Goal: Task Accomplishment & Management: Use online tool/utility

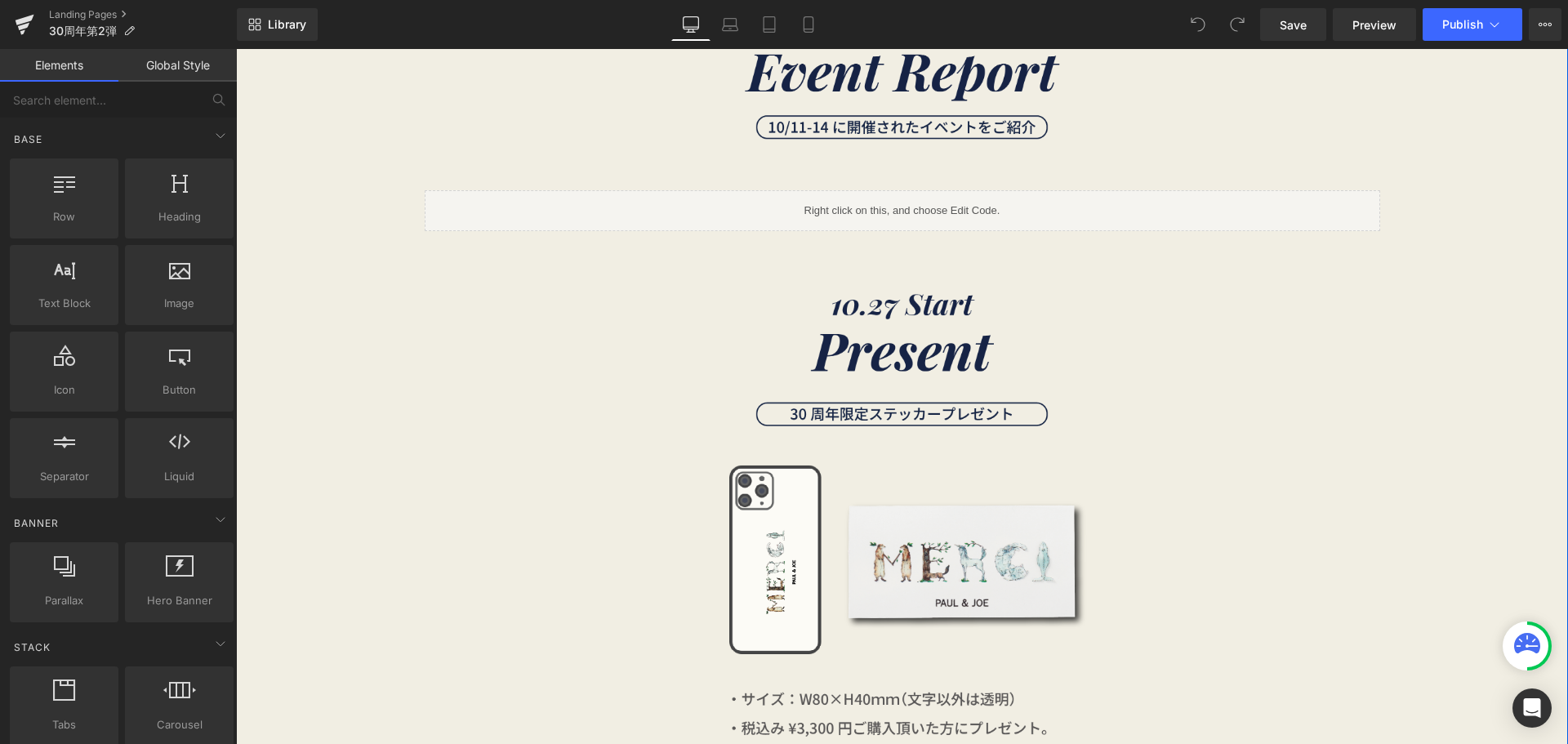
scroll to position [1061, 0]
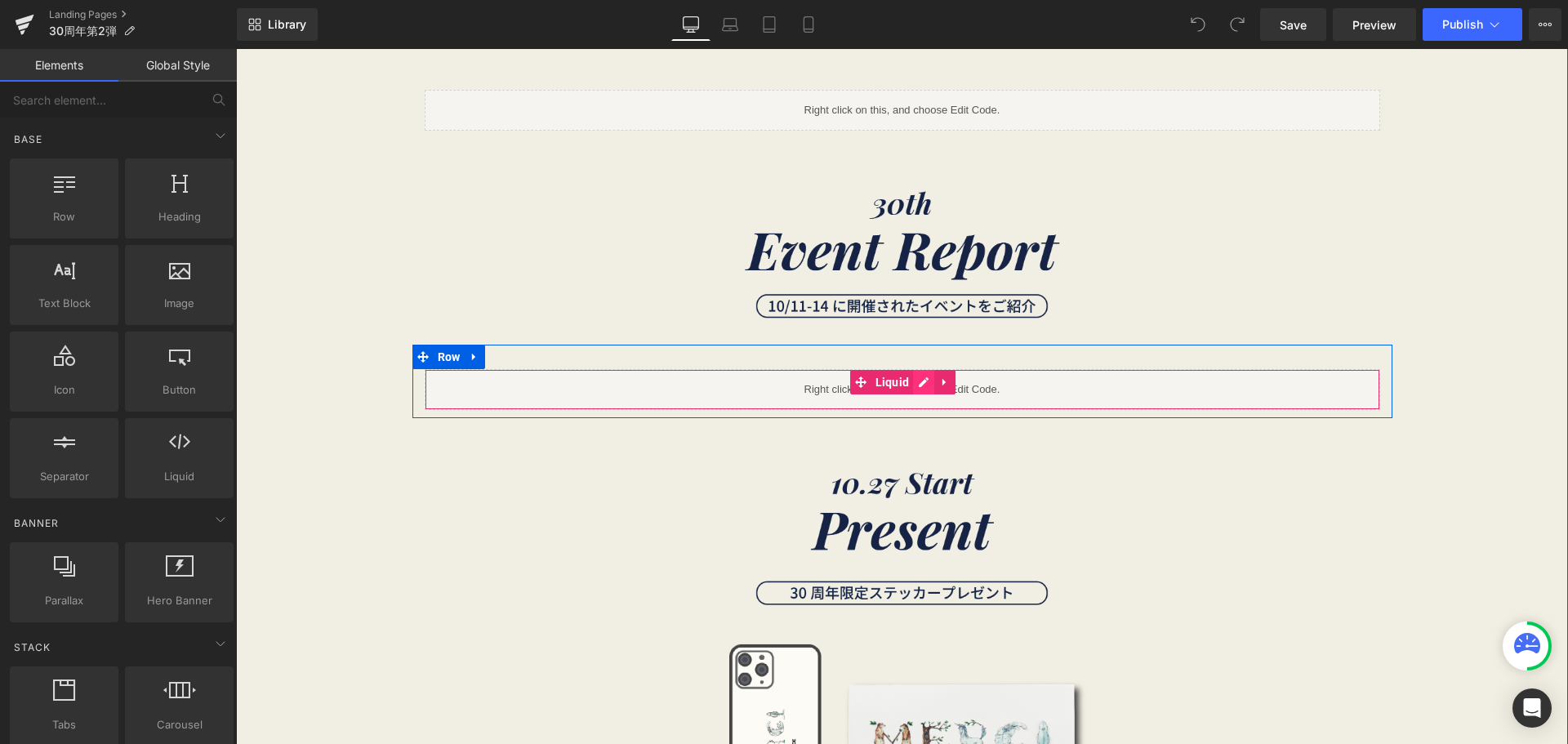
click at [908, 390] on div "Liquid" at bounding box center [902, 389] width 956 height 41
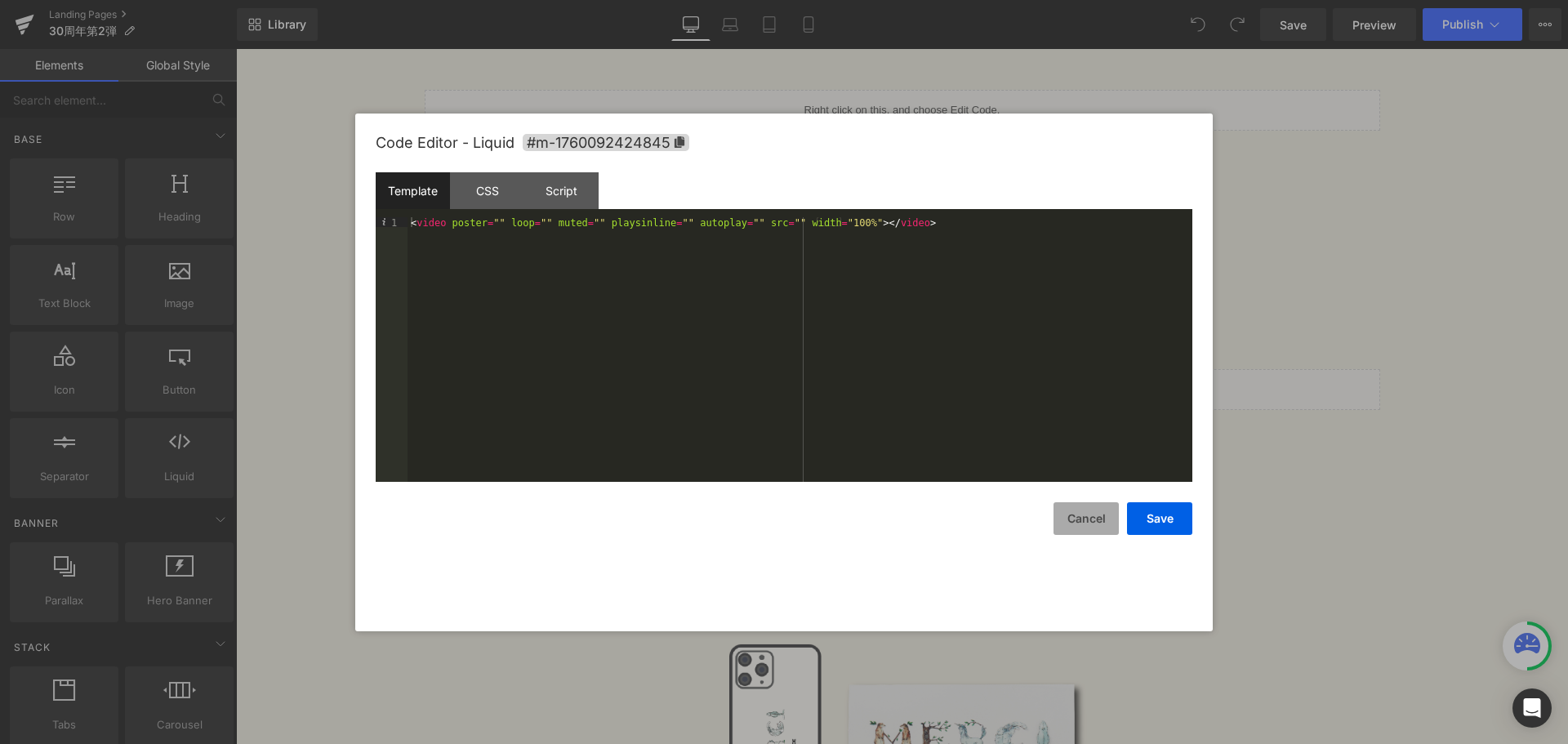
click at [1093, 520] on button "Cancel" at bounding box center [1086, 519] width 65 height 33
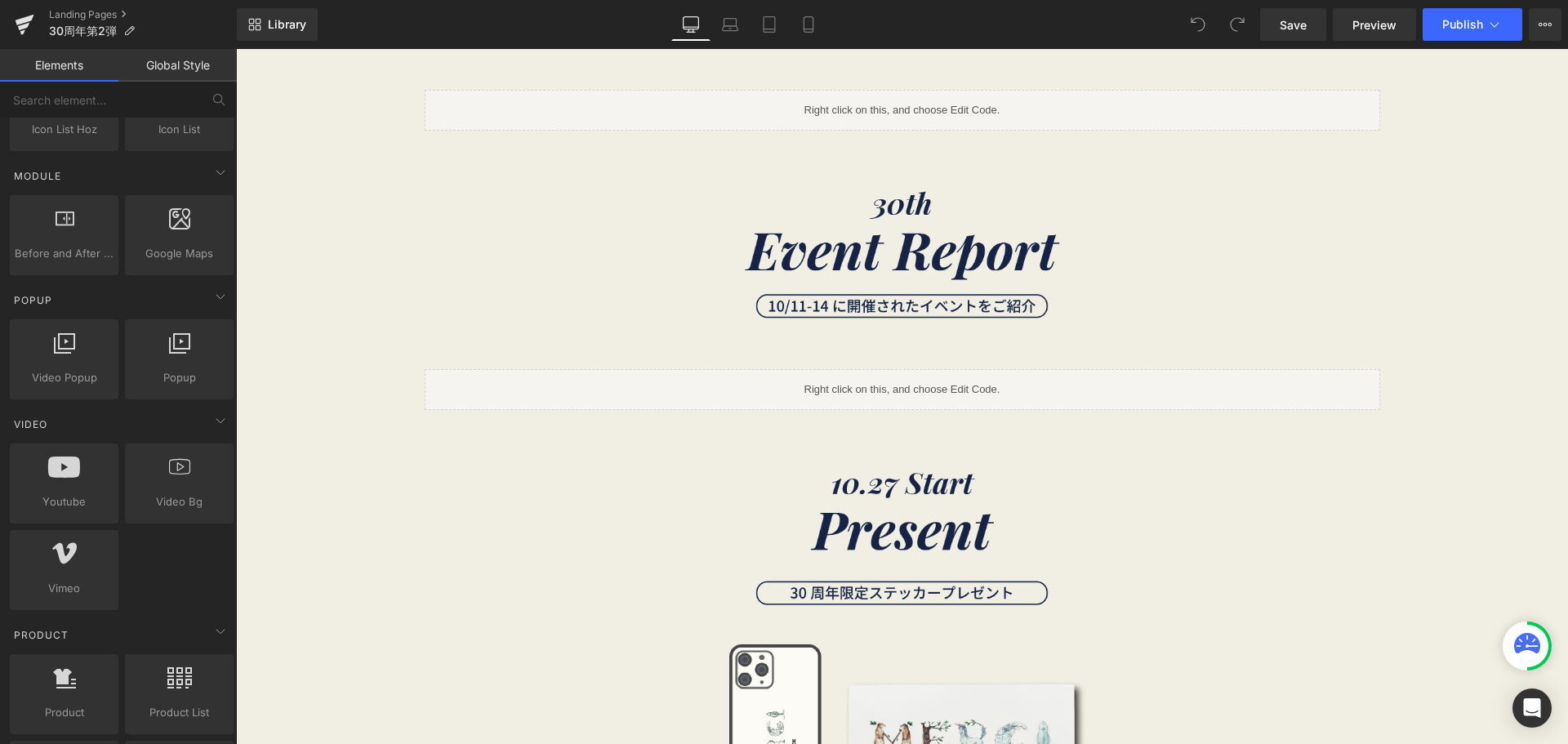
scroll to position [898, 0]
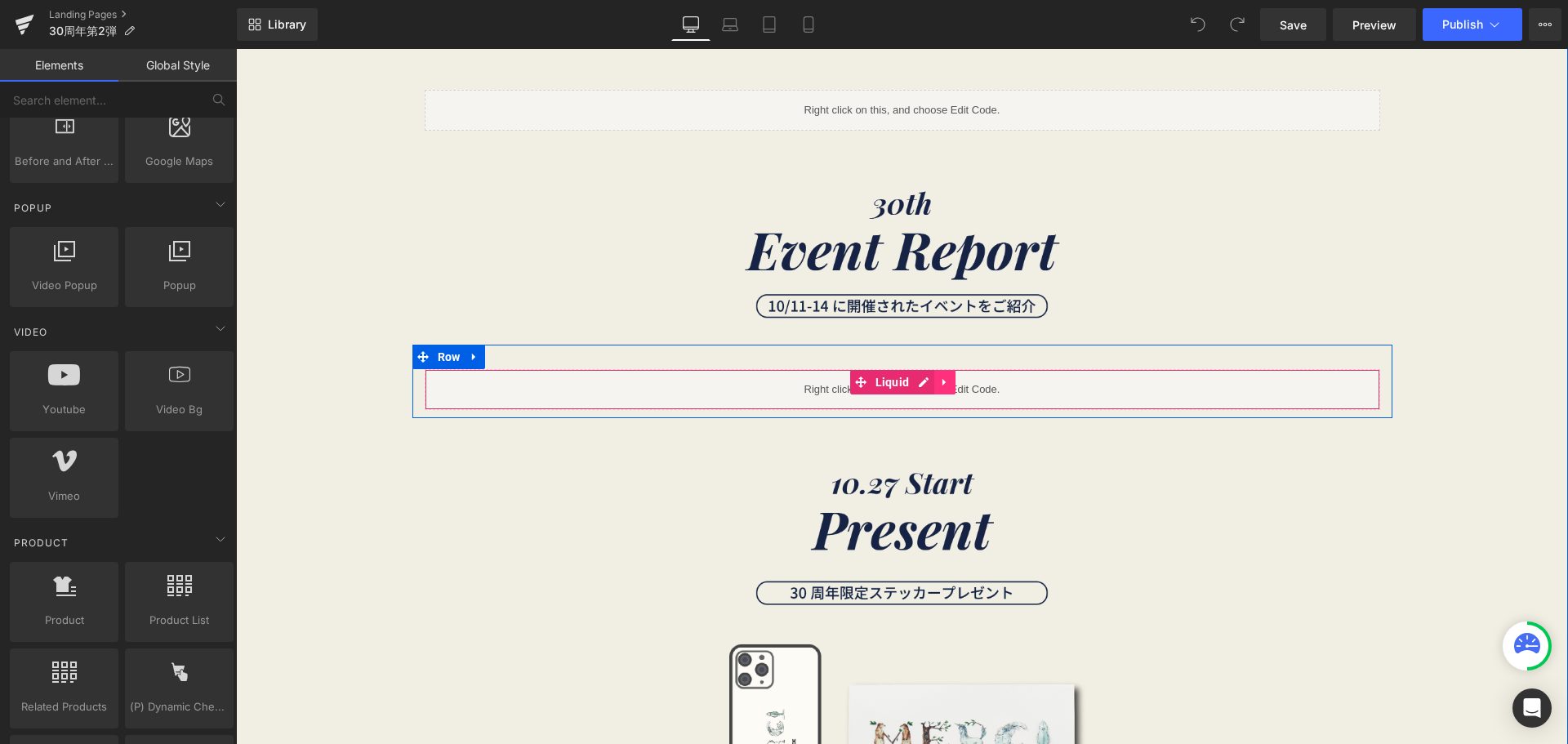
click at [944, 388] on icon at bounding box center [944, 382] width 11 height 12
click at [950, 383] on icon at bounding box center [955, 382] width 11 height 11
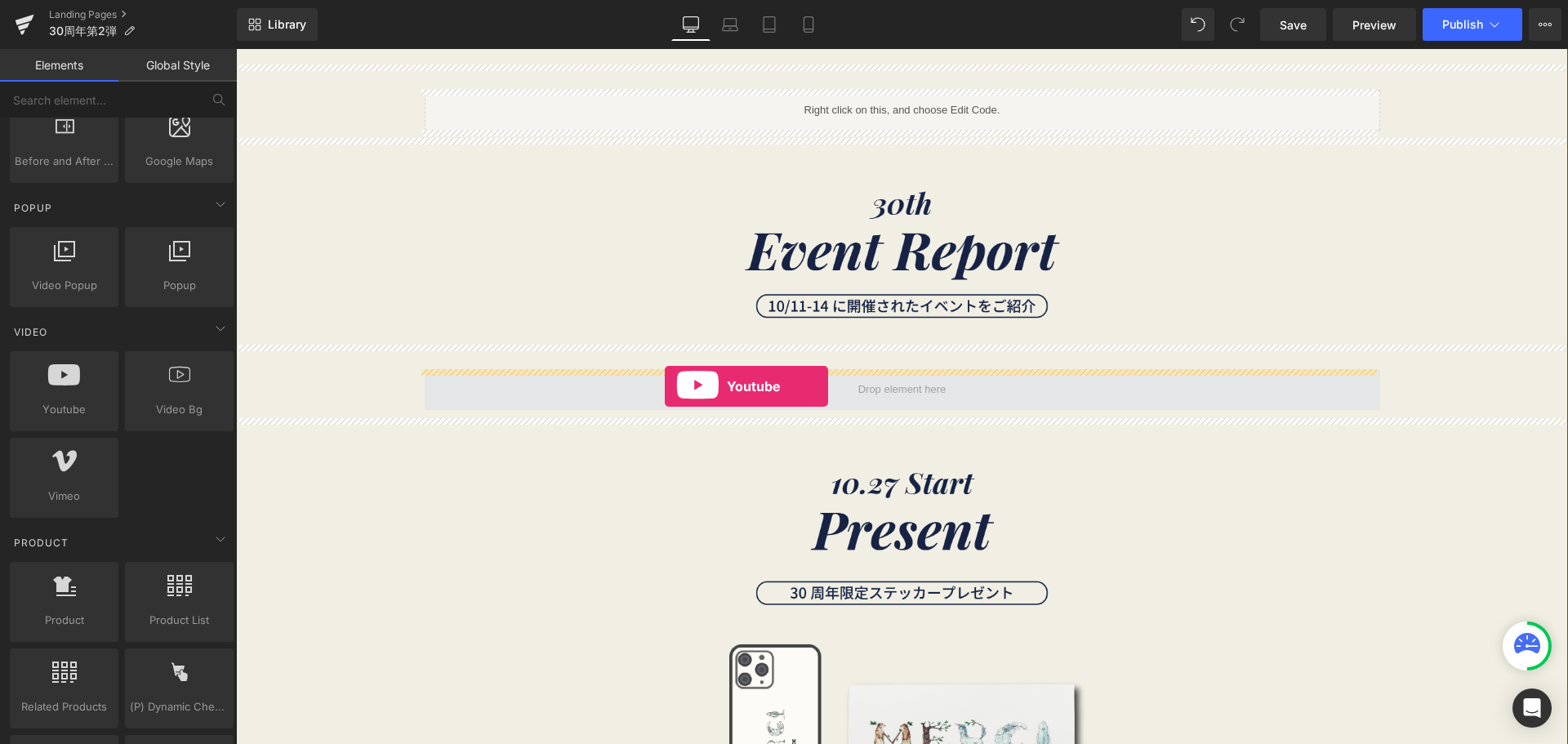
drag, startPoint x: 300, startPoint y: 451, endPoint x: 664, endPoint y: 386, distance: 369.8
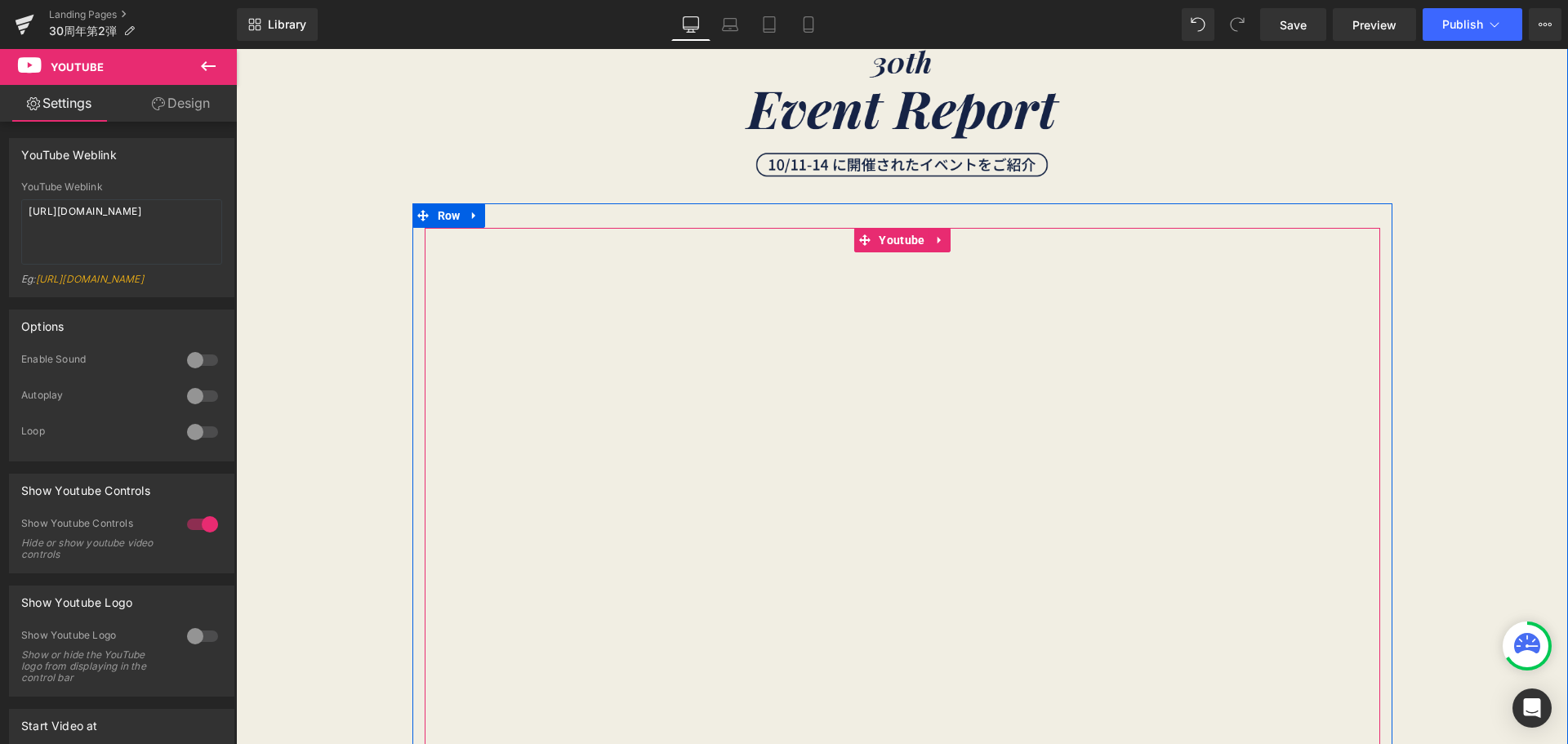
scroll to position [1225, 0]
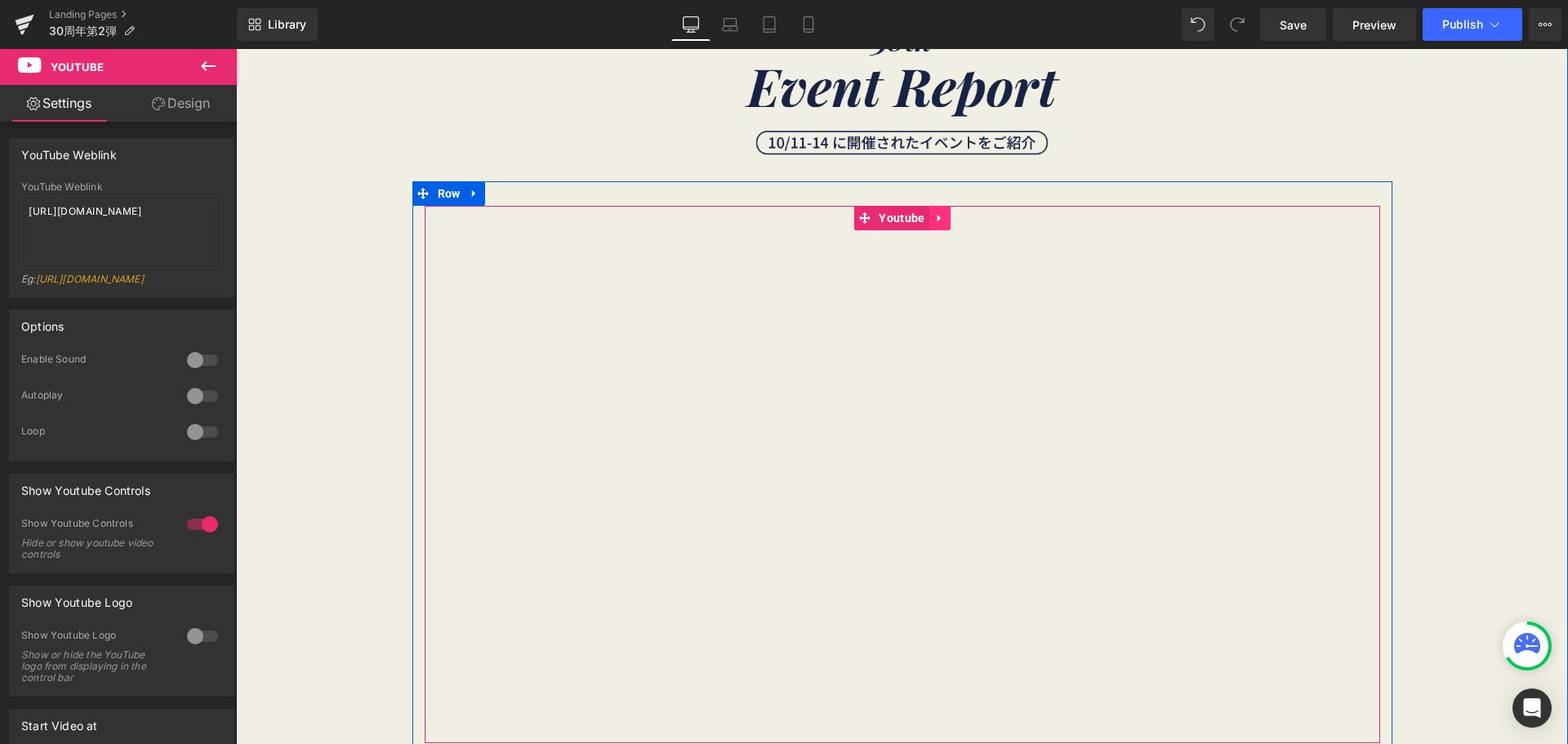
click at [934, 222] on icon at bounding box center [939, 218] width 11 height 12
click at [853, 222] on link "Youtube" at bounding box center [891, 218] width 75 height 24
click at [885, 219] on span "Youtube" at bounding box center [902, 218] width 54 height 24
click at [937, 218] on icon at bounding box center [939, 218] width 11 height 12
click at [858, 223] on link "Youtube" at bounding box center [891, 218] width 75 height 24
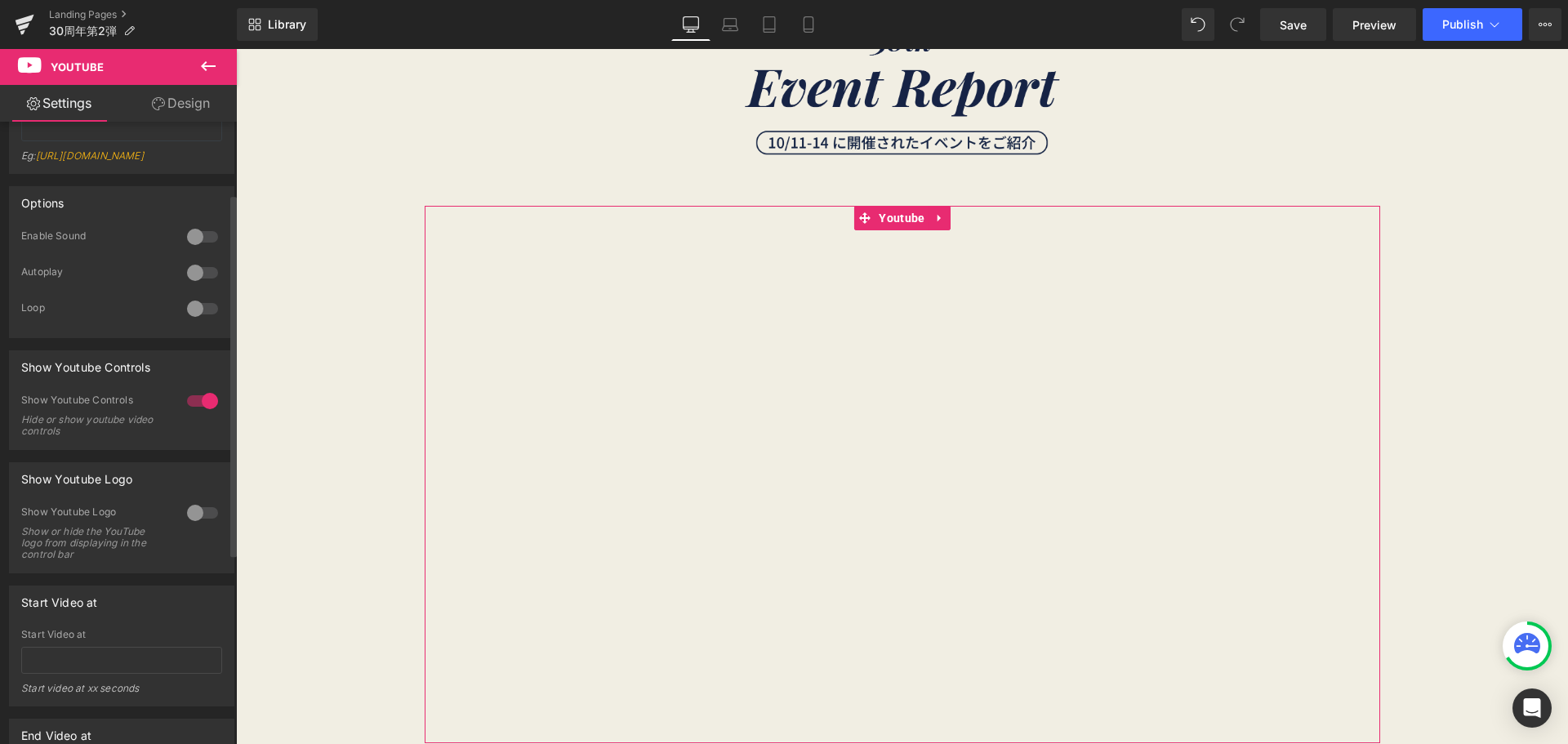
scroll to position [0, 0]
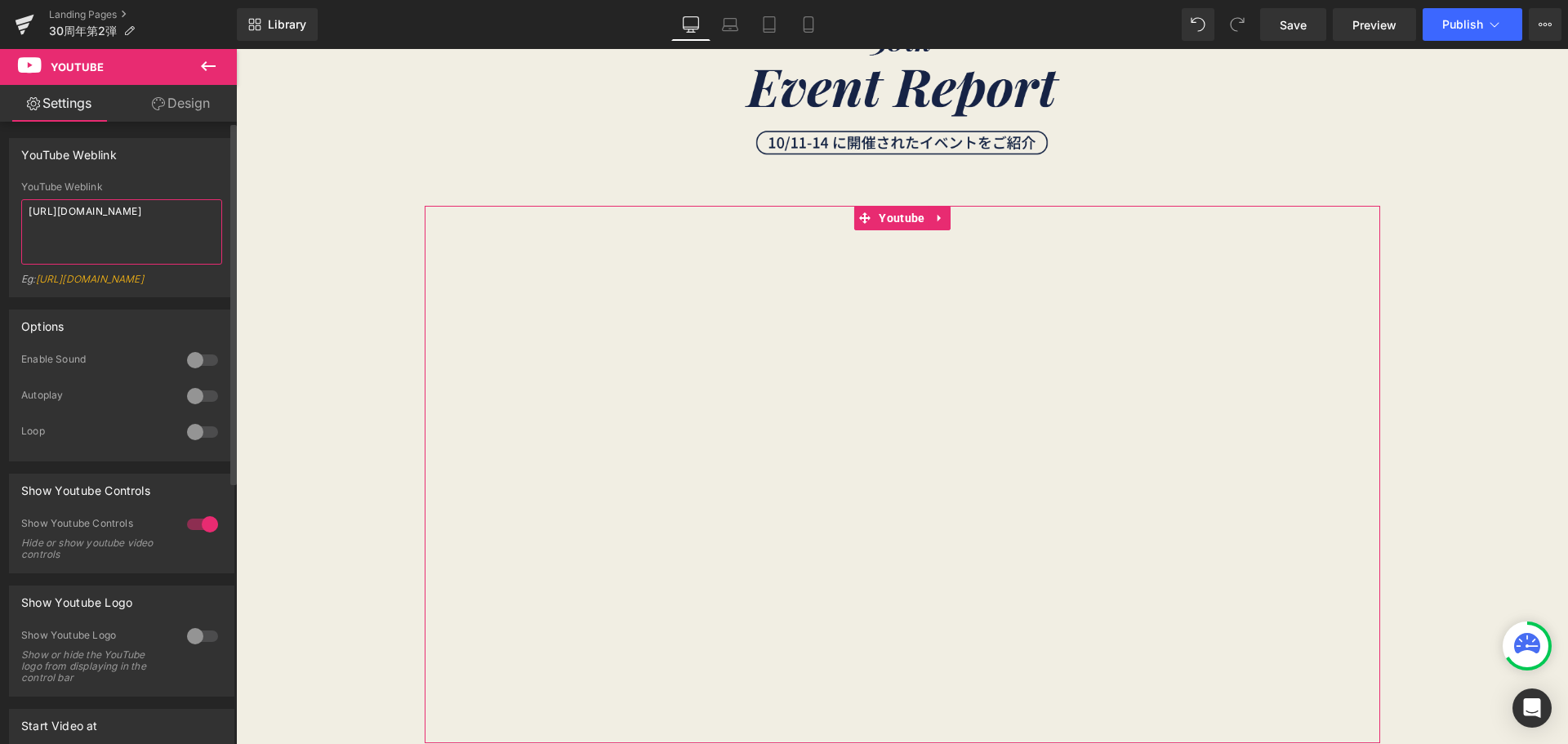
drag, startPoint x: 120, startPoint y: 228, endPoint x: 5, endPoint y: 190, distance: 121.1
click at [5, 190] on div "YouTube Weblink YouTube Weblink https://www.youtube.com/watch?v=OQBlWco72c4 Eg:…" at bounding box center [122, 211] width 244 height 171
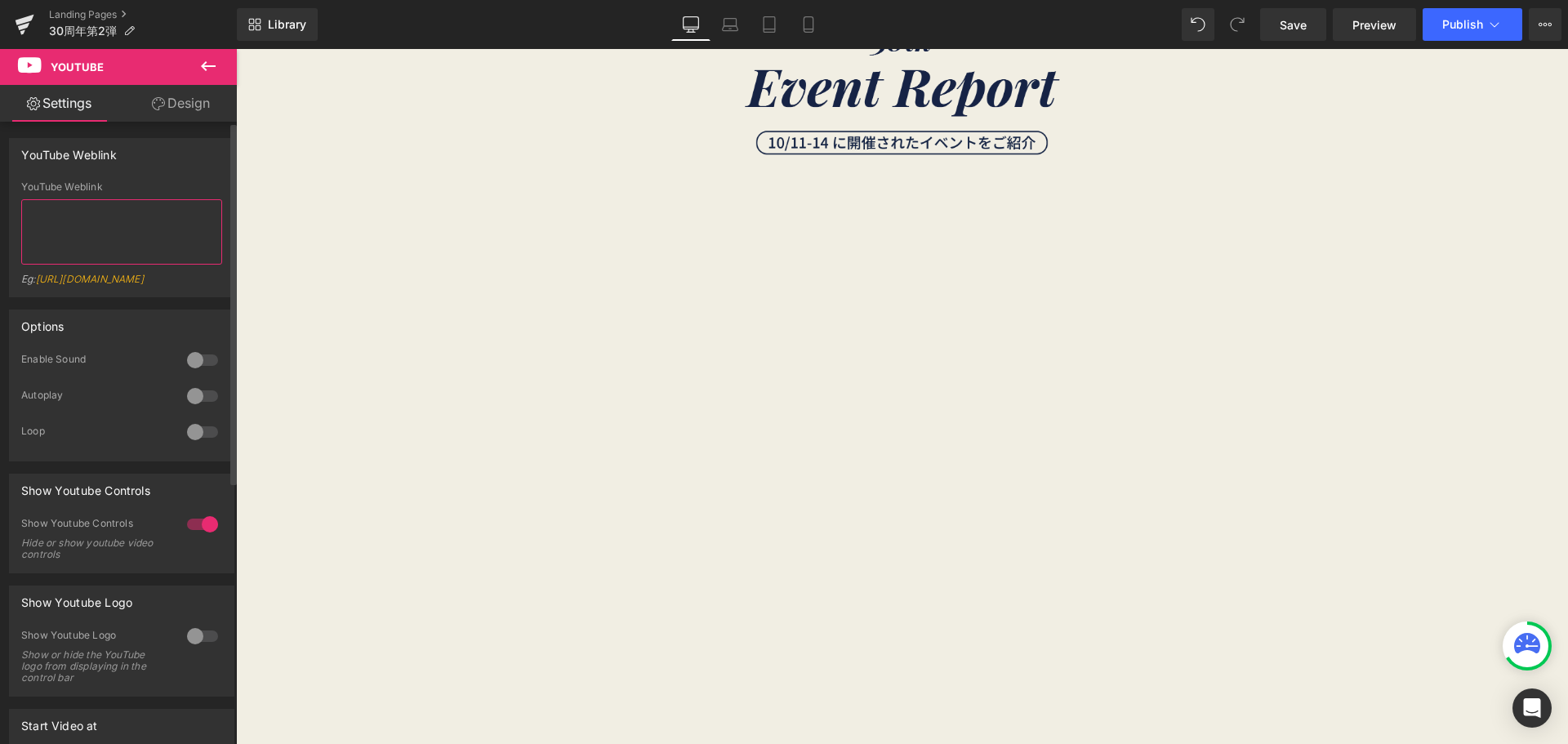
paste textarea "ケースとレフィルのセット"
type textarea "ケースとレフィルのセット"
drag, startPoint x: 150, startPoint y: 219, endPoint x: 0, endPoint y: 196, distance: 151.8
click at [0, 196] on div "YouTube Weblink ケースとレフィルのセット YouTube Weblink ケースとレフィルのセット Eg: https://www.youtu…" at bounding box center [122, 211] width 244 height 171
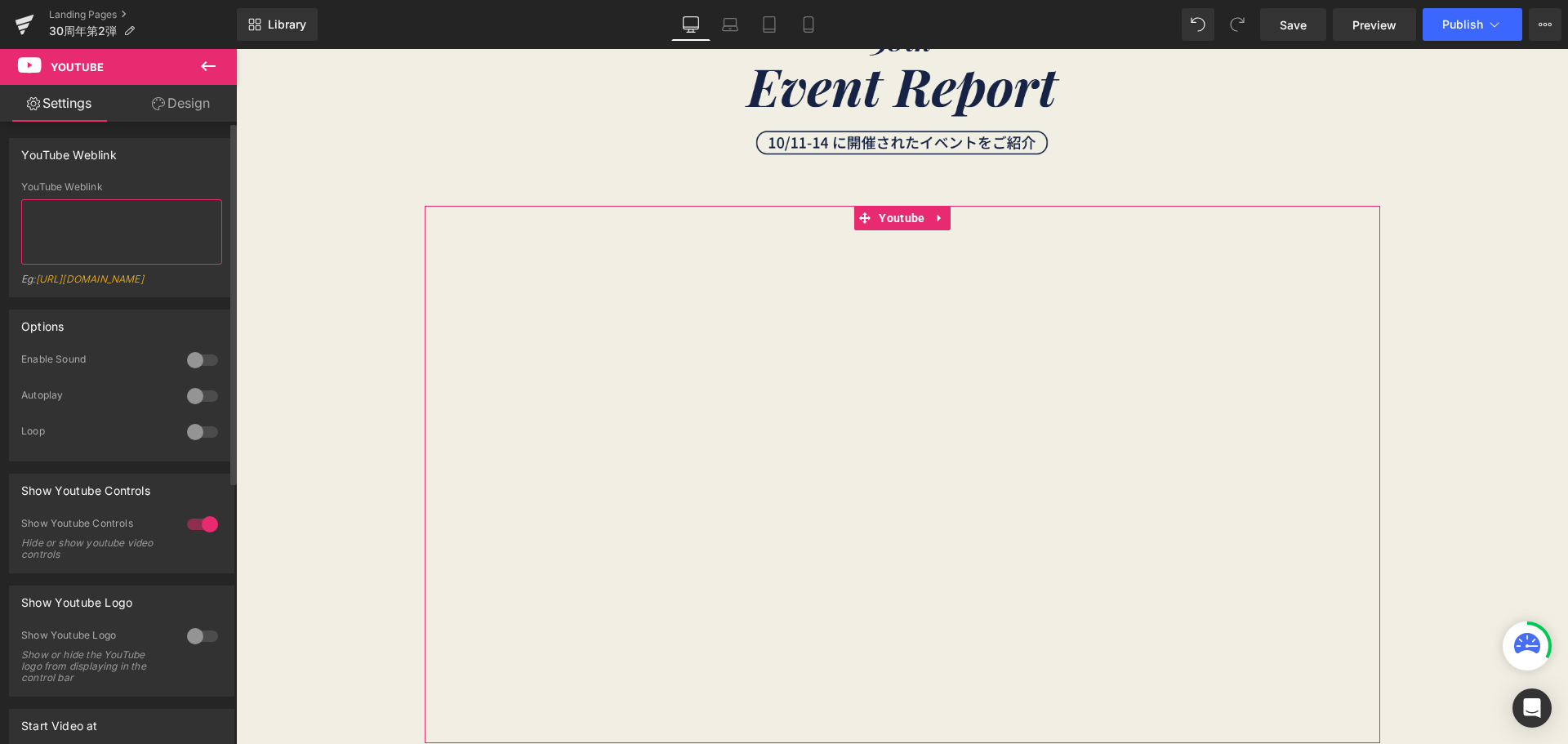
paste textarea "https://youtu.be/Rgkuxae9KF0?si=dB--2EqDn_O_HdKe"
type textarea "https://youtu.be/Rgkuxae9KF0?si=dB--2EqDn_O_HdKe"
click at [198, 103] on link "Design" at bounding box center [181, 103] width 118 height 37
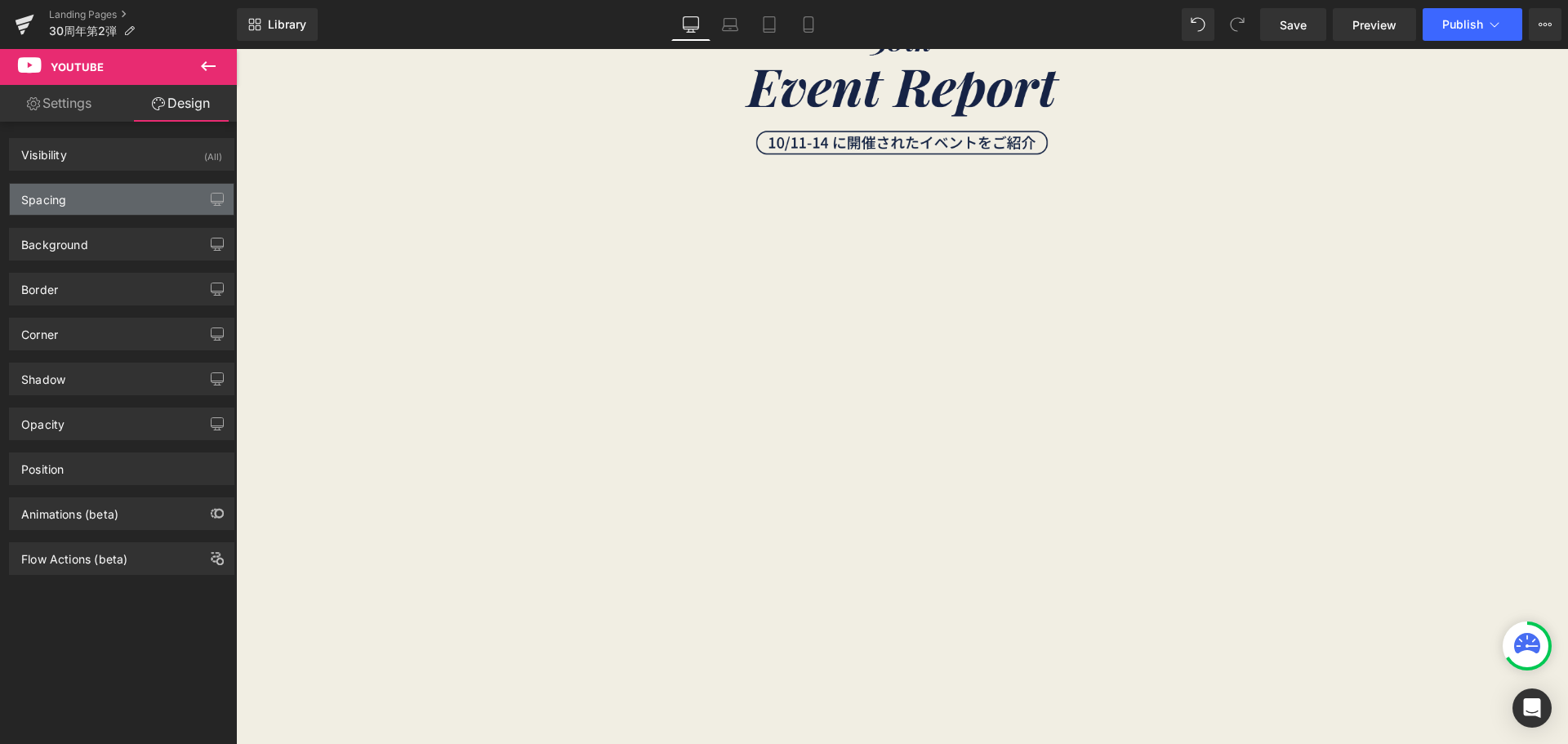
click at [150, 190] on div "Spacing" at bounding box center [121, 199] width 224 height 31
type input "0"
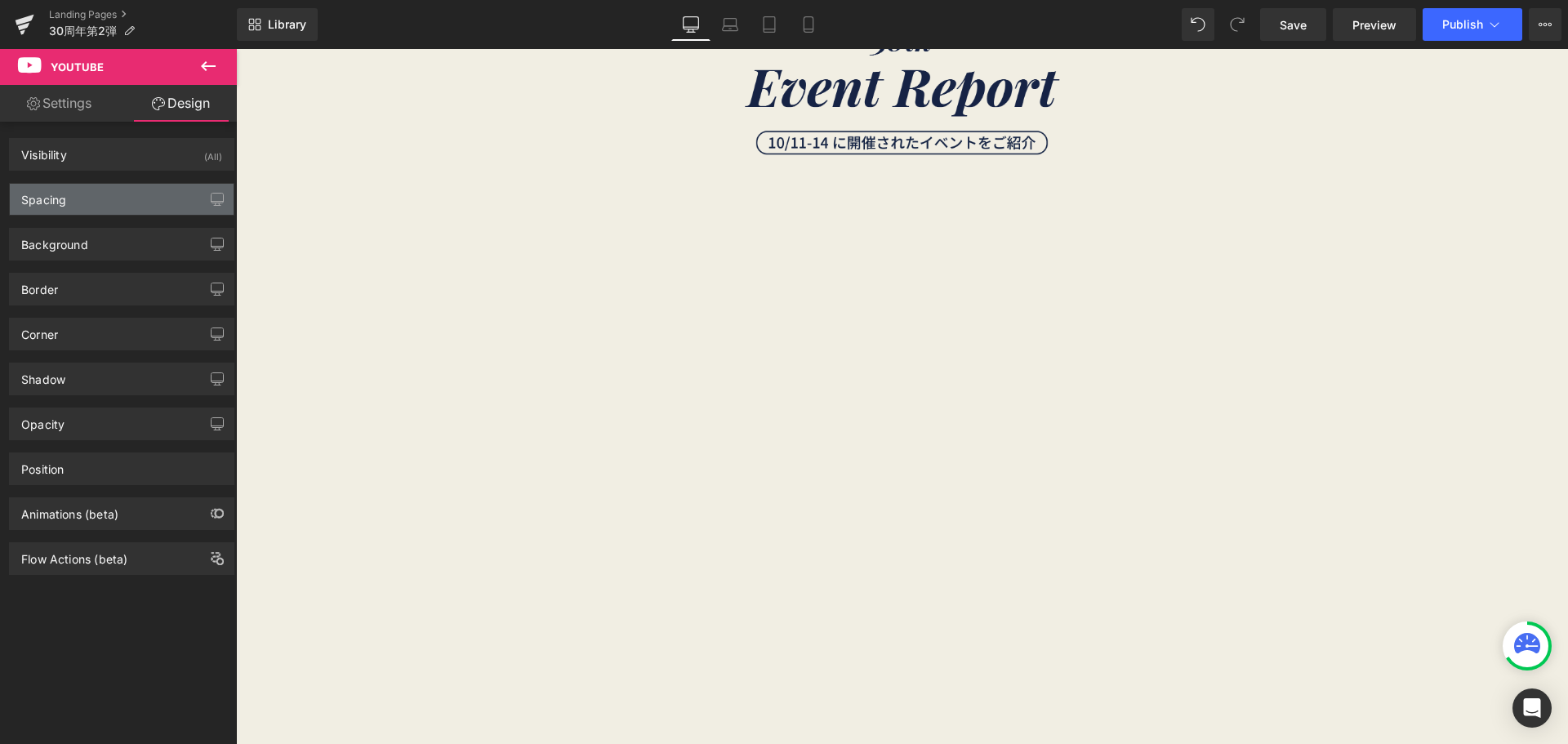
type input "0"
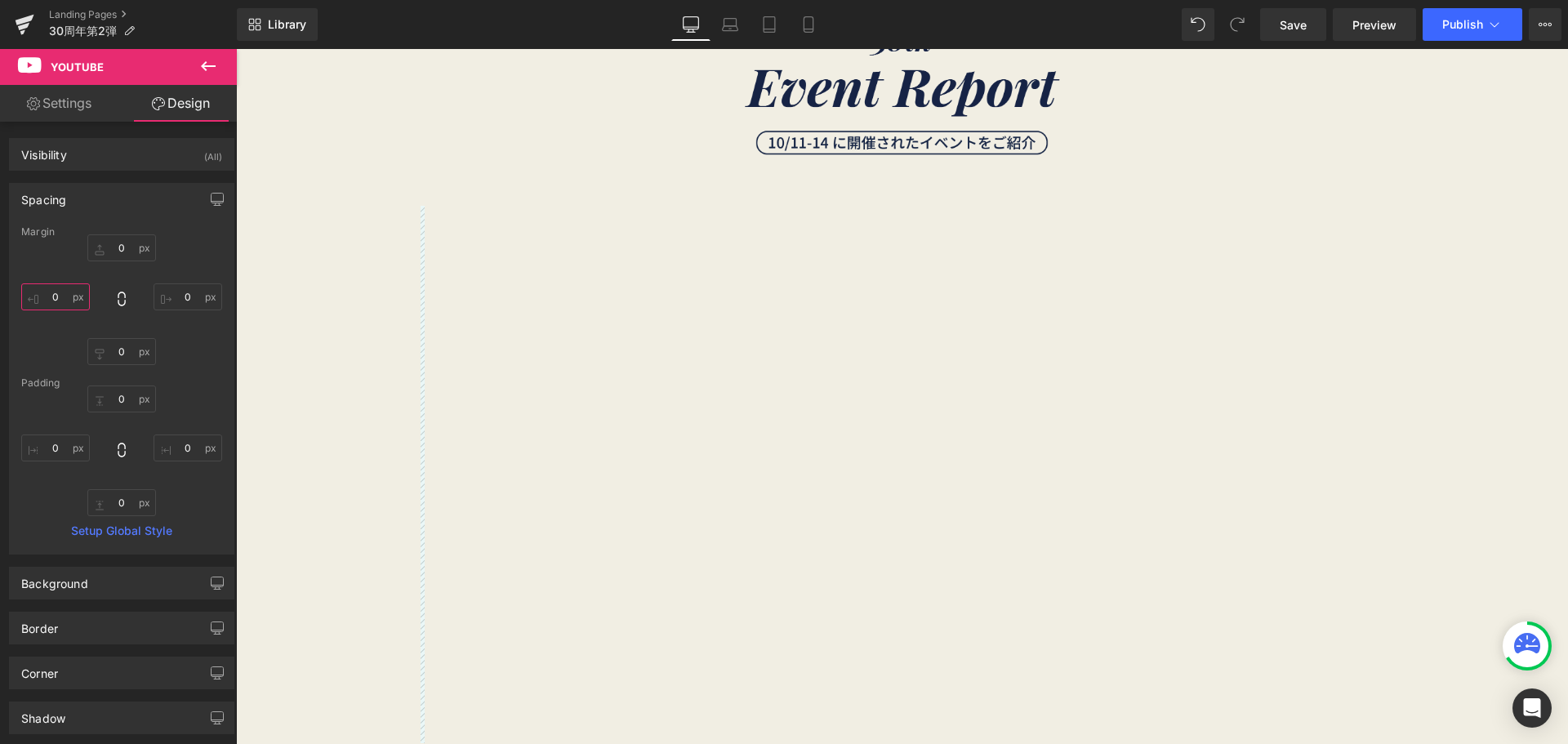
click at [71, 300] on input "0" at bounding box center [55, 296] width 69 height 27
type input "２"
type input "２０"
type input "２００"
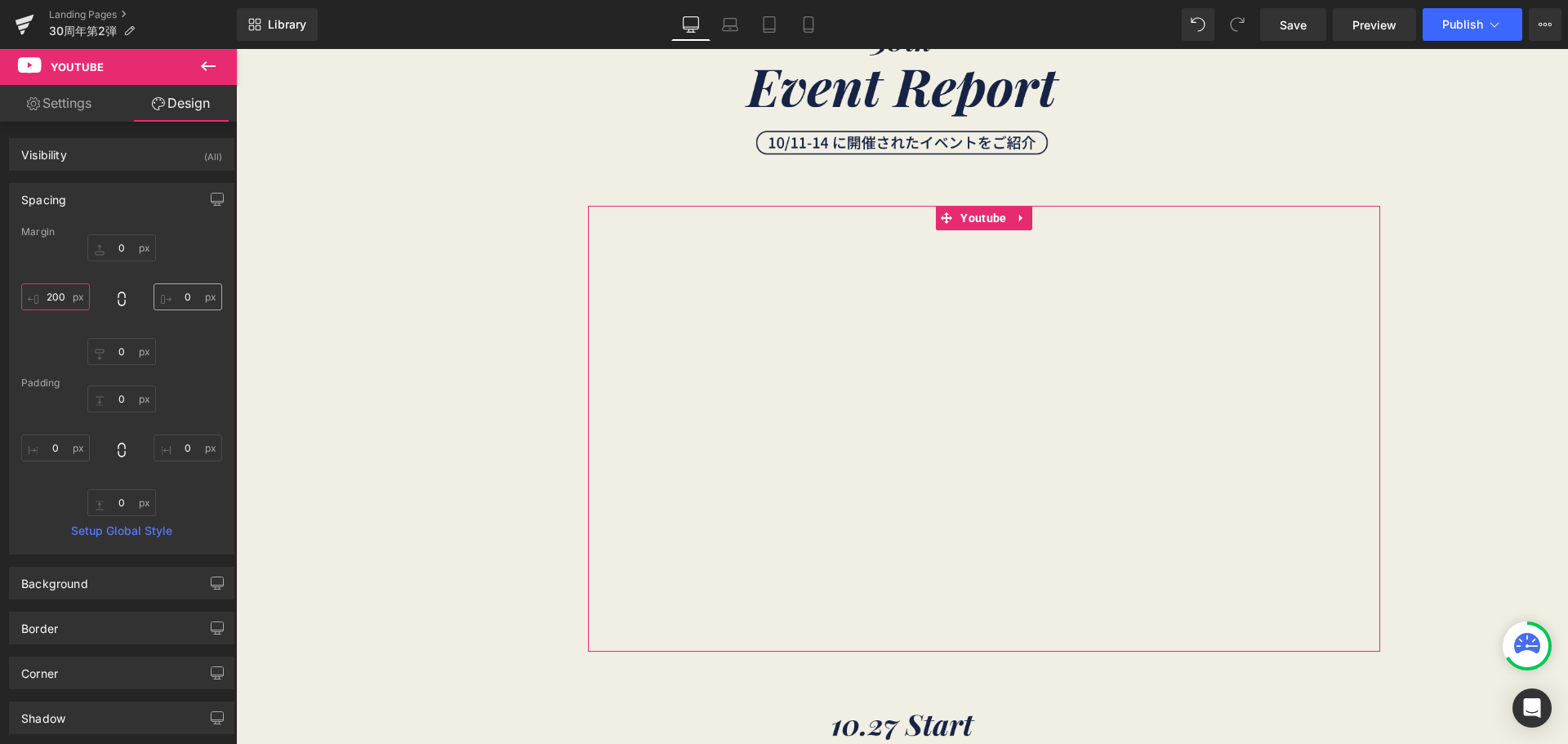
type input "2200"
click at [176, 296] on input "0" at bounding box center [188, 296] width 69 height 27
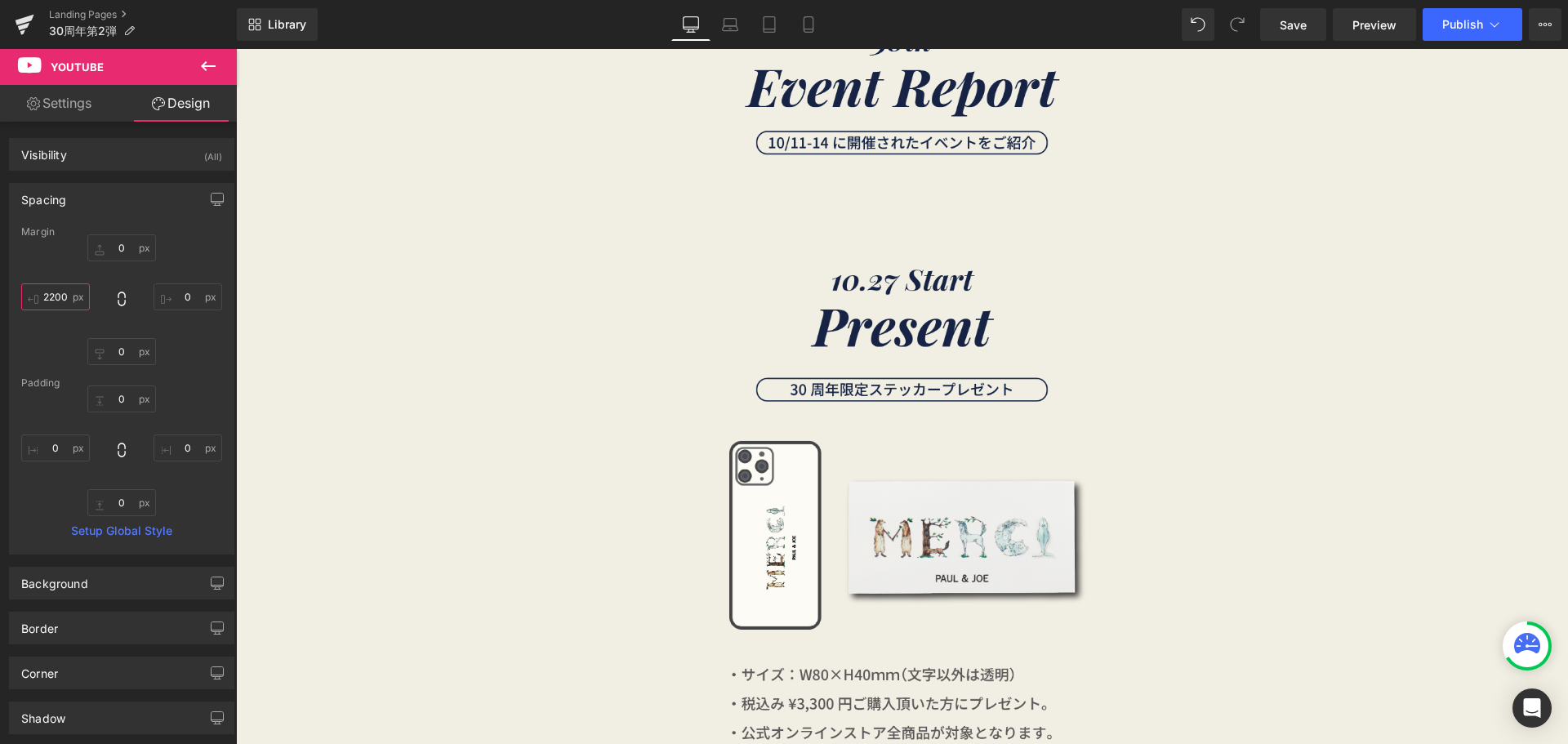
click at [60, 295] on input "2200" at bounding box center [55, 296] width 69 height 27
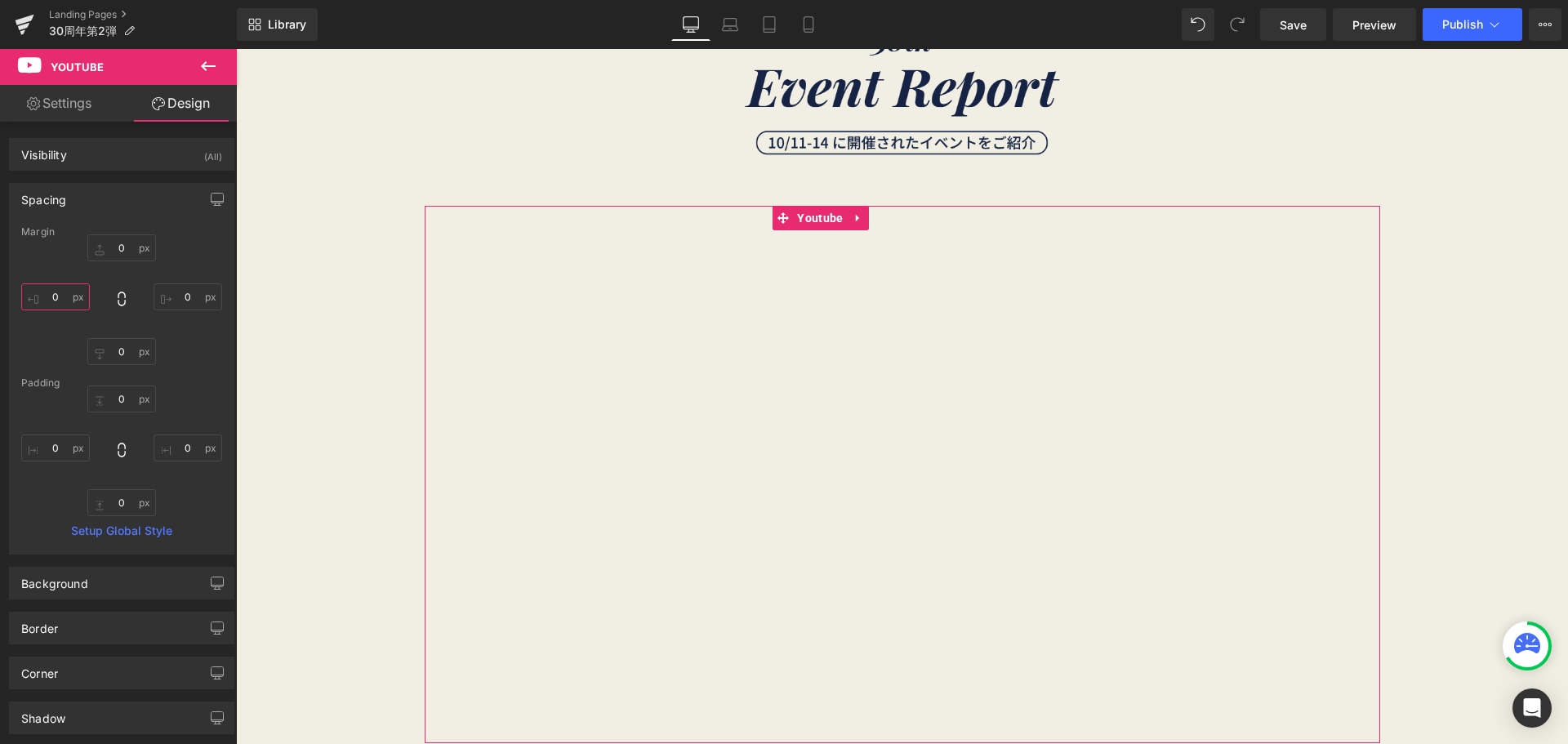
type input "２"
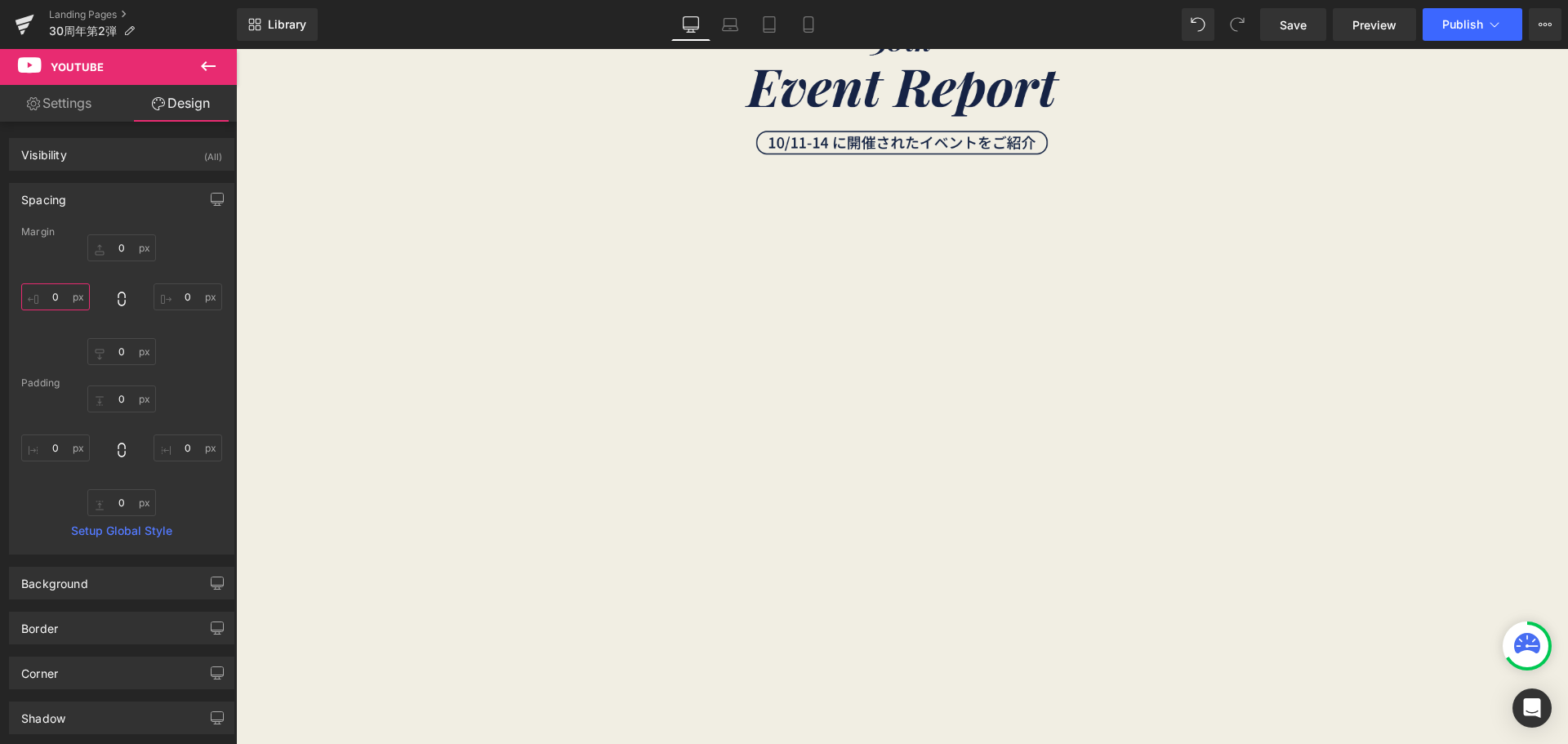
type input "２０"
type input "２００"
type input "200"
click at [178, 300] on input "0" at bounding box center [188, 296] width 69 height 27
type input "２"
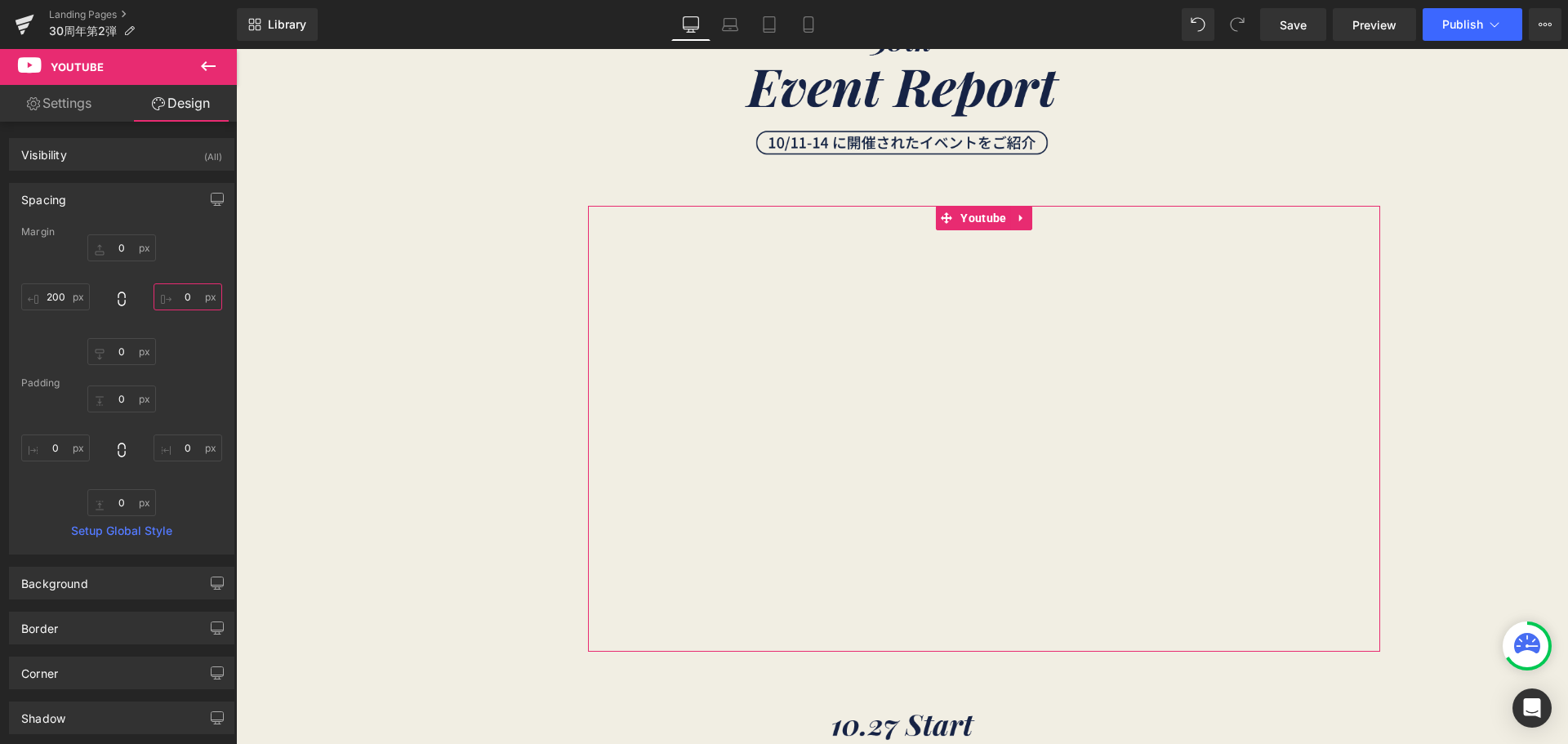
type input "２０"
type input "２００"
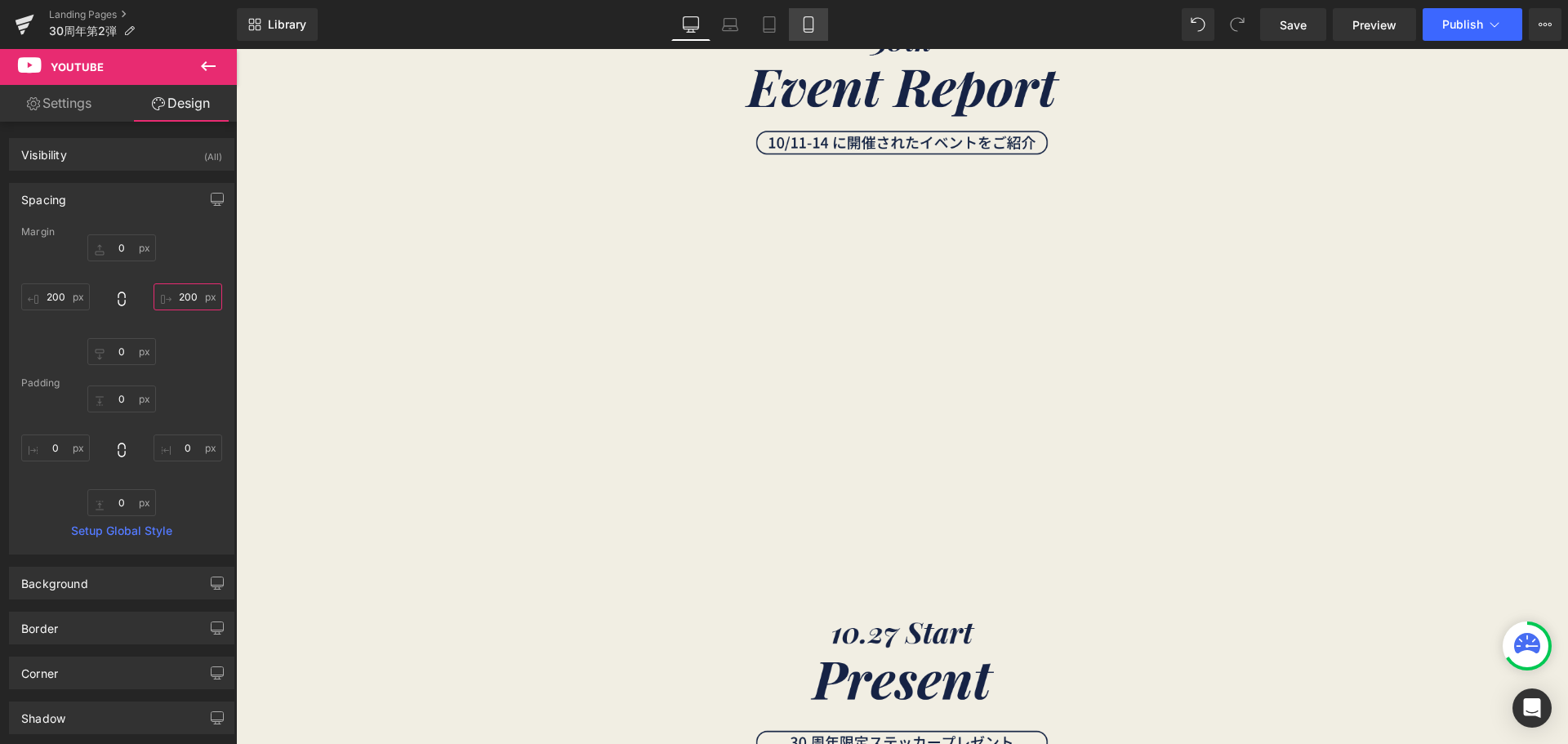
type input "200"
click at [811, 17] on icon at bounding box center [808, 25] width 9 height 16
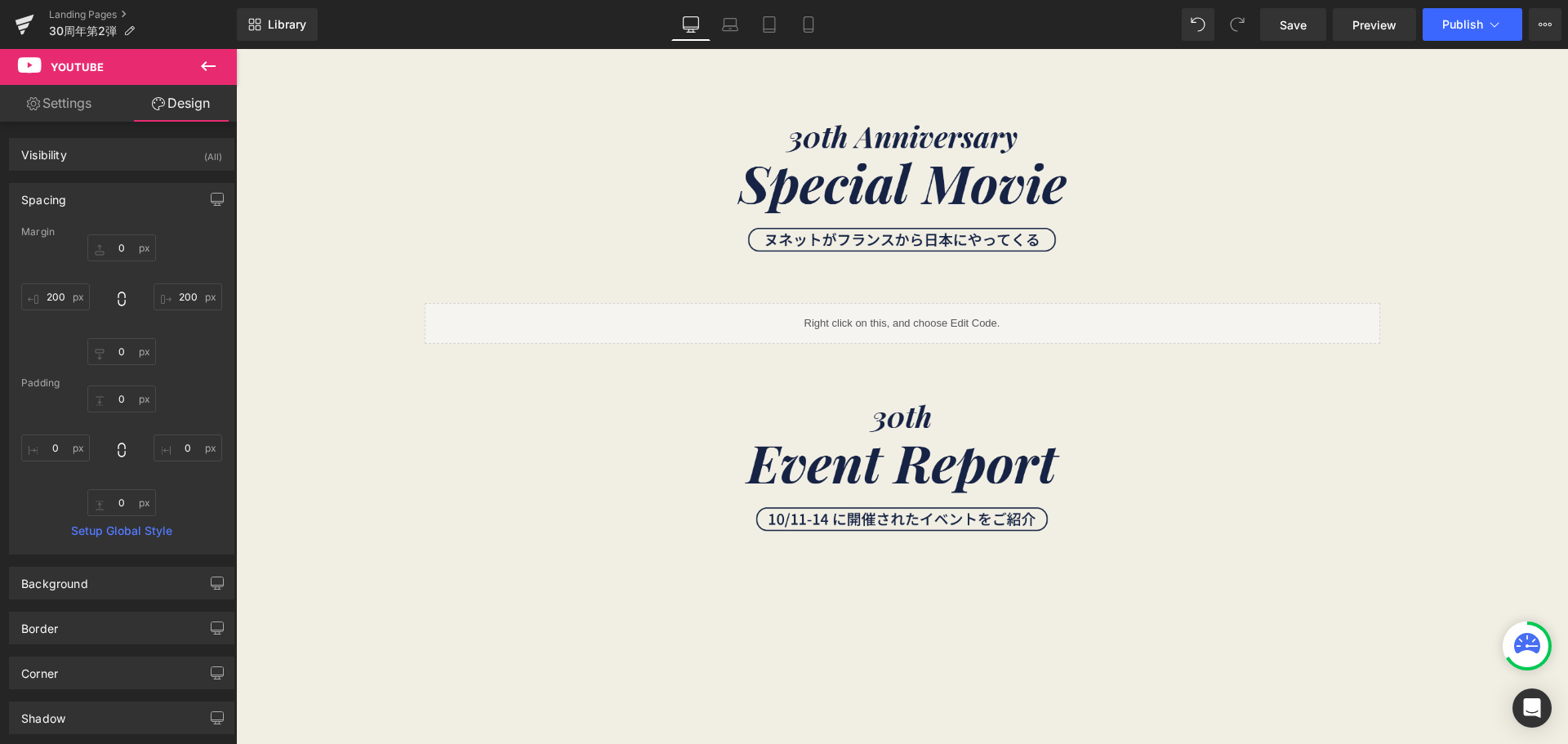
type input "0"
type input "200"
type input "0"
type input "200"
type input "0"
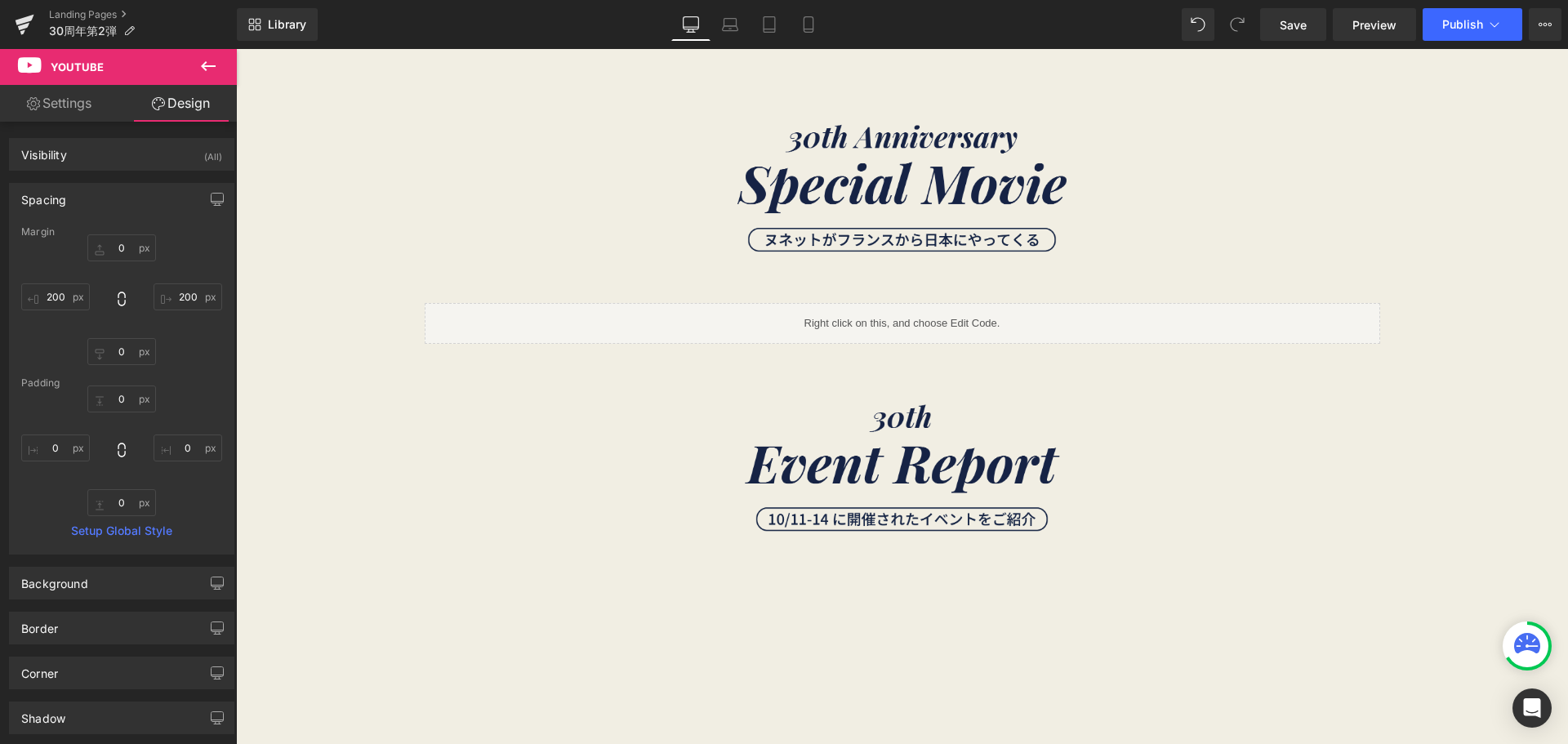
type input "0"
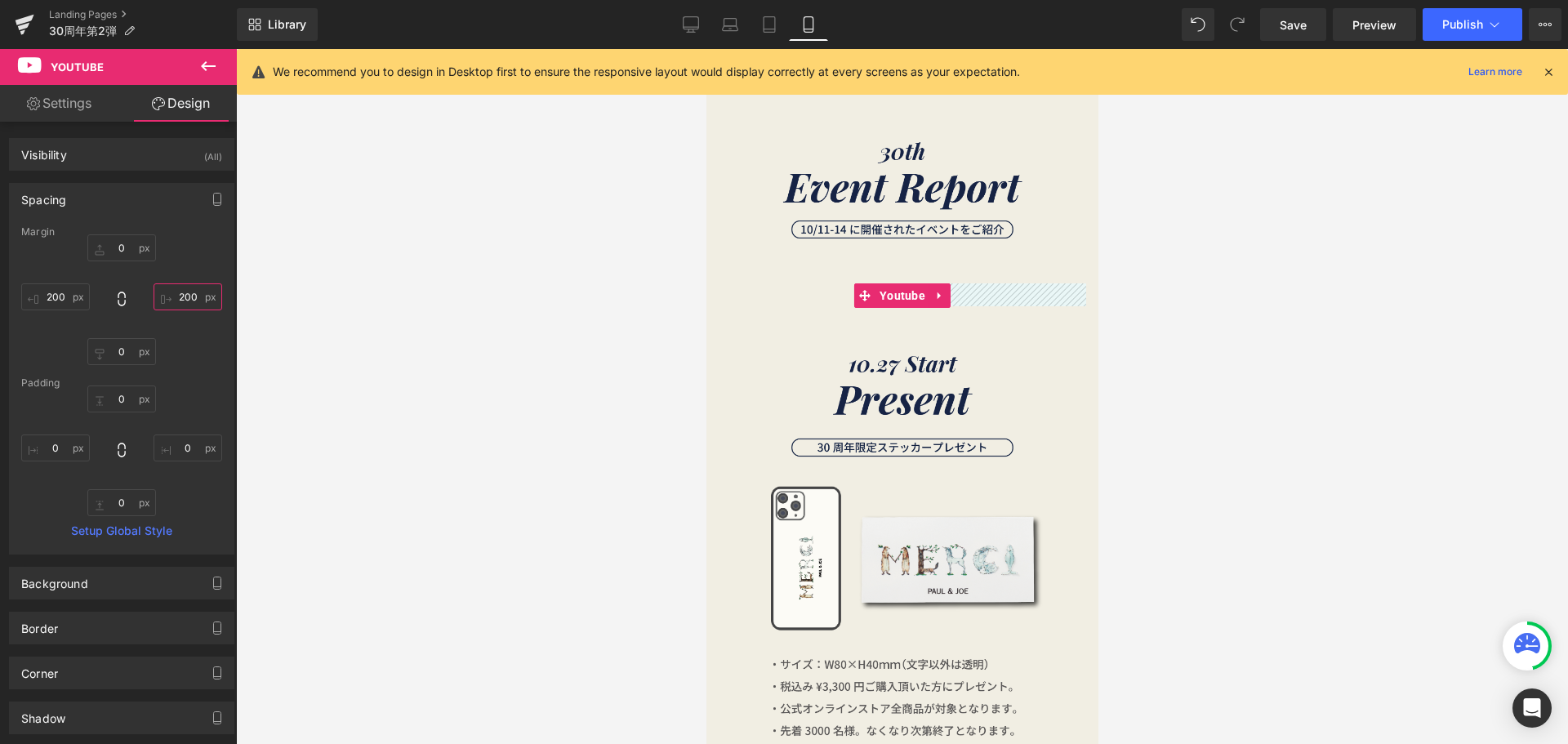
click at [186, 294] on input "200" at bounding box center [188, 296] width 69 height 27
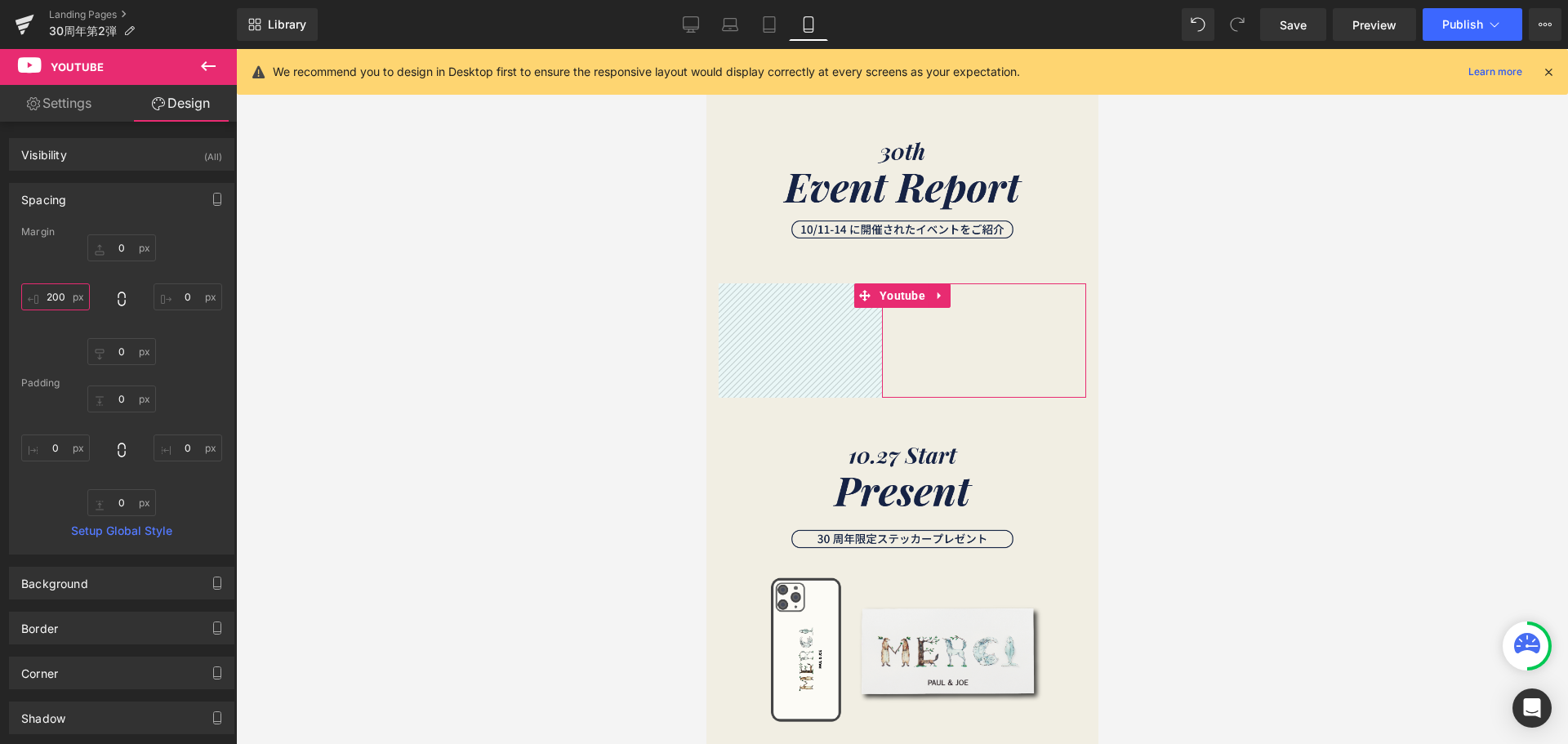
click at [44, 295] on input "200" at bounding box center [55, 296] width 69 height 27
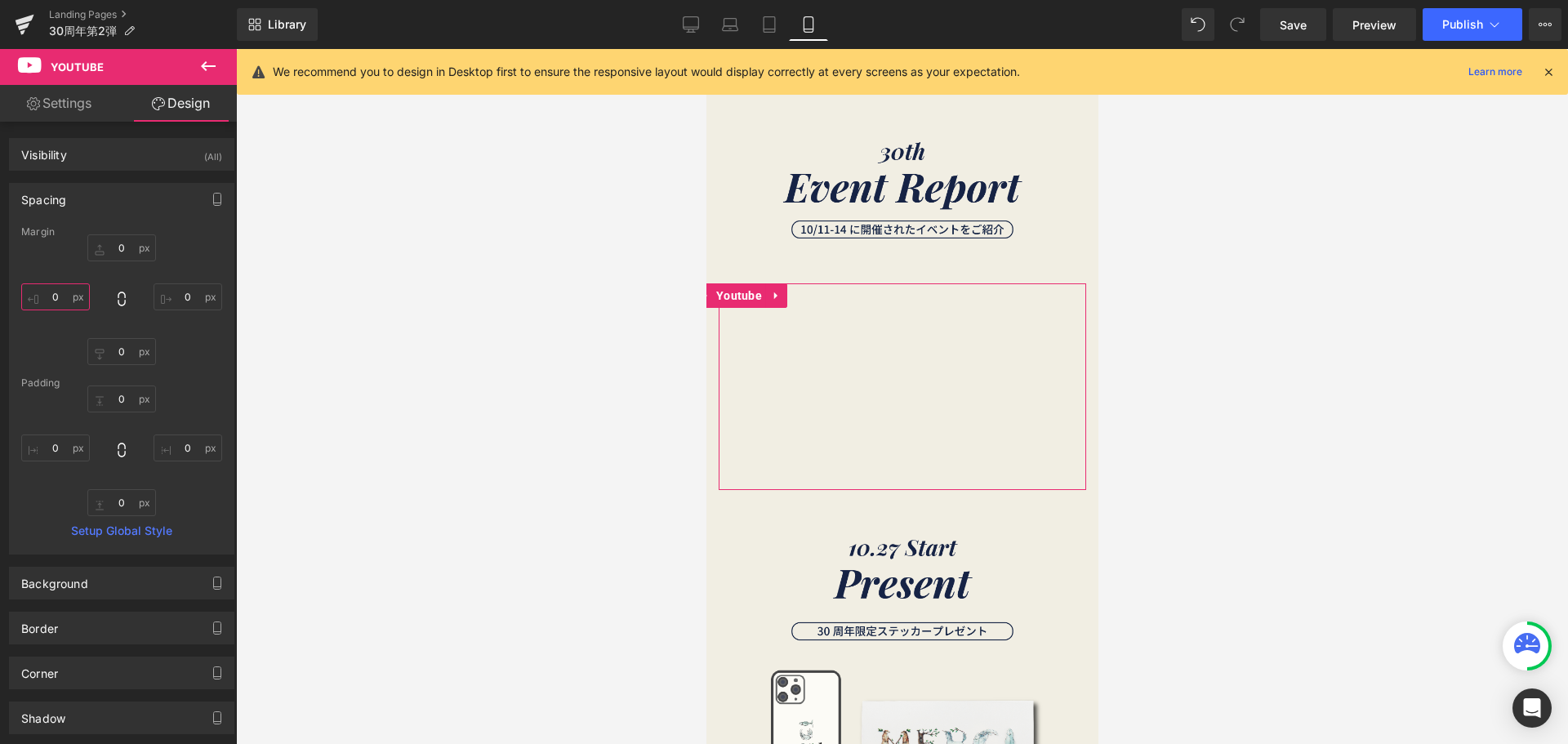
type input "５"
type input "５０"
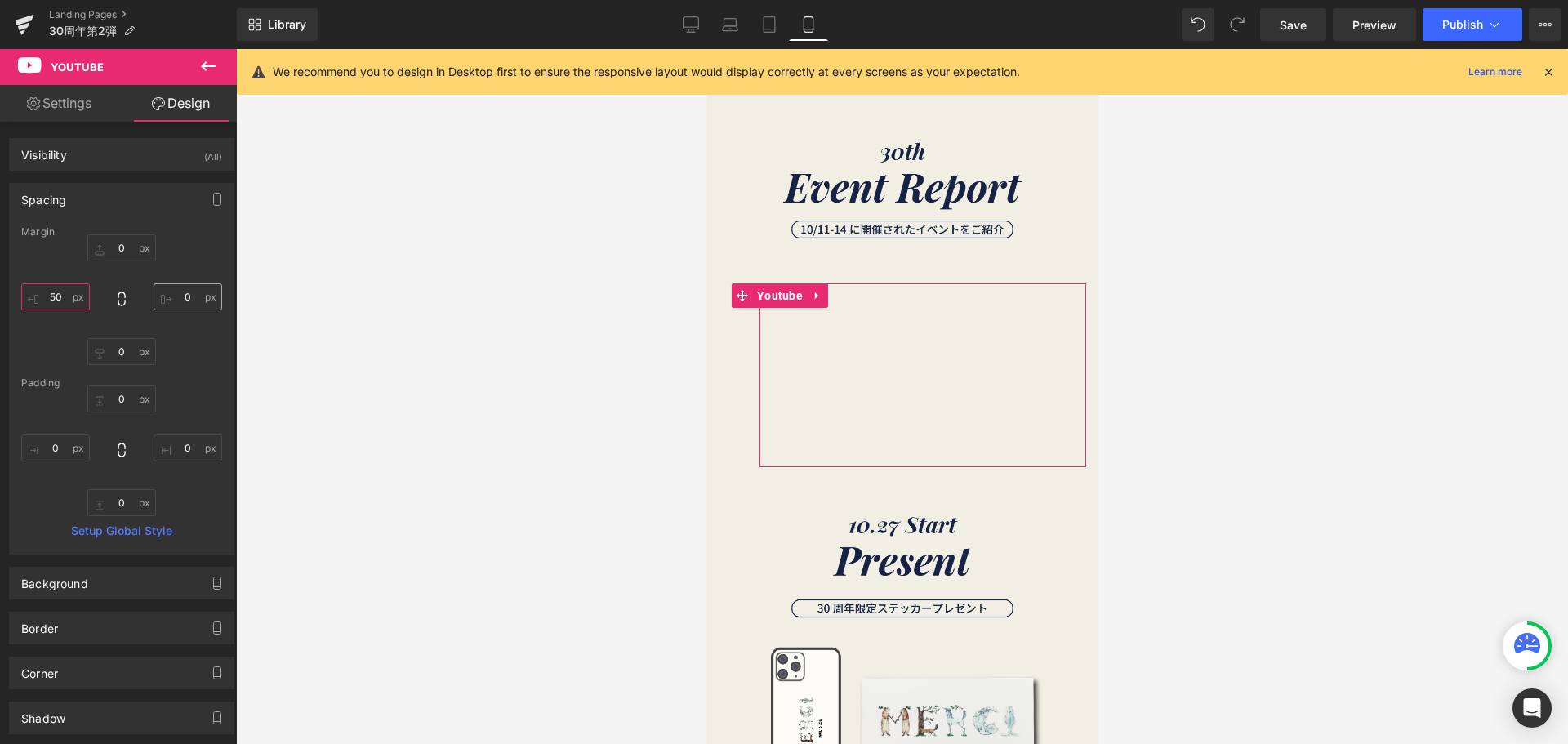
type input "50"
click at [186, 299] on input "text" at bounding box center [188, 296] width 69 height 27
type input "５"
type input "５０"
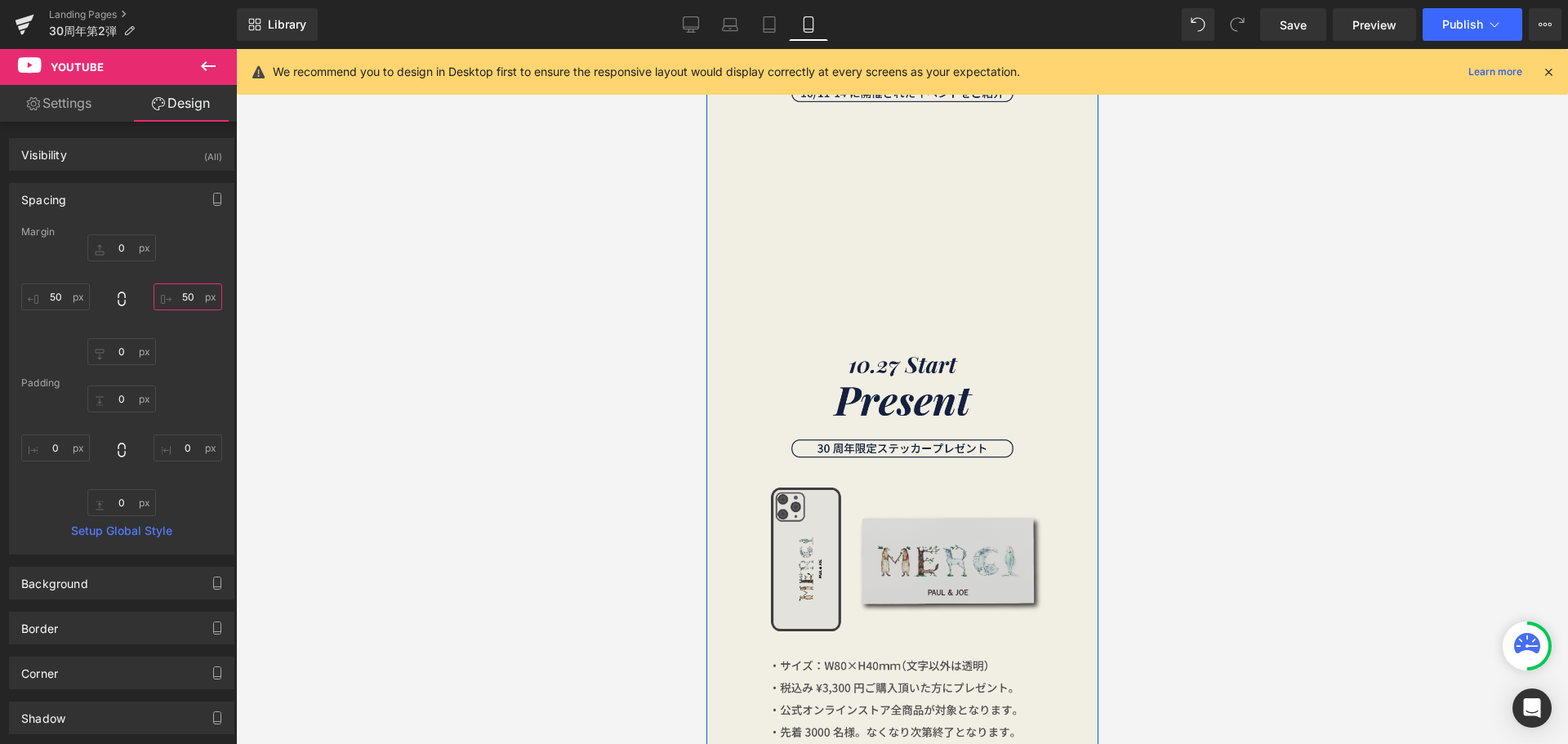
scroll to position [1225, 0]
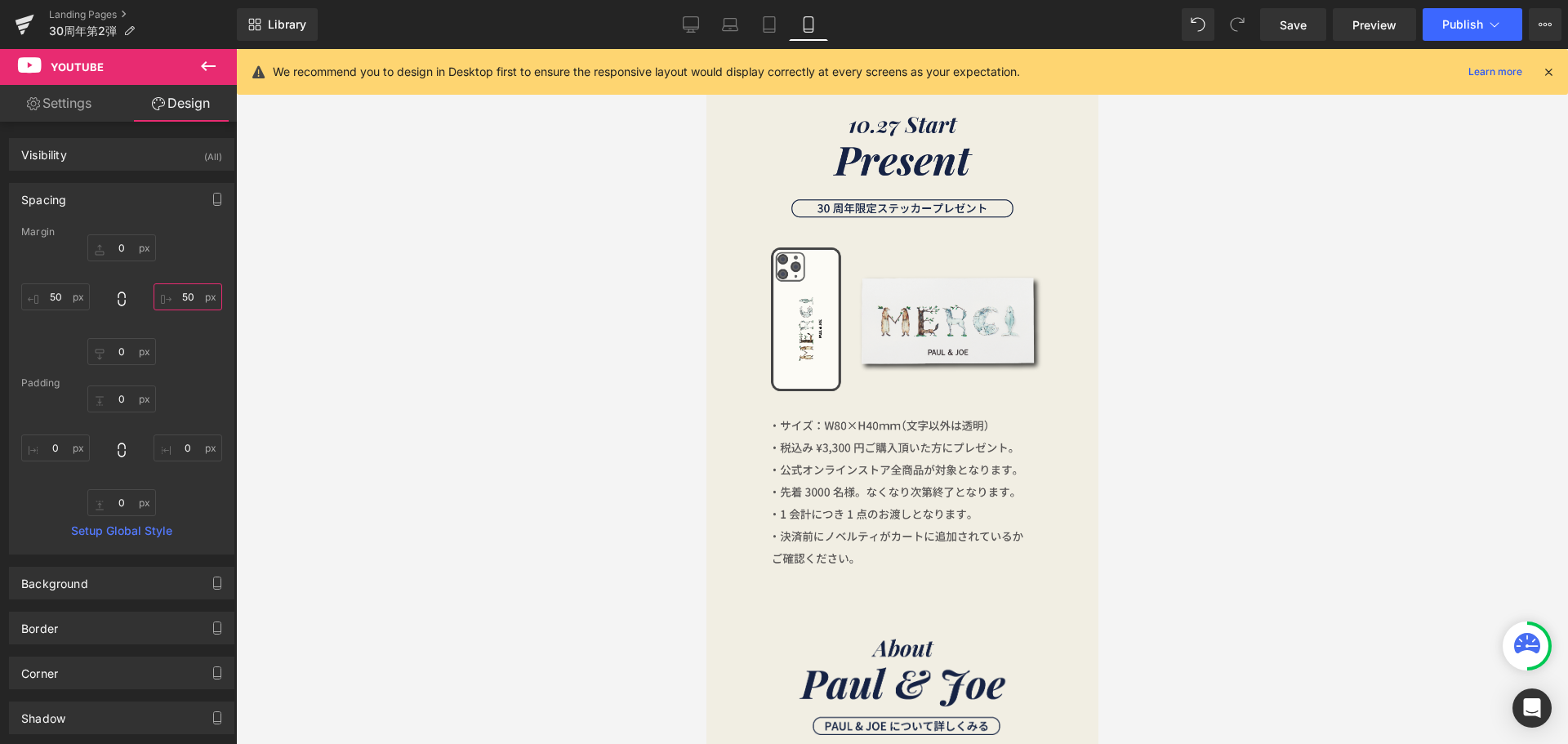
type input "50"
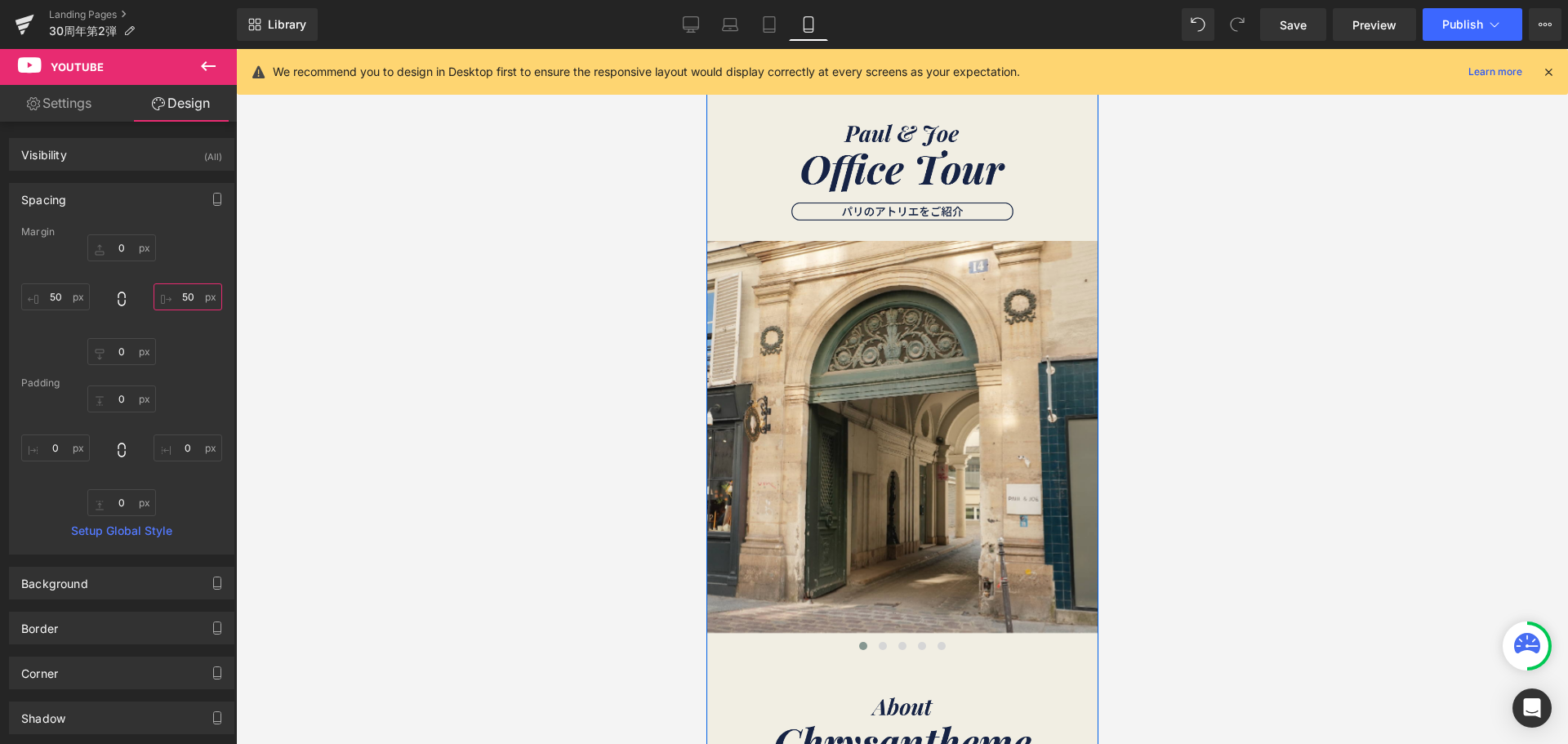
scroll to position [2939, 0]
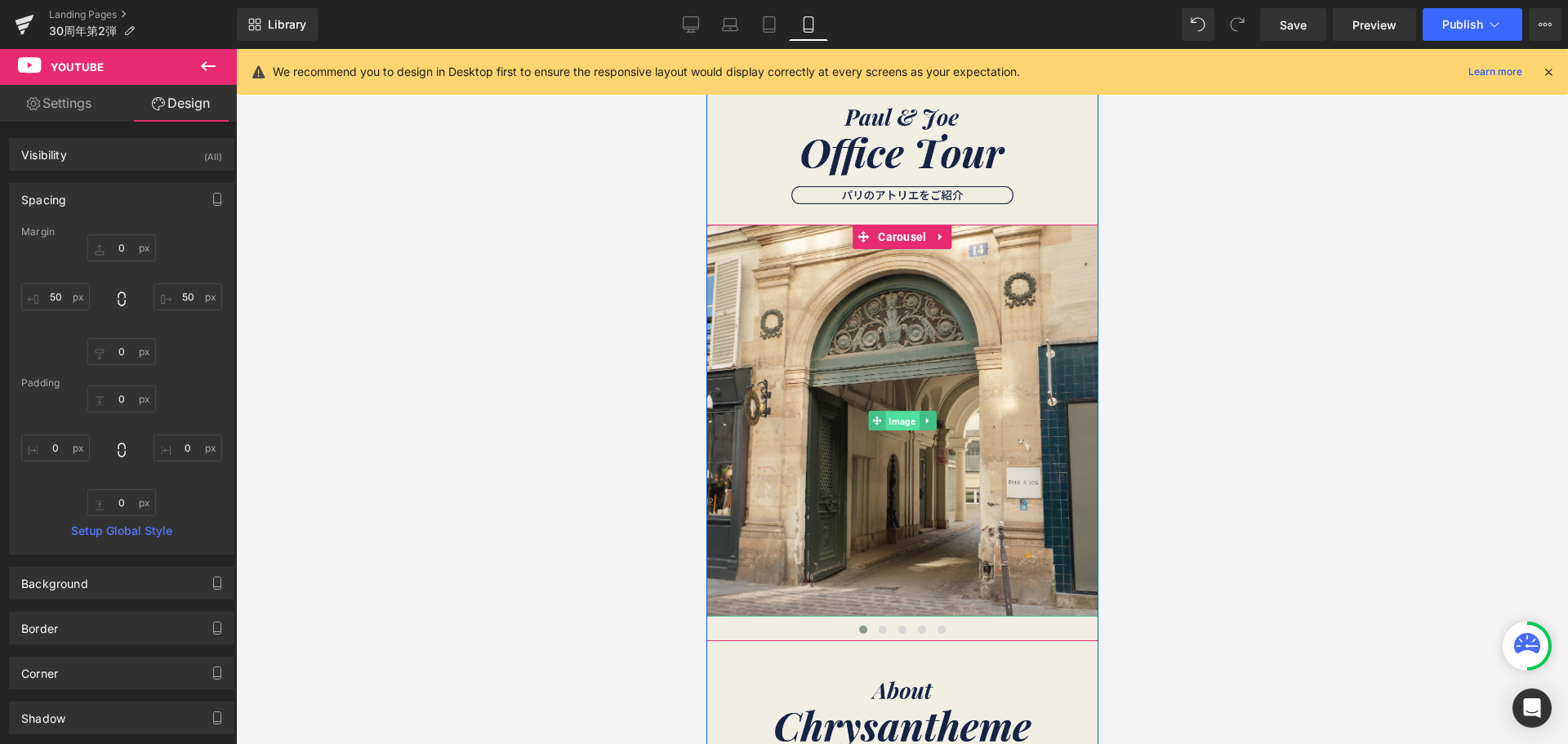
click at [901, 423] on span "Image" at bounding box center [901, 421] width 34 height 20
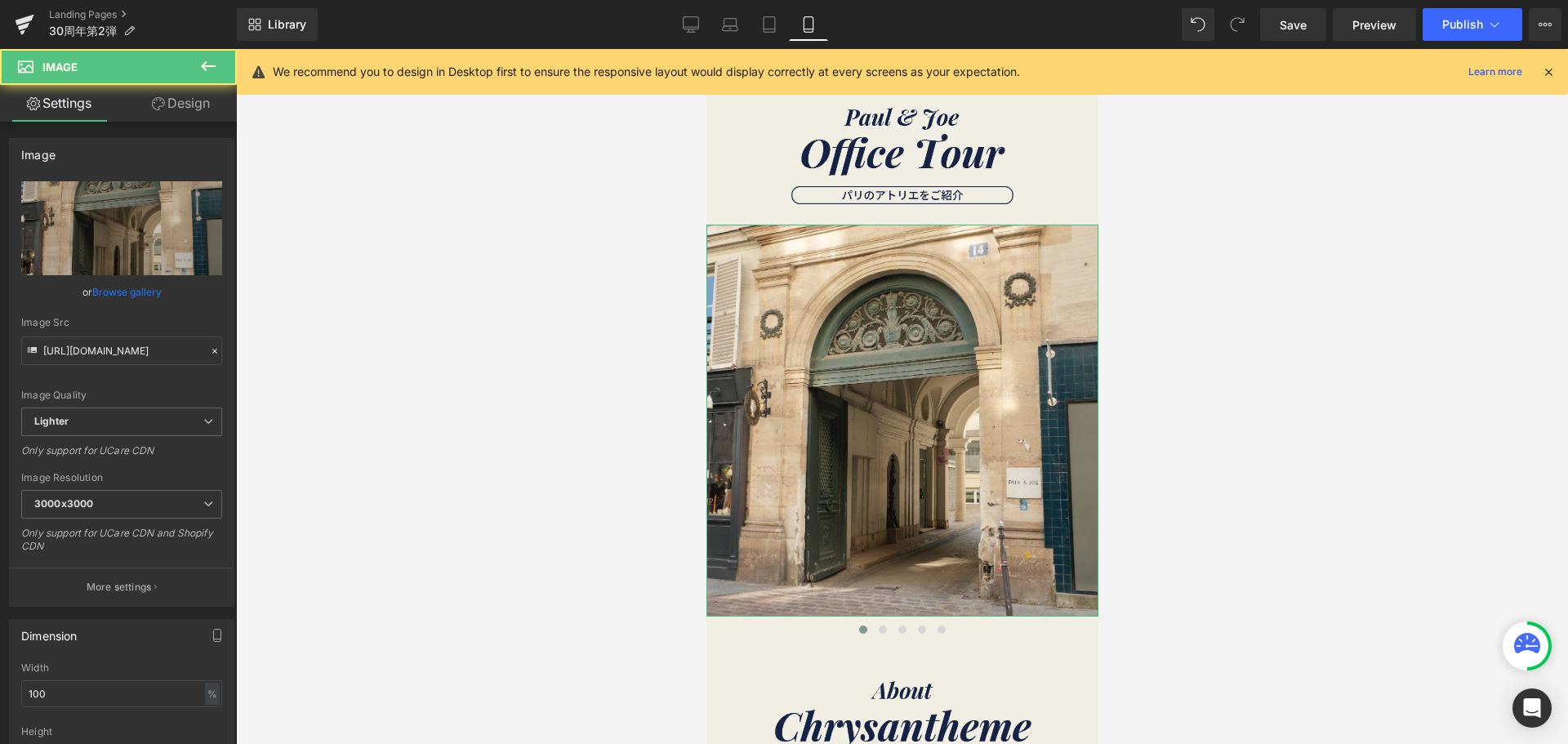
click at [198, 107] on link "Design" at bounding box center [181, 103] width 118 height 37
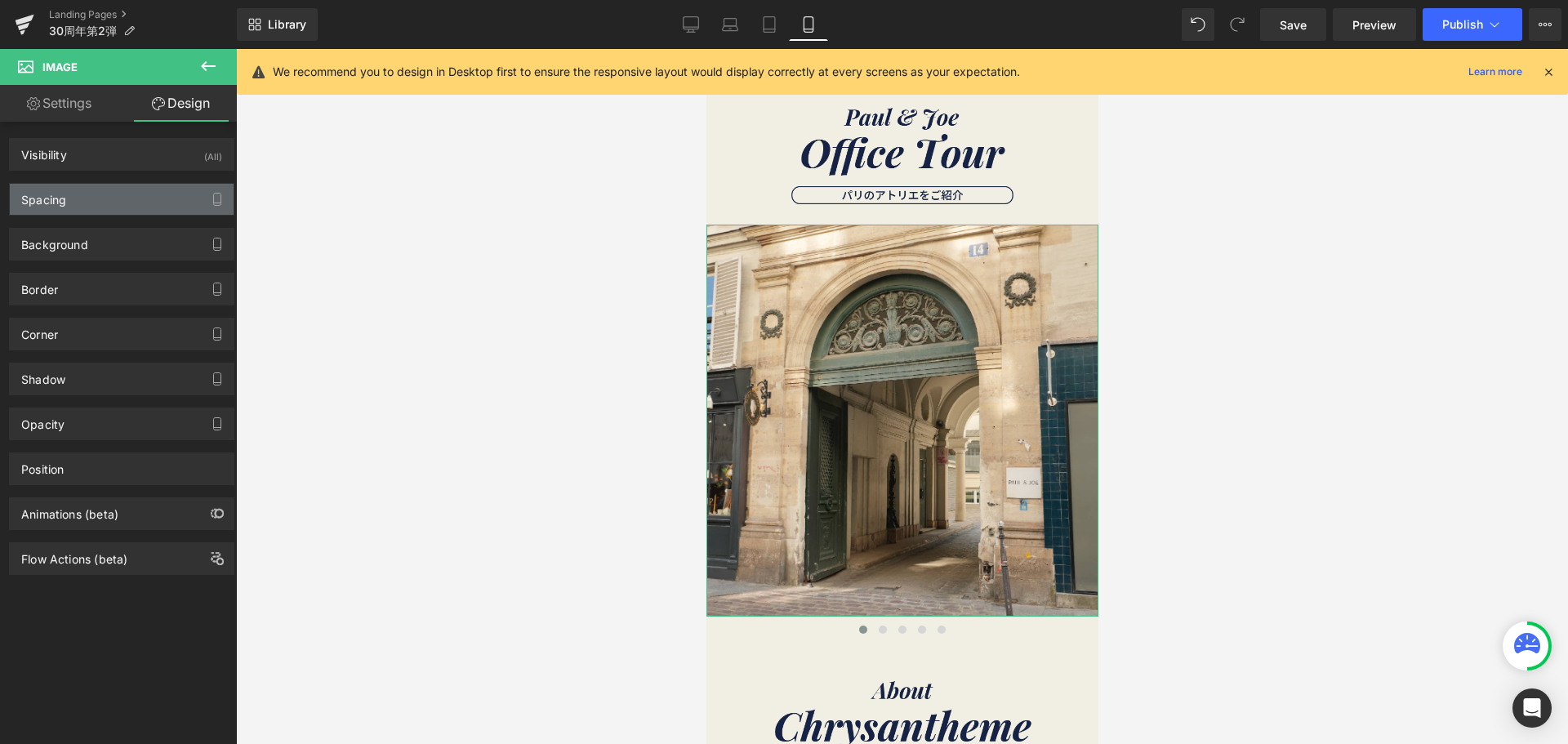
click at [101, 199] on div "Spacing" at bounding box center [121, 199] width 224 height 31
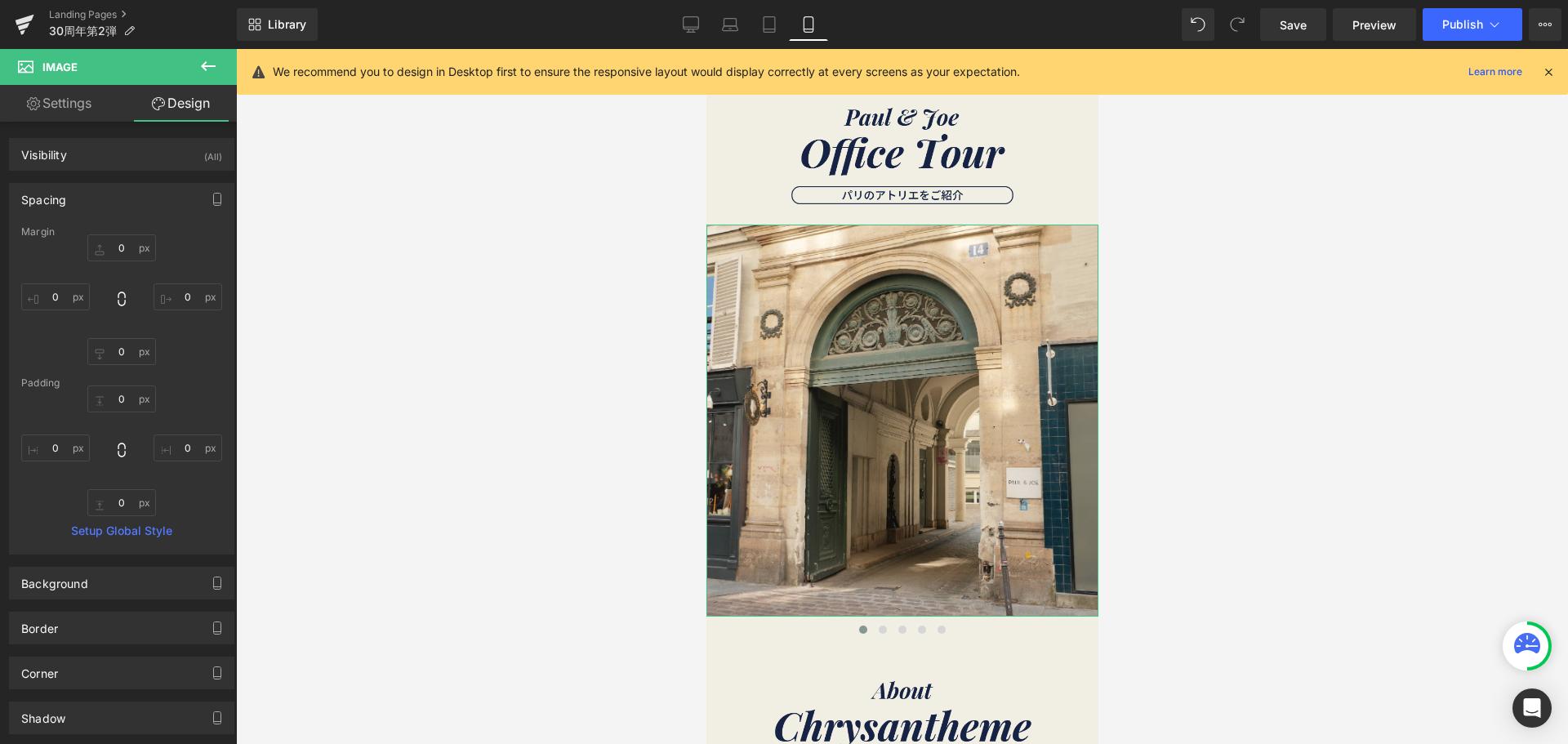
type input "0"
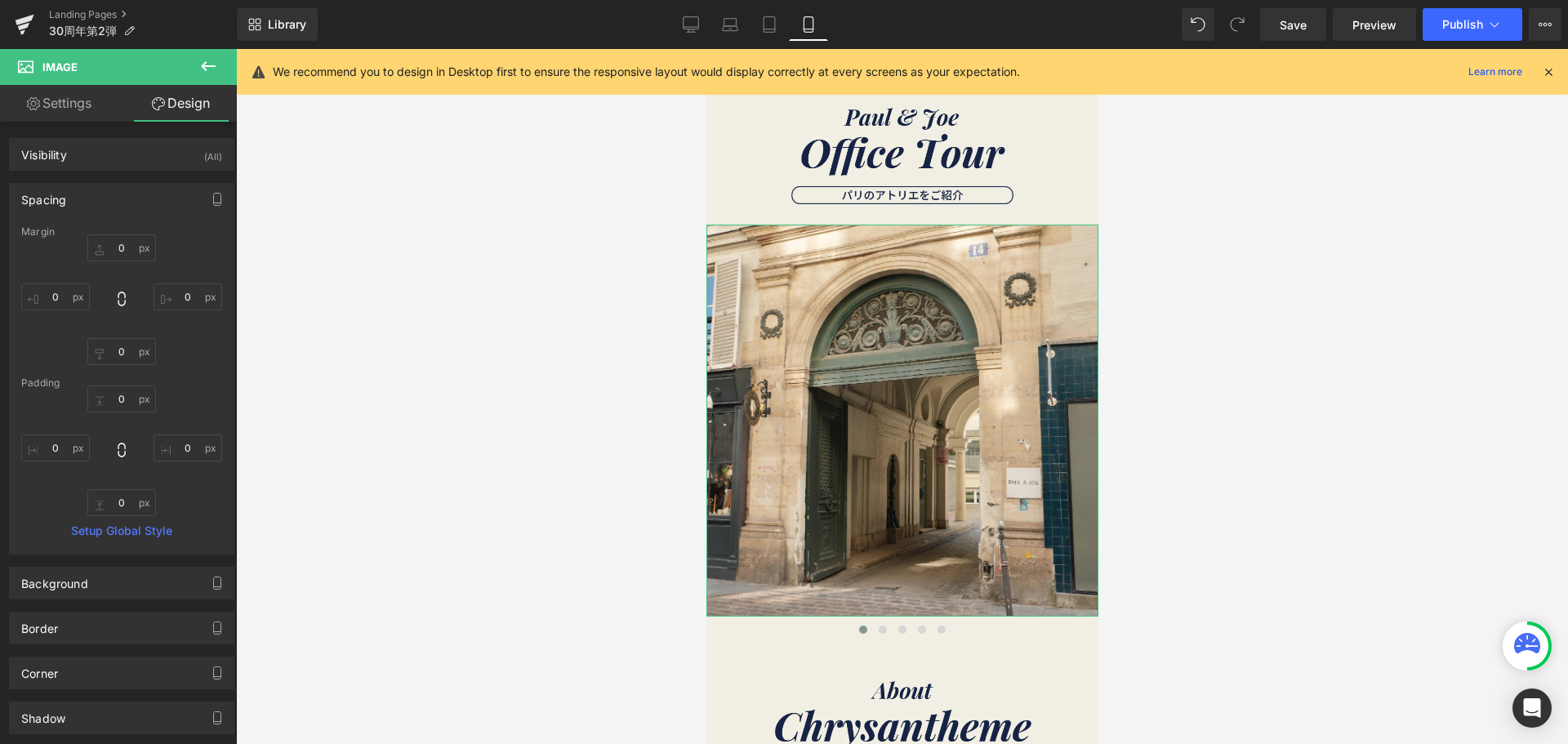
type input "0"
click at [66, 296] on input "0" at bounding box center [55, 296] width 69 height 27
type input "７"
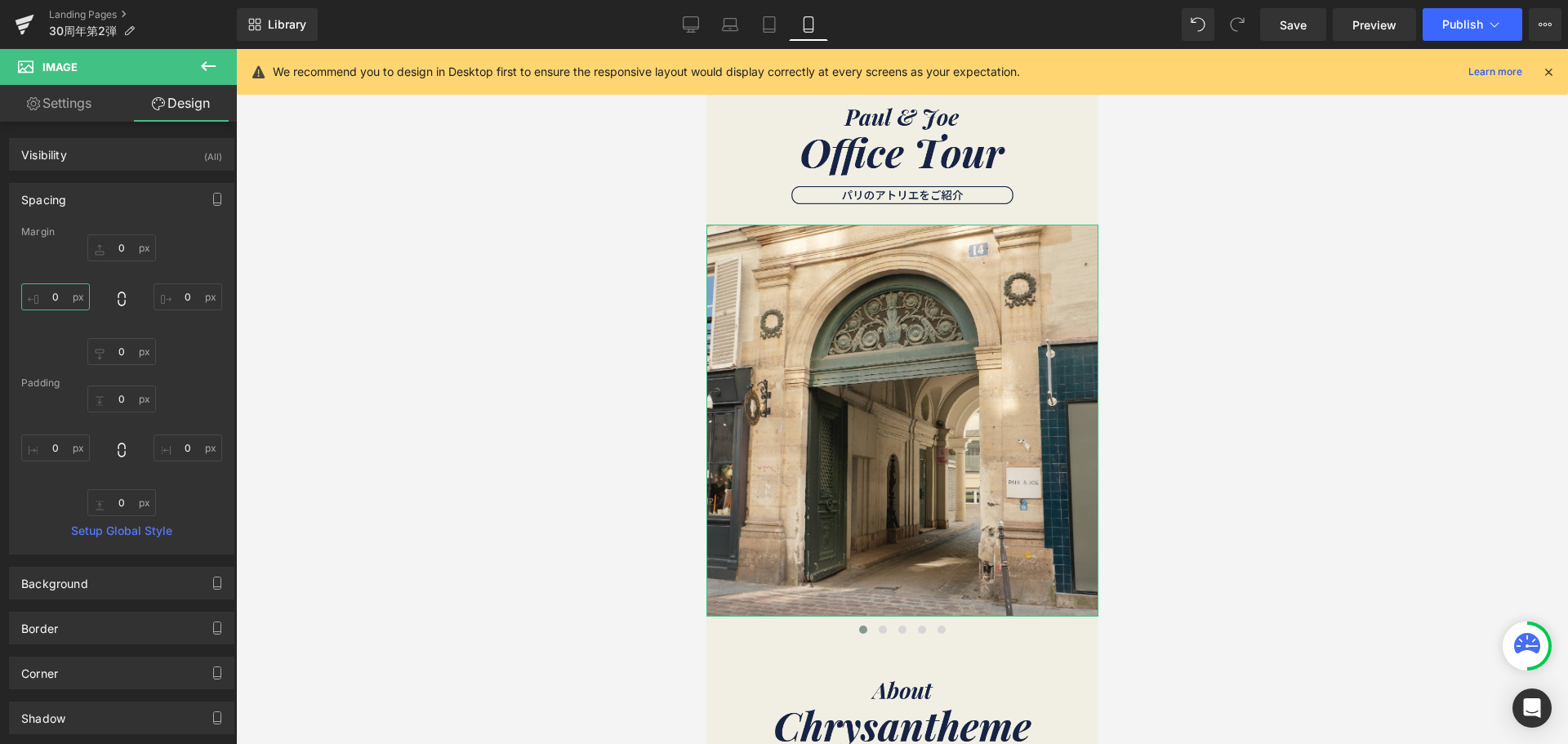
type input "７０"
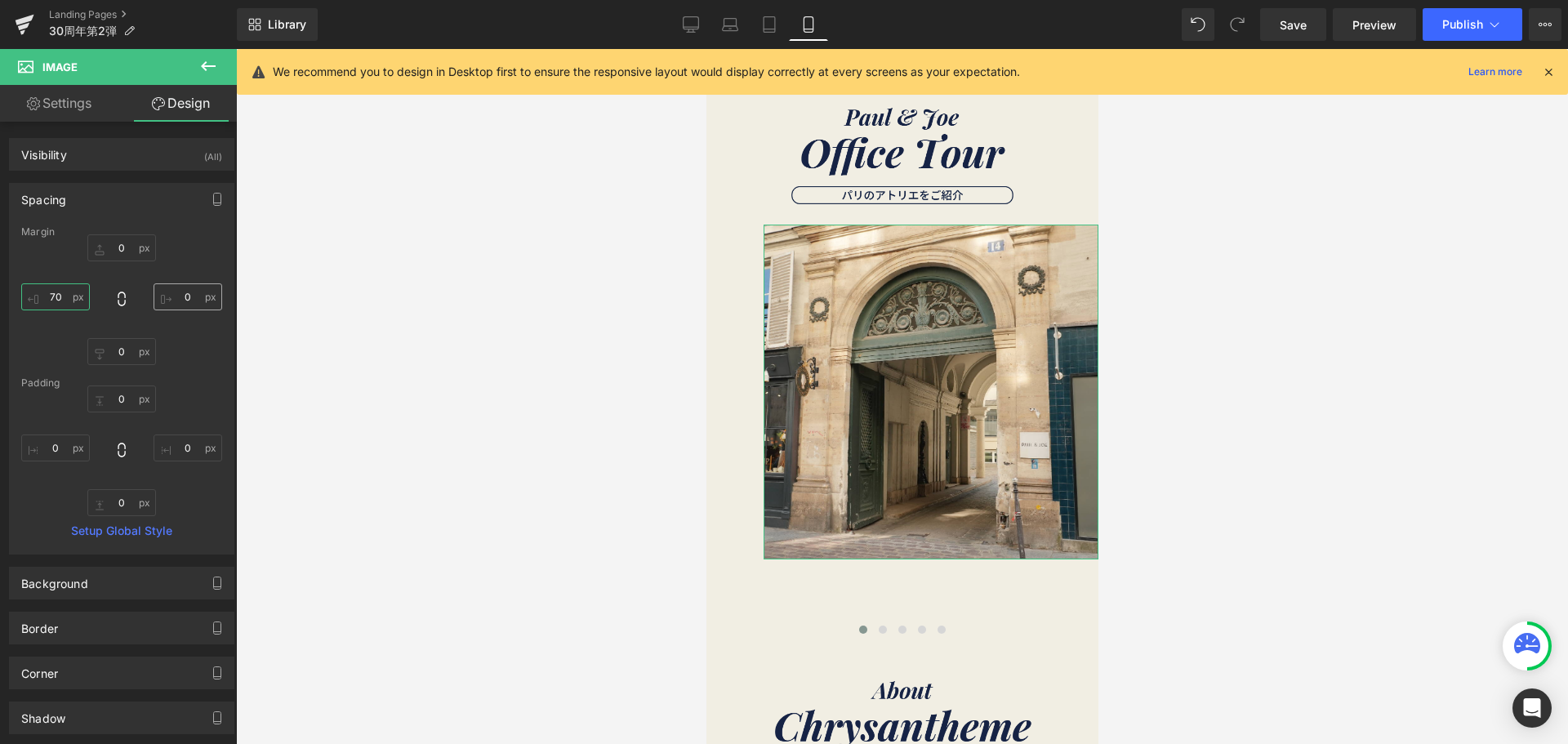
type input "70"
click at [168, 294] on input "0" at bounding box center [188, 296] width 69 height 27
type input "７"
type input "７０"
type input "70"
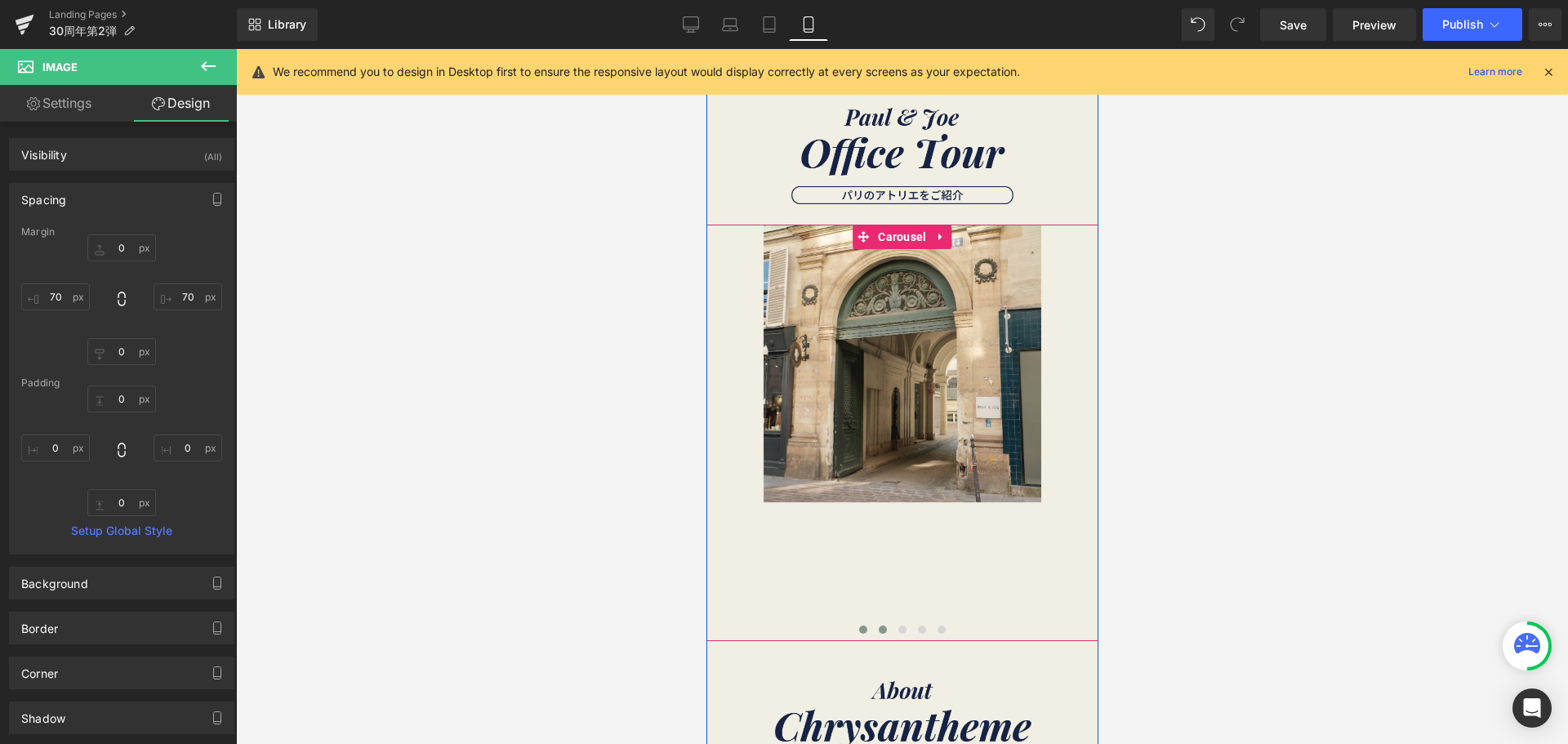
click at [879, 630] on span at bounding box center [882, 628] width 8 height 8
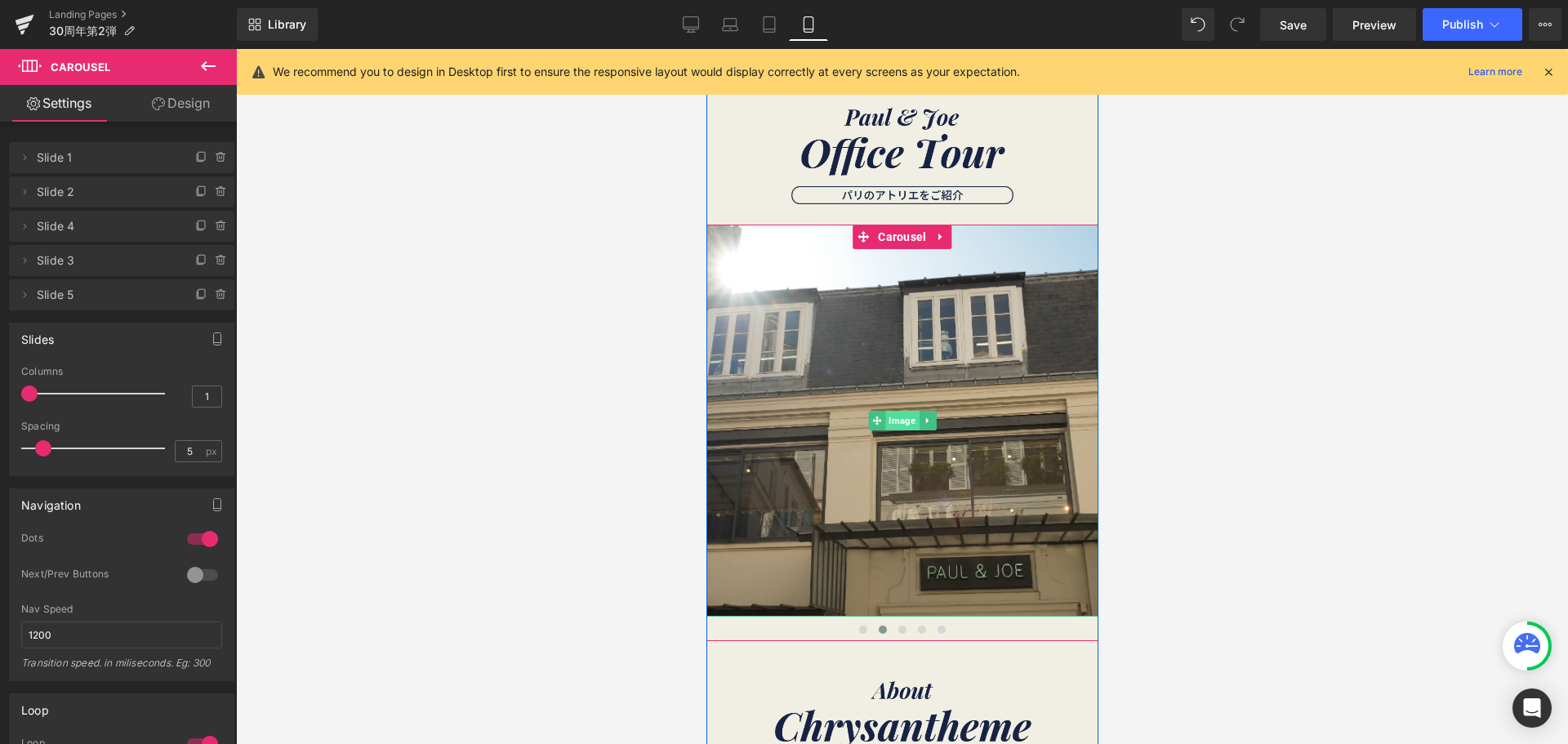
click at [889, 423] on span "Image" at bounding box center [901, 420] width 34 height 20
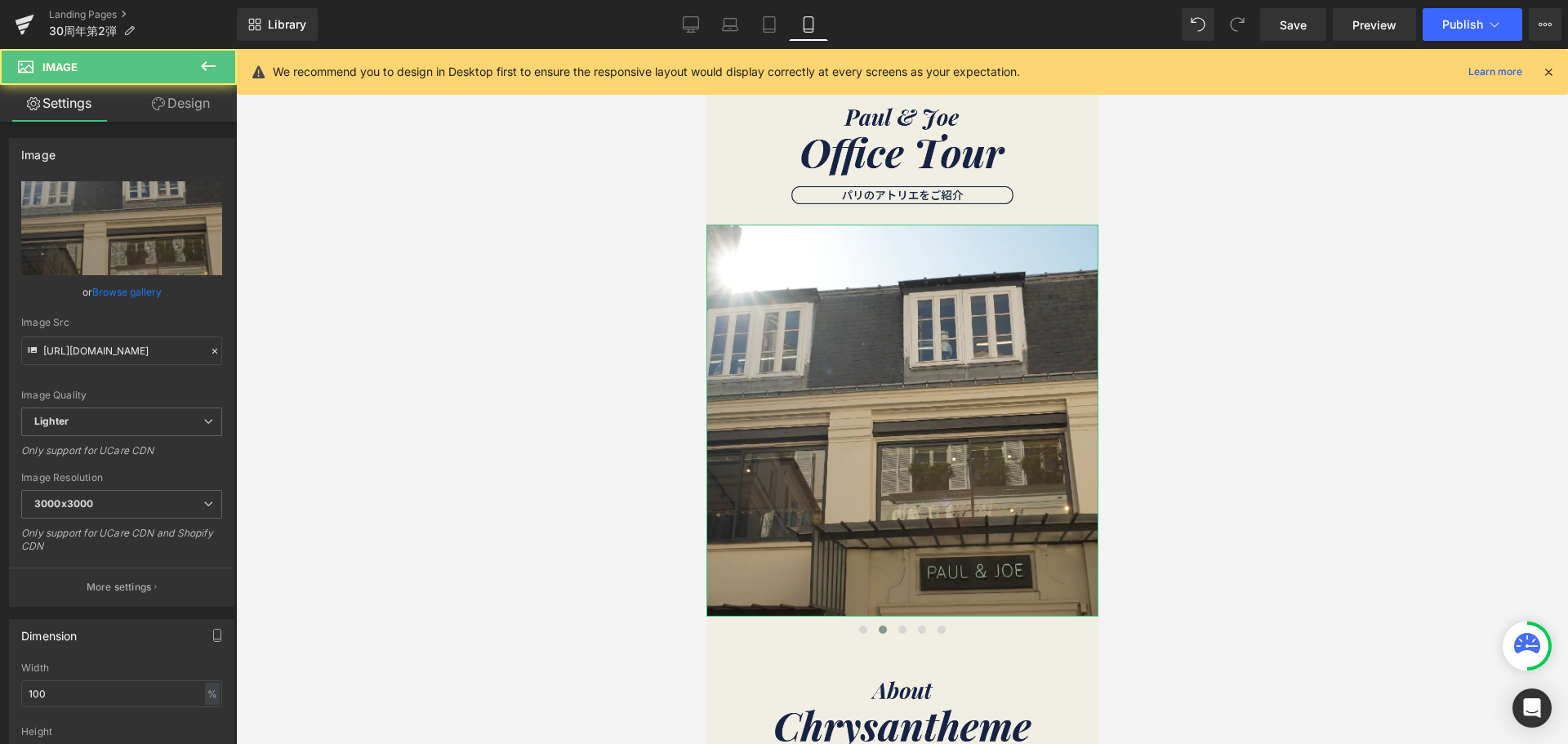
click at [200, 103] on link "Design" at bounding box center [181, 103] width 118 height 37
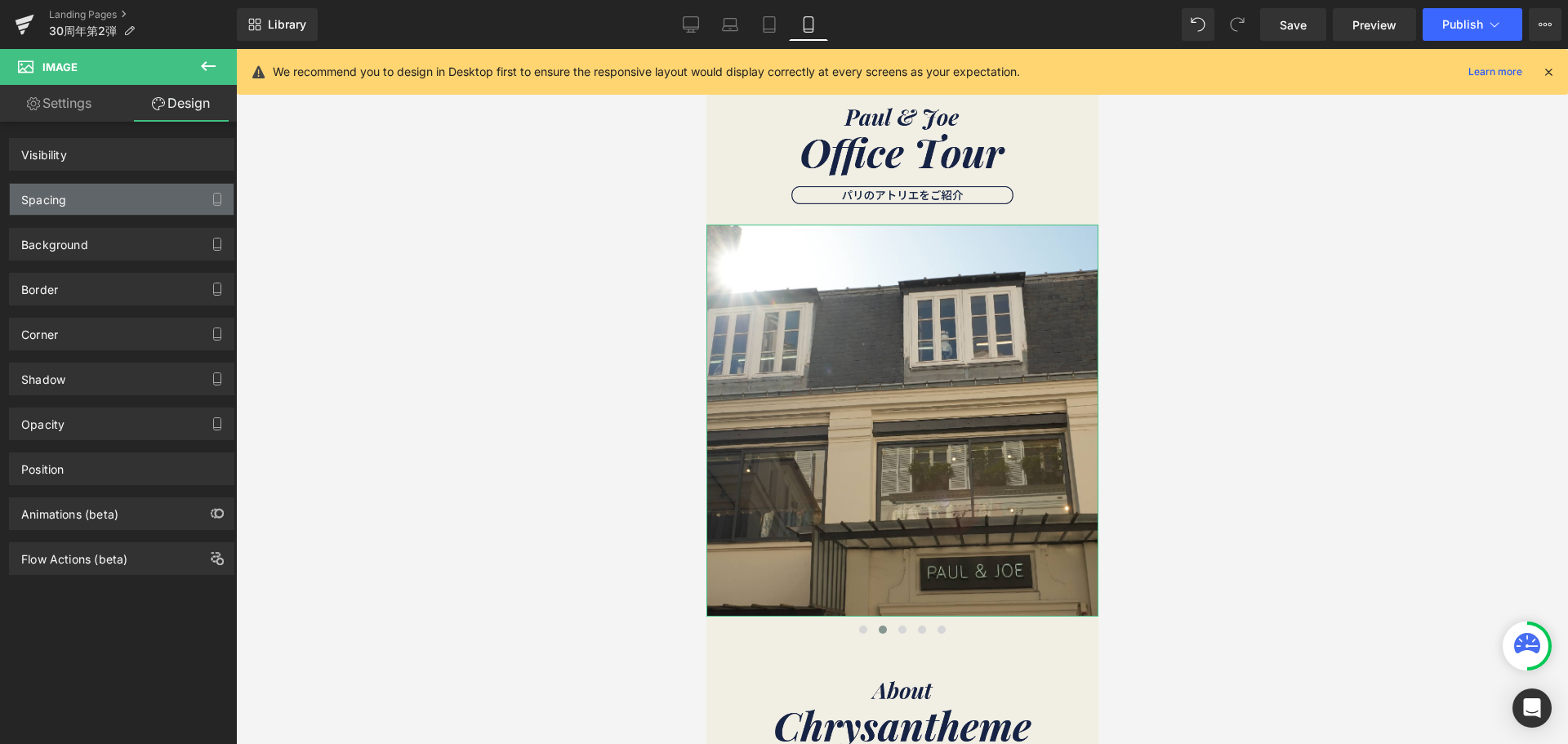
click at [96, 192] on div "Spacing" at bounding box center [121, 199] width 224 height 31
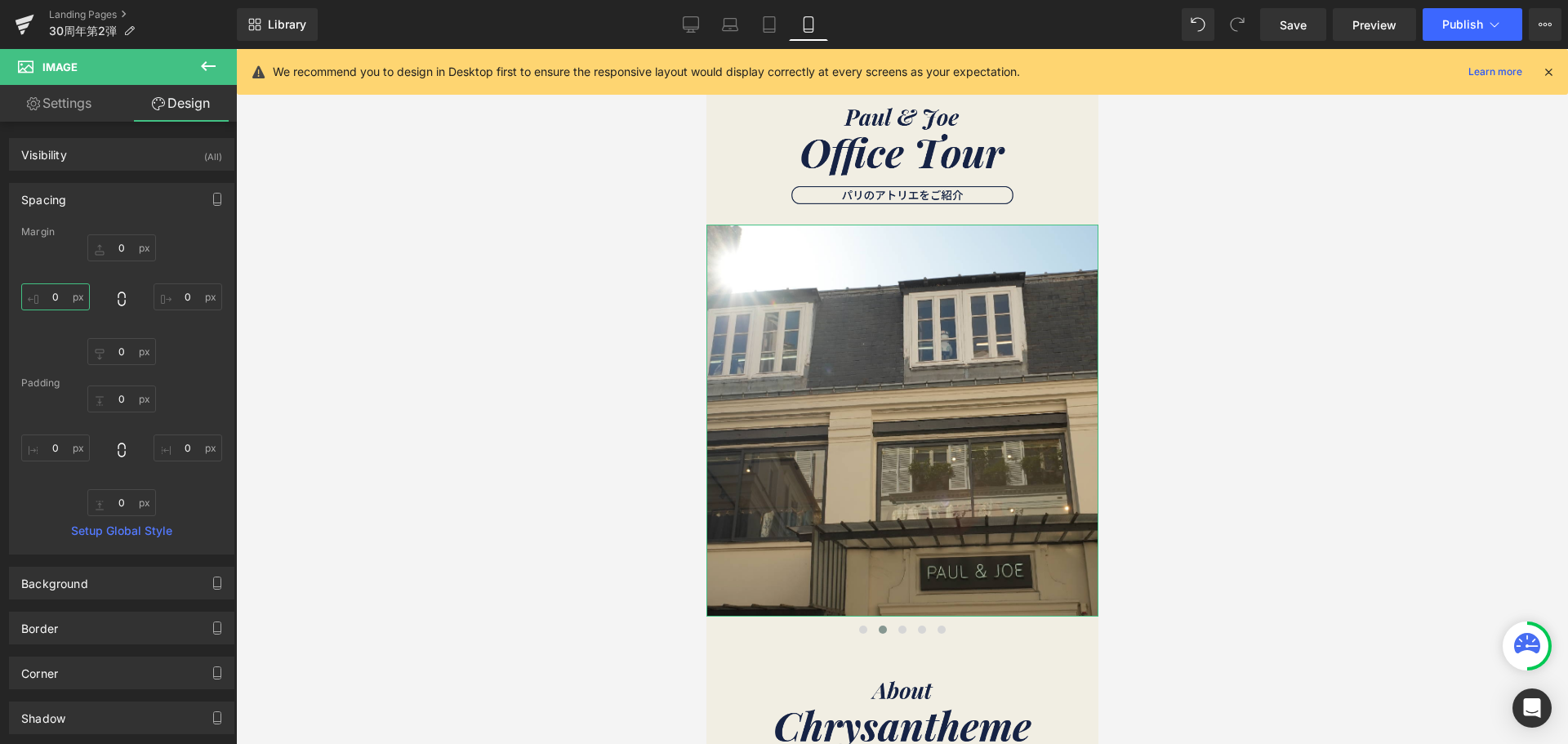
click at [69, 301] on input "0" at bounding box center [55, 296] width 69 height 27
type input "７"
type input "７０"
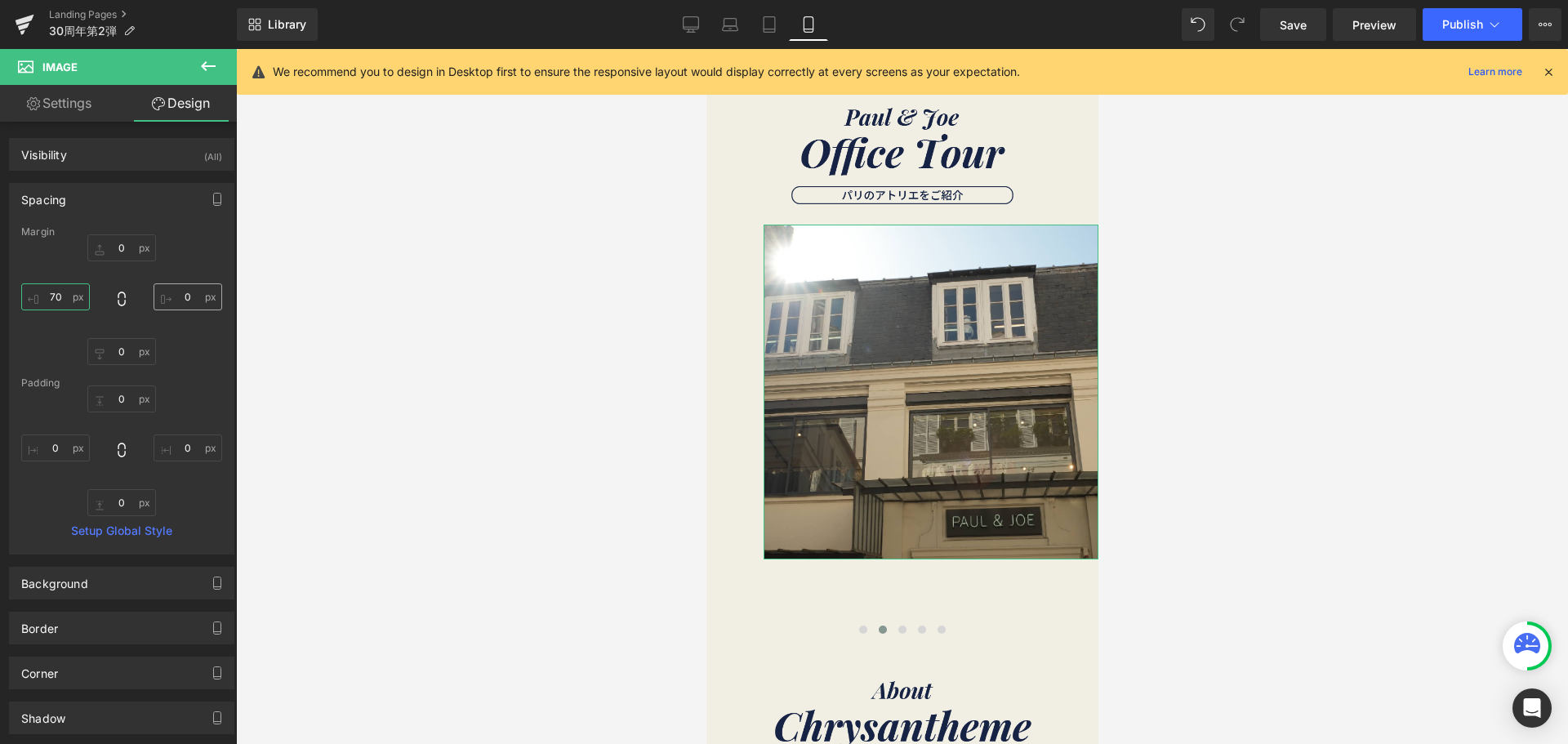
type input "70"
click at [166, 302] on input "0" at bounding box center [188, 296] width 69 height 27
type input "７"
type input "７０"
type input "70"
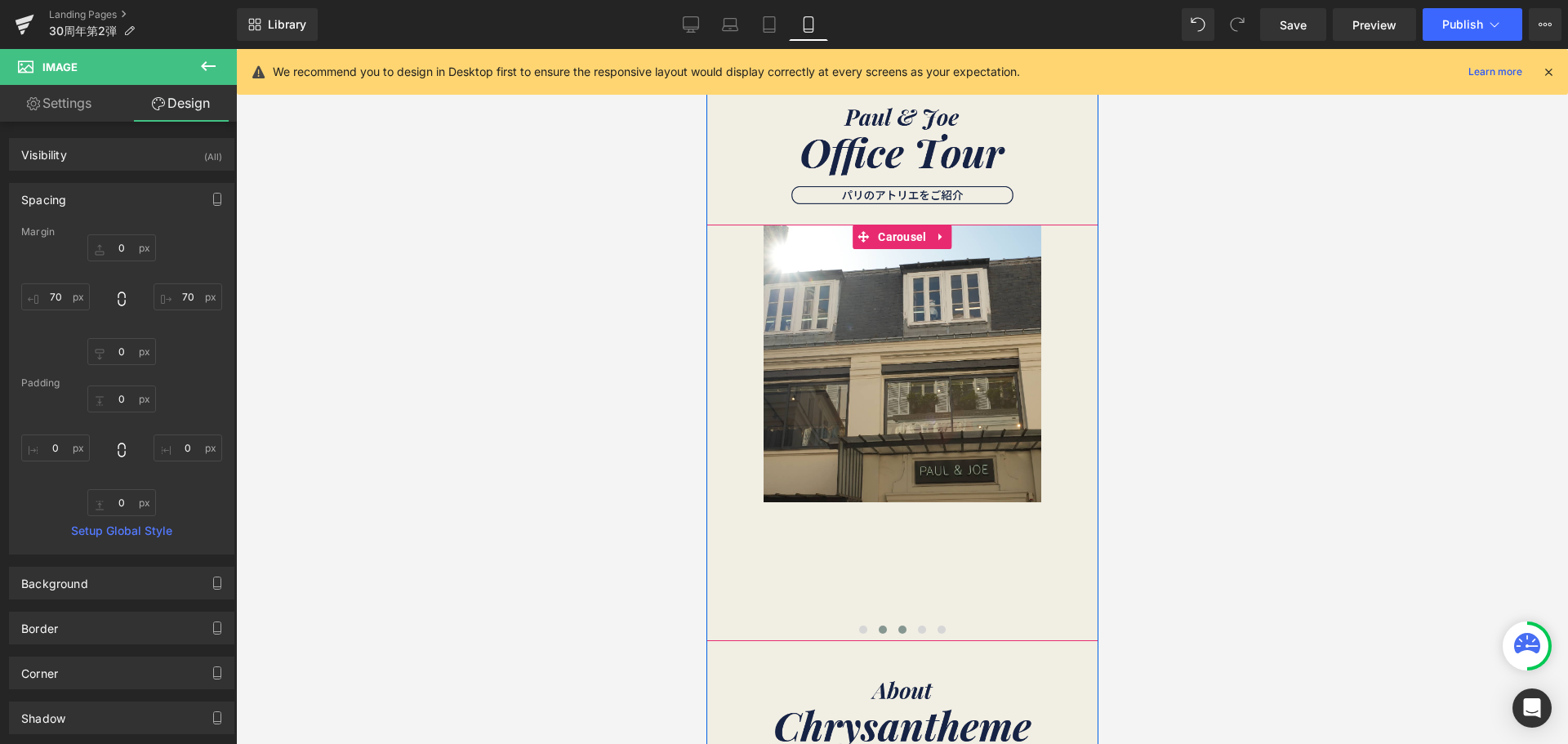
click at [897, 628] on span at bounding box center [901, 628] width 8 height 8
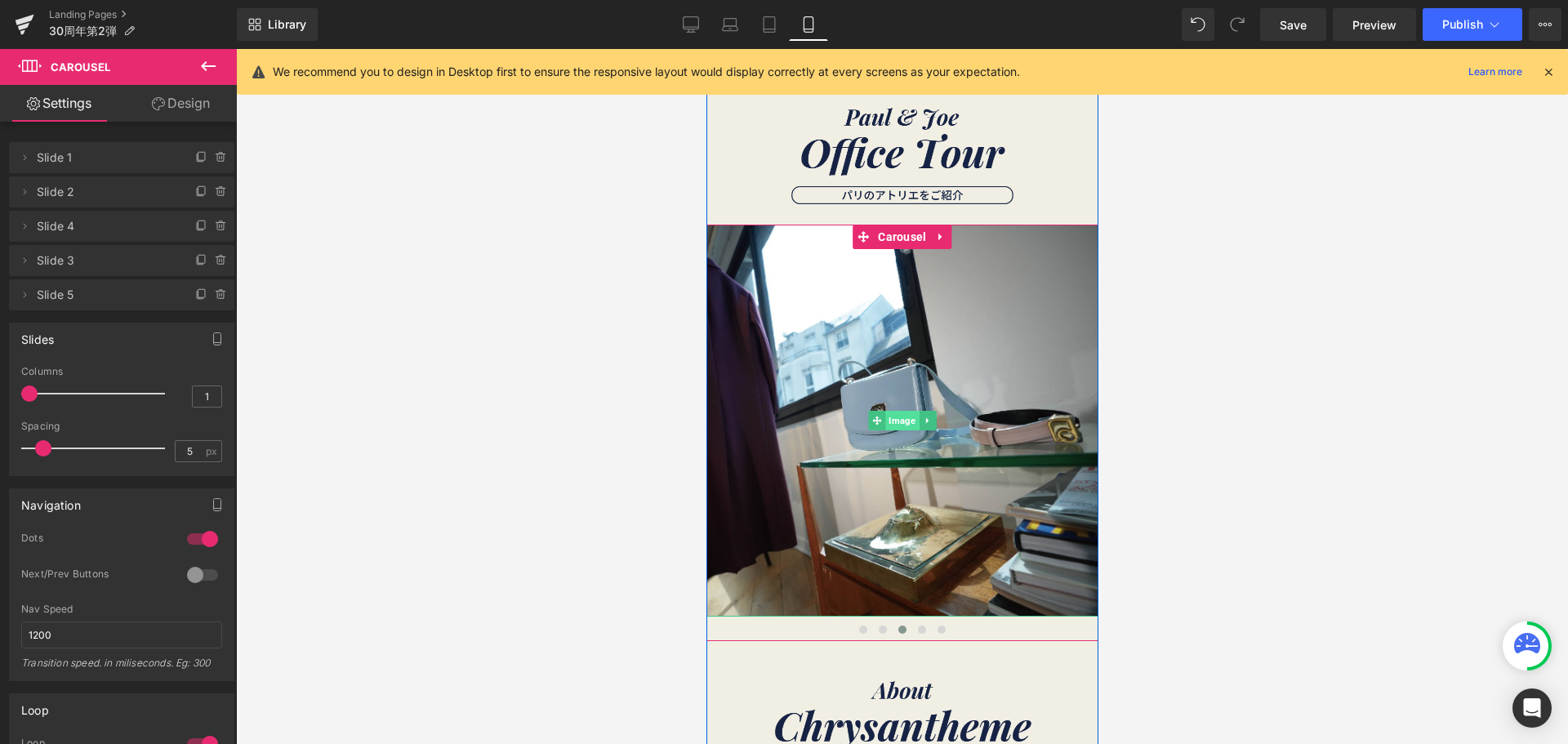
click at [892, 420] on span "Image" at bounding box center [901, 420] width 34 height 20
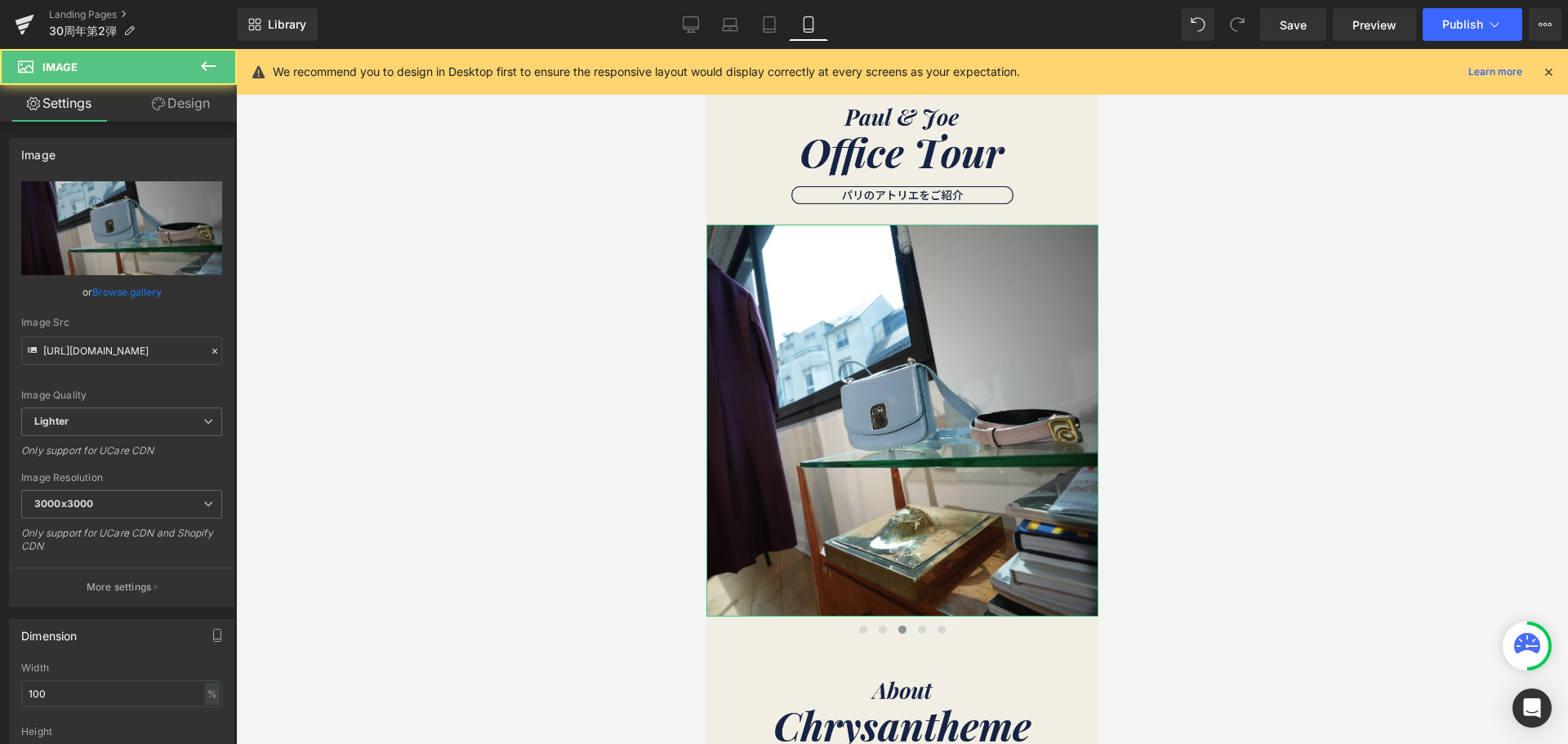
click at [211, 105] on link "Design" at bounding box center [181, 103] width 118 height 37
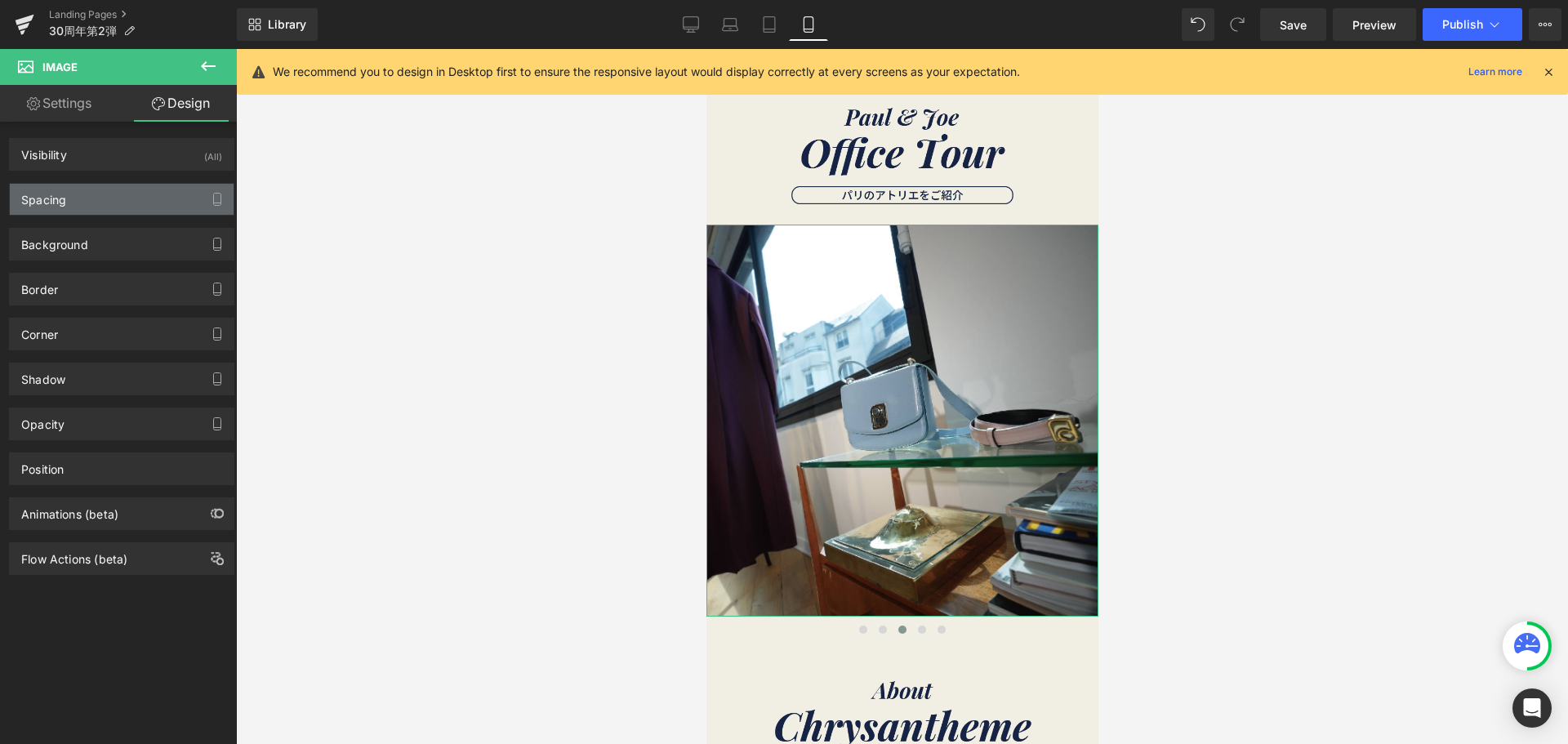
click at [154, 208] on div "Spacing" at bounding box center [121, 199] width 224 height 31
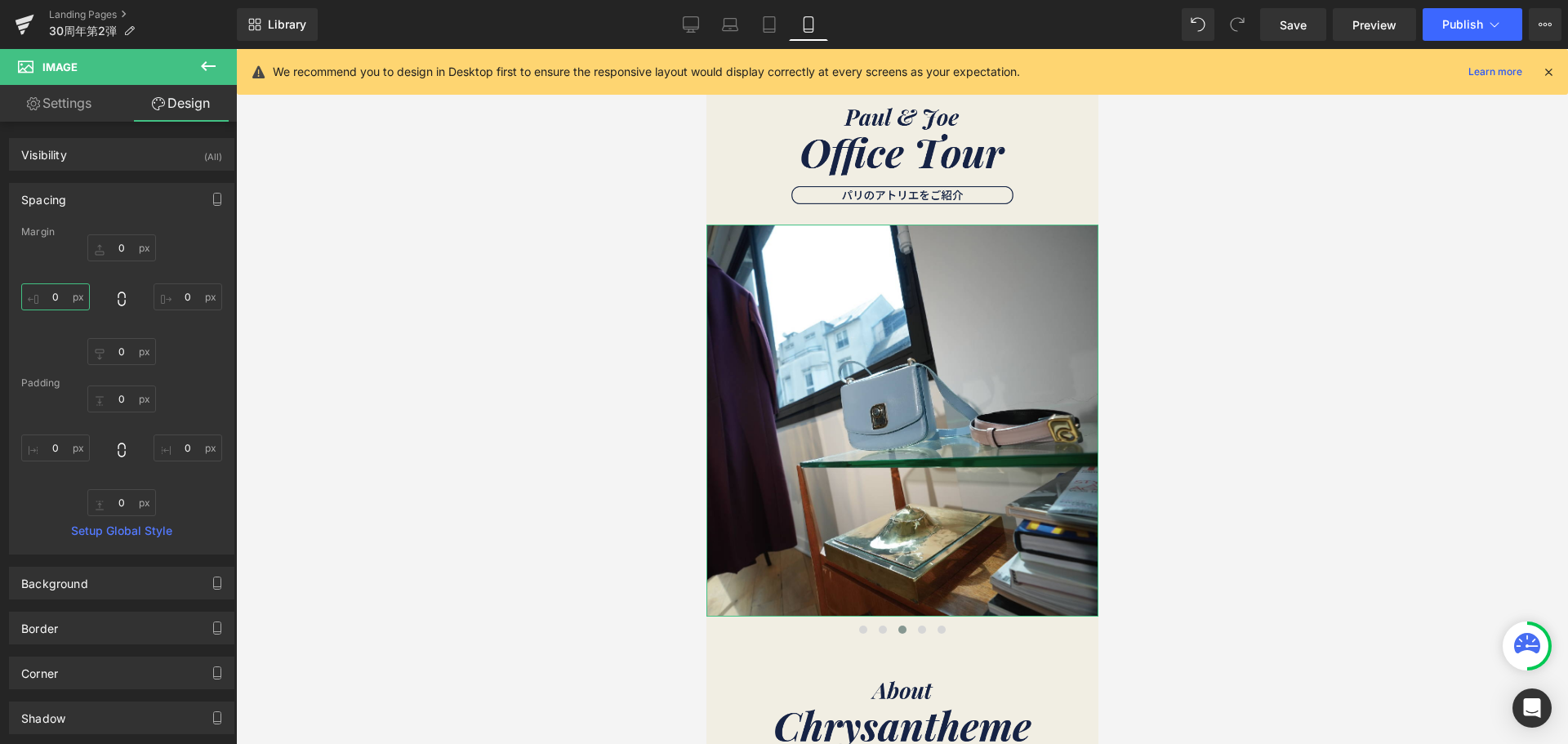
click at [66, 300] on input "0" at bounding box center [55, 296] width 69 height 27
type input "７"
type input "７０"
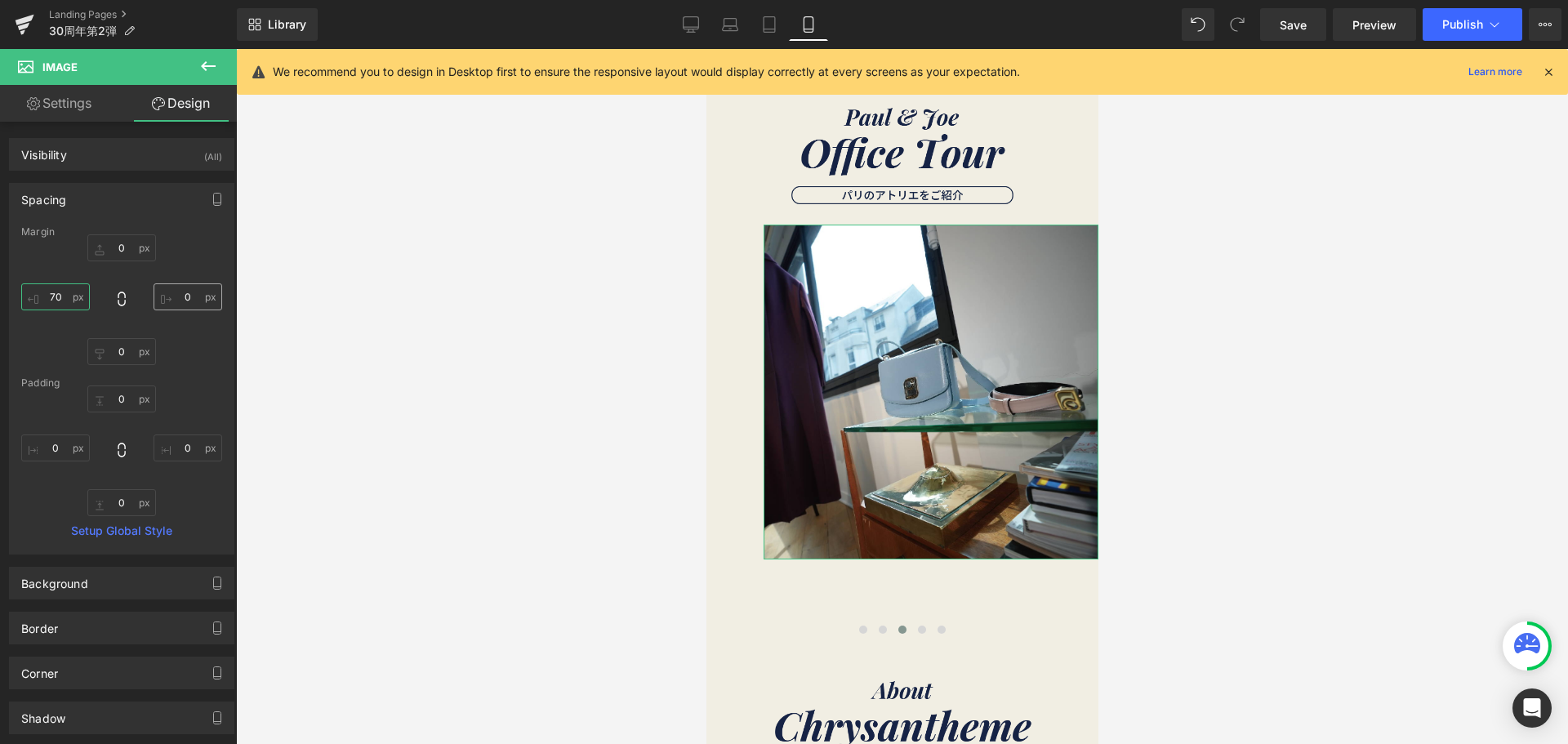
type input "70"
click at [181, 301] on input "0" at bounding box center [188, 296] width 69 height 27
type input "７"
type input "７０"
type input "70"
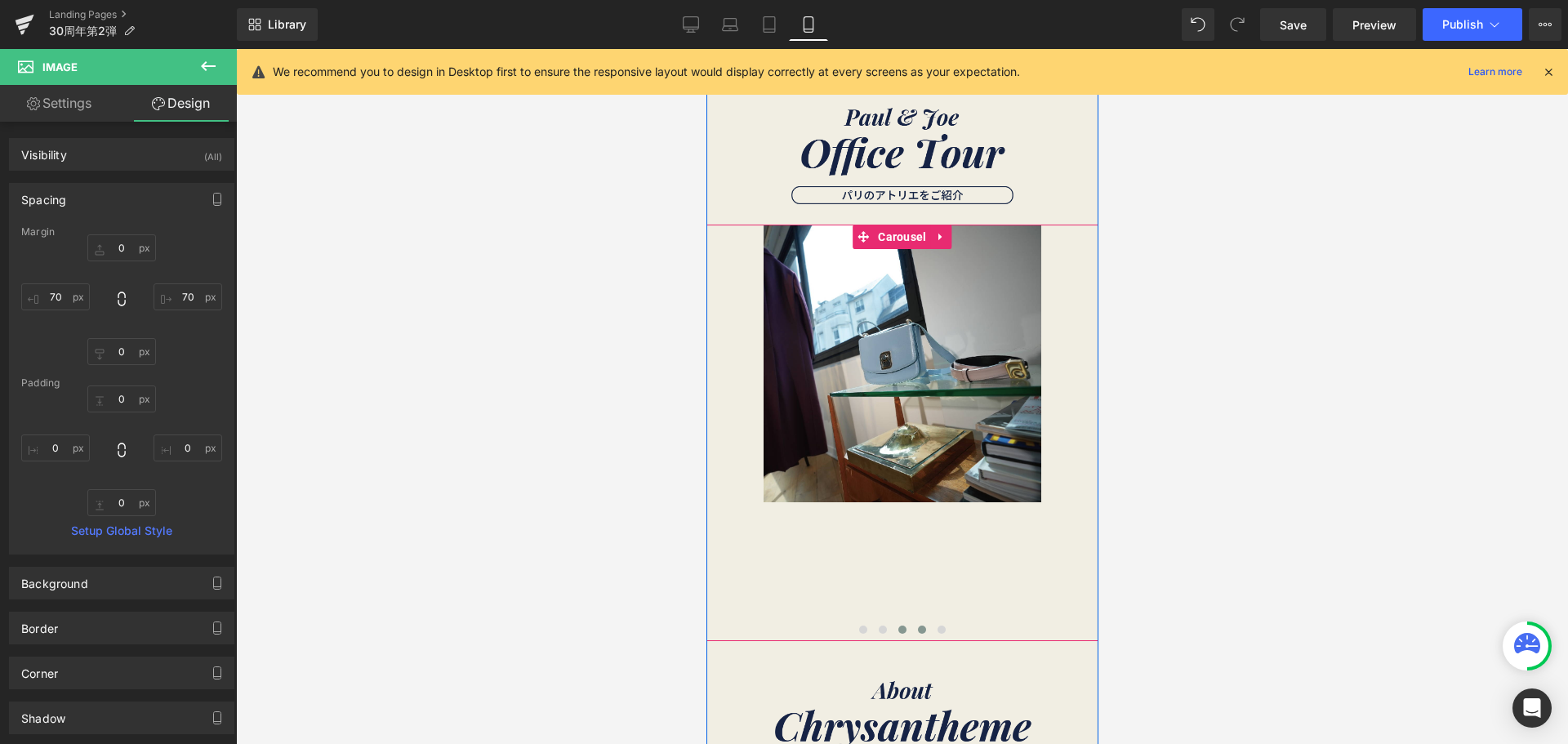
click at [921, 630] on button at bounding box center [921, 629] width 20 height 17
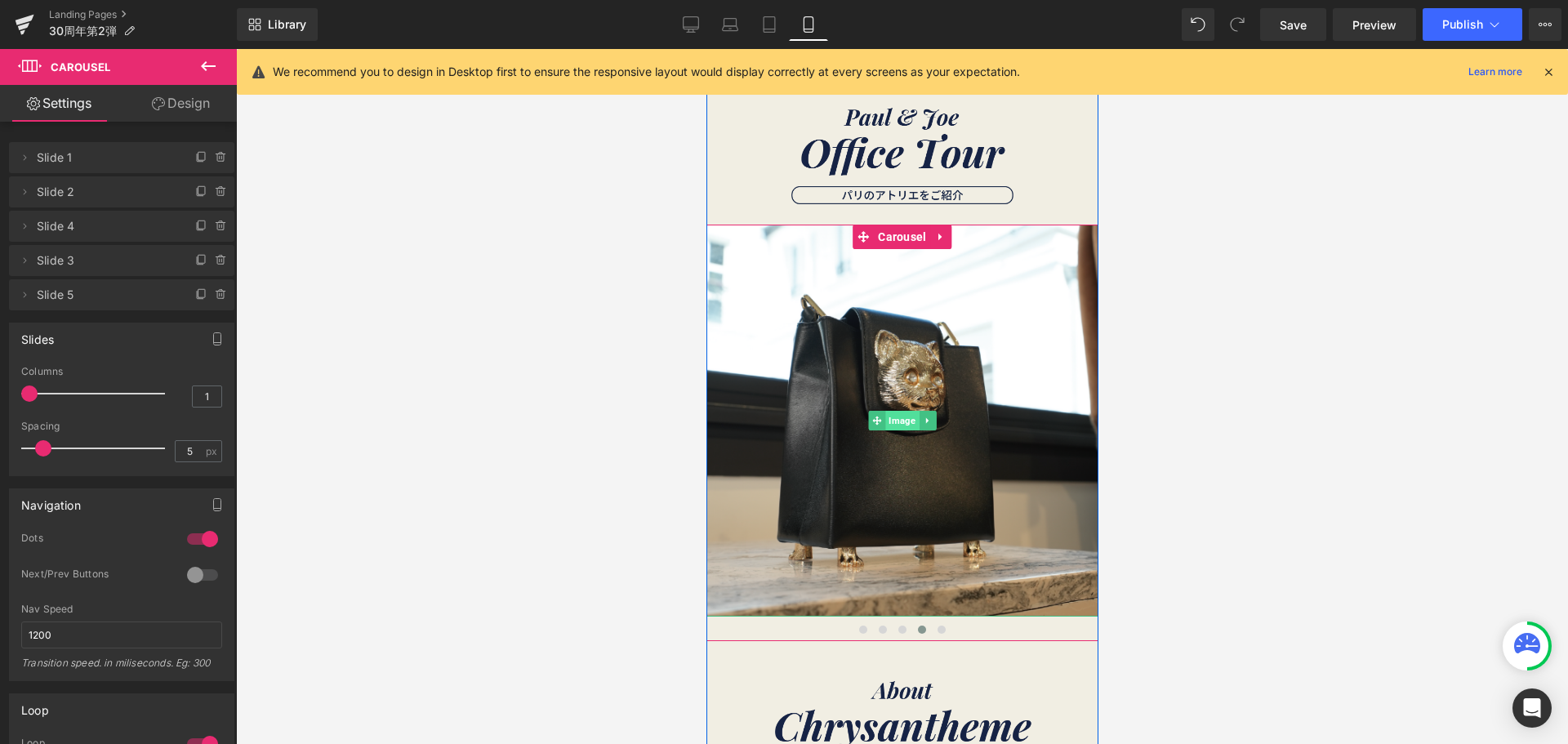
click at [887, 415] on span "Image" at bounding box center [901, 420] width 34 height 20
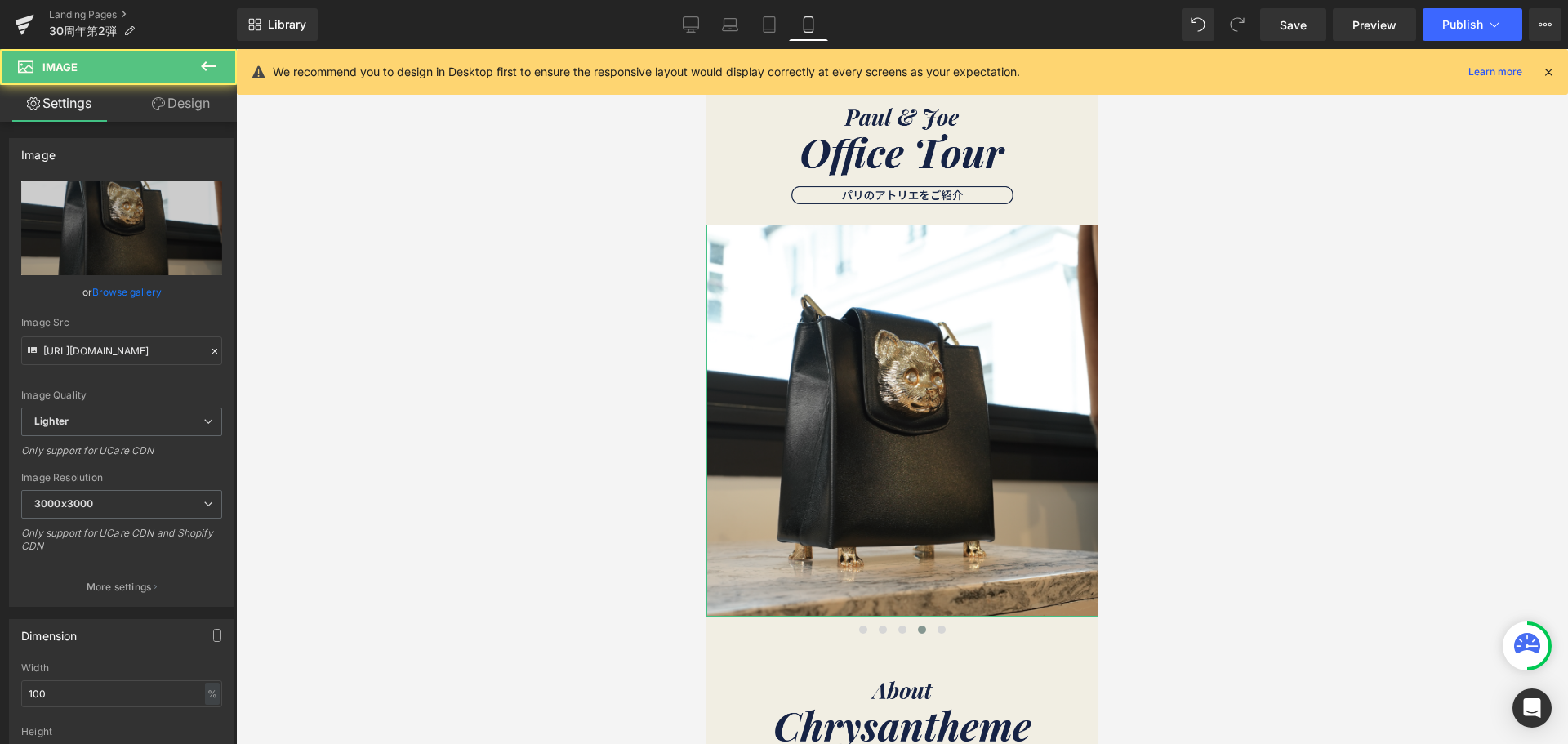
click at [186, 99] on link "Design" at bounding box center [181, 103] width 118 height 37
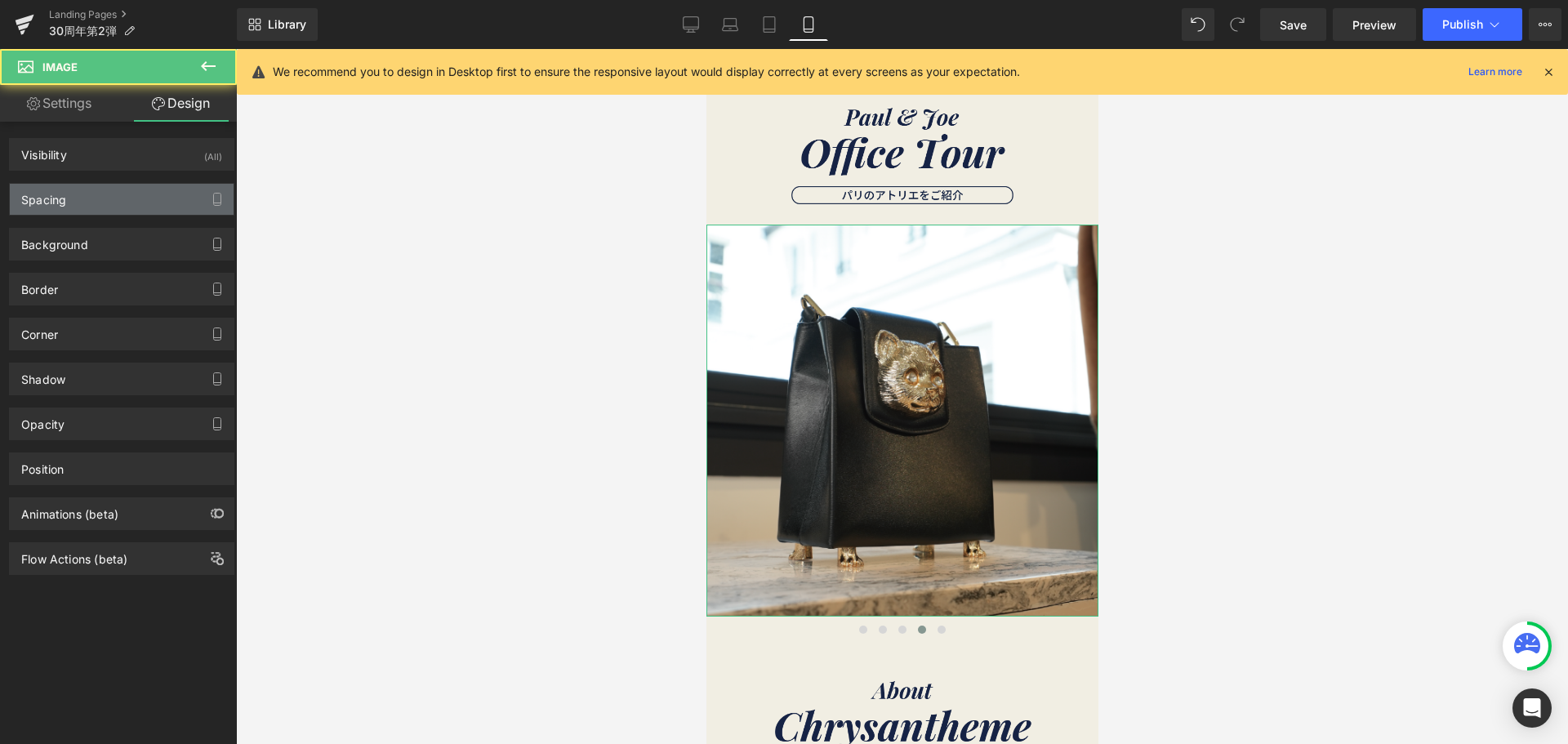
type input "0"
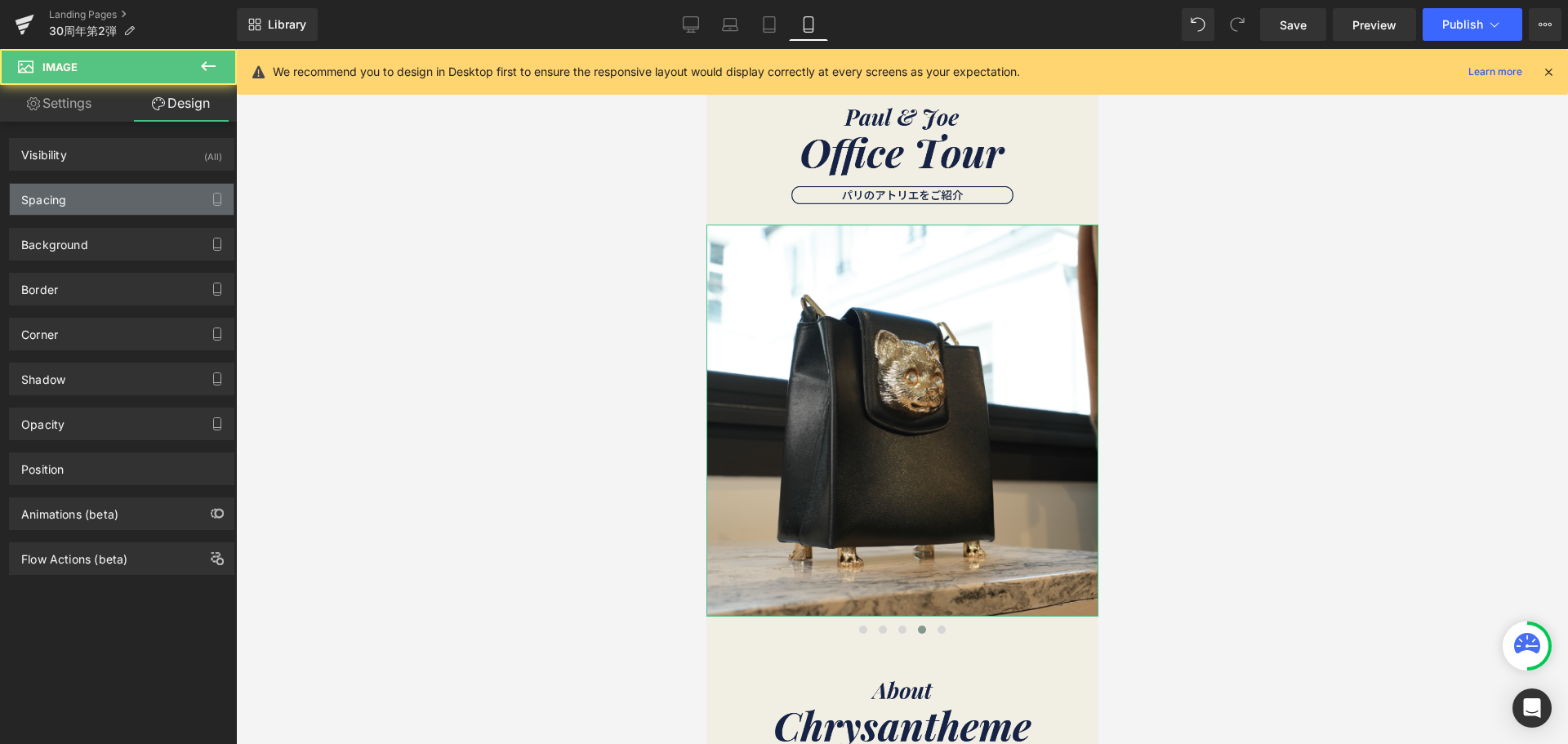
type input "0"
click at [156, 197] on div "Spacing" at bounding box center [121, 199] width 224 height 31
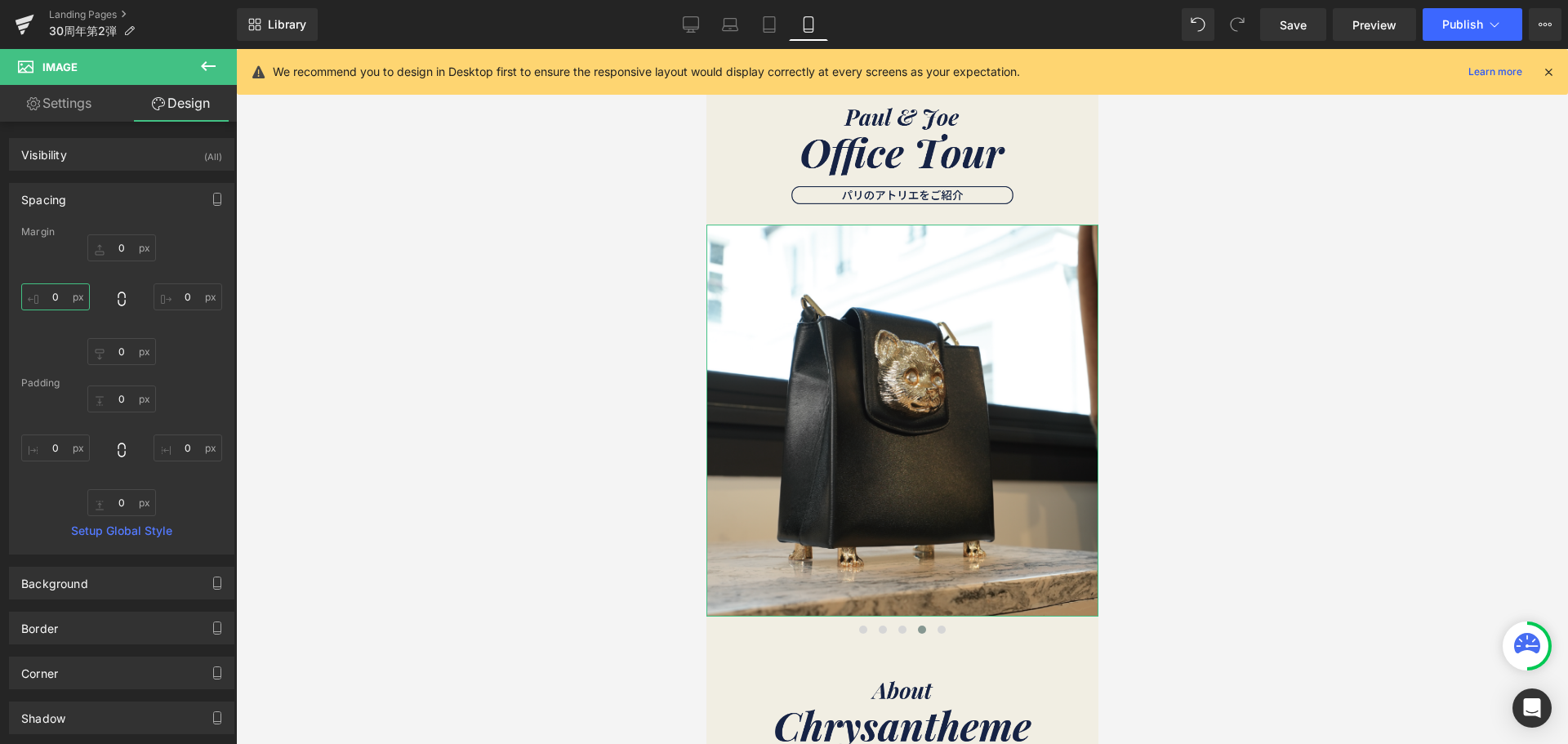
click at [52, 298] on input "0" at bounding box center [55, 296] width 69 height 27
type input "７"
type input "７０"
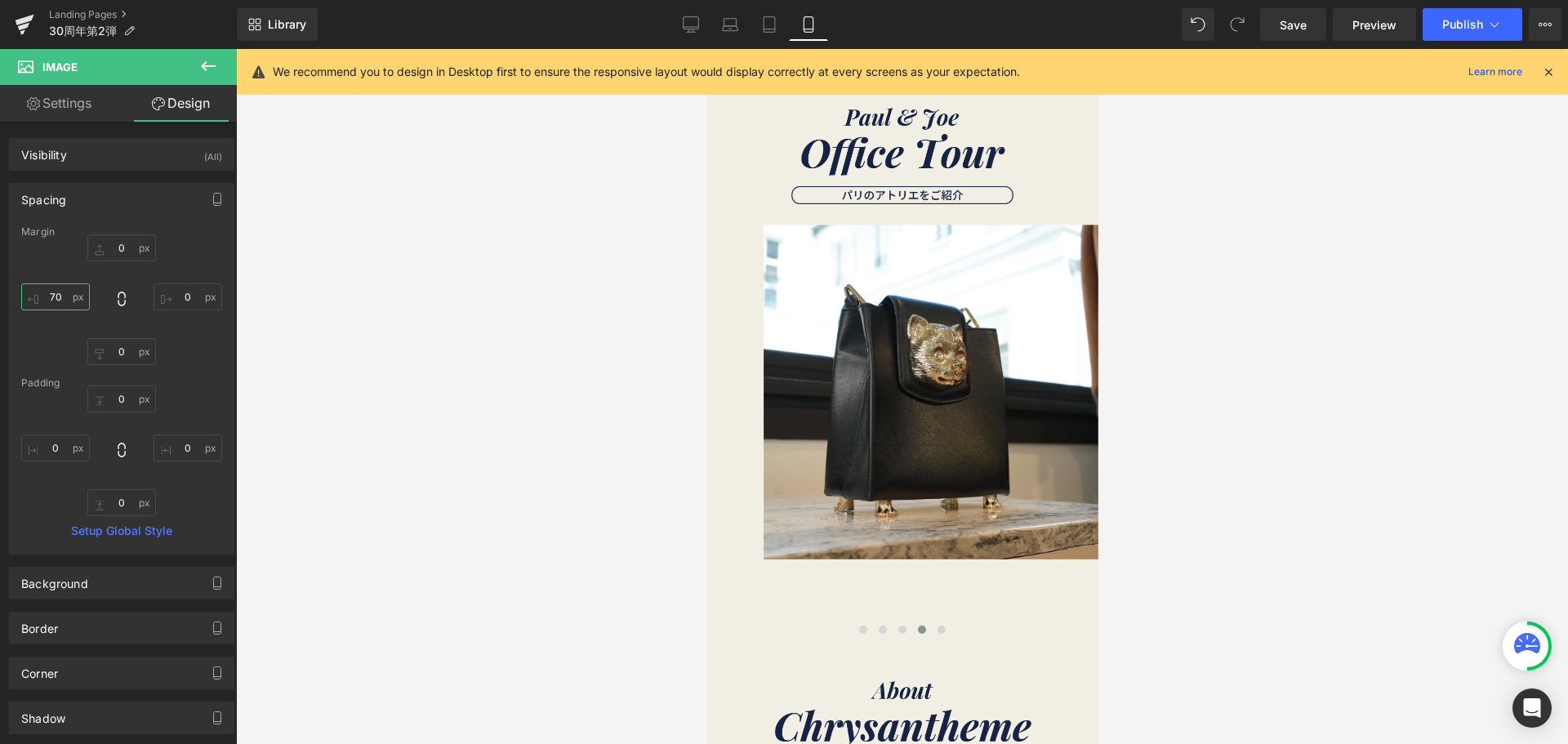
type input "70」"
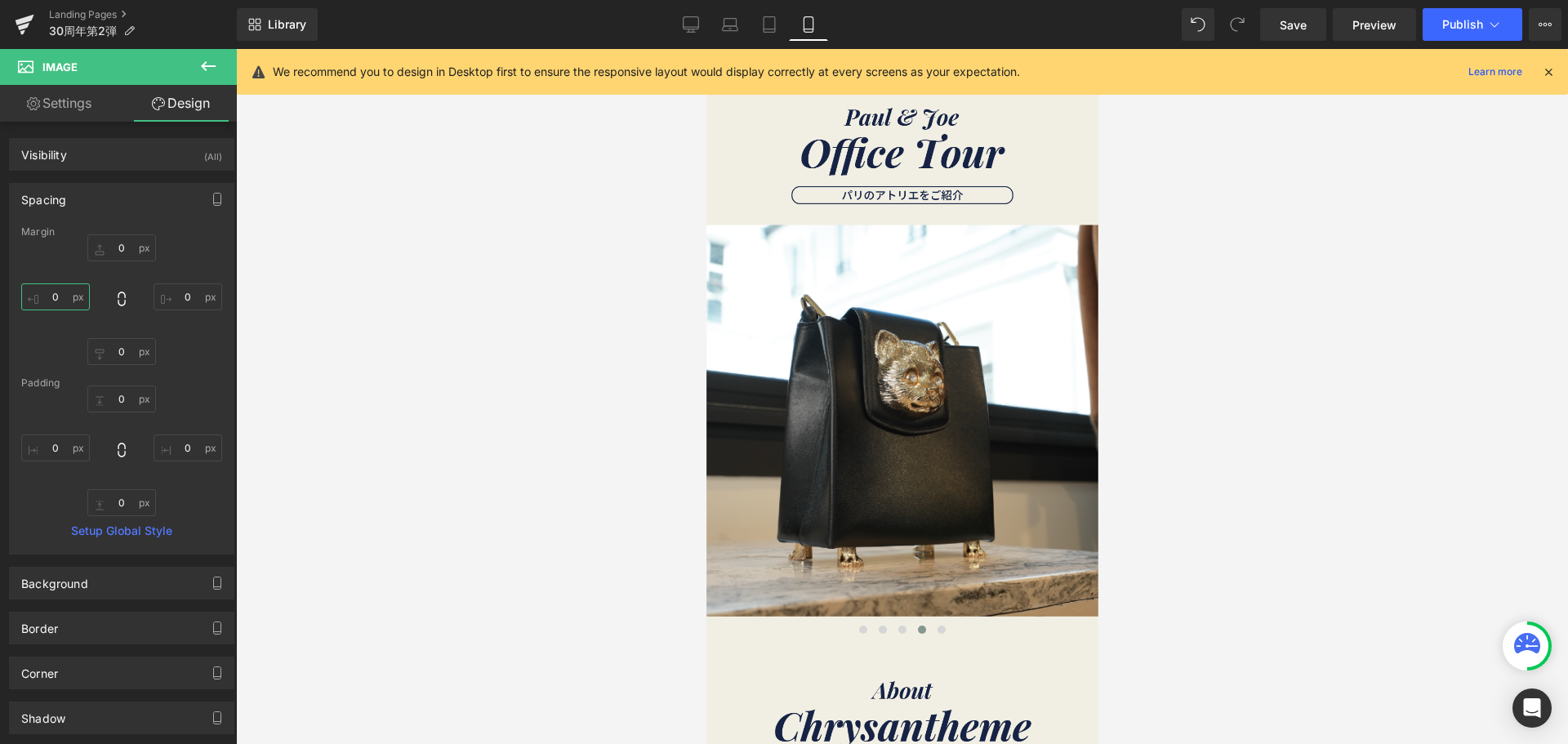
type input "７"
type input "７０"
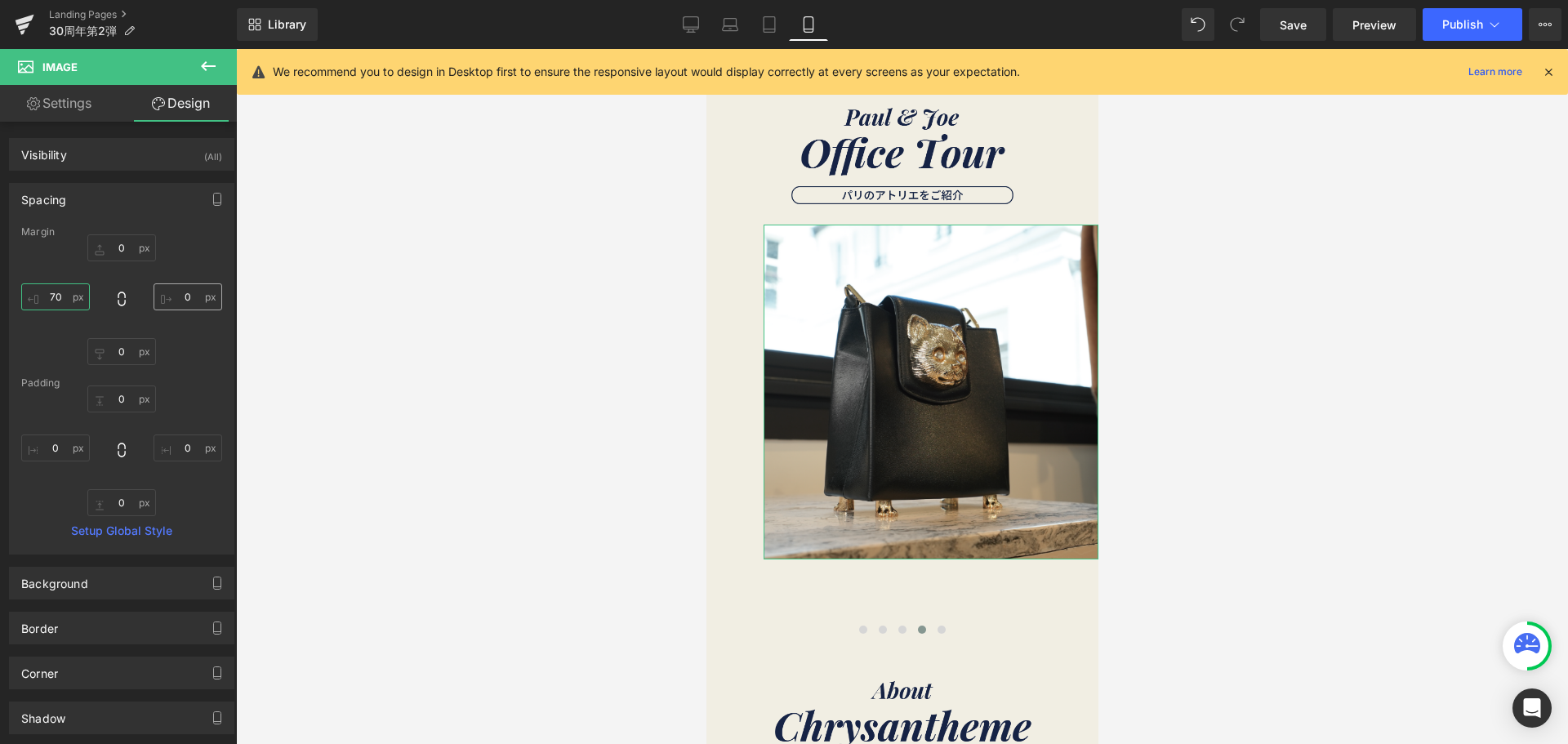
type input "70"
click at [197, 296] on input "0" at bounding box center [188, 296] width 69 height 27
type input "７"
type input "７０"
type input "70"
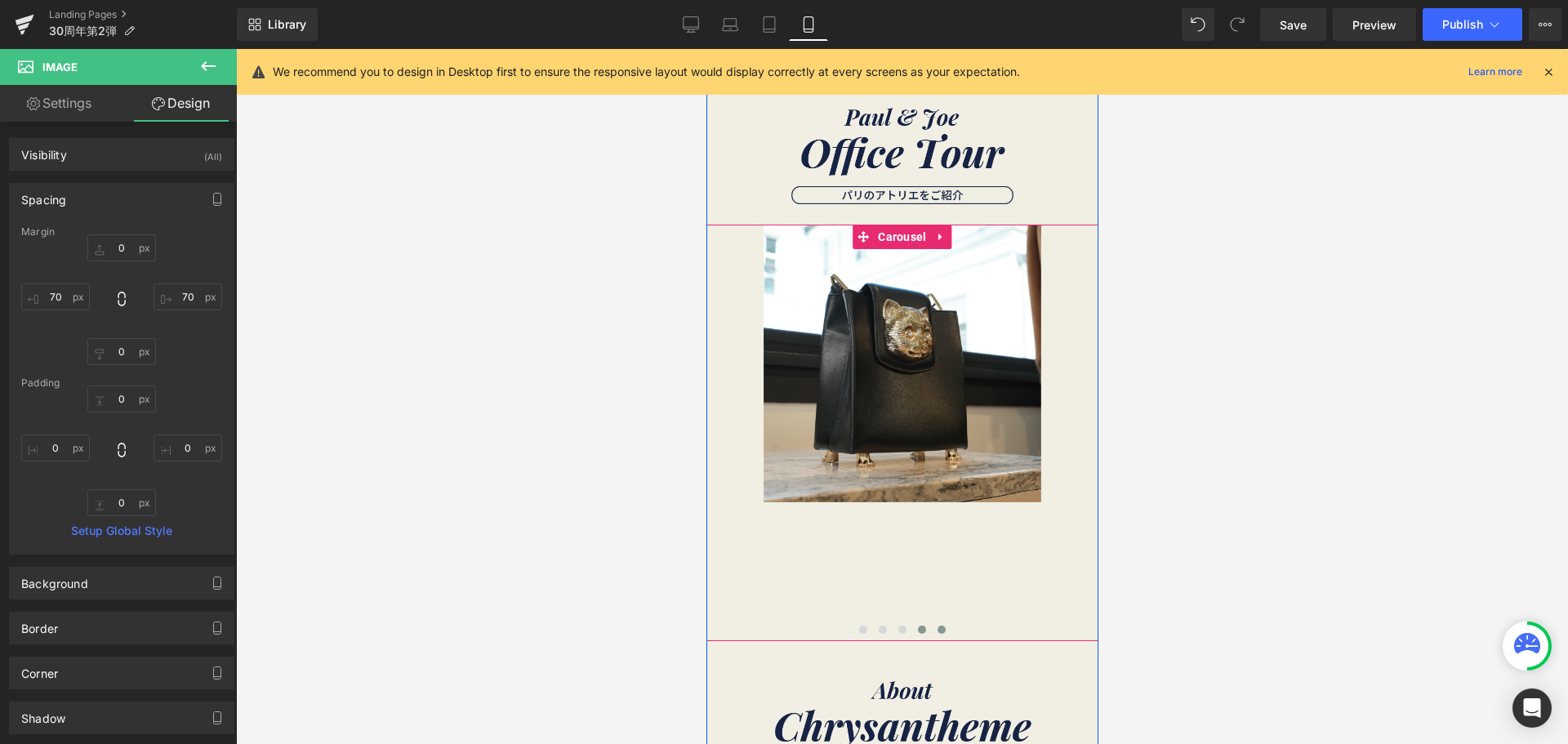
click at [937, 628] on span at bounding box center [940, 628] width 8 height 8
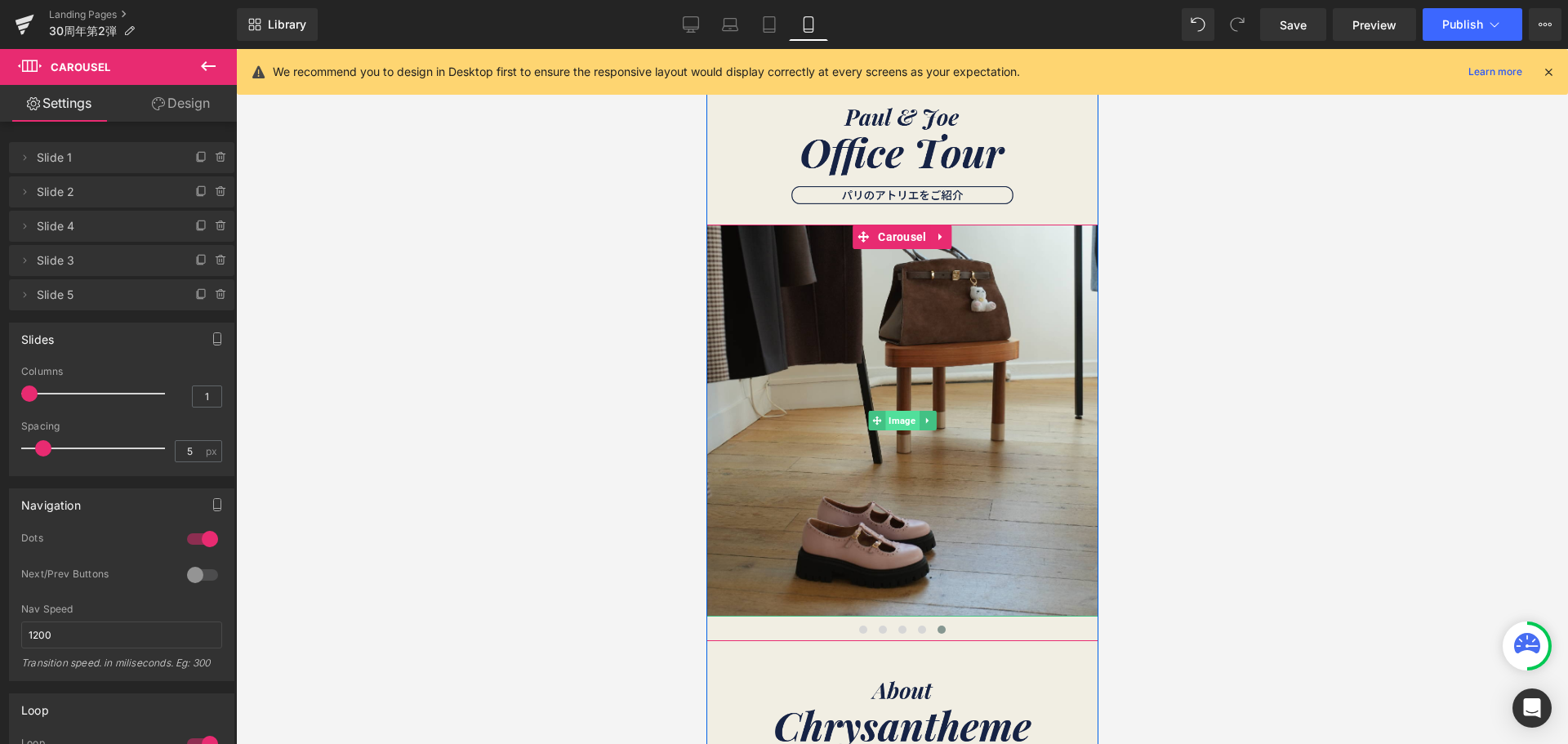
click at [886, 425] on span "Image" at bounding box center [901, 420] width 34 height 20
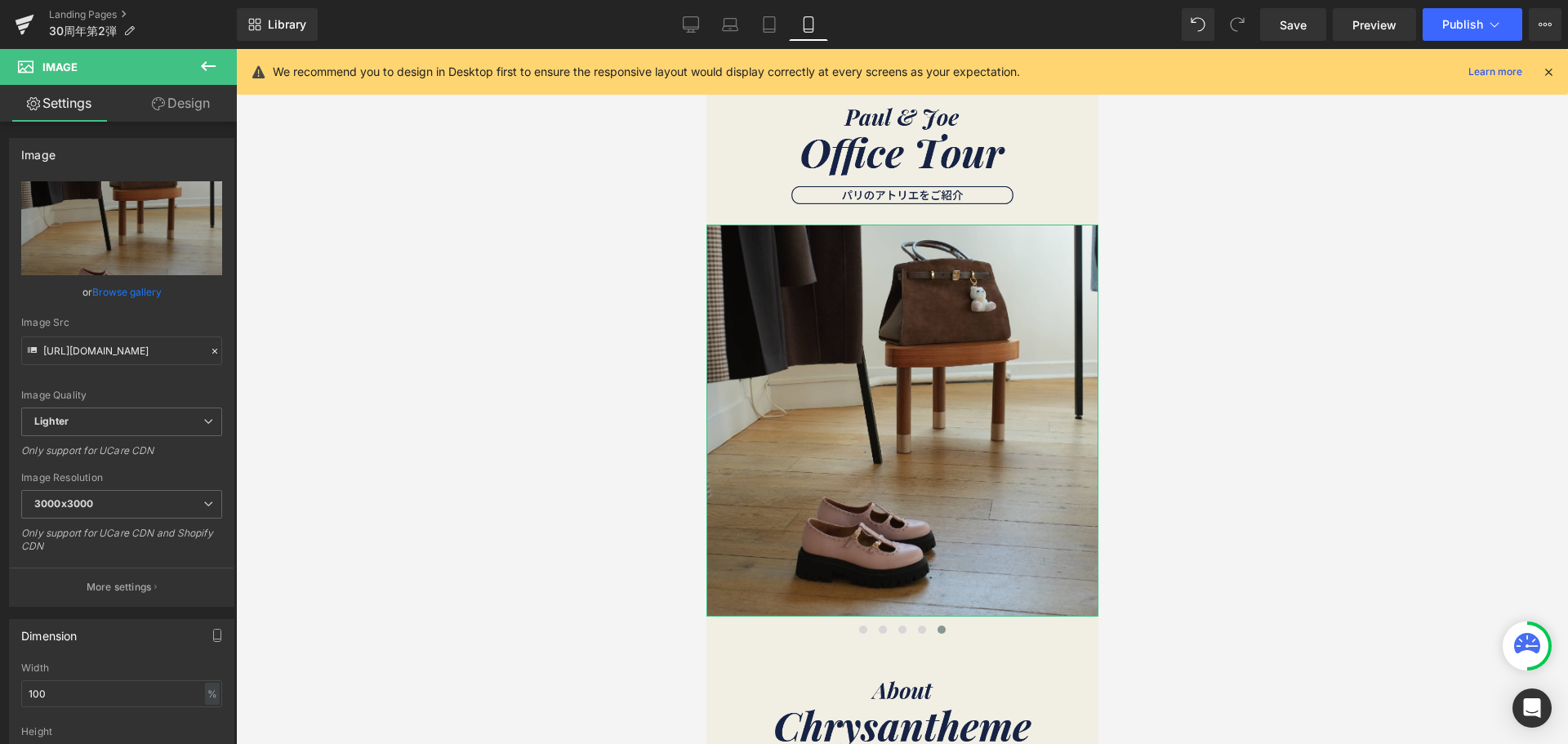
click at [190, 100] on link "Design" at bounding box center [181, 103] width 118 height 37
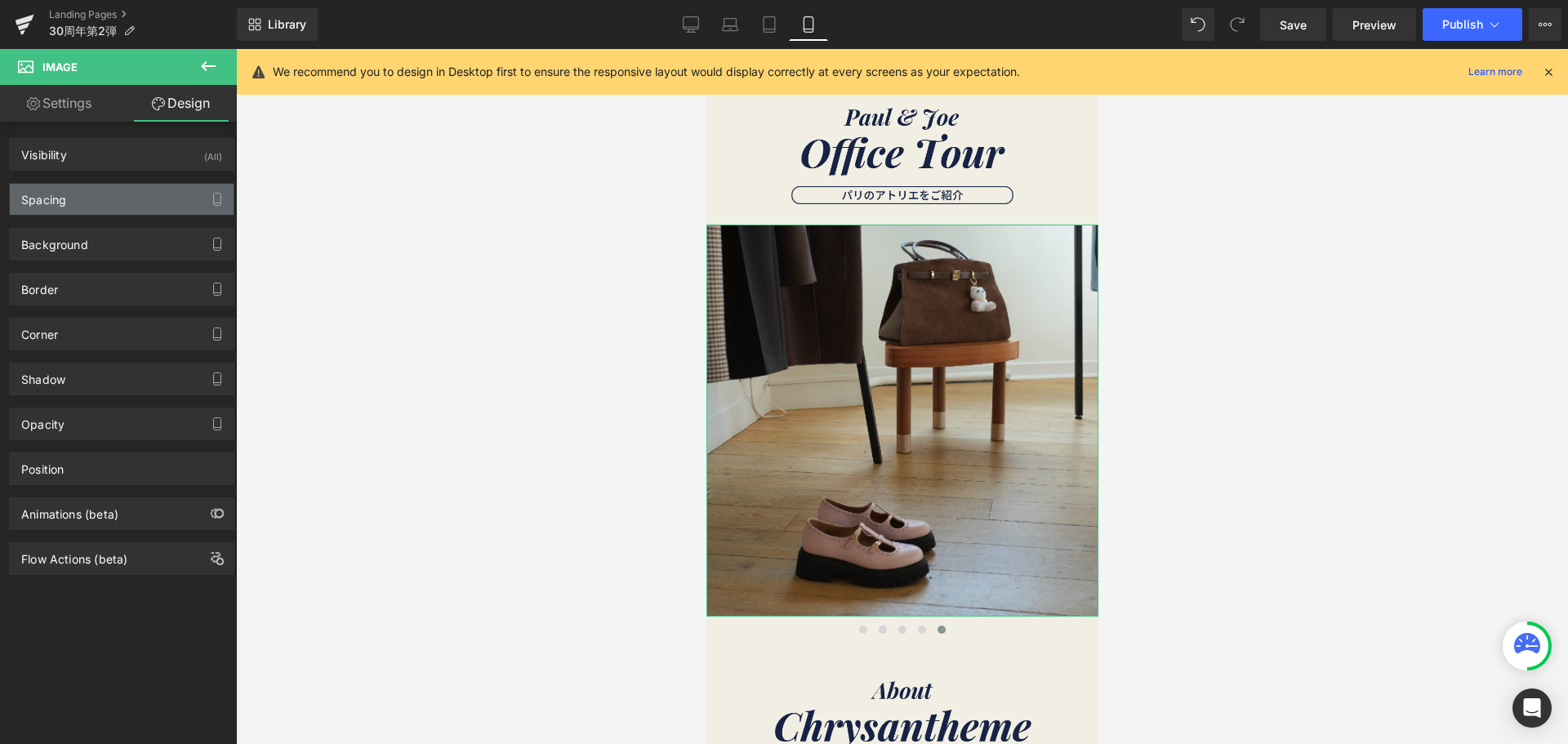
click at [112, 190] on div "Spacing" at bounding box center [121, 199] width 224 height 31
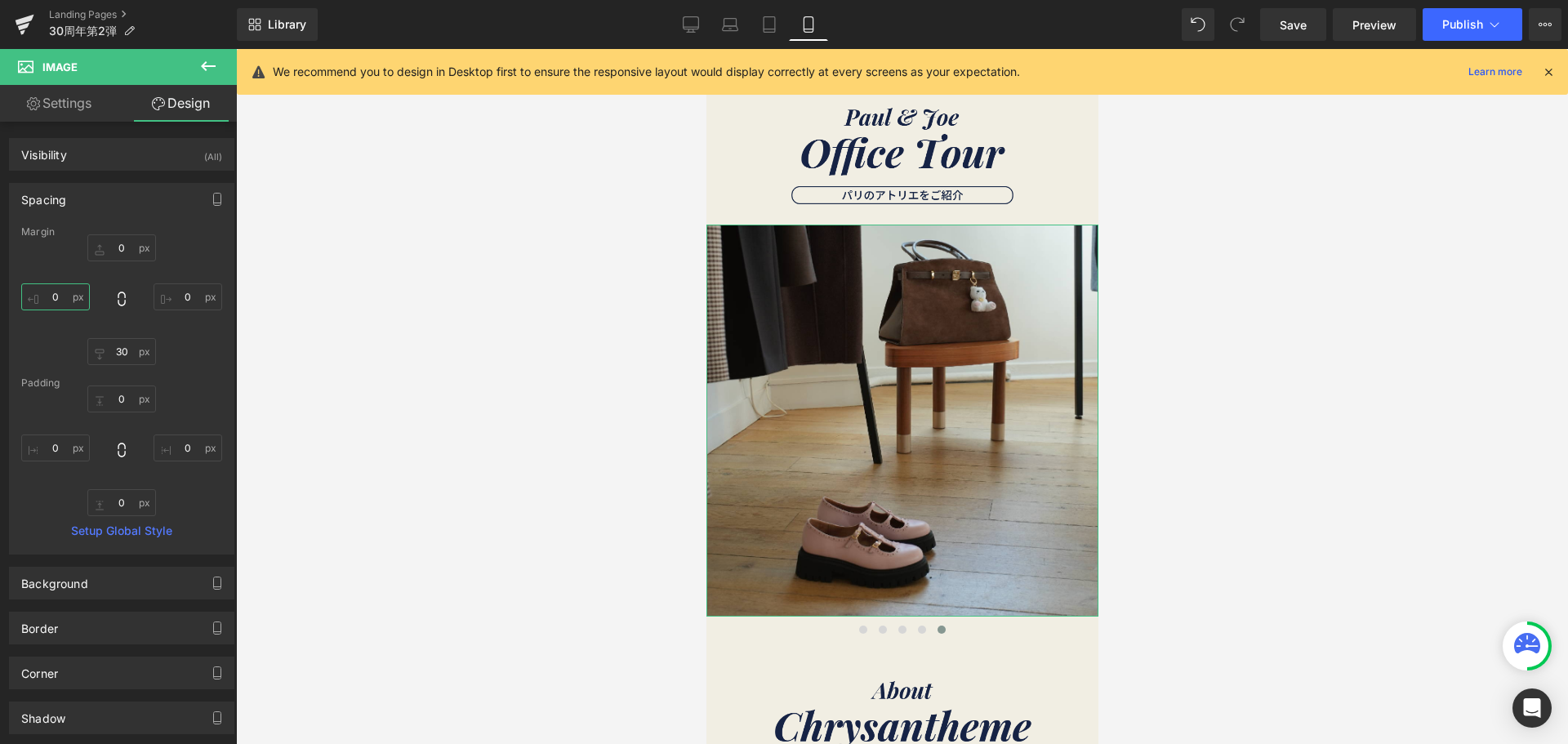
click at [52, 304] on input "0" at bounding box center [55, 296] width 69 height 27
type input "７"
type input "７０"
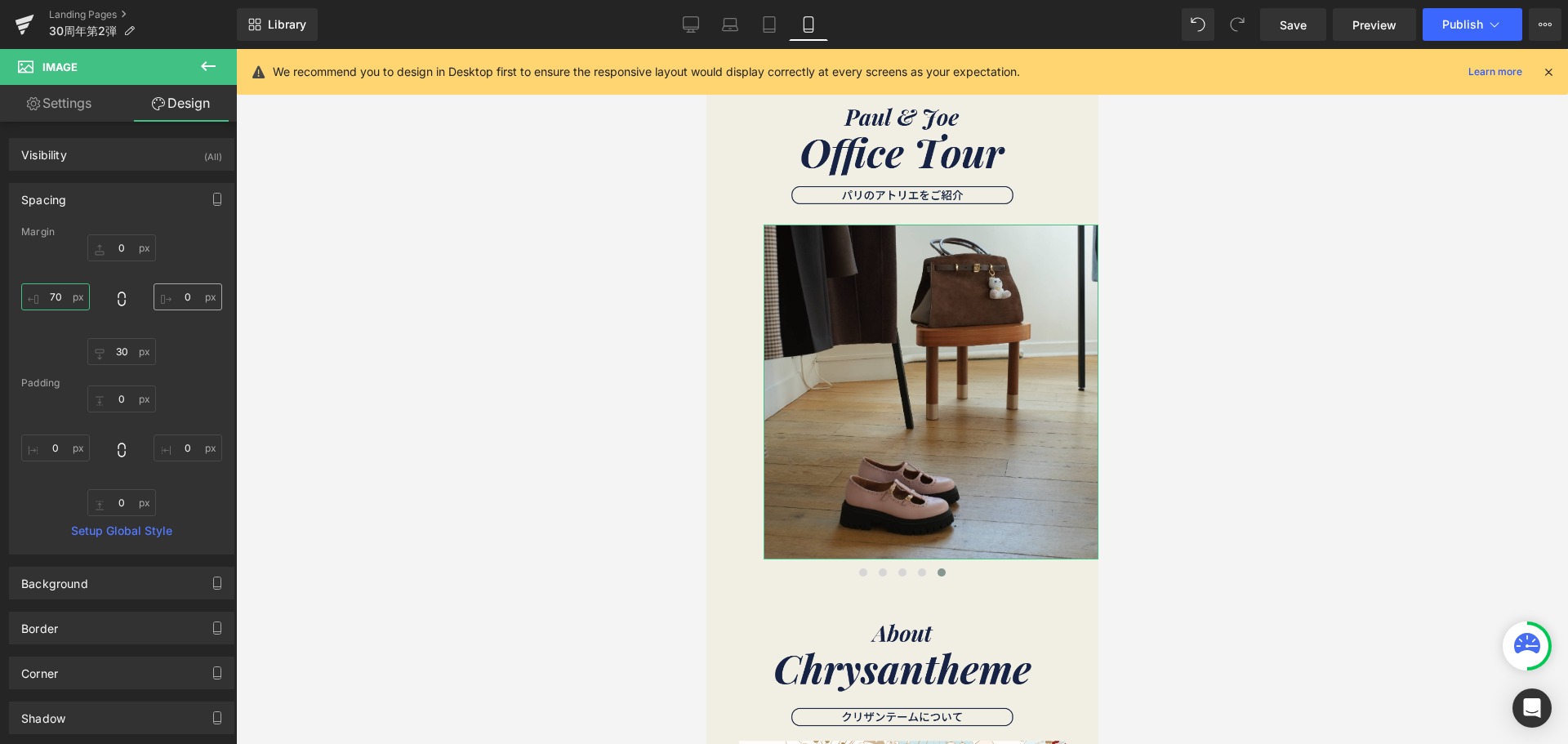
type input "70"
click at [182, 301] on input "0" at bounding box center [188, 296] width 69 height 27
type input "７"
type input "７０"
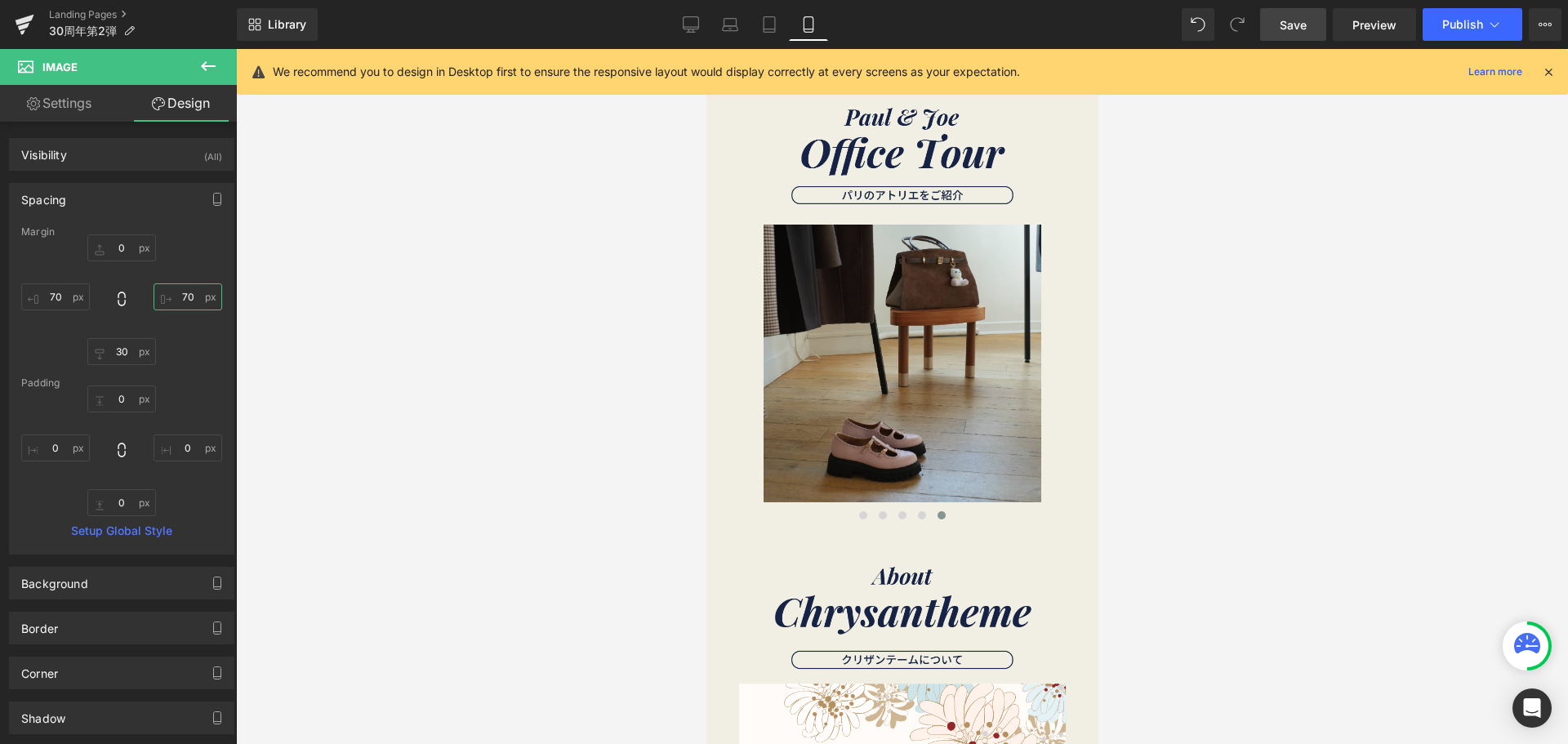
type input "70"
click at [1294, 33] on span "Save" at bounding box center [1293, 25] width 27 height 17
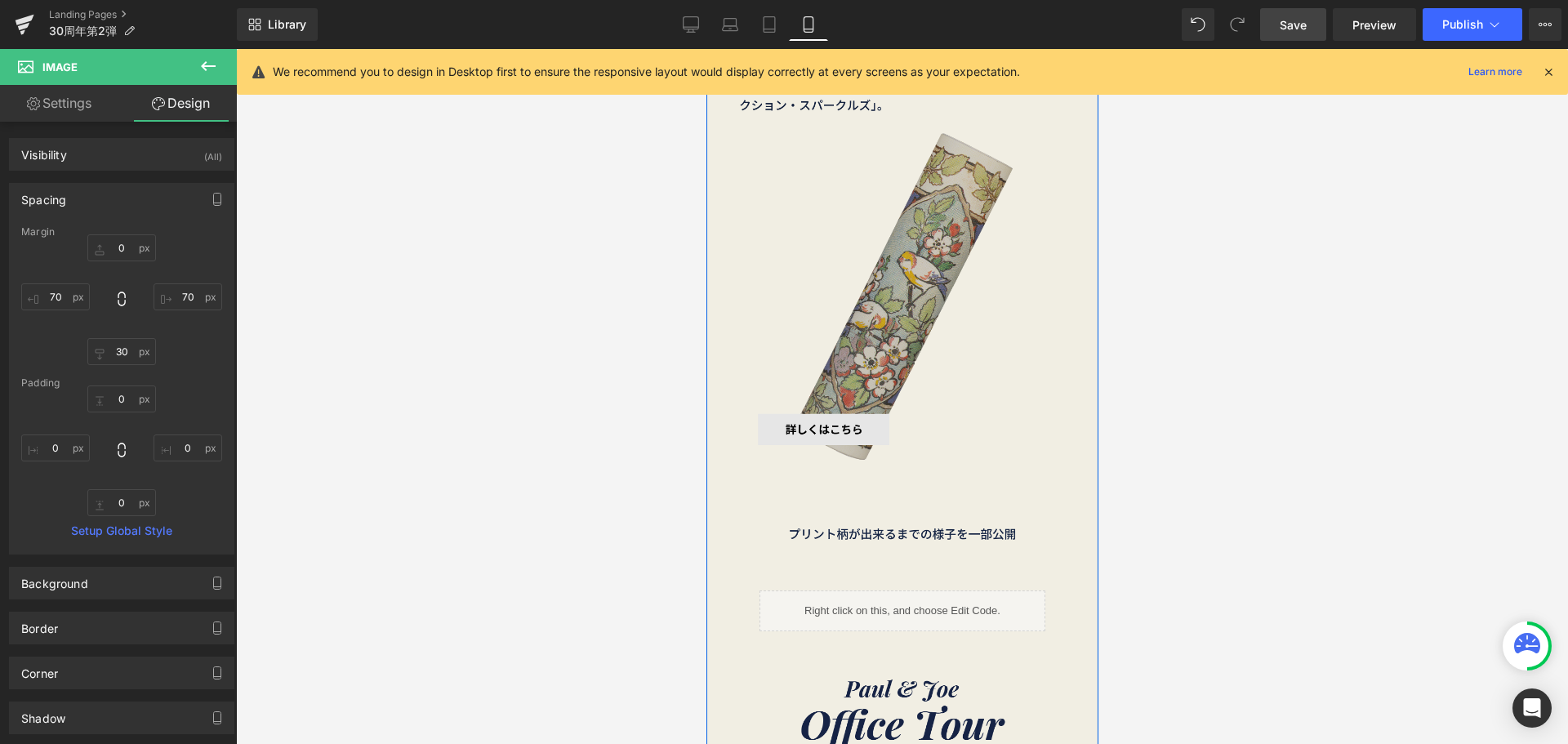
scroll to position [2286, 0]
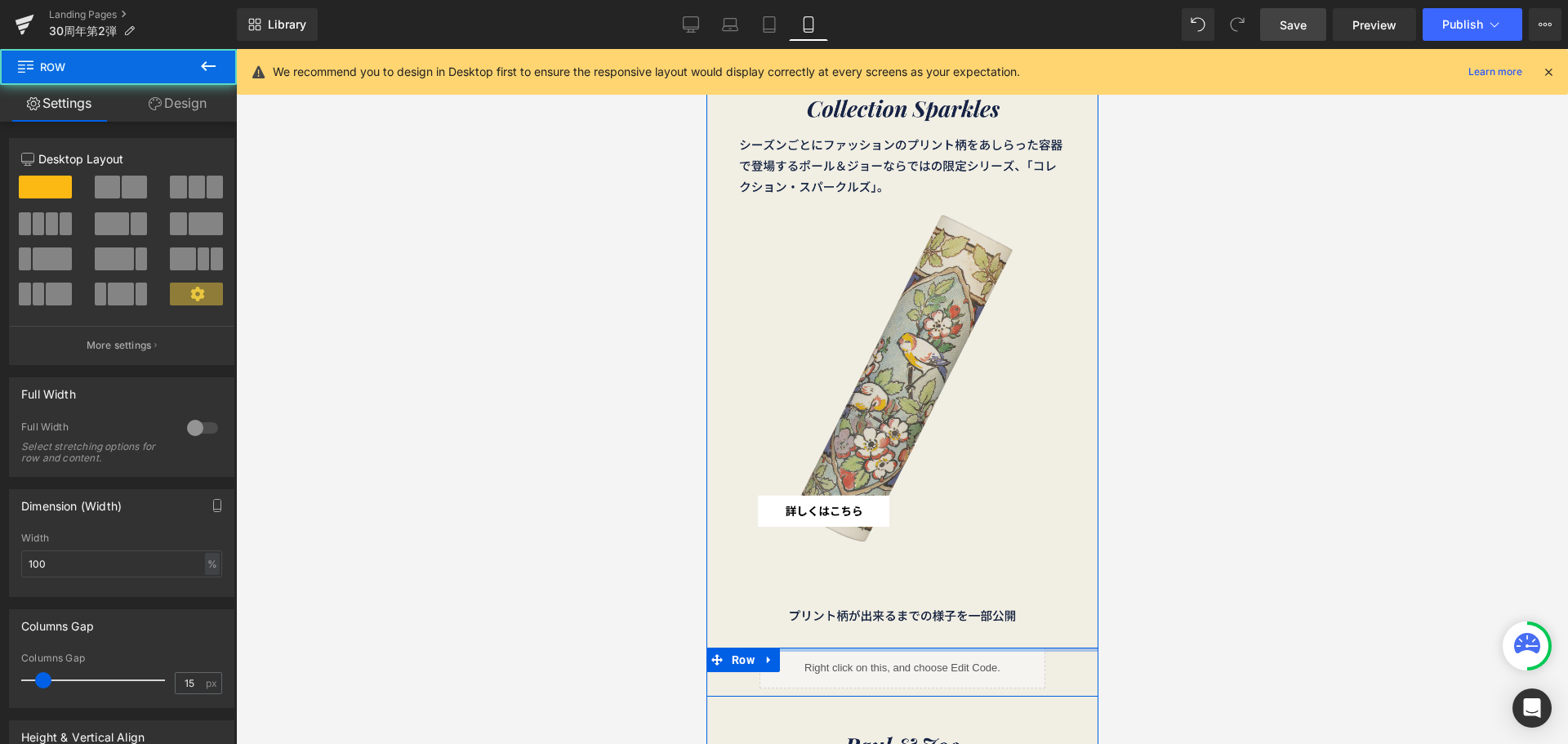
drag, startPoint x: 821, startPoint y: 663, endPoint x: 830, endPoint y: 634, distance: 30.4
click at [830, 634] on div "Image Image Liquid Row Image Youtube Row Image Image Image Image Liquid Row Ima…" at bounding box center [901, 427] width 392 height 5032
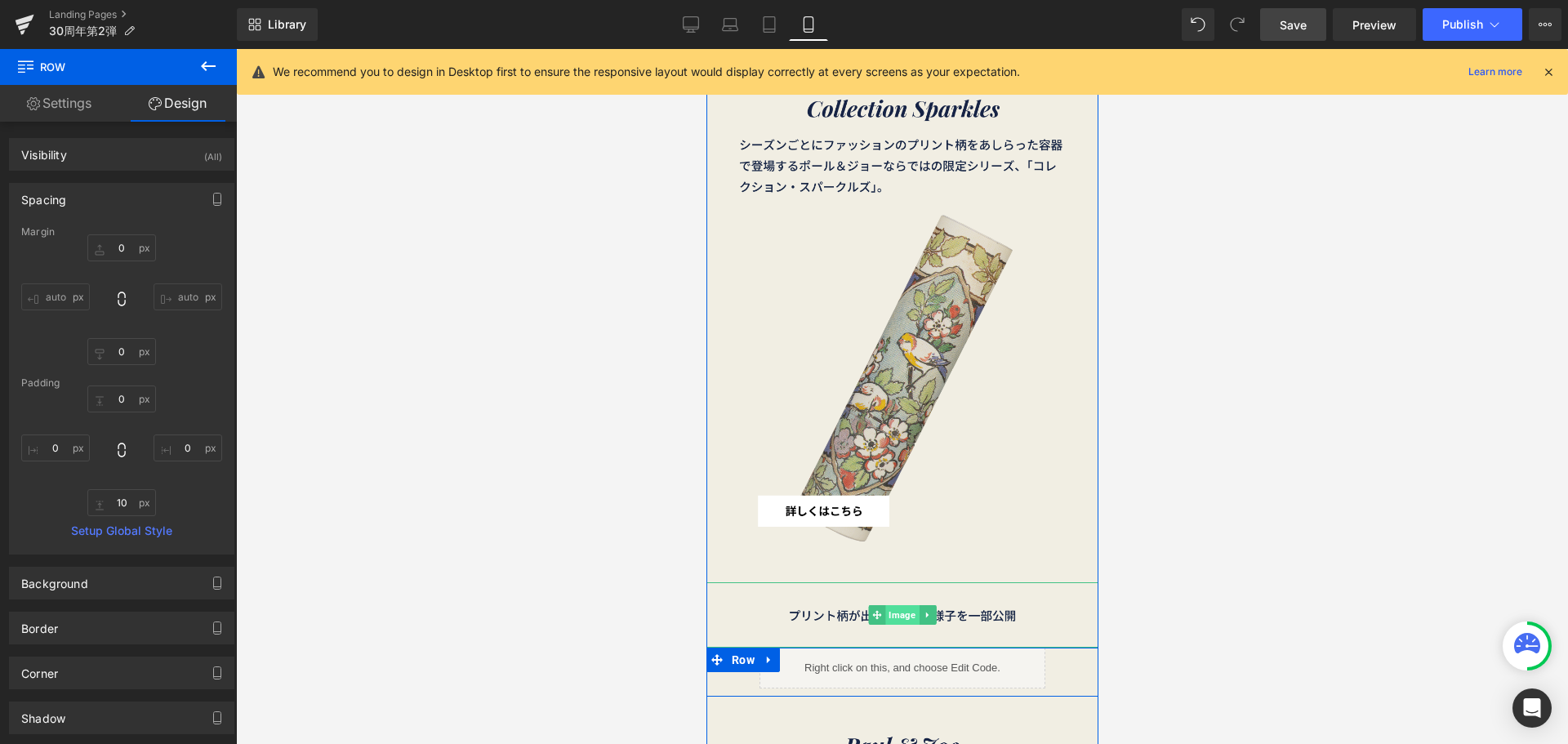
click at [904, 611] on span "Image" at bounding box center [901, 614] width 34 height 20
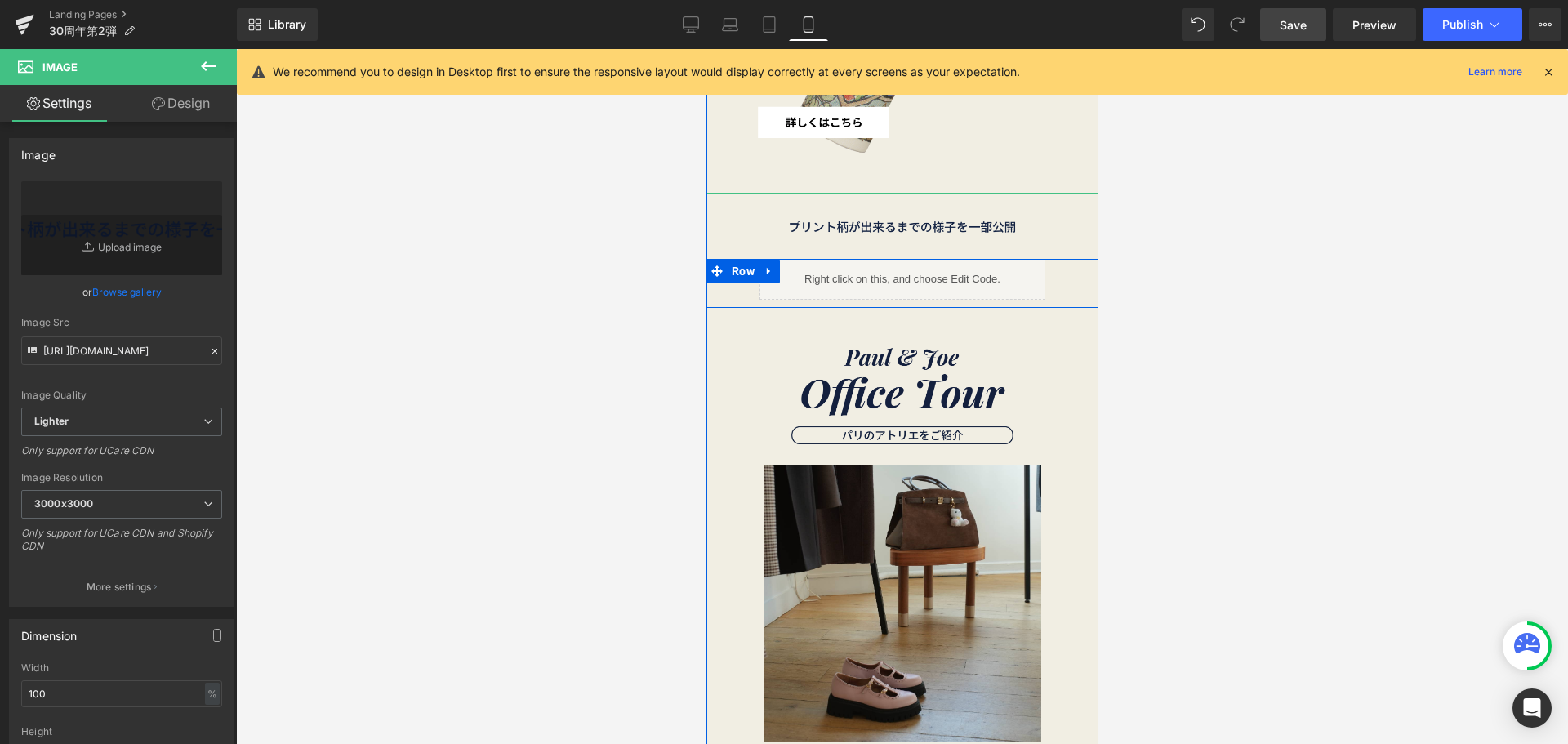
scroll to position [2775, 0]
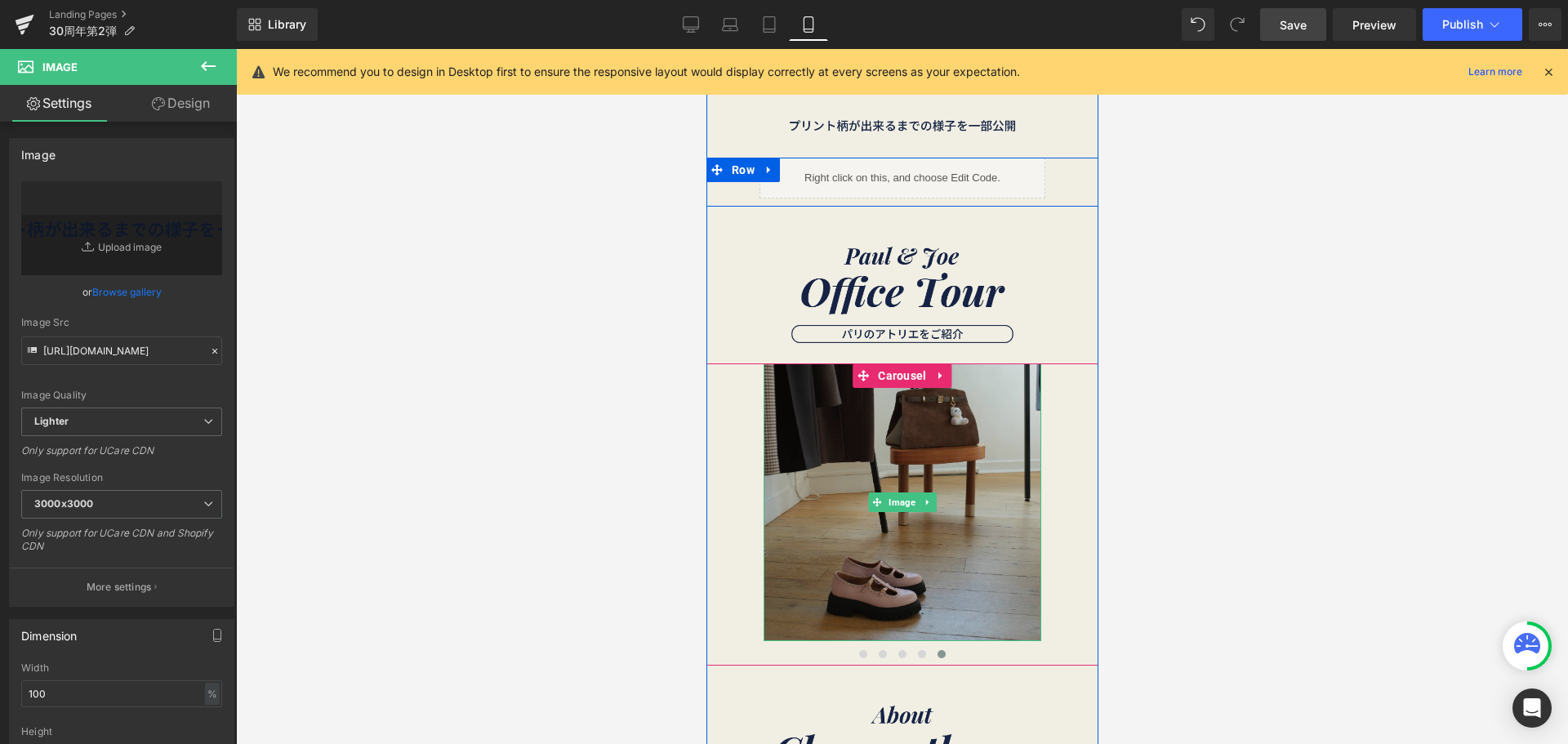
drag, startPoint x: 893, startPoint y: 507, endPoint x: 869, endPoint y: 486, distance: 31.9
click at [893, 507] on span "Image" at bounding box center [901, 502] width 34 height 20
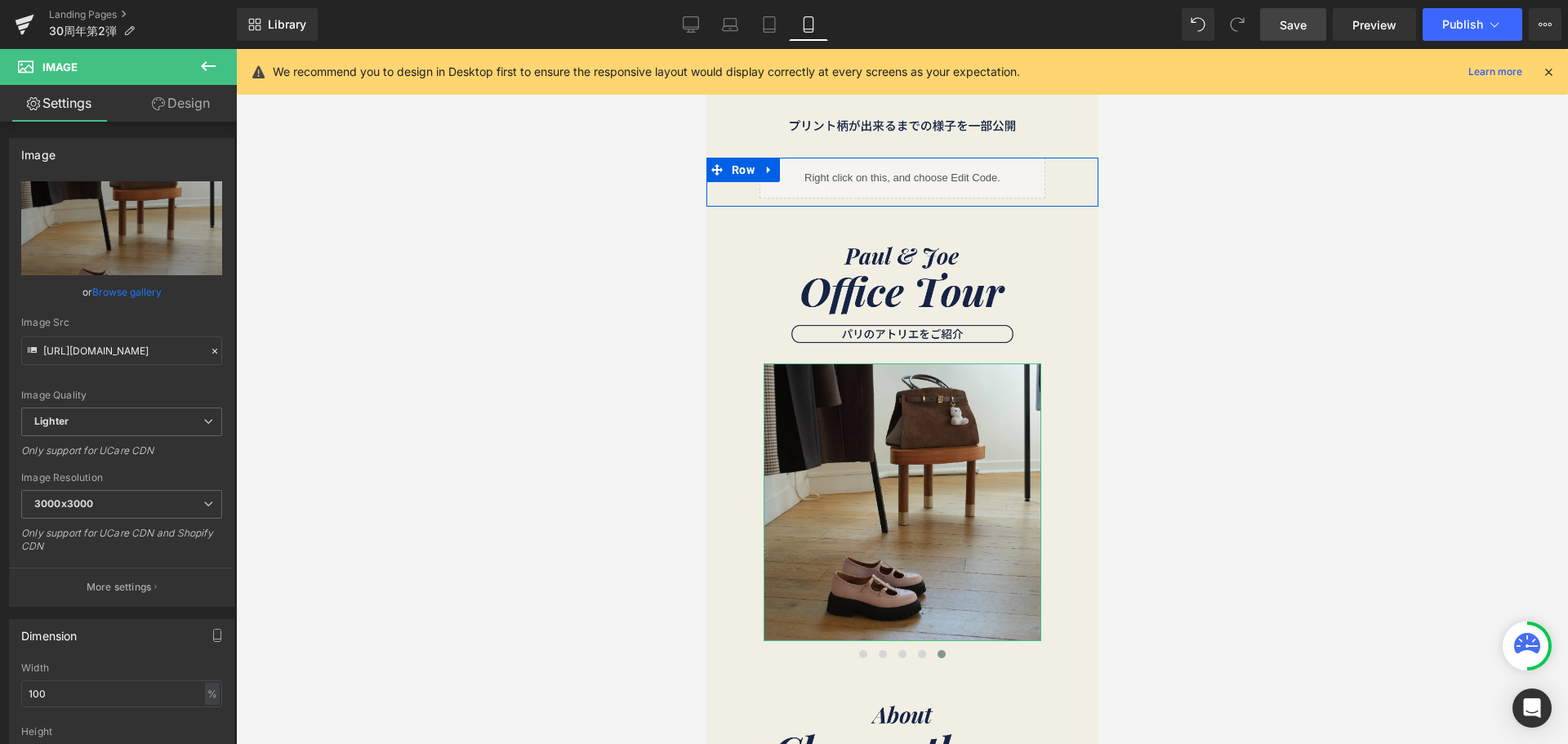
click at [197, 93] on link "Design" at bounding box center [181, 103] width 118 height 37
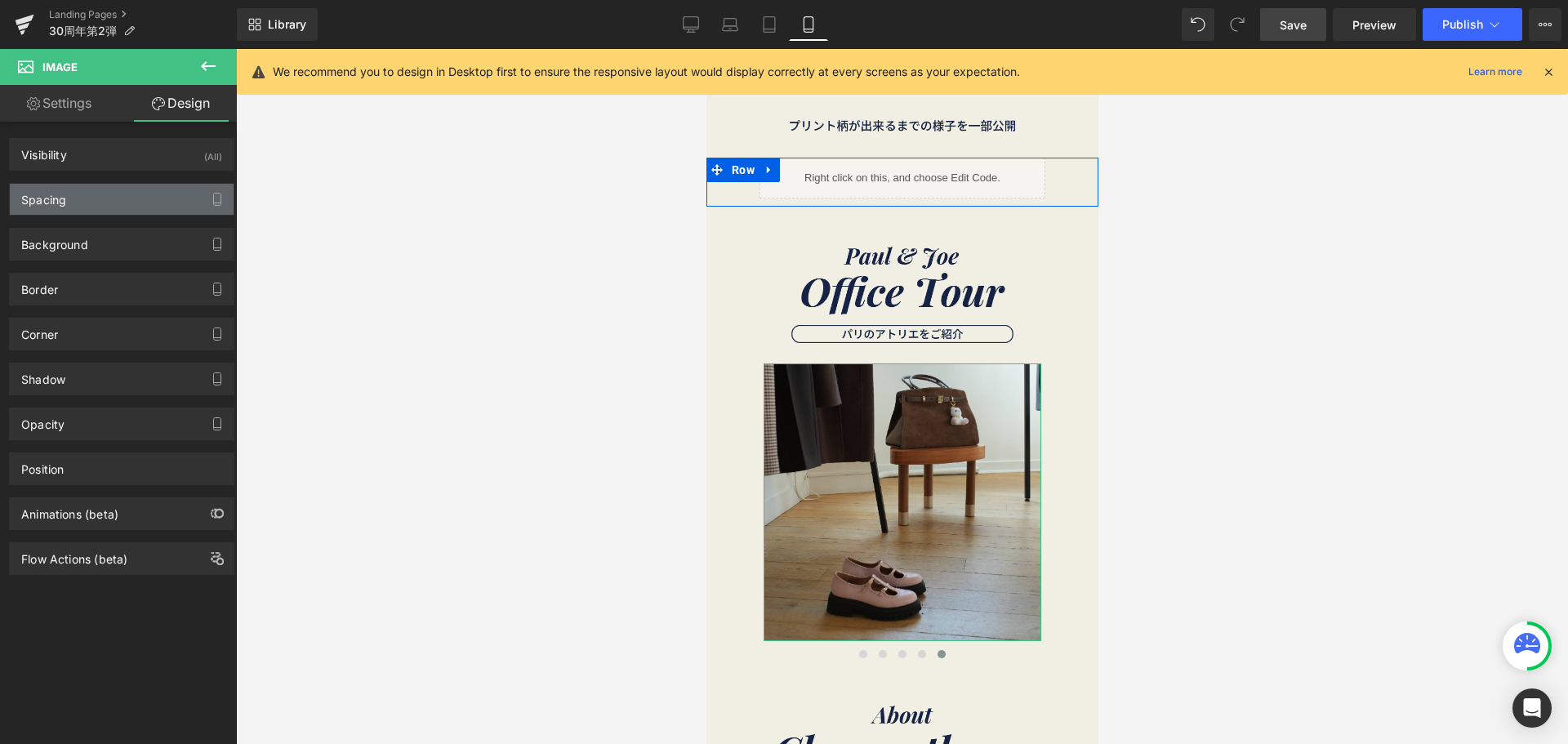
type input "0"
type input "70"
type input "30"
type input "70"
type input "0"
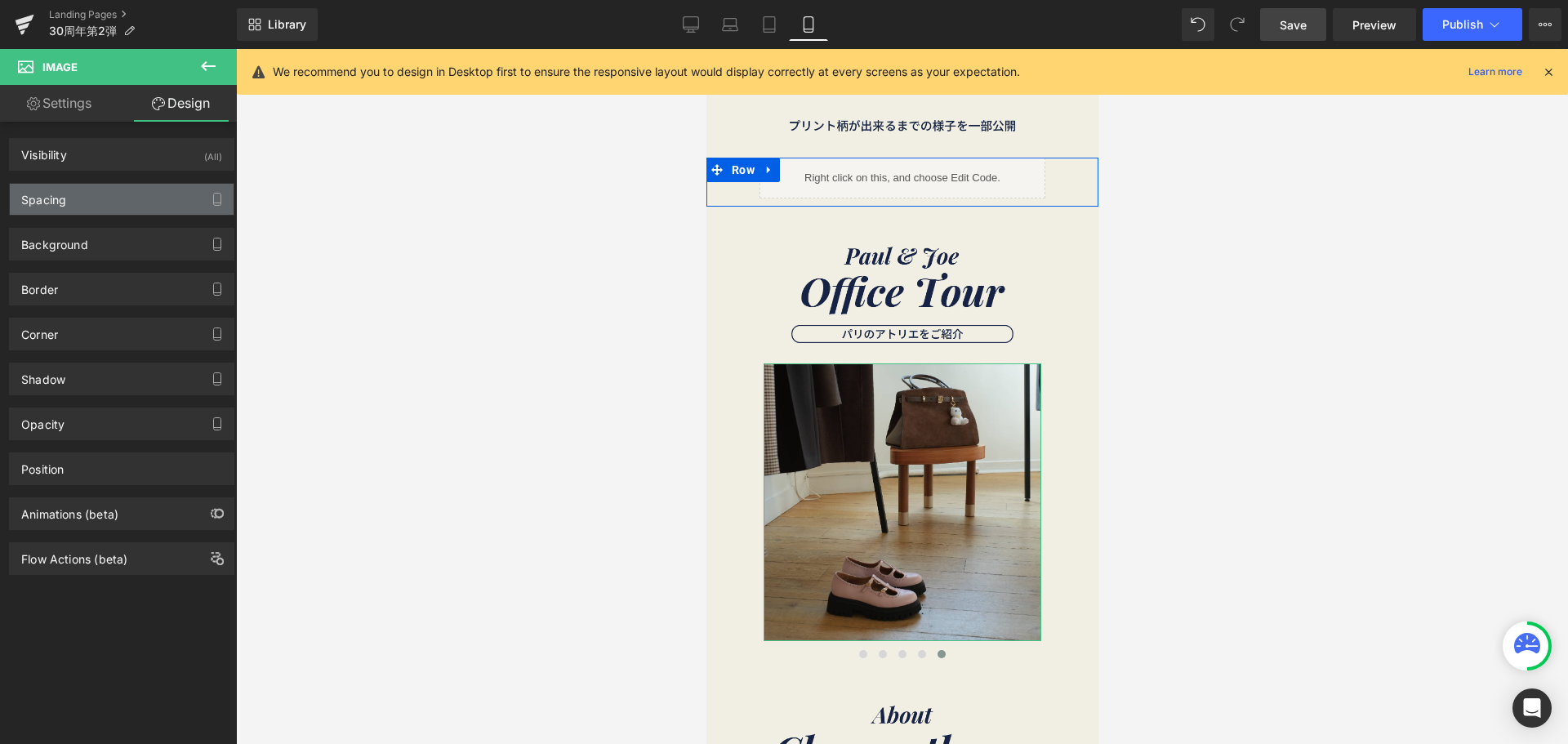
type input "0"
click at [158, 195] on div "Spacing" at bounding box center [121, 199] width 224 height 31
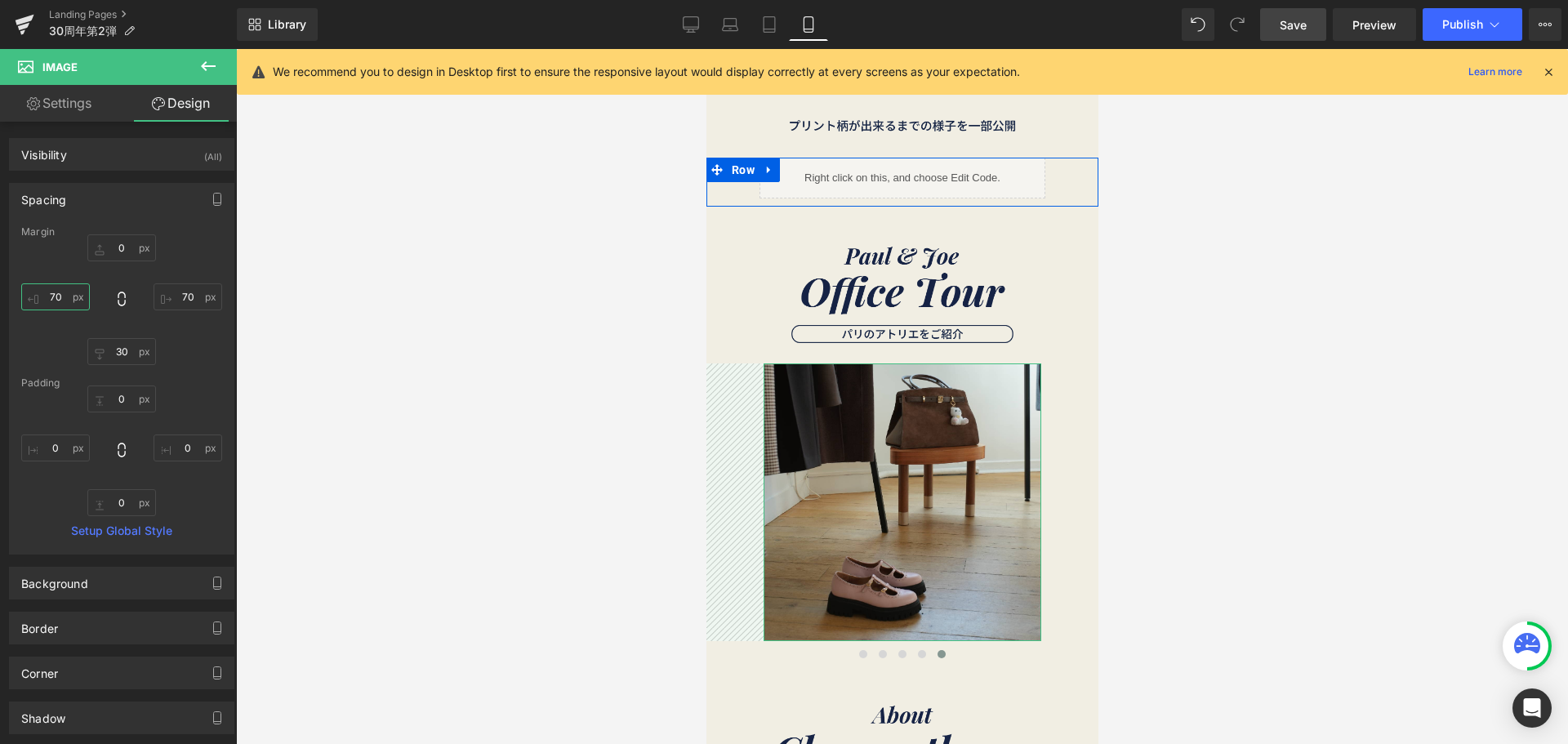
click at [80, 290] on input "70" at bounding box center [55, 296] width 69 height 27
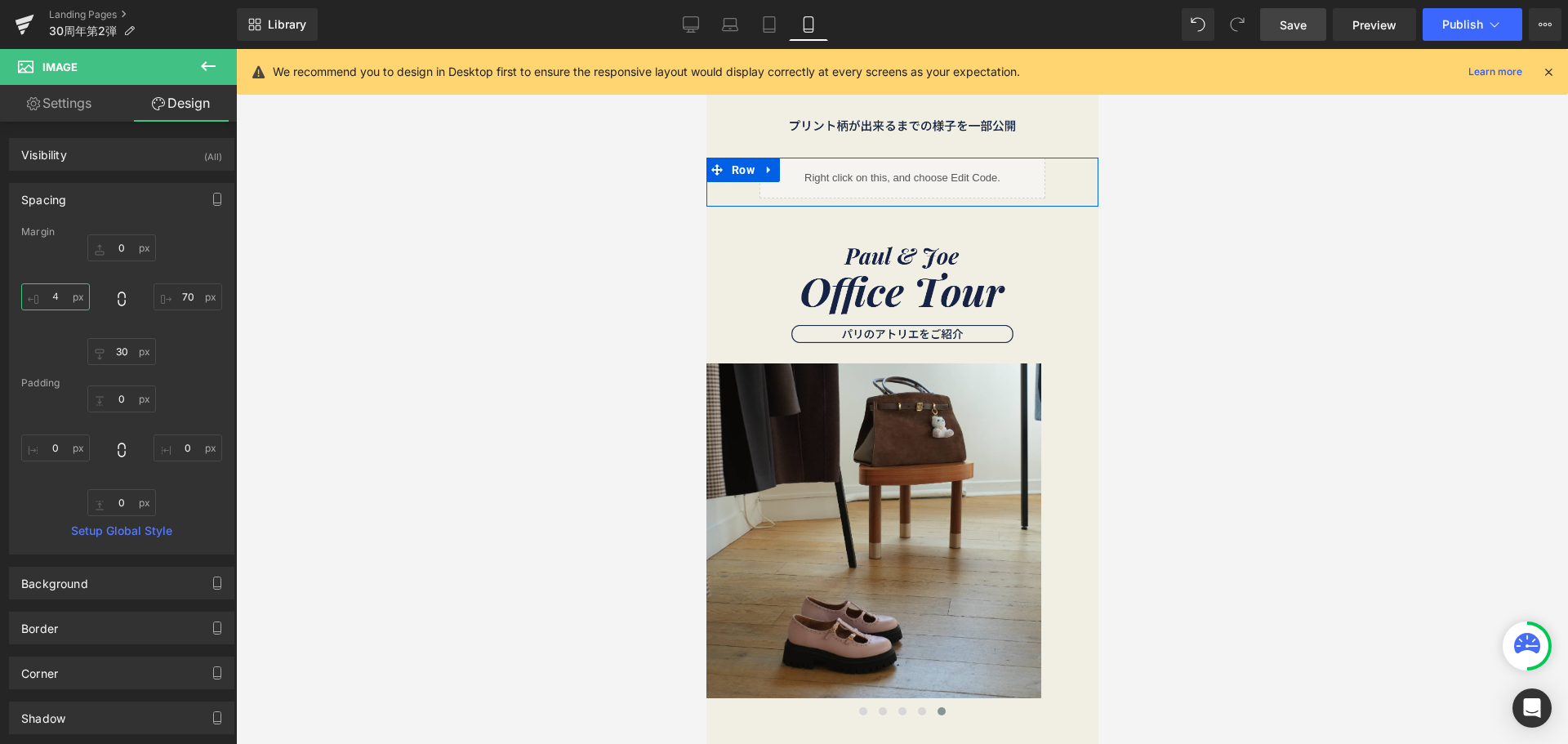
type input "４０"
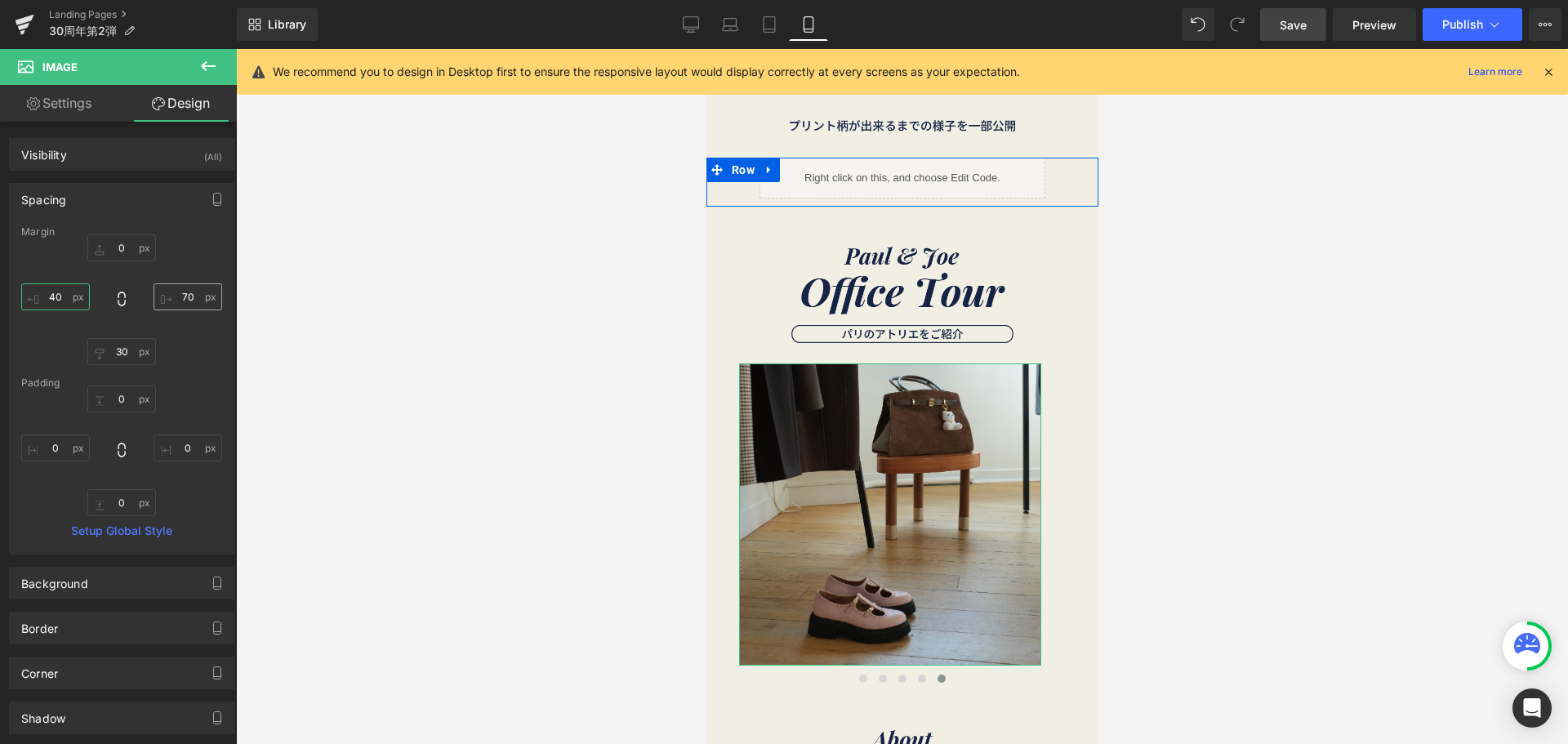
type input "40"
click at [188, 296] on input "70" at bounding box center [188, 296] width 69 height 27
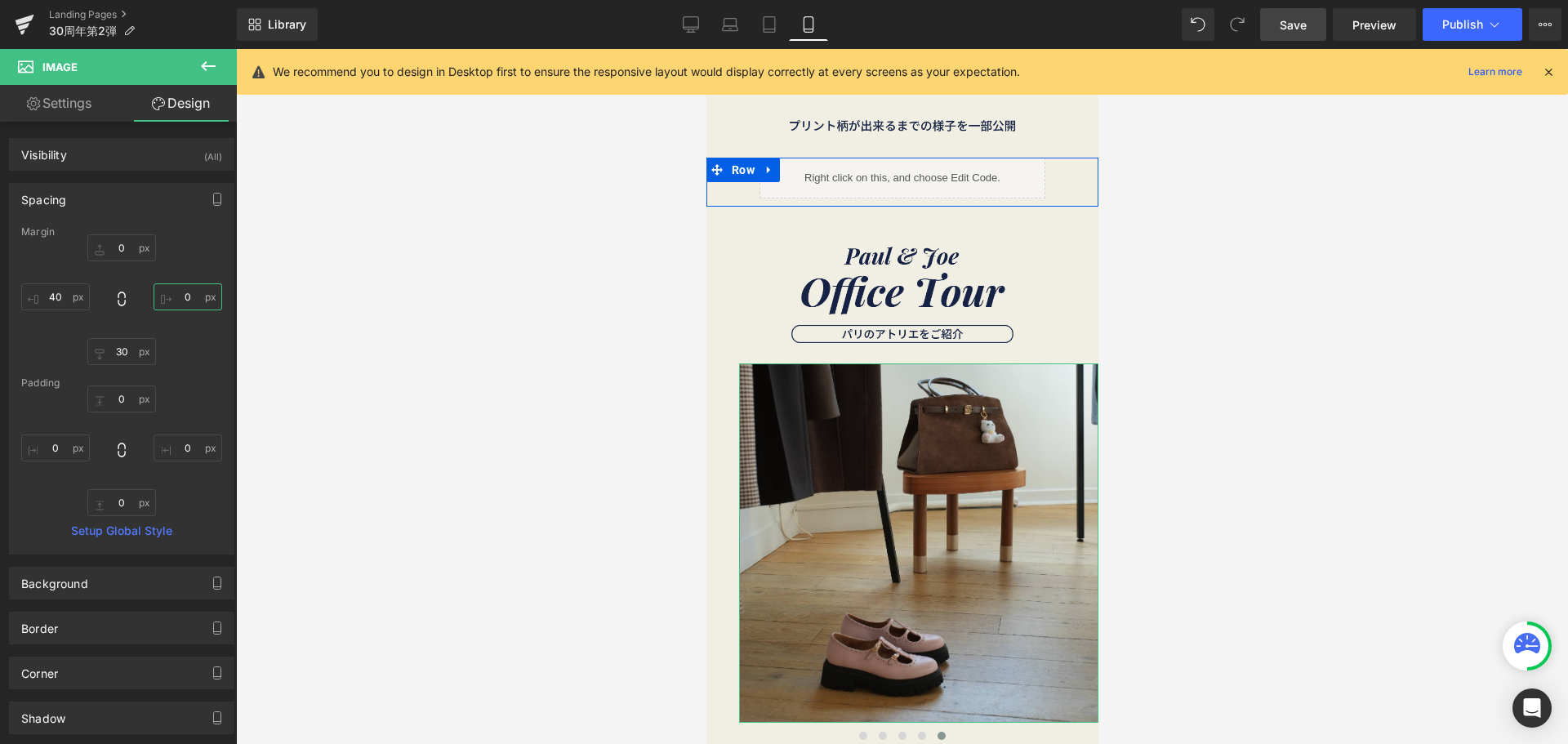
type input "４"
type input "４０"
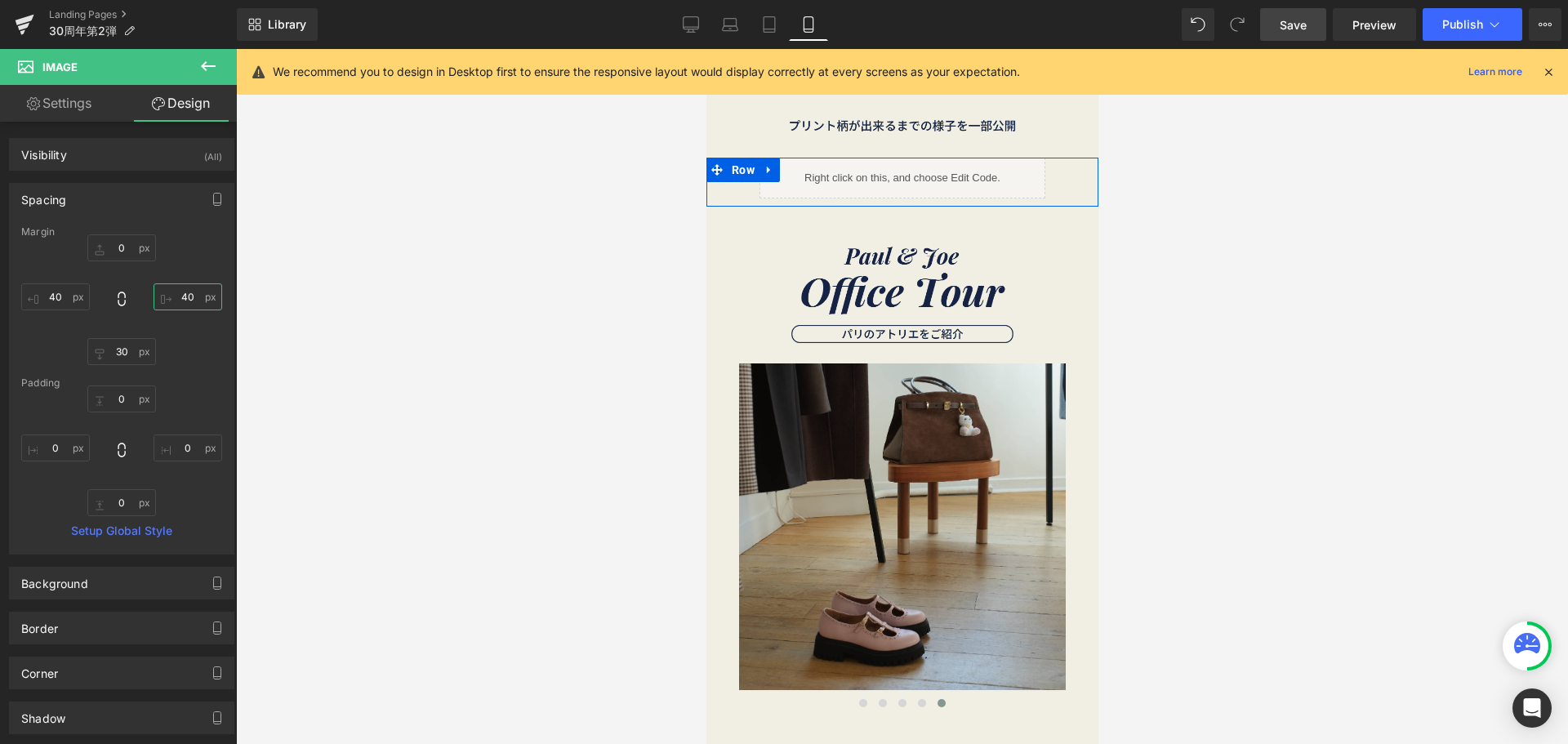
type input "40"
click at [1297, 31] on span "Save" at bounding box center [1293, 25] width 27 height 17
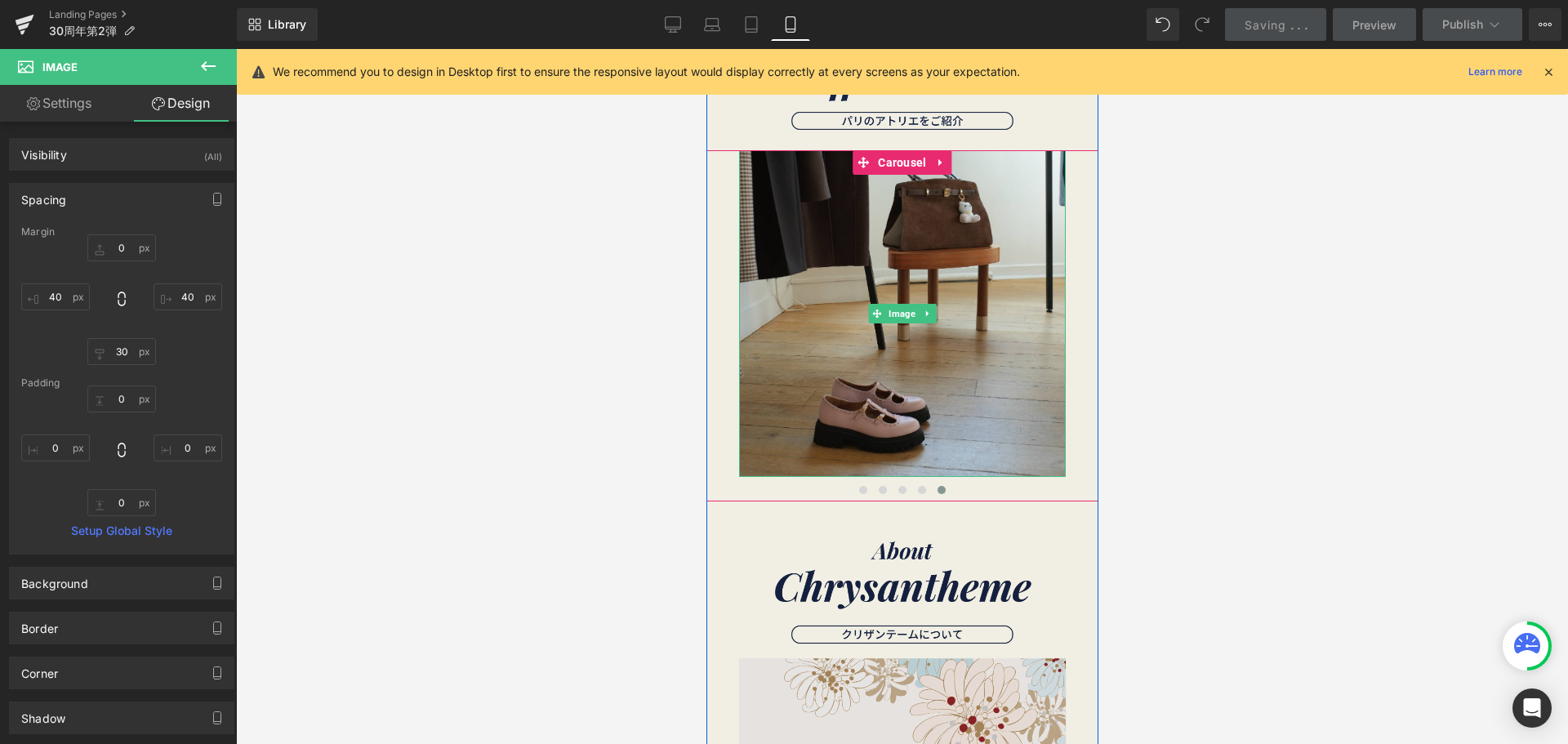
scroll to position [3102, 0]
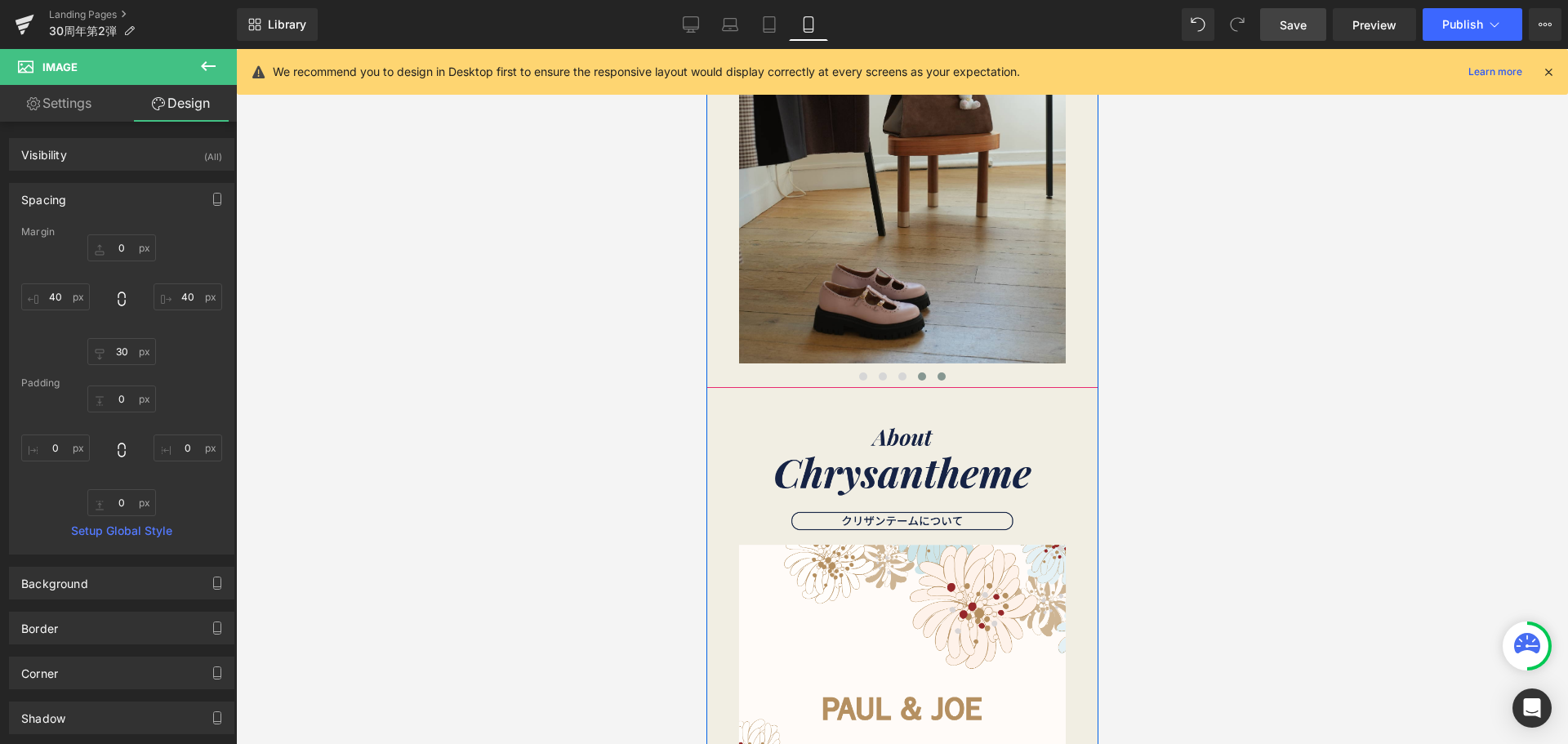
click at [917, 372] on span at bounding box center [921, 375] width 8 height 8
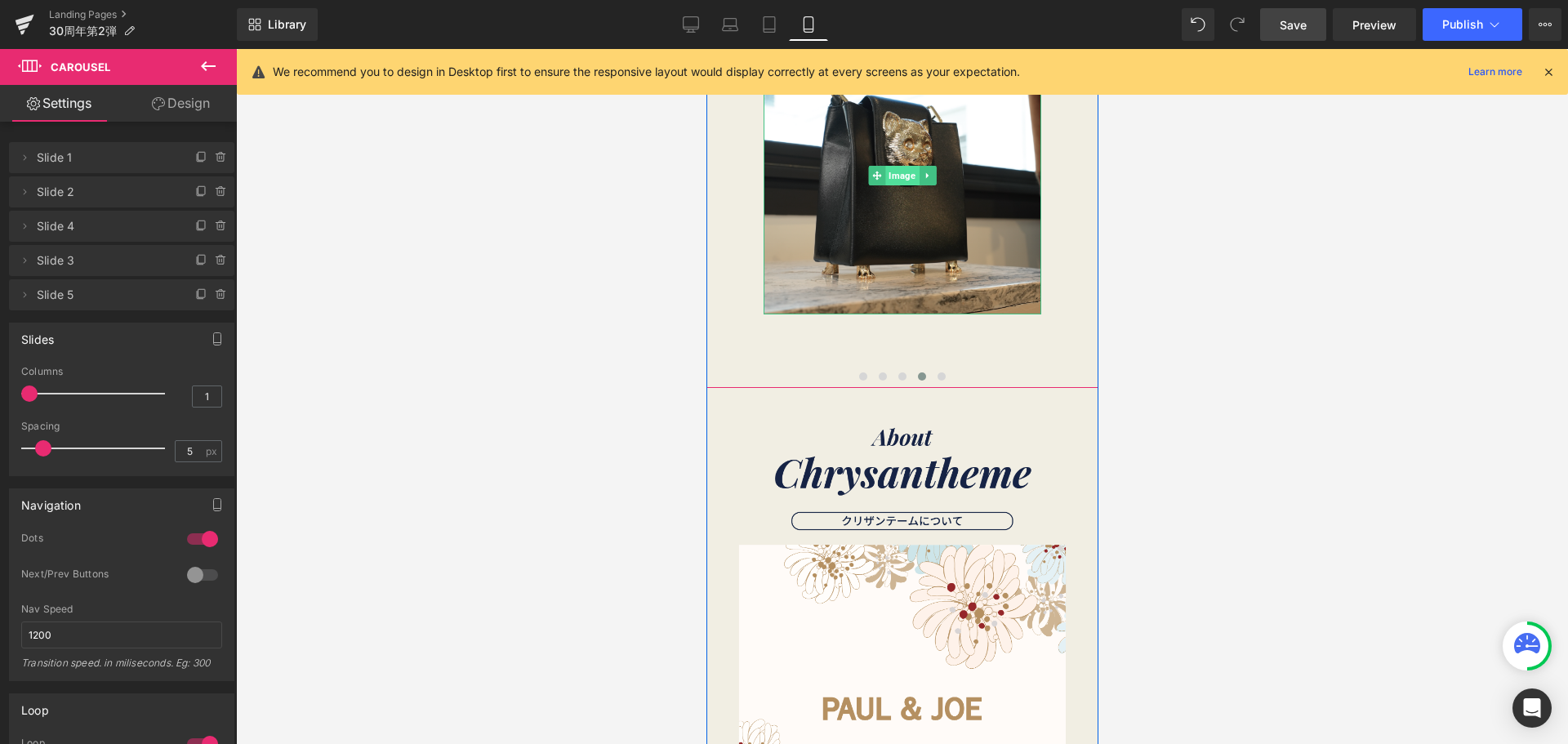
click at [901, 176] on span "Image" at bounding box center [901, 176] width 34 height 20
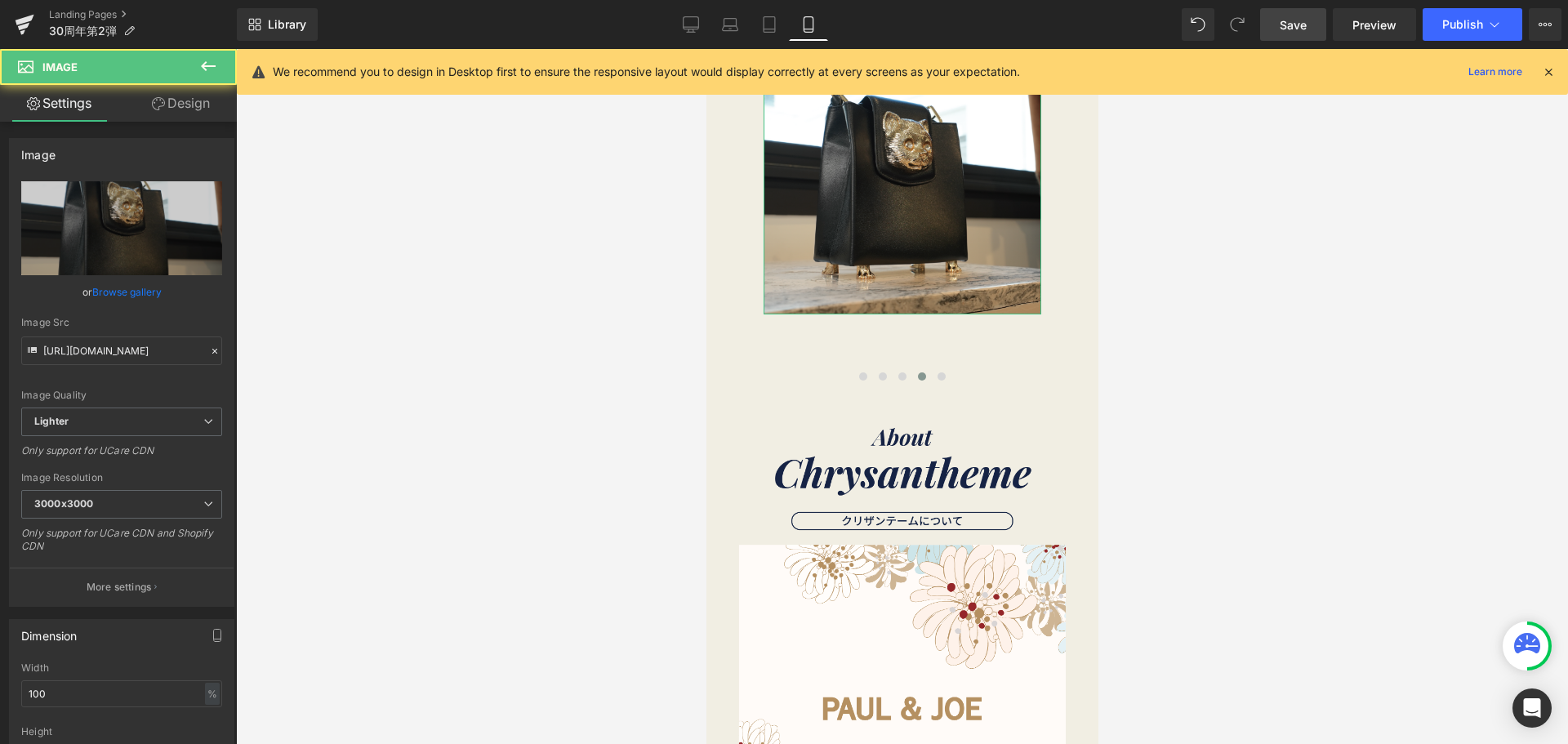
click at [190, 96] on link "Design" at bounding box center [181, 103] width 118 height 37
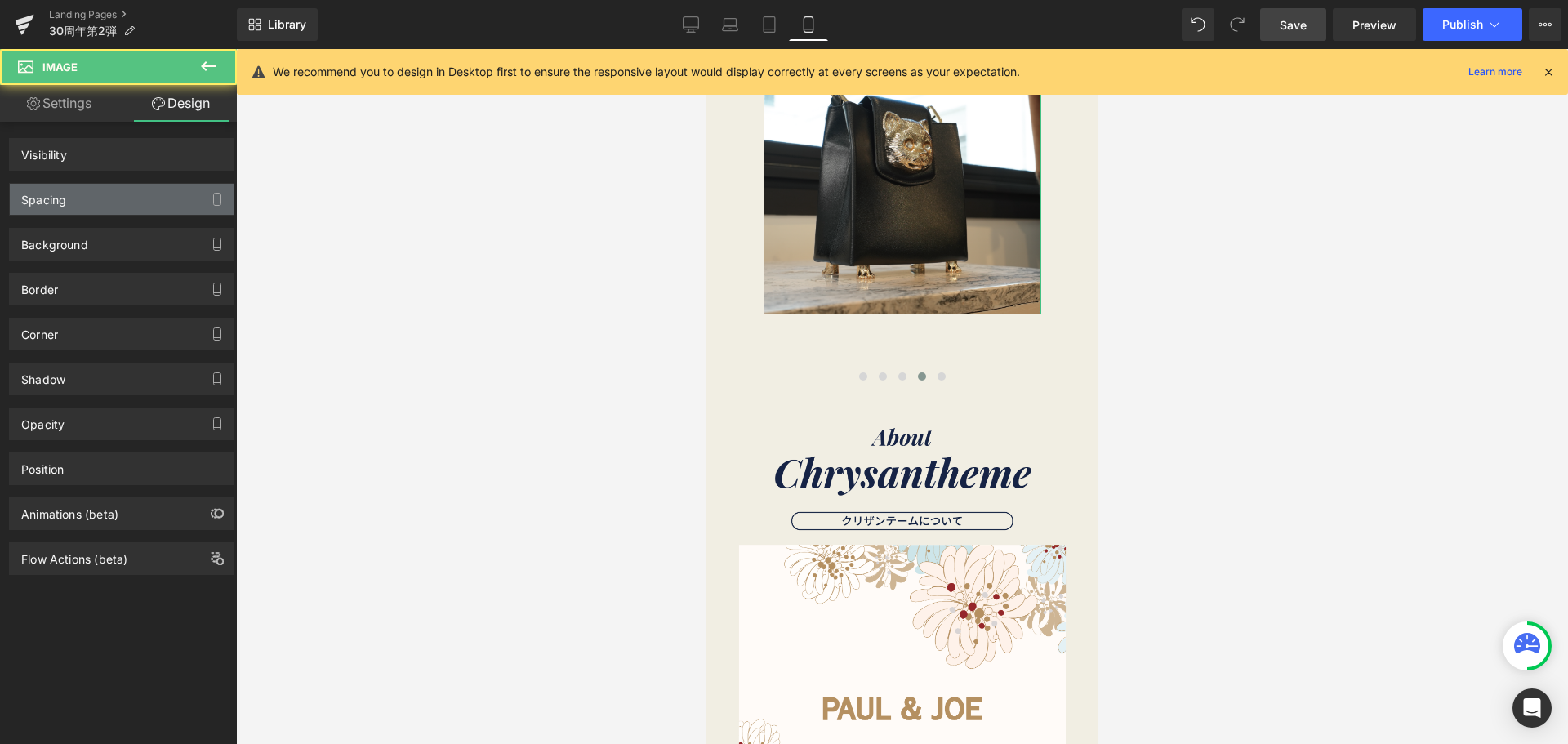
click at [151, 197] on div "Spacing" at bounding box center [121, 199] width 224 height 31
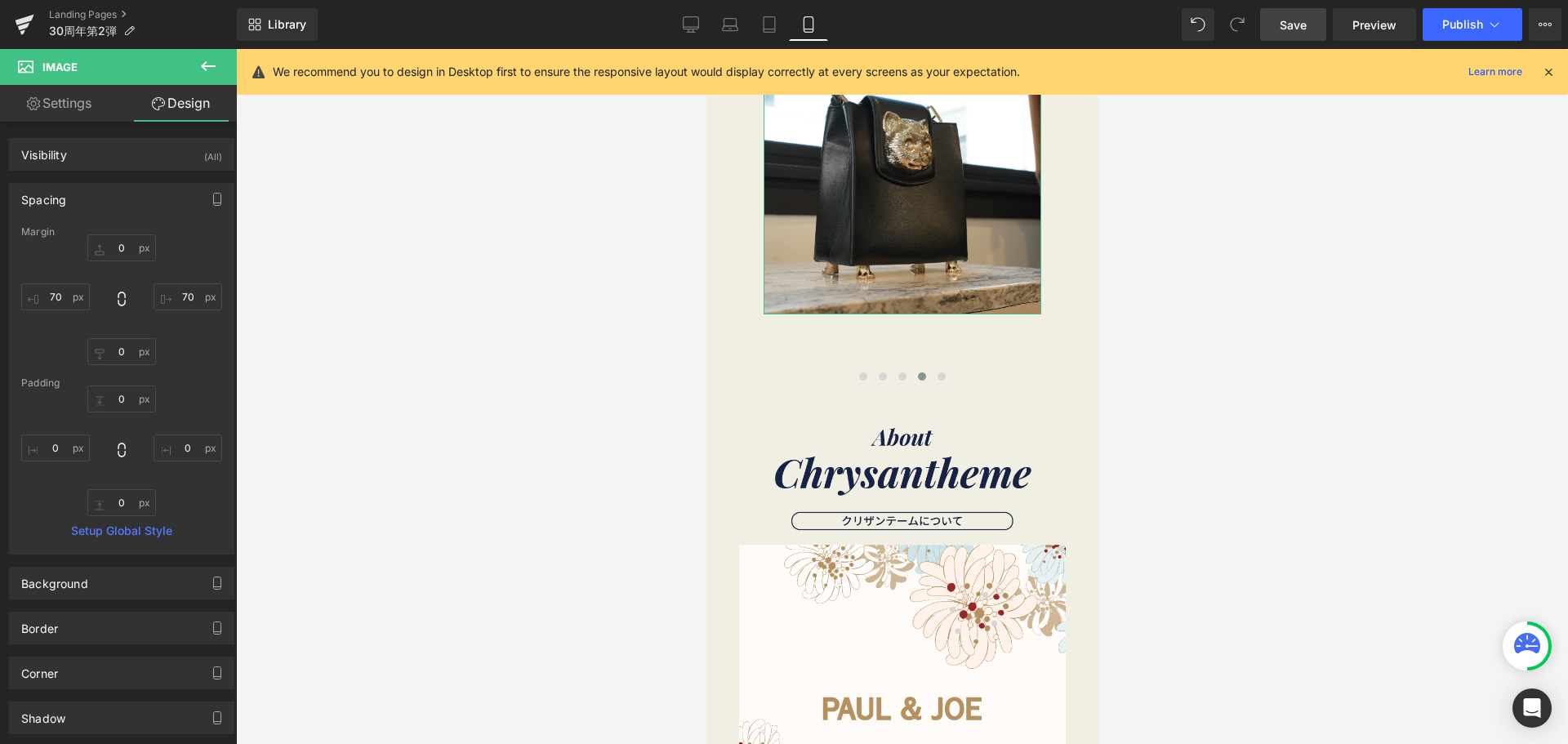
type input "0"
type input "70"
type input "0"
type input "70"
type input "0"
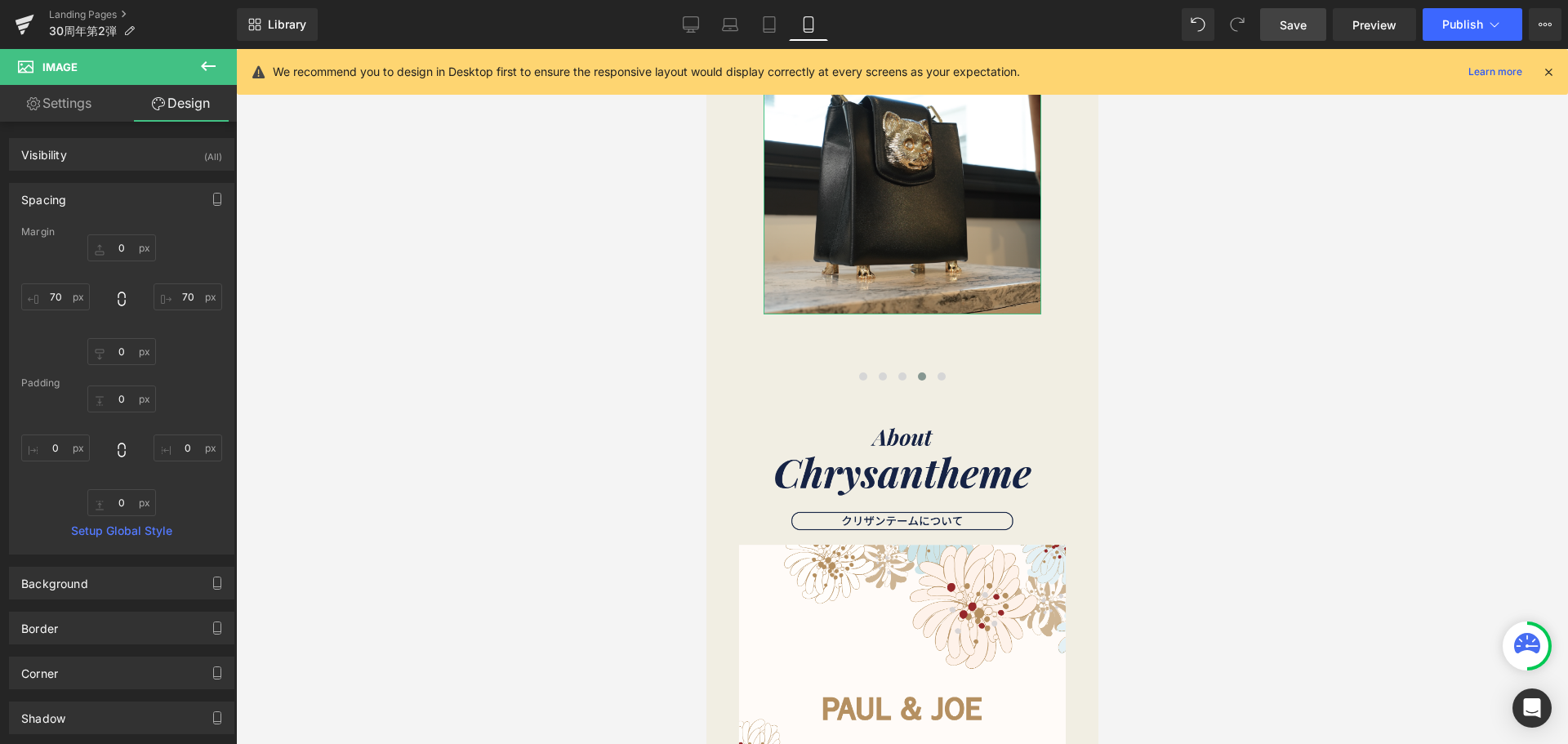
type input "0"
click at [71, 296] on input "70" at bounding box center [55, 296] width 69 height 27
type input "４"
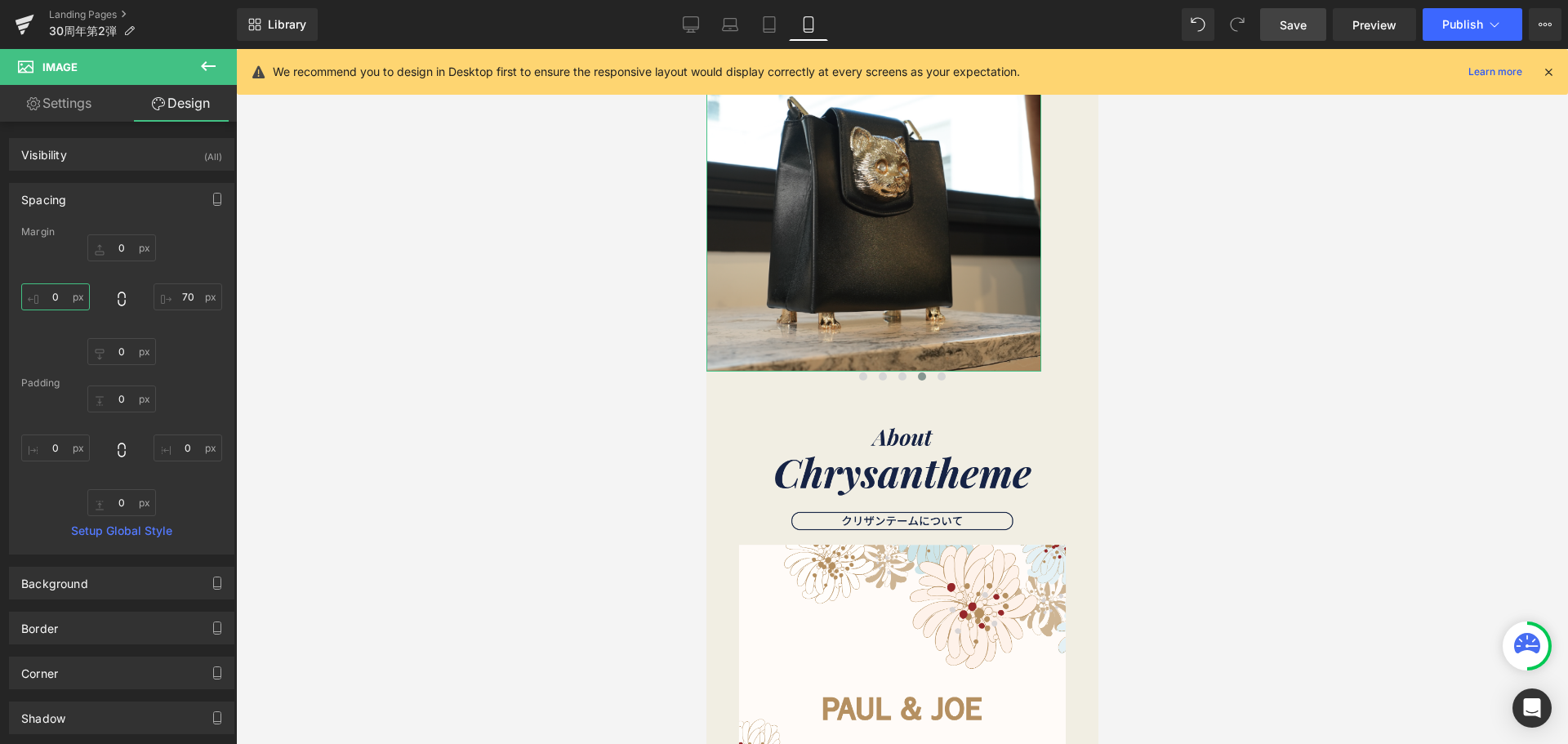
type input "４０"
type input "４"
type input "４０"
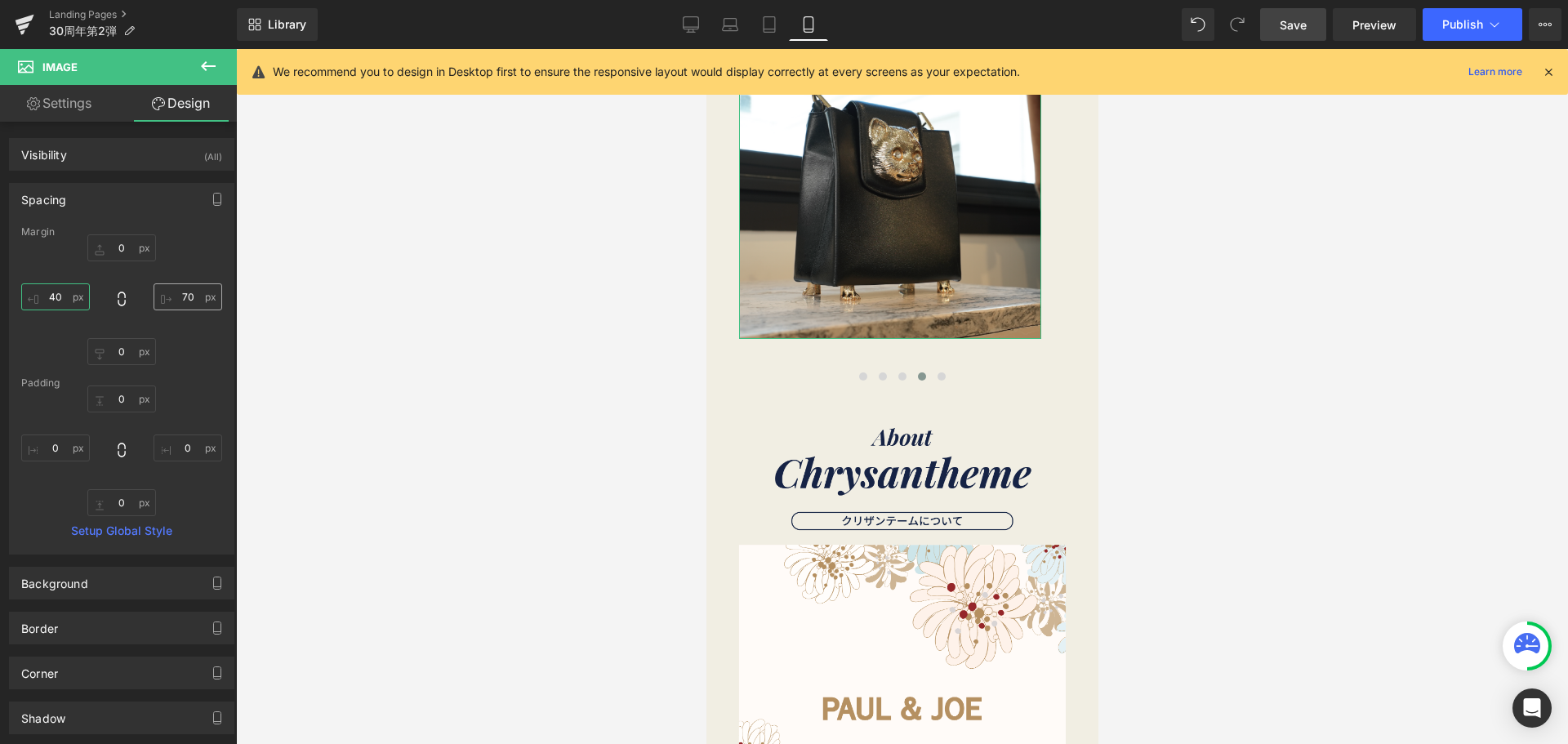
type input "40"
click at [195, 302] on input "70" at bounding box center [188, 296] width 69 height 27
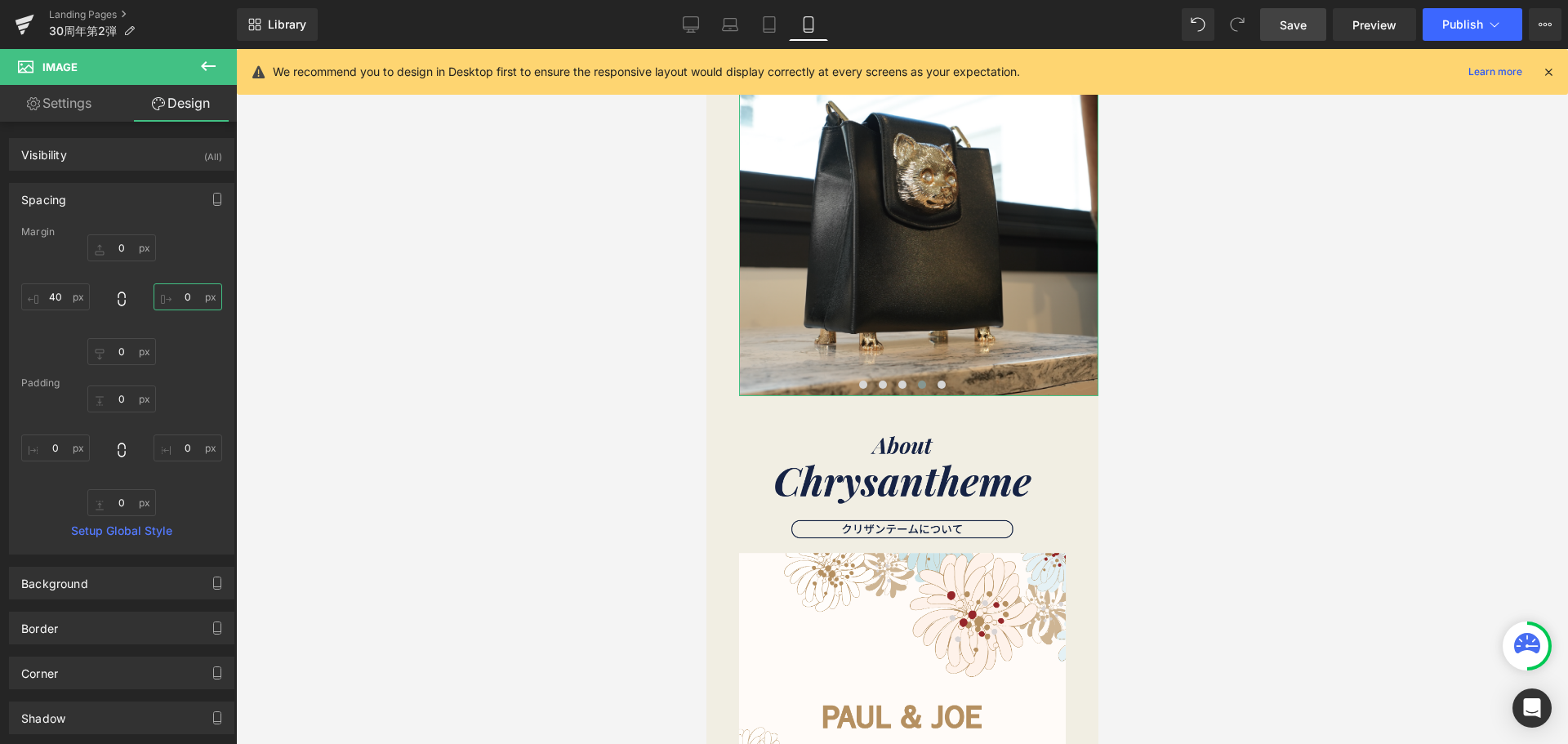
type input "４"
type input "４０"
type input "40"
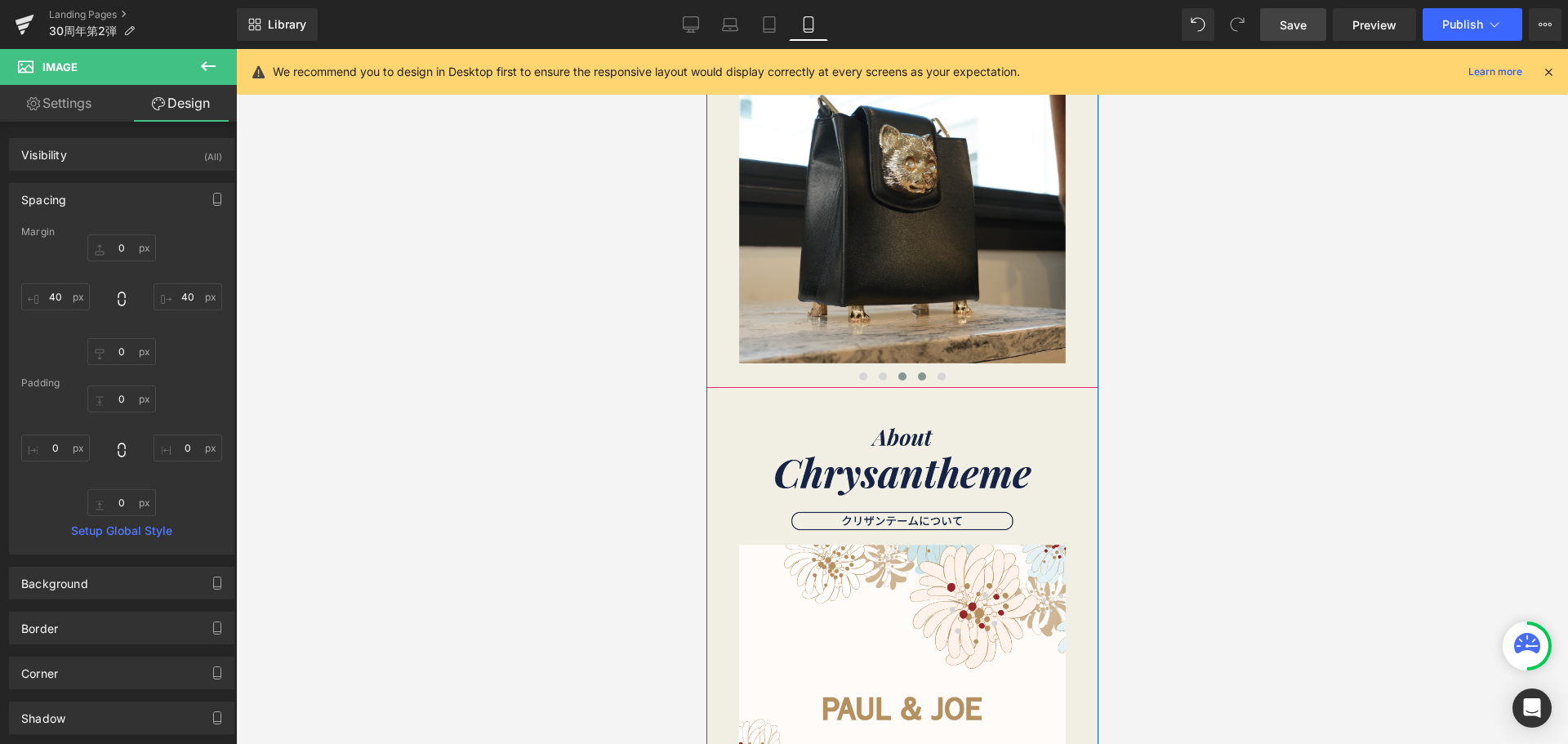
click at [897, 374] on span at bounding box center [901, 375] width 8 height 8
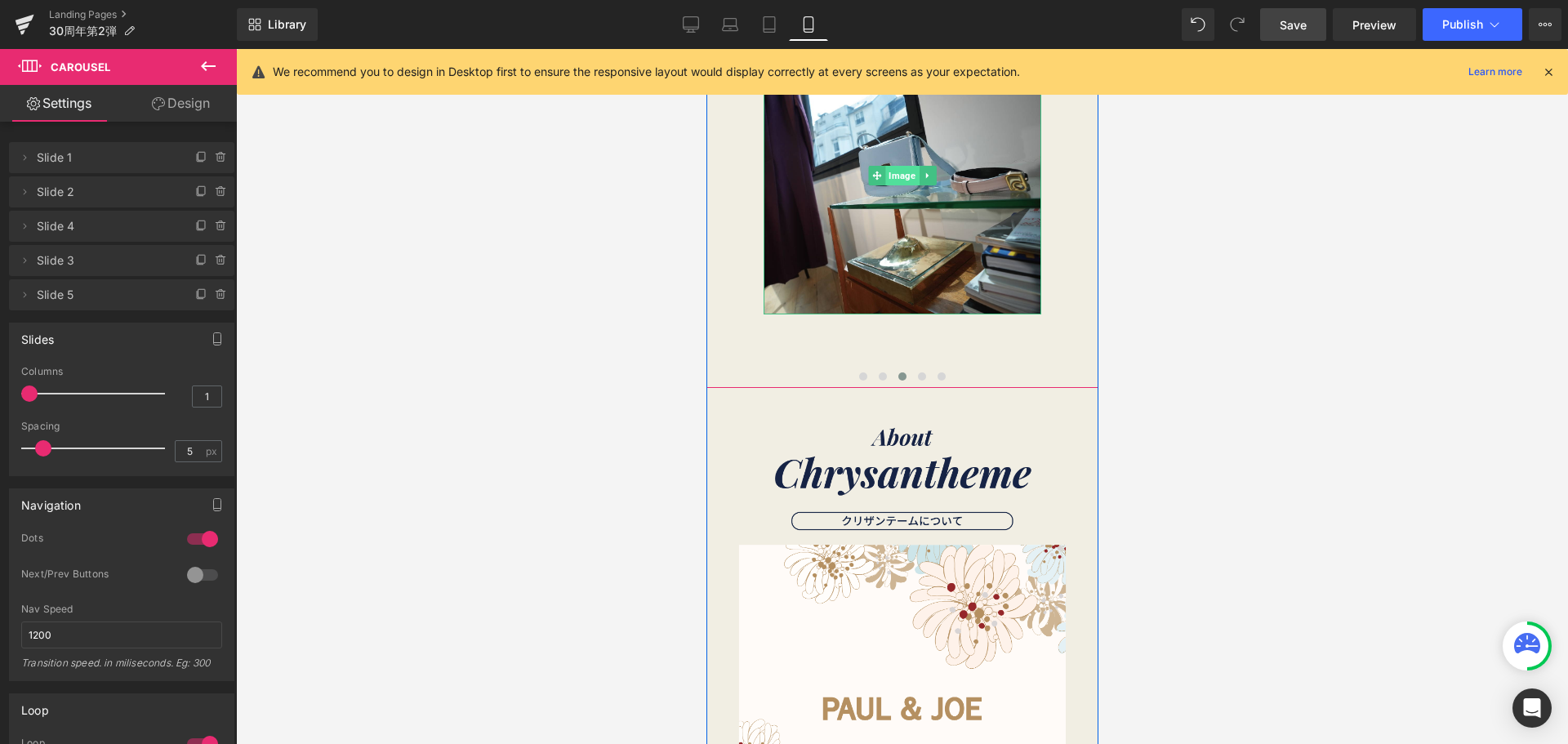
click at [899, 181] on span "Image" at bounding box center [901, 176] width 34 height 20
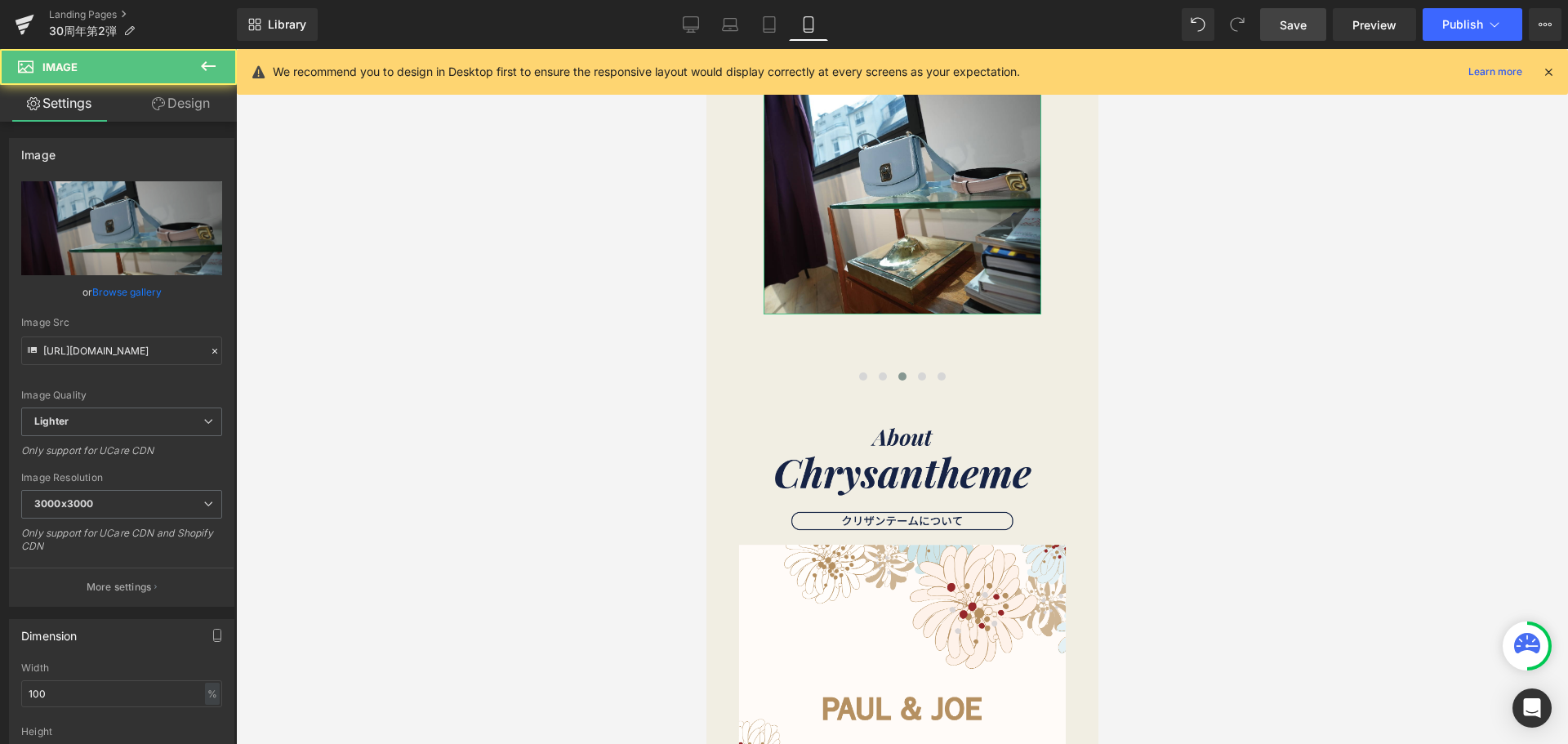
click at [207, 114] on link "Design" at bounding box center [181, 103] width 118 height 37
click at [0, 0] on div "Spacing" at bounding box center [0, 0] width 0 height 0
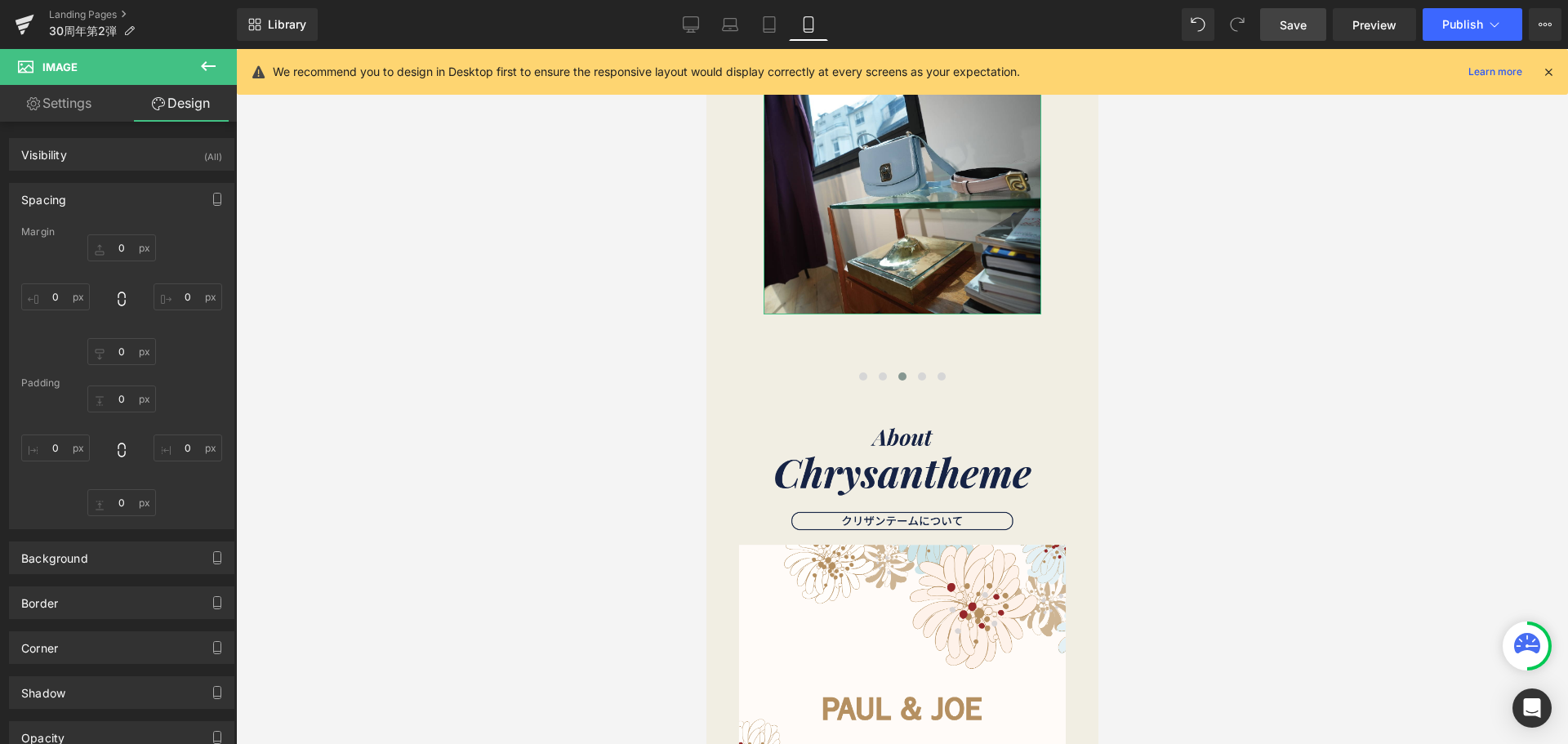
type input "0"
type input "70"
type input "0"
type input "70"
type input "0"
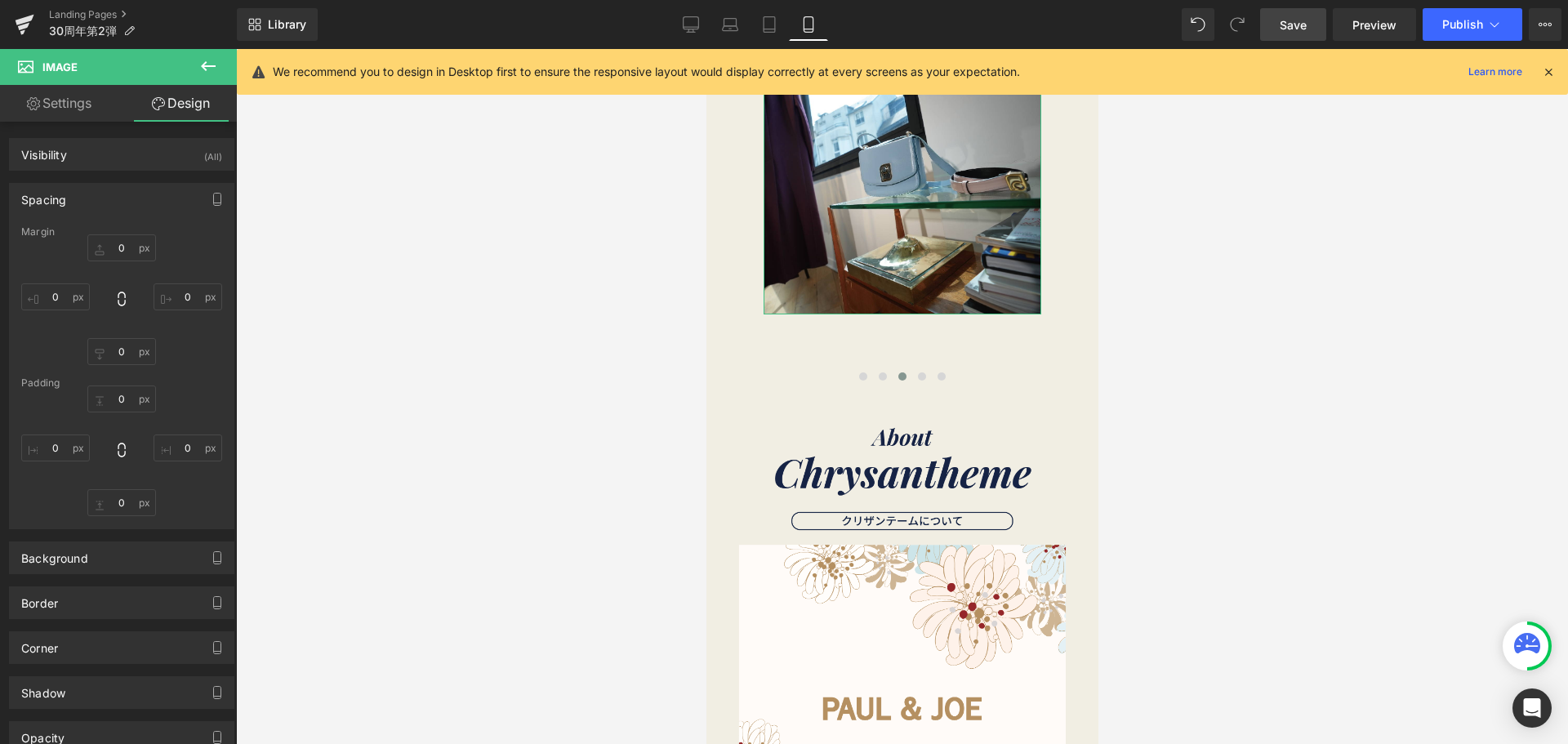
type input "0"
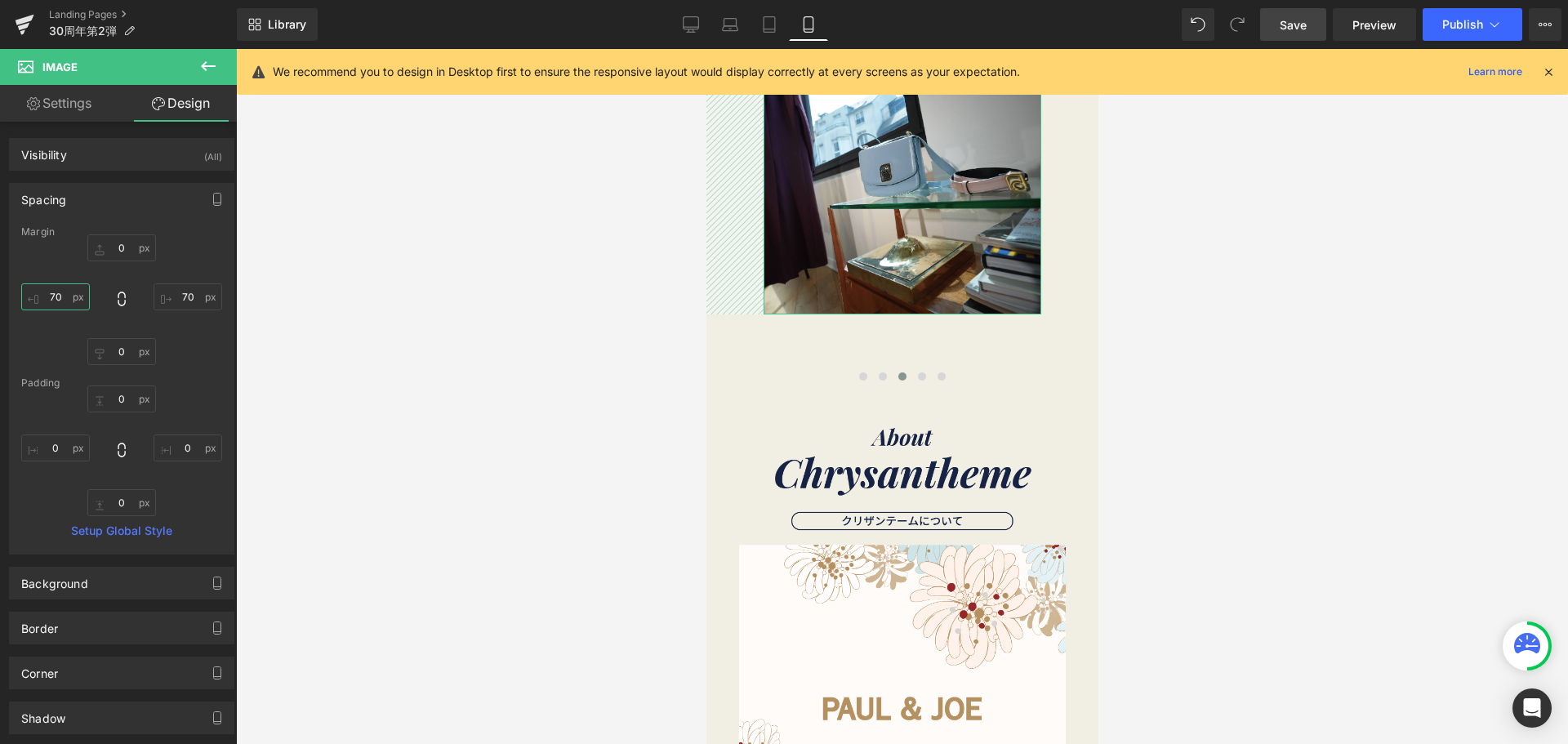
click at [73, 294] on input "70" at bounding box center [55, 296] width 69 height 27
type input "４"
type input "４０"
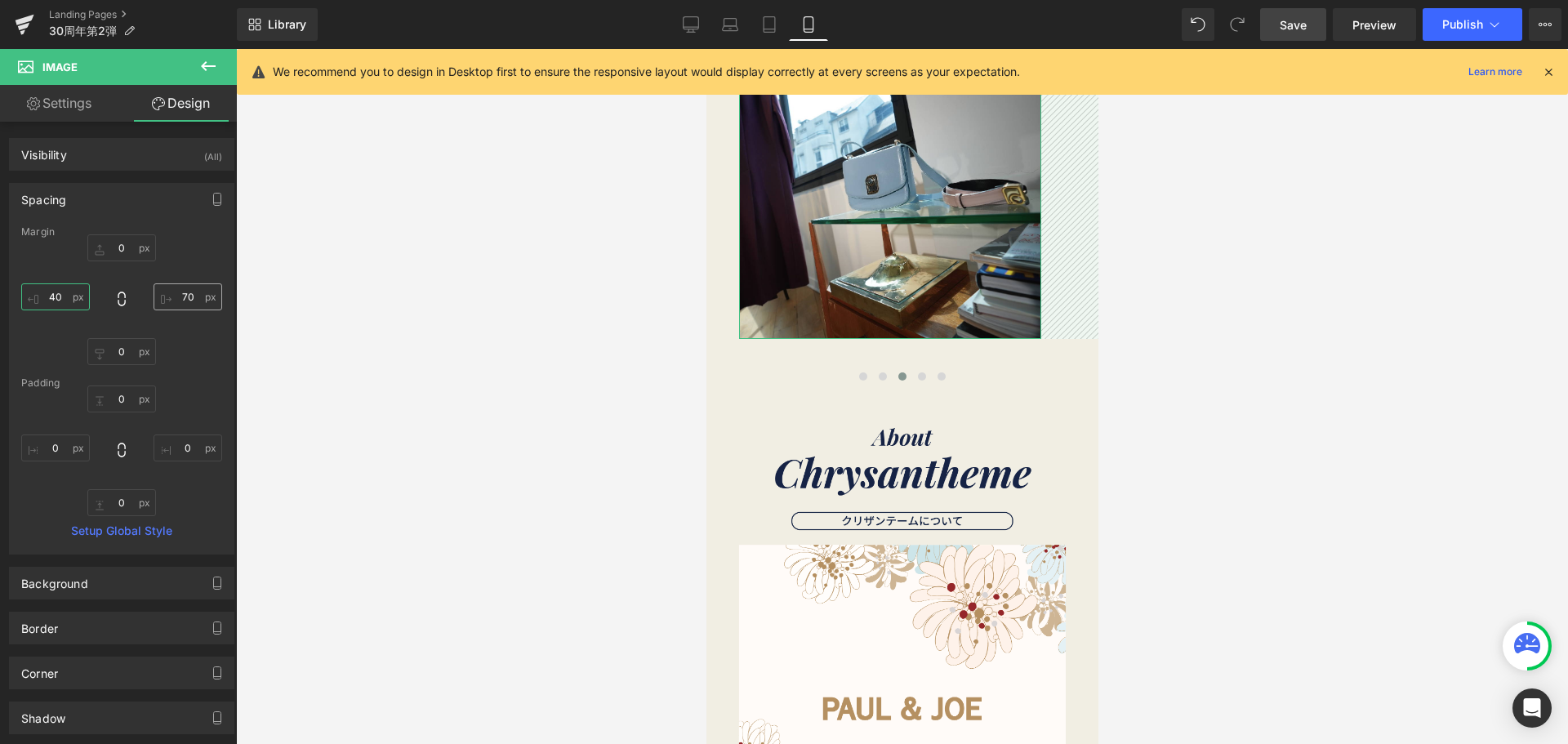
type input "40"
click at [185, 293] on input "70" at bounding box center [188, 296] width 69 height 27
type input "４"
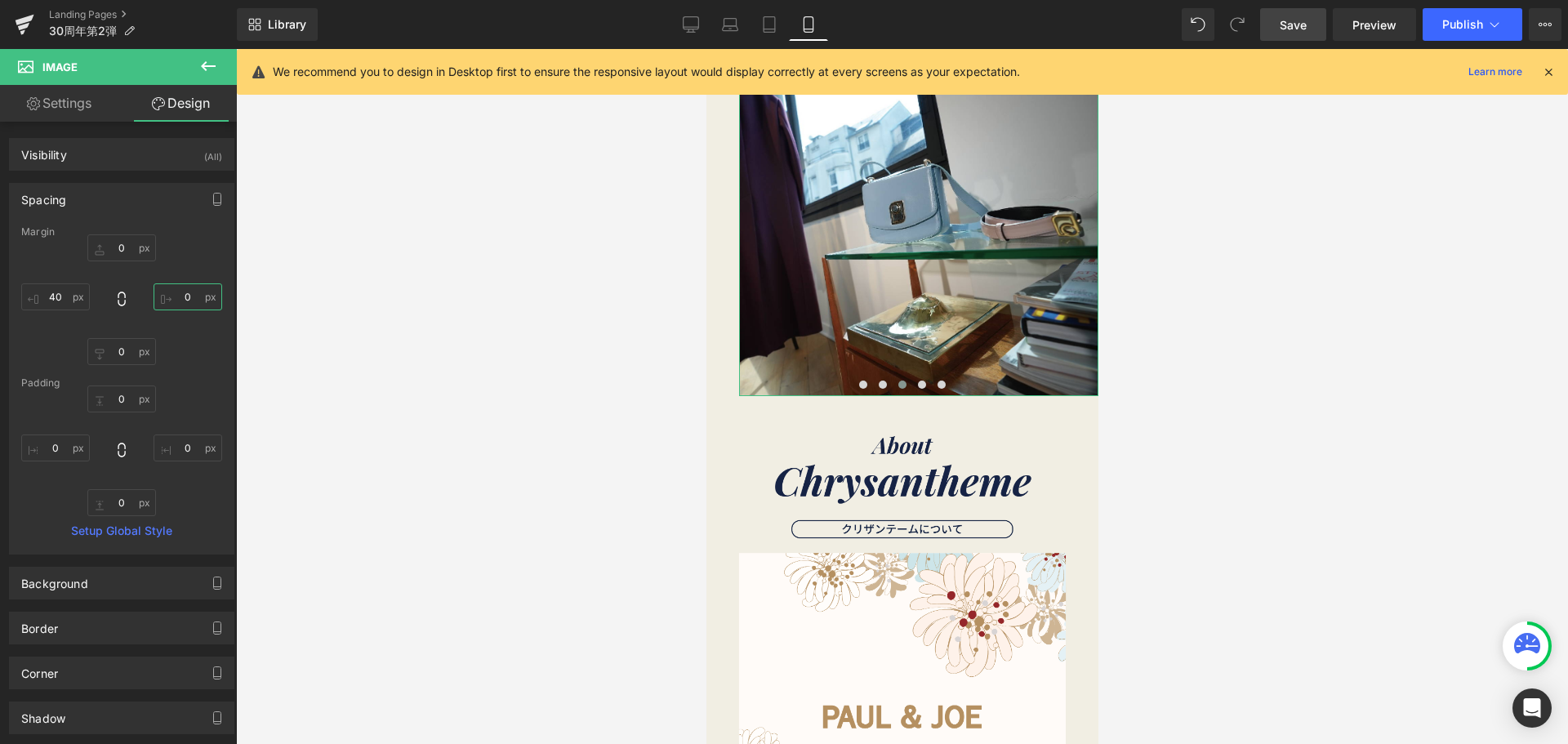
type input "４０"
type input "40"
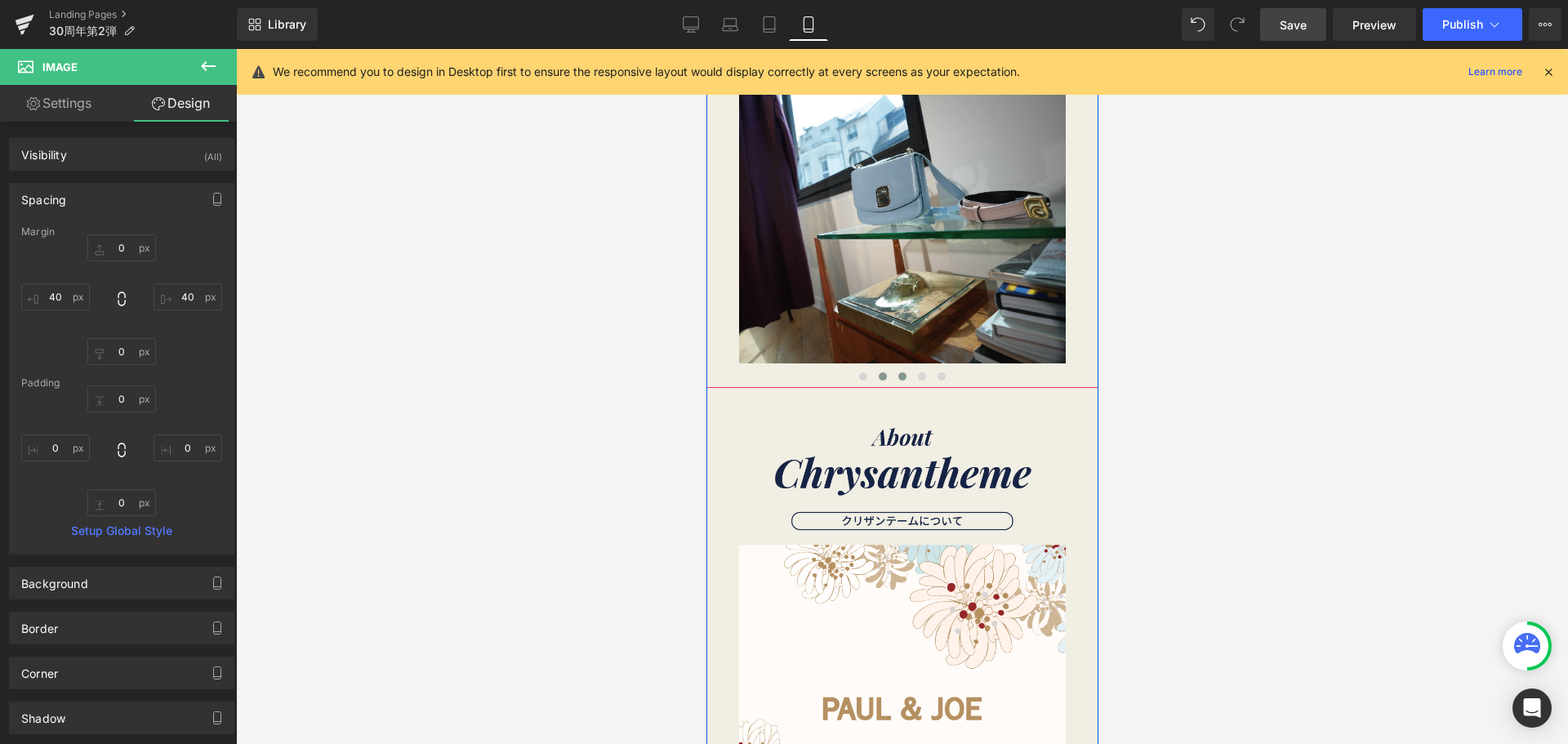
click at [872, 382] on button at bounding box center [882, 376] width 20 height 17
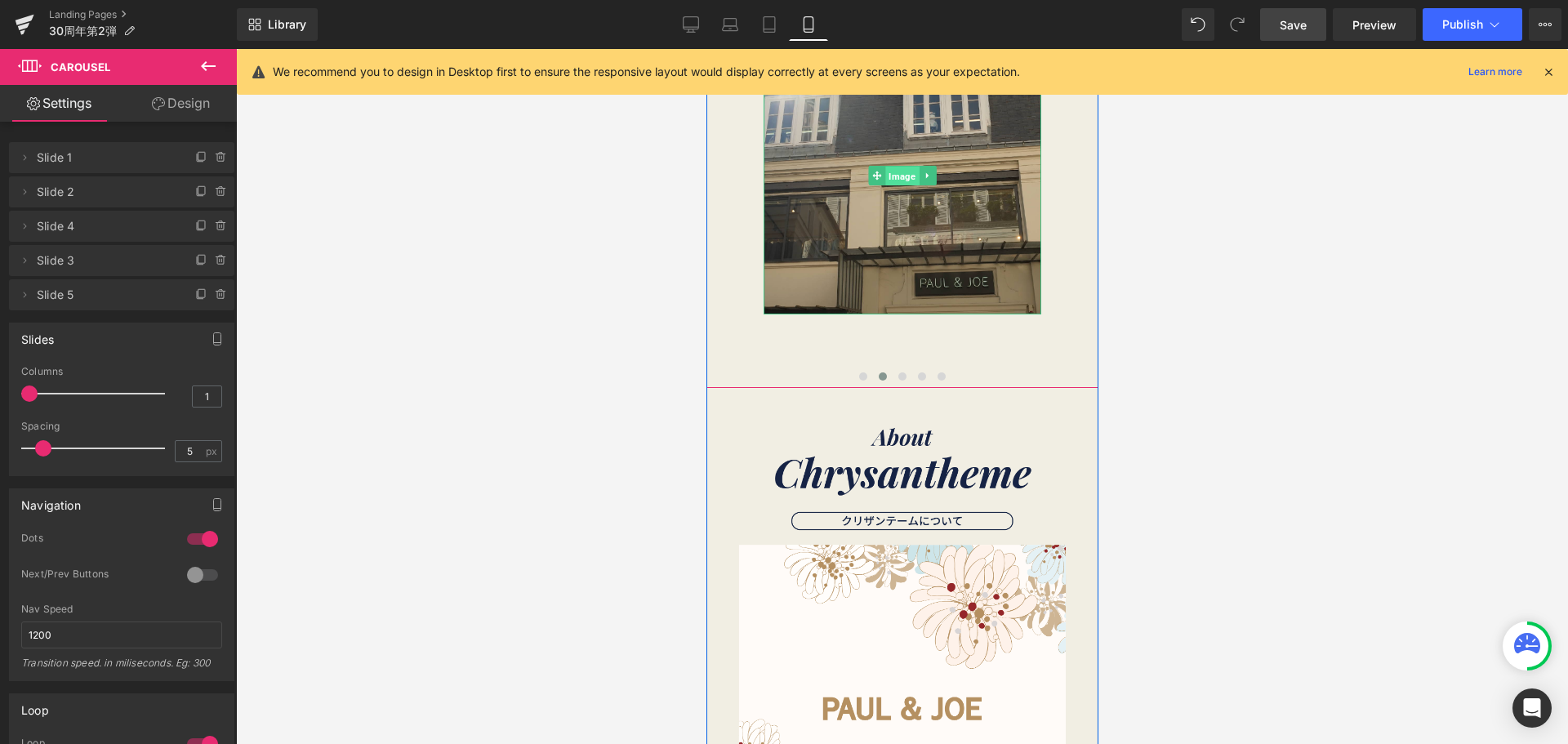
click at [902, 180] on span "Image" at bounding box center [901, 176] width 34 height 20
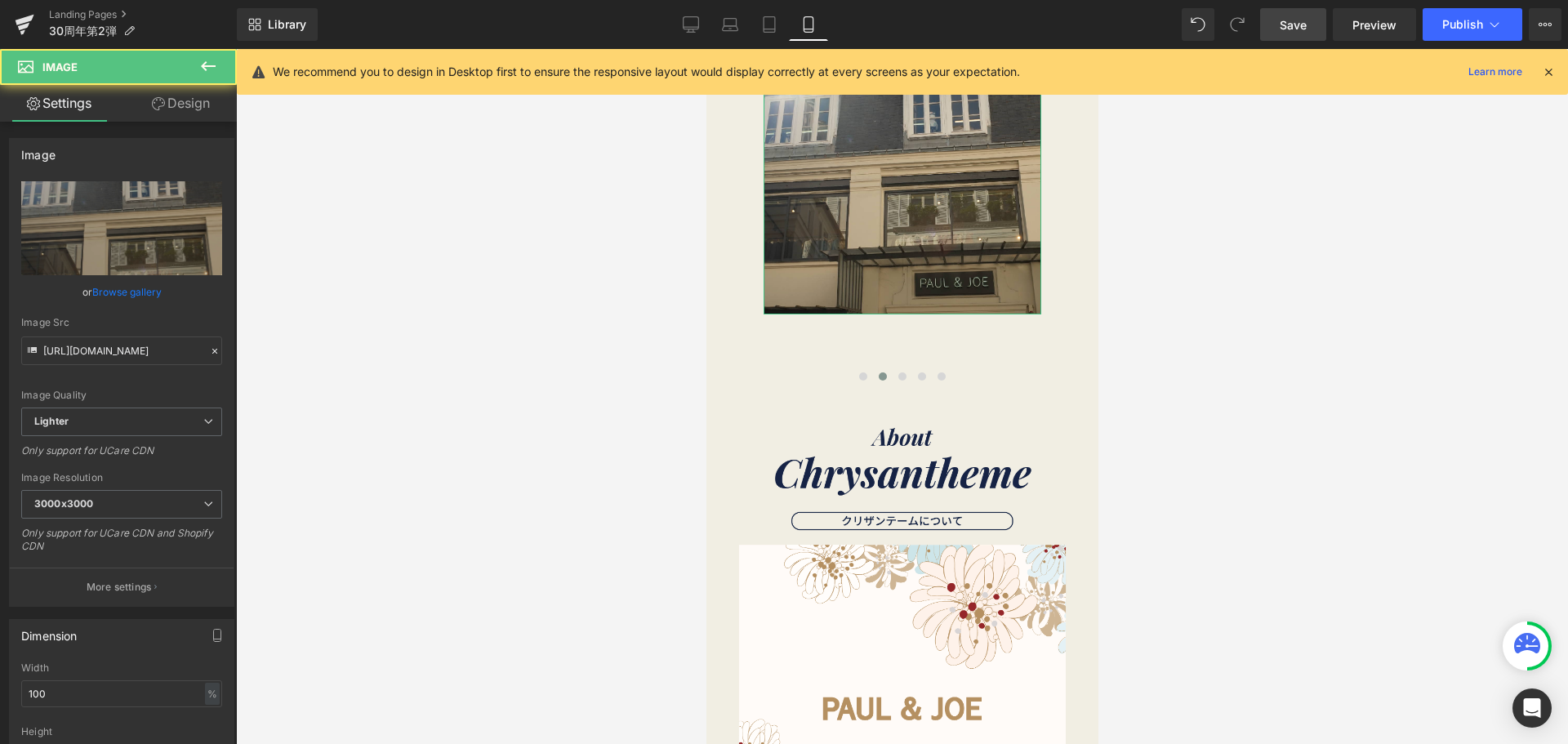
click at [179, 104] on link "Design" at bounding box center [181, 103] width 118 height 37
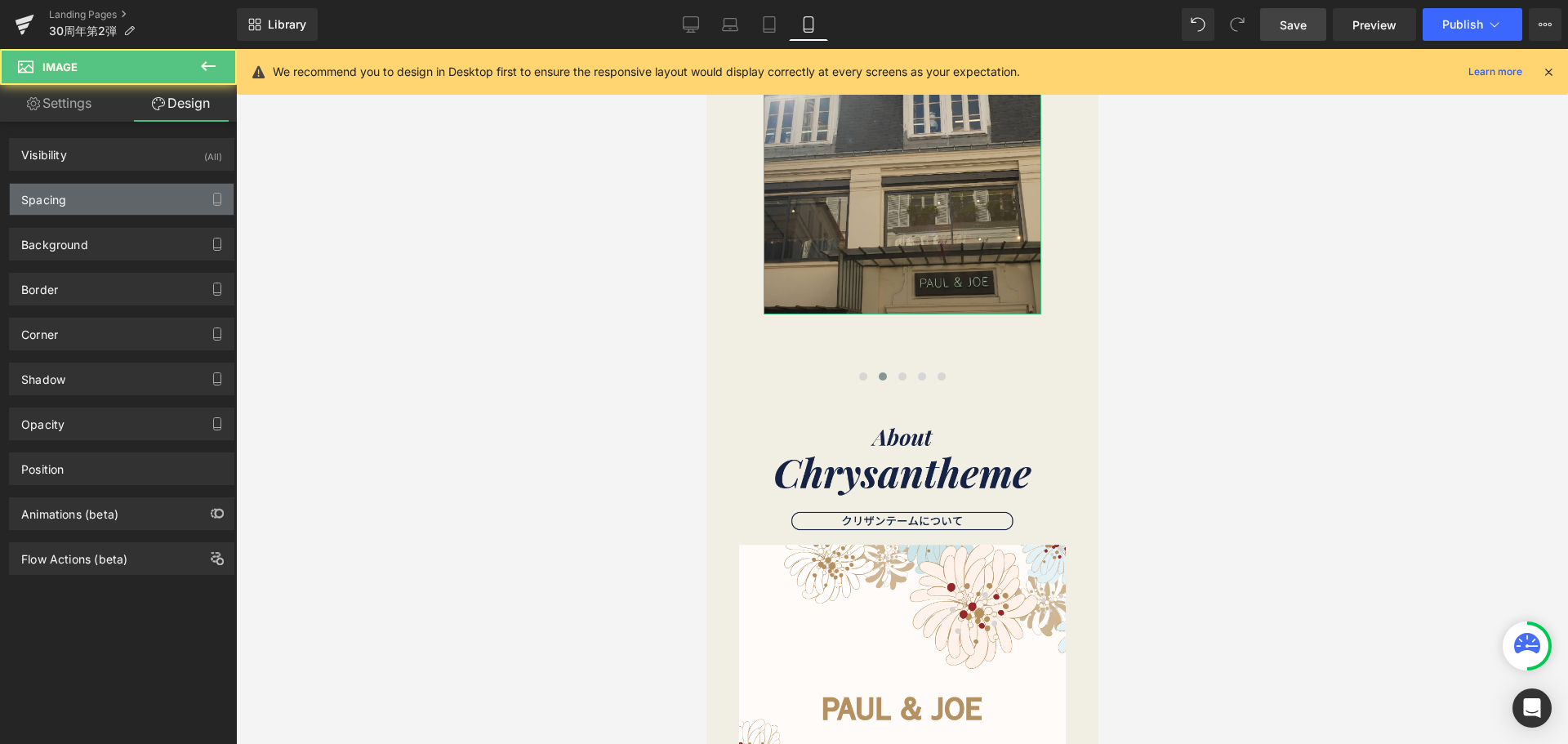
click at [98, 197] on div "Spacing" at bounding box center [121, 199] width 224 height 31
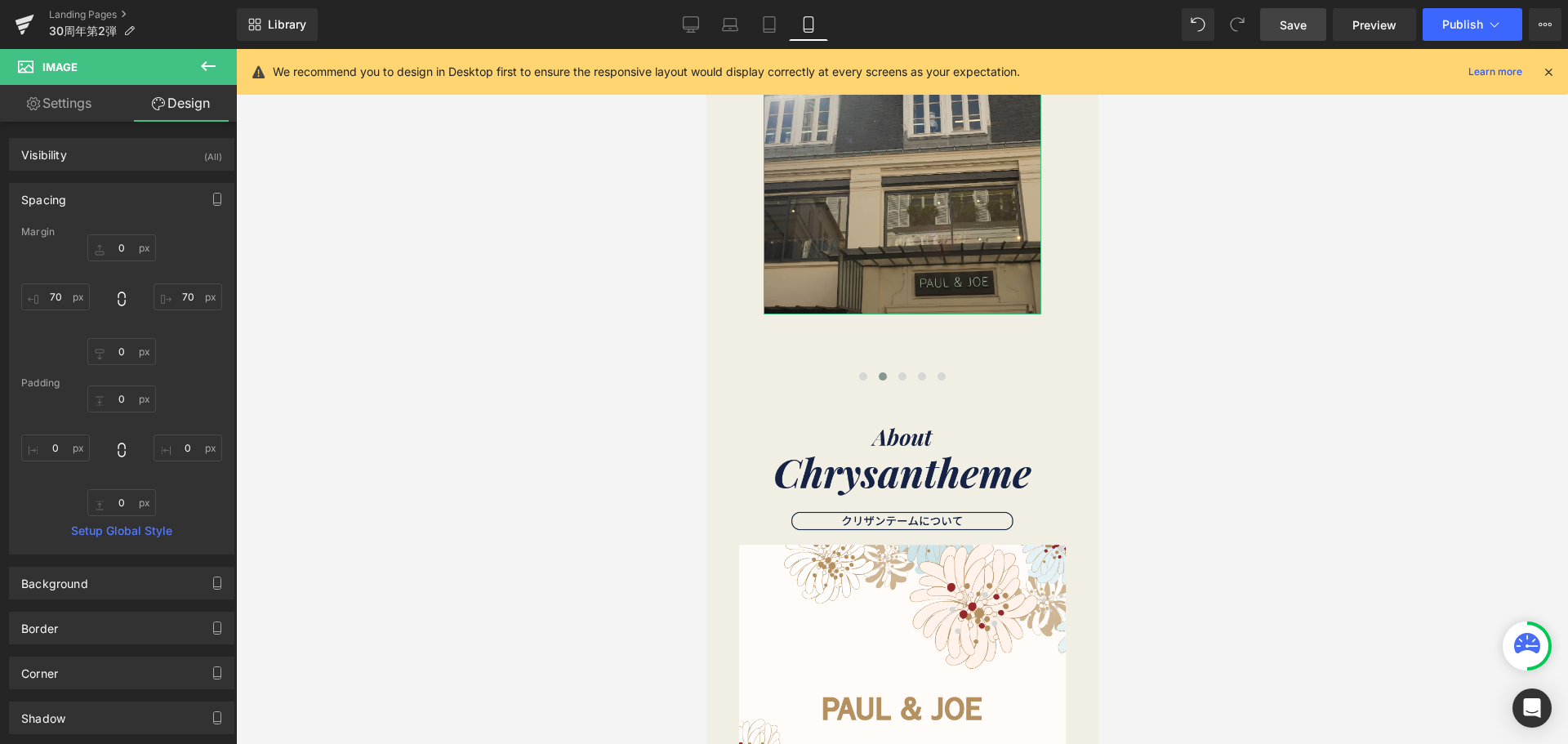
type input "0"
type input "70"
type input "0"
type input "70"
type input "0"
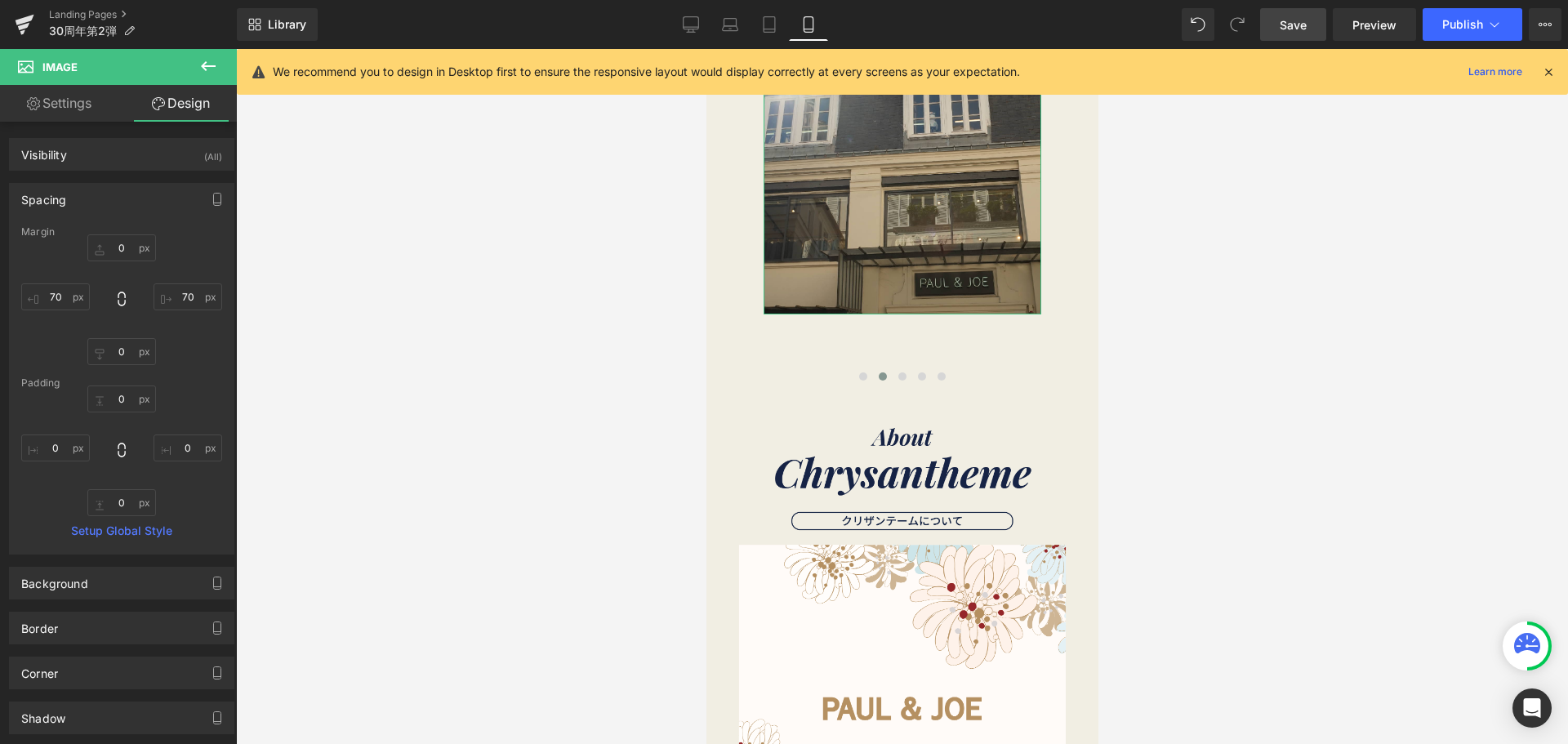
type input "0"
click at [69, 302] on input "70" at bounding box center [55, 296] width 69 height 27
type input "４"
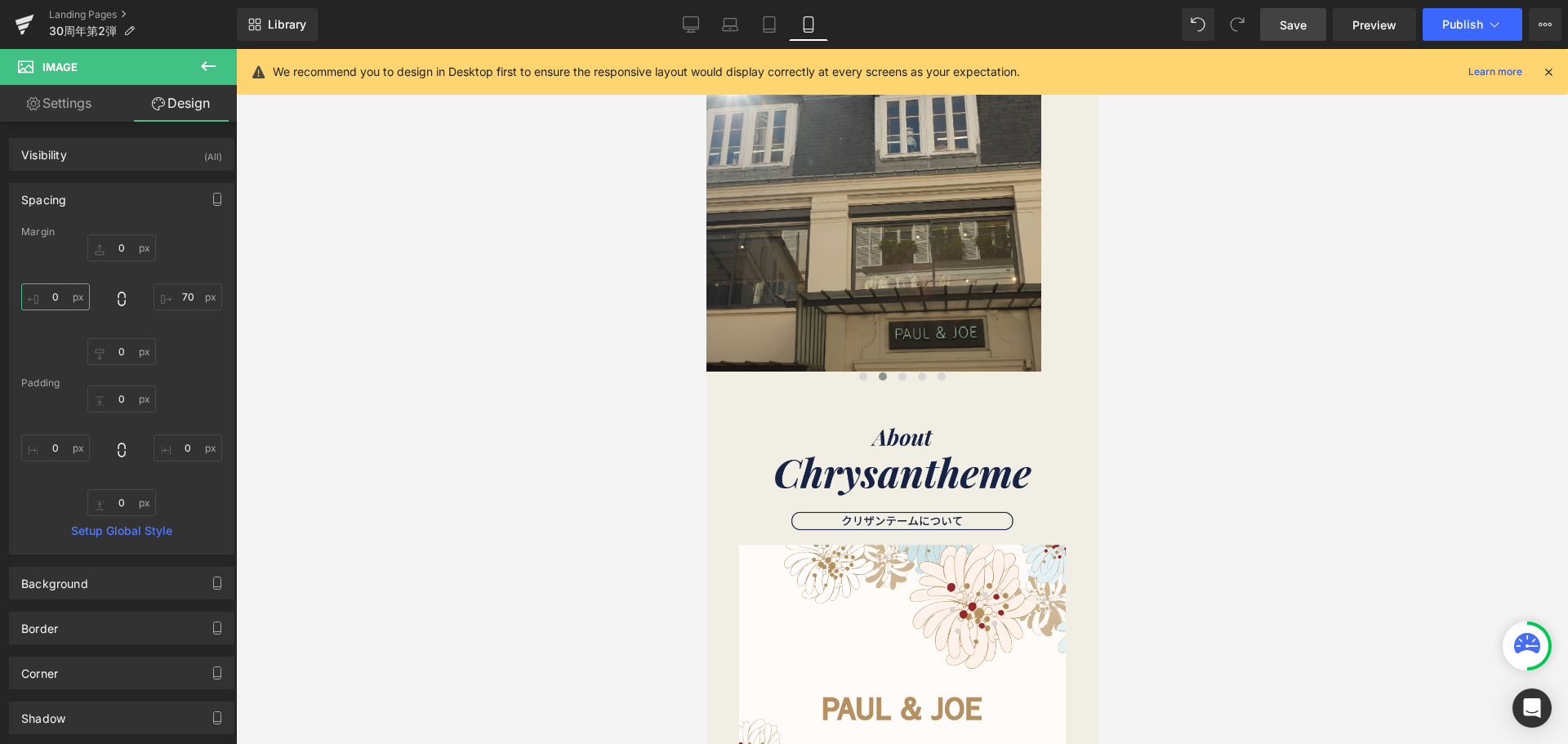
type input "４０"
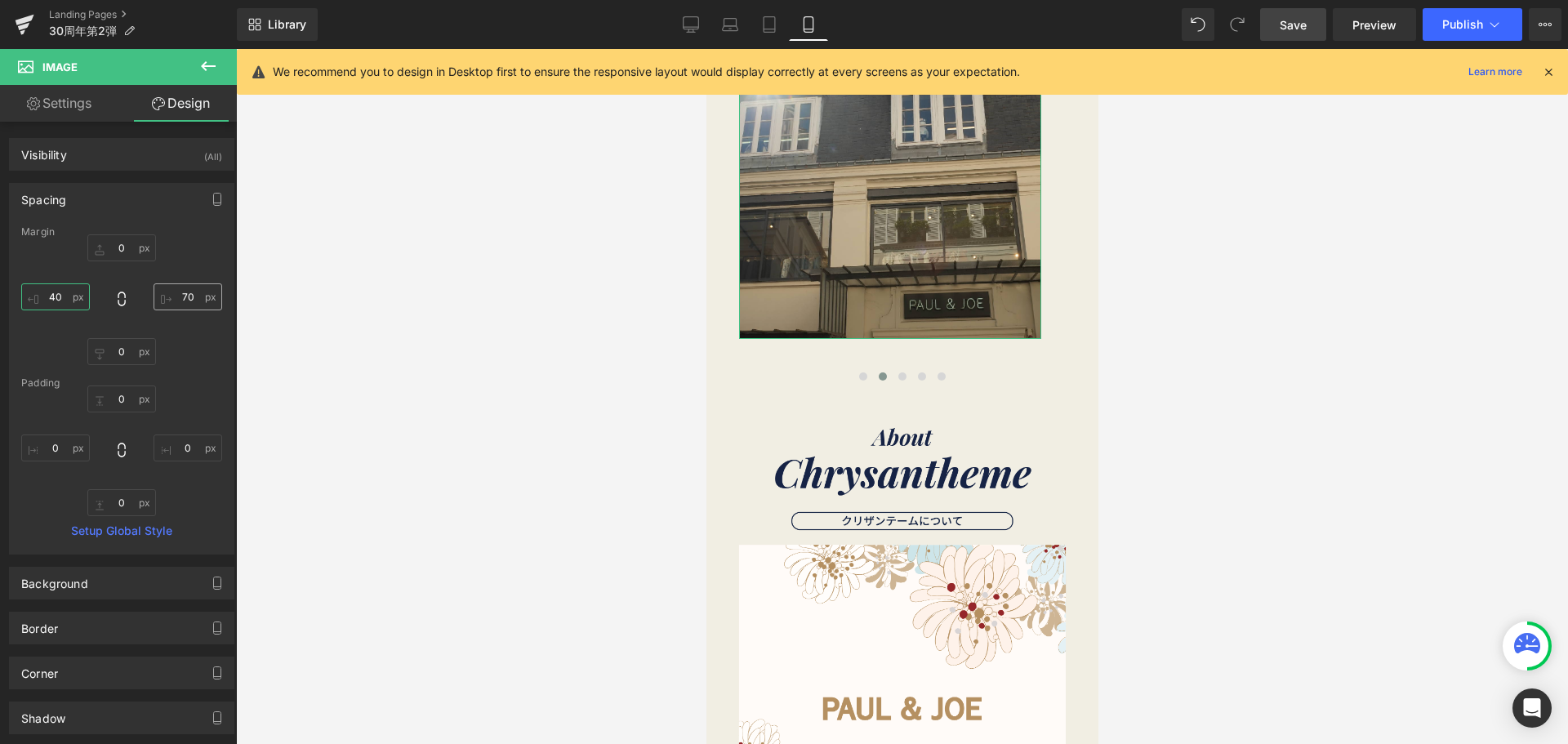
type input "40"
click at [177, 299] on input "70" at bounding box center [188, 296] width 69 height 27
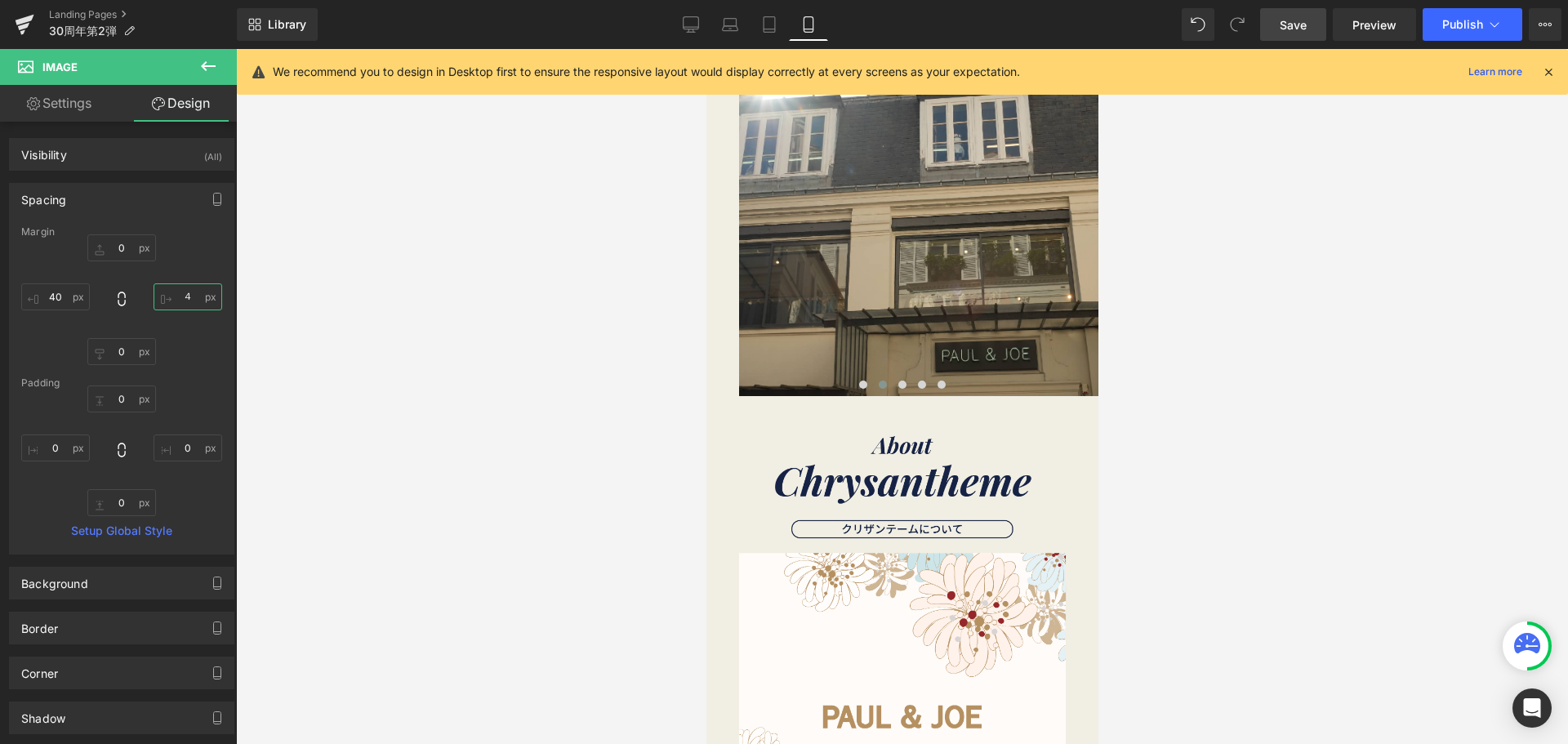
type input "４０"
type input "40"
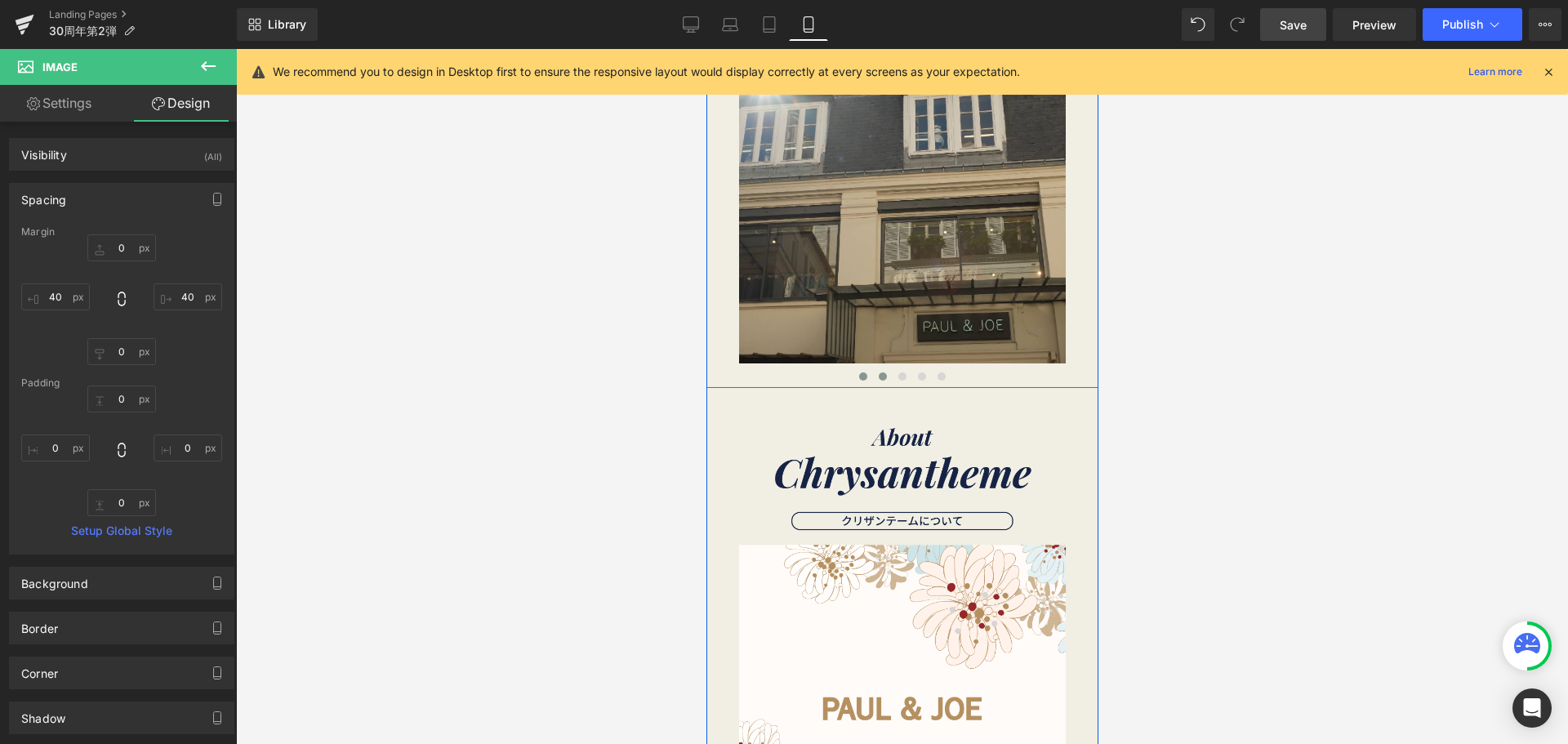
click at [859, 382] on button at bounding box center [862, 376] width 20 height 17
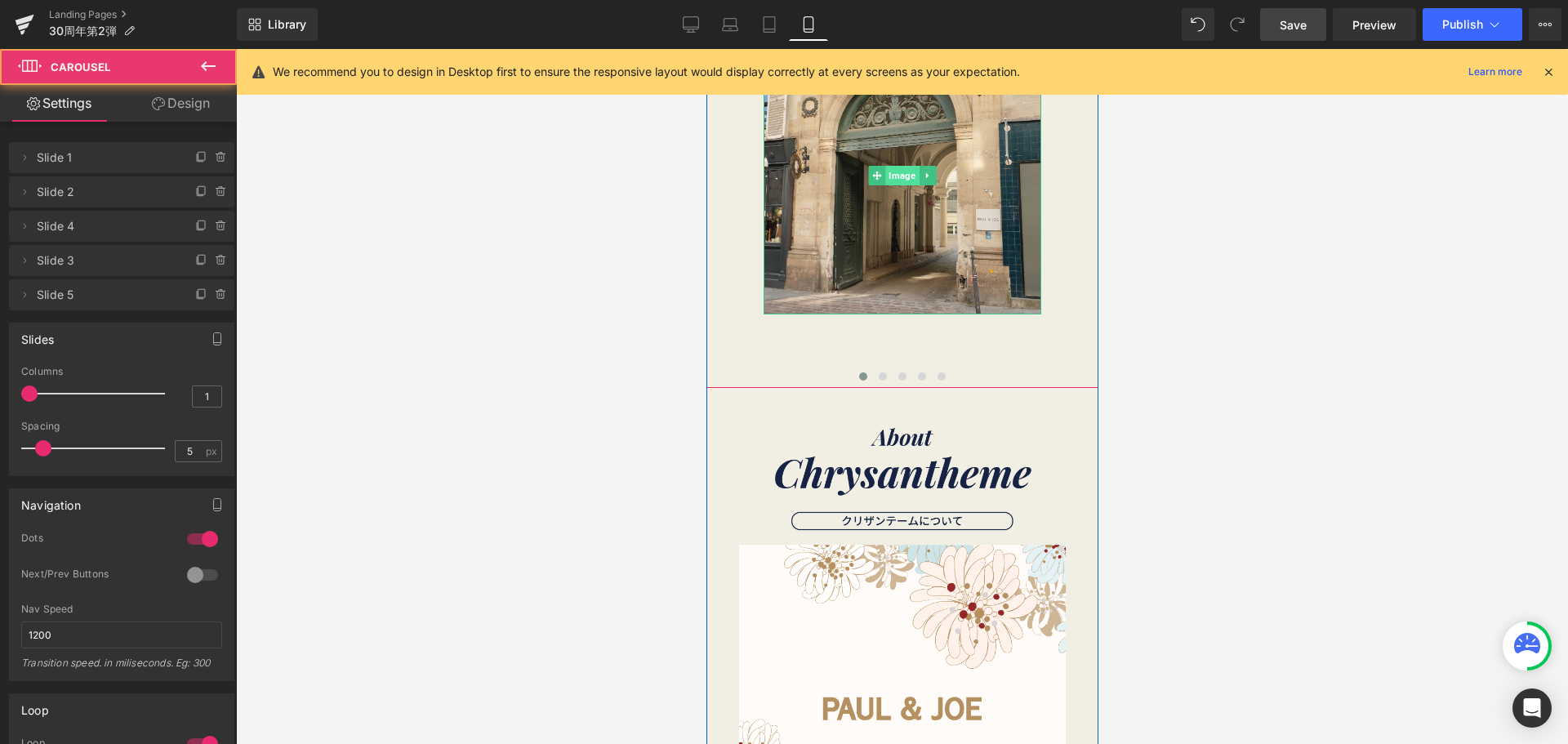
click at [891, 182] on span "Image" at bounding box center [901, 176] width 34 height 20
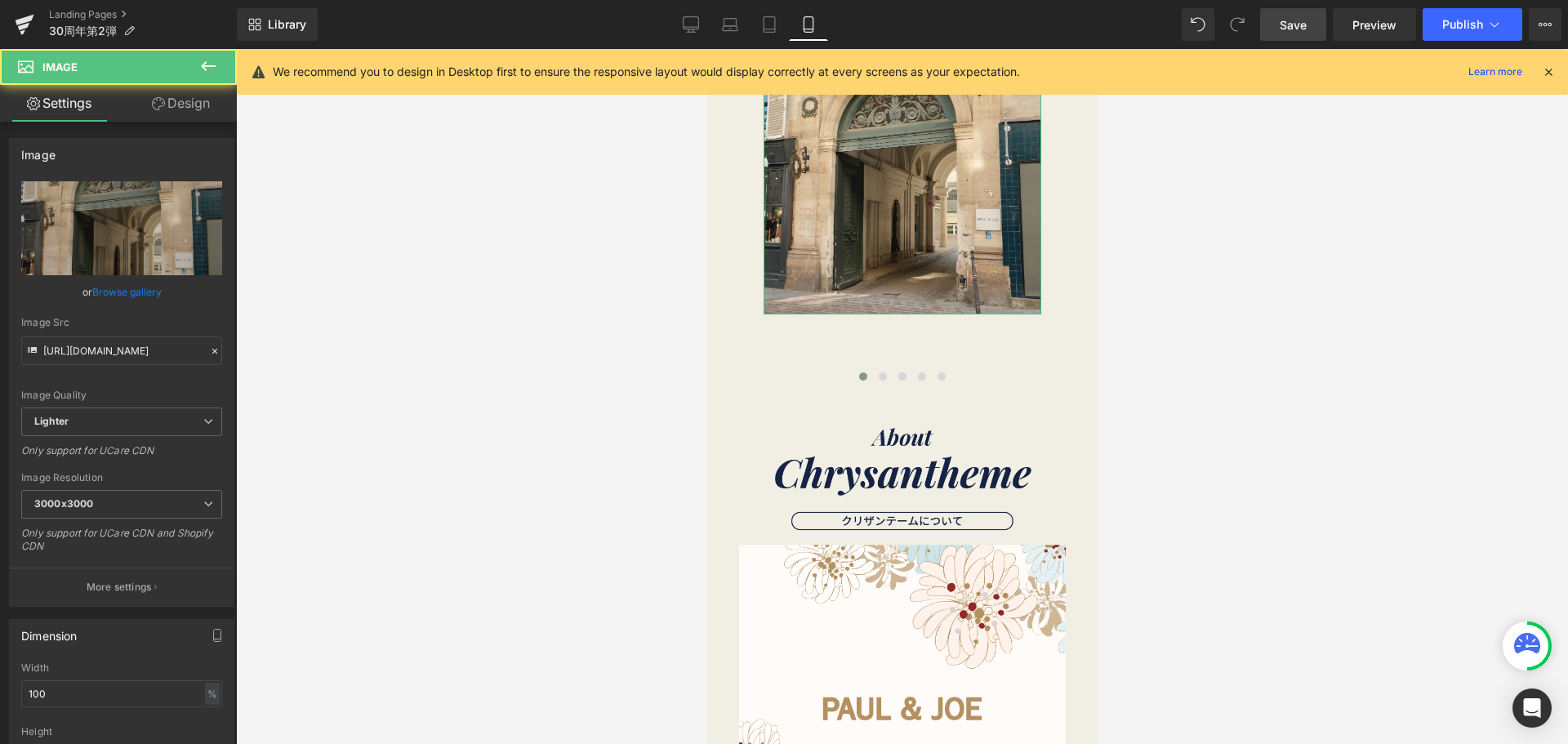
click at [192, 106] on link "Design" at bounding box center [181, 103] width 118 height 37
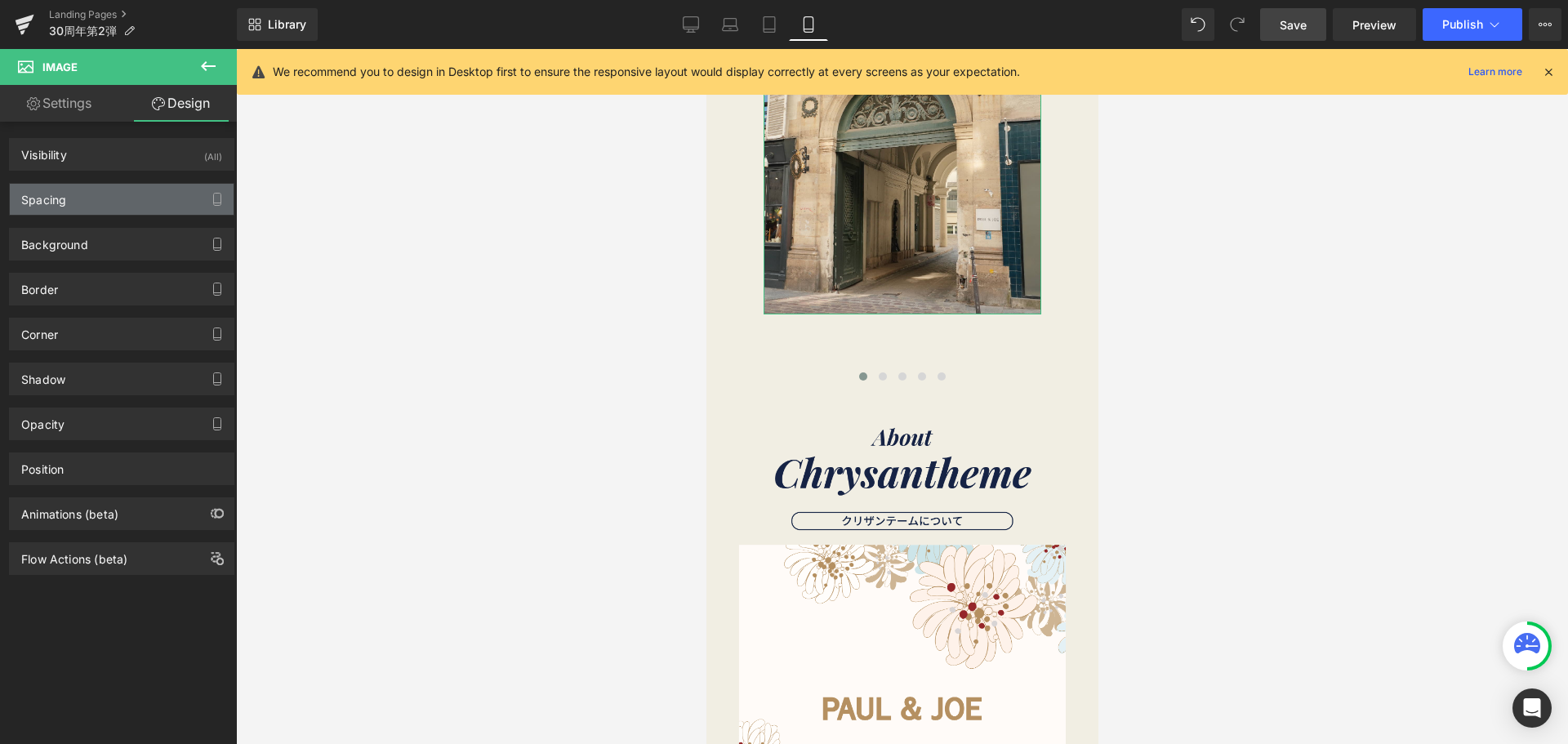
click at [87, 195] on div "Spacing" at bounding box center [121, 199] width 224 height 31
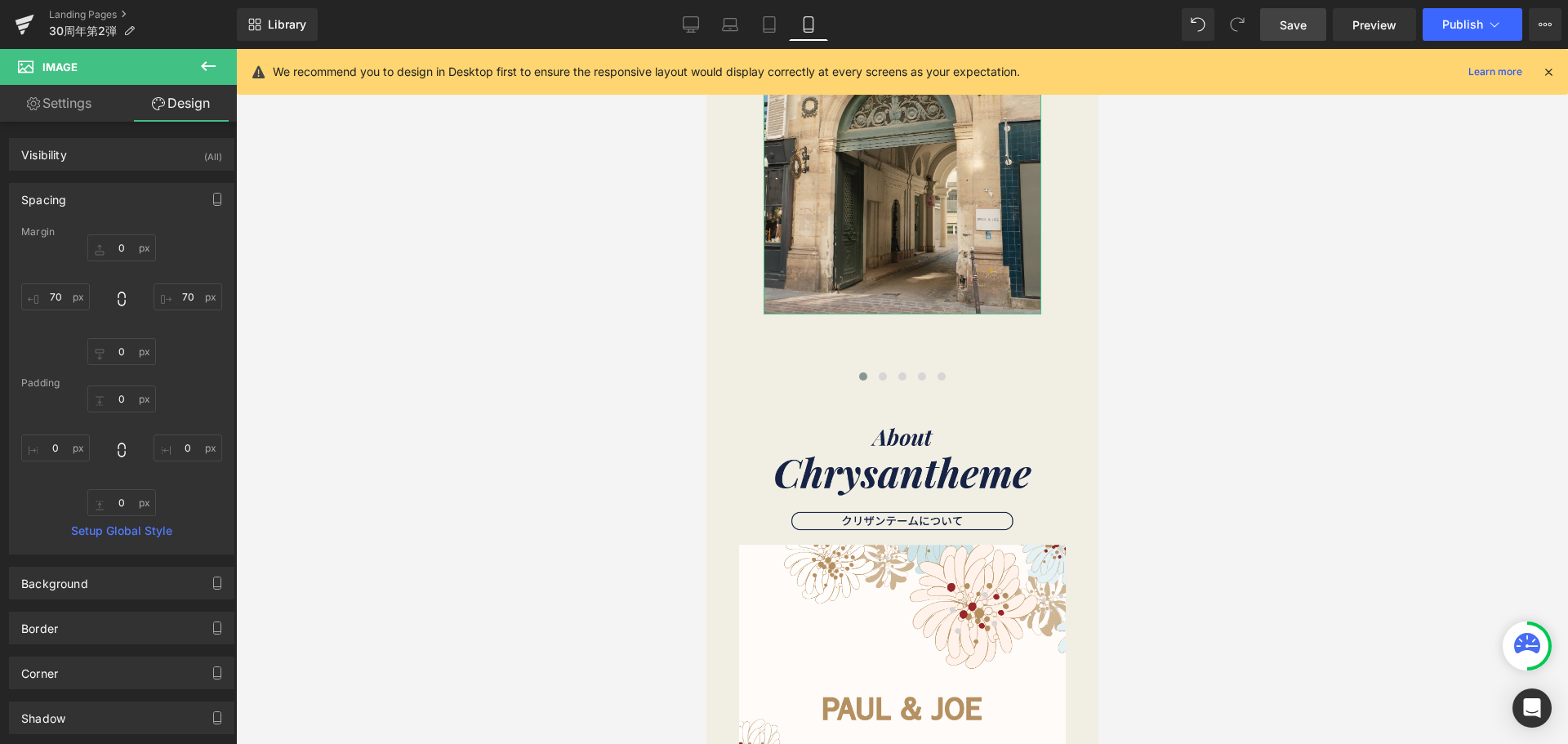
type input "0"
type input "70"
type input "0"
type input "70"
type input "0"
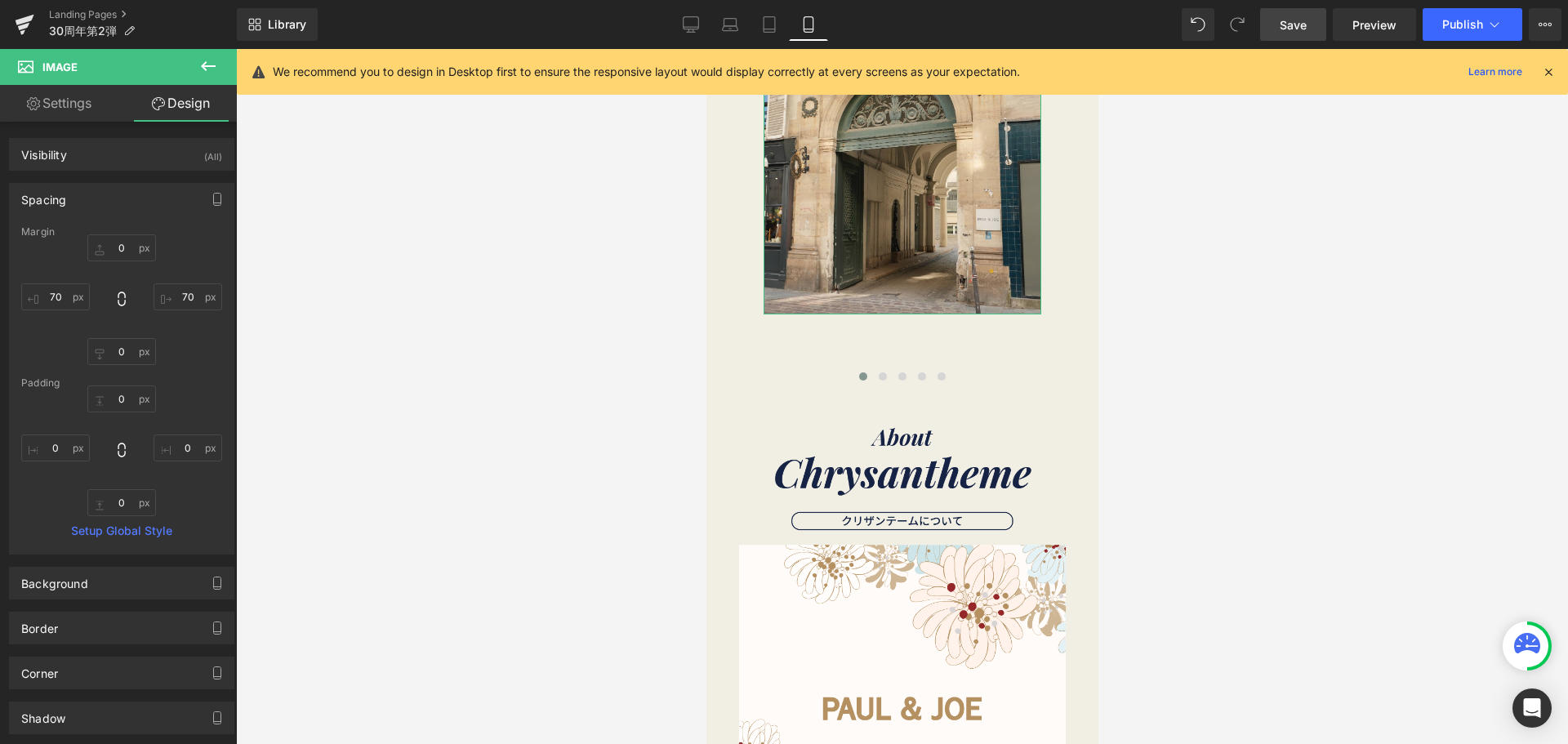
type input "0"
click at [70, 301] on input "70" at bounding box center [55, 296] width 69 height 27
type input "４"
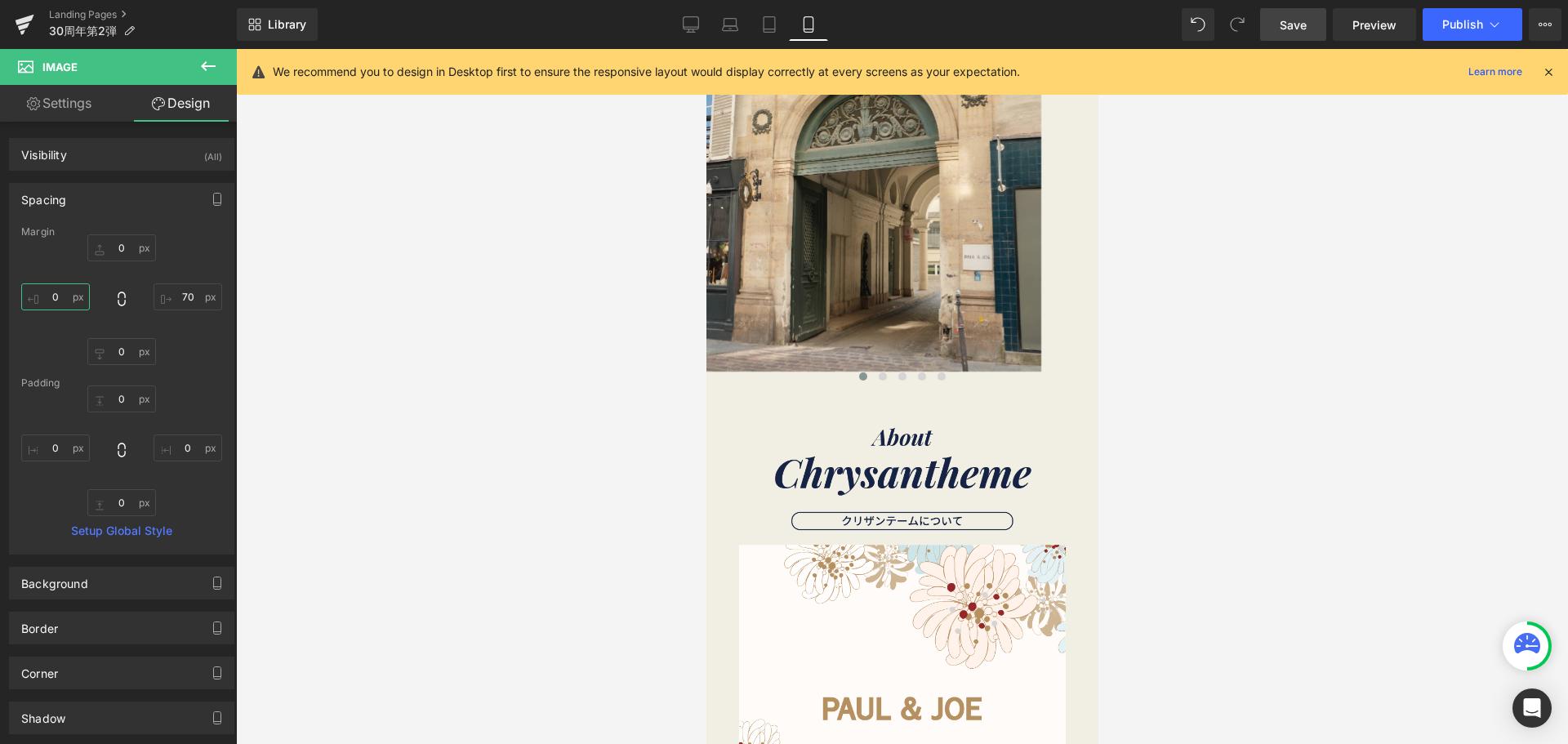
type input "４０"
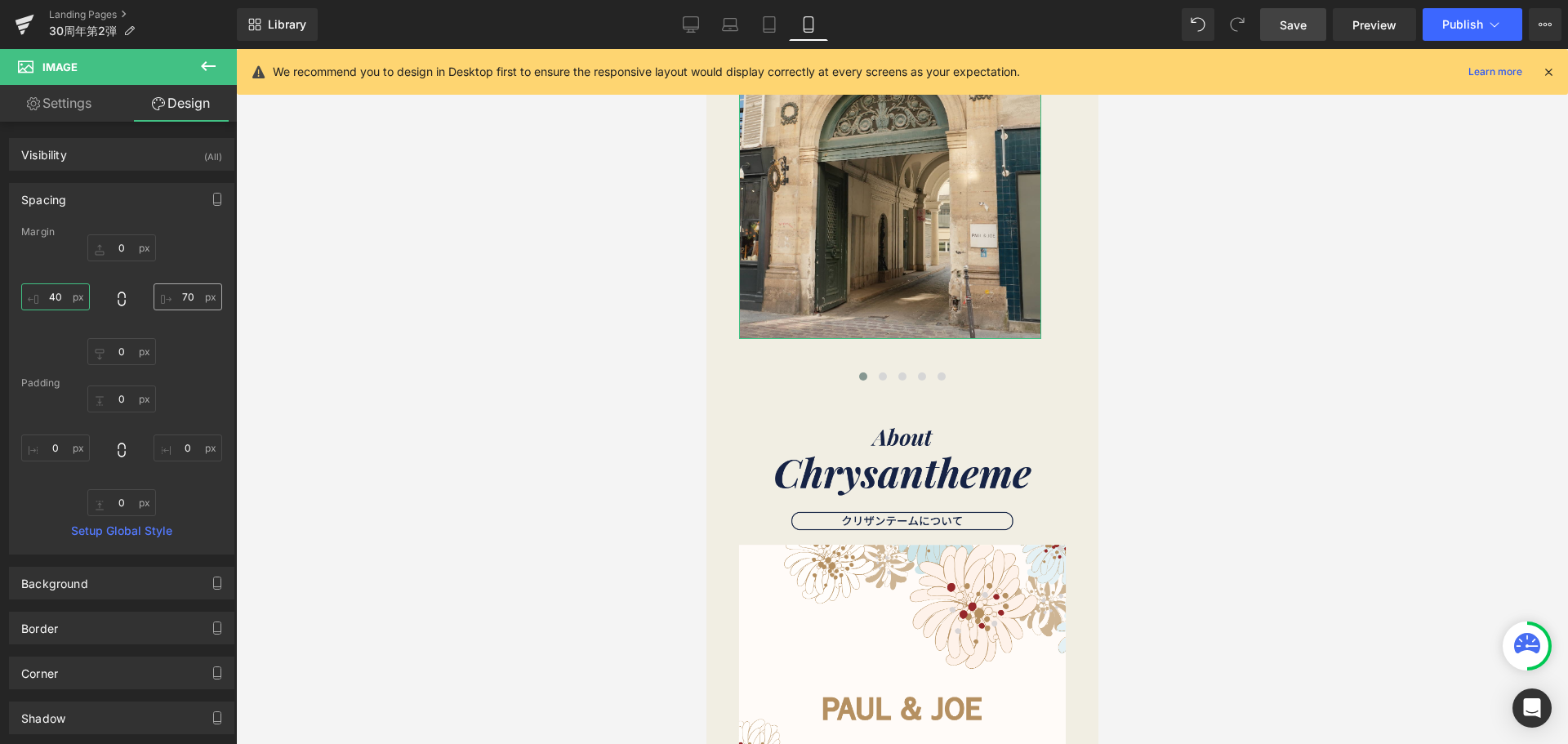
type input "40"
click at [171, 302] on input "70" at bounding box center [188, 296] width 69 height 27
type input "４"
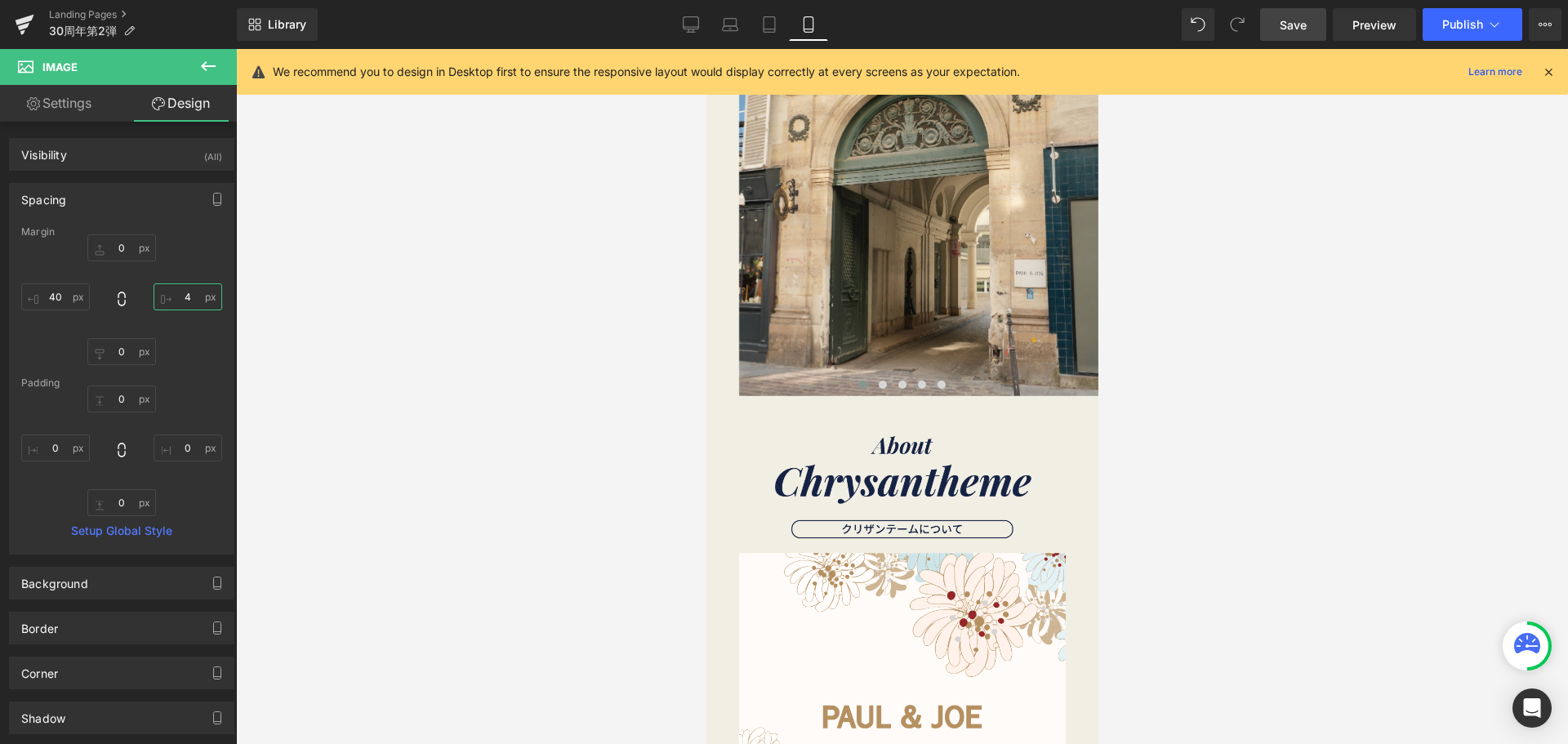
type input "4０"
type input "４"
type input "４０"
type input "40"
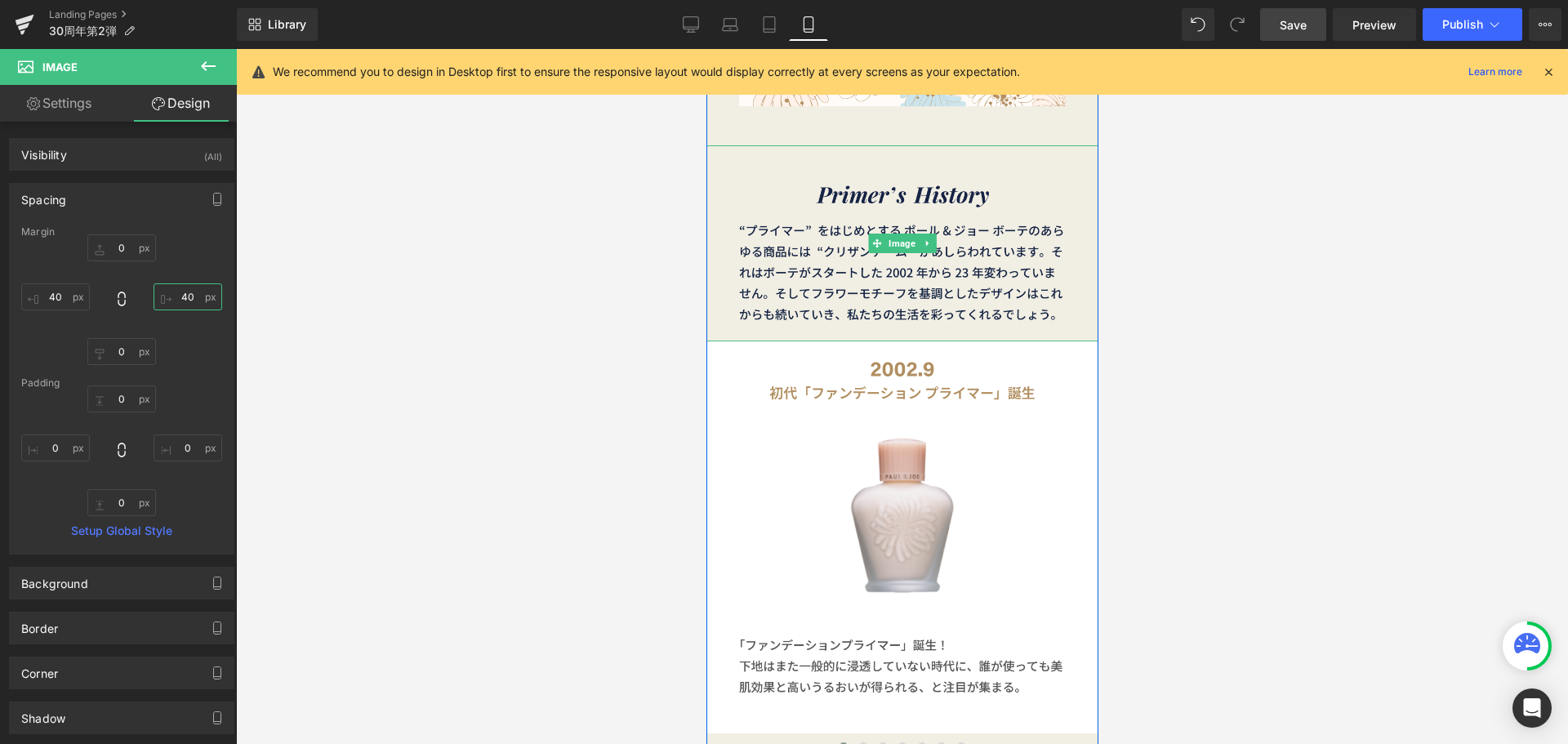
scroll to position [3918, 0]
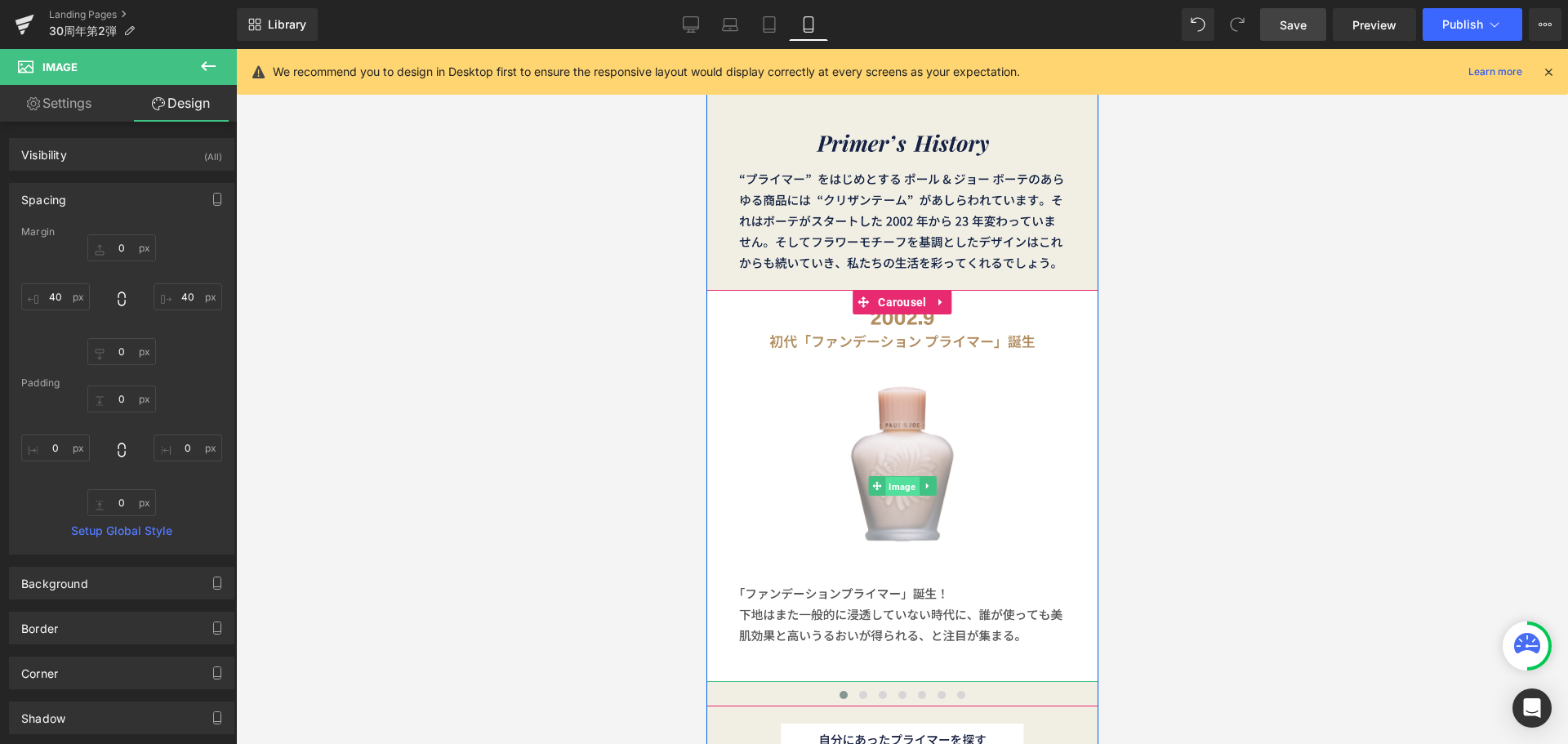
click at [897, 481] on span "Image" at bounding box center [901, 486] width 34 height 20
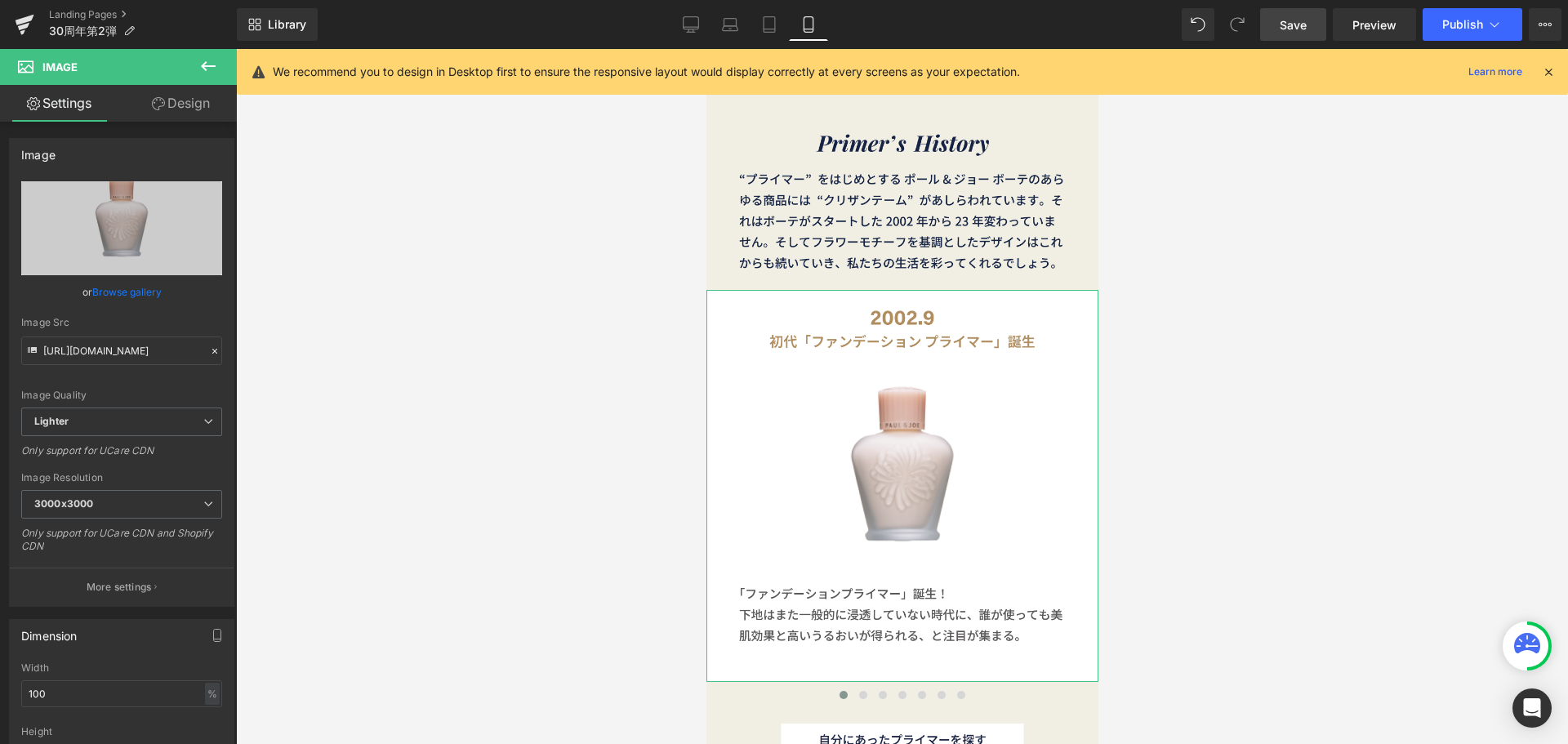
click at [181, 114] on link "Design" at bounding box center [181, 103] width 118 height 37
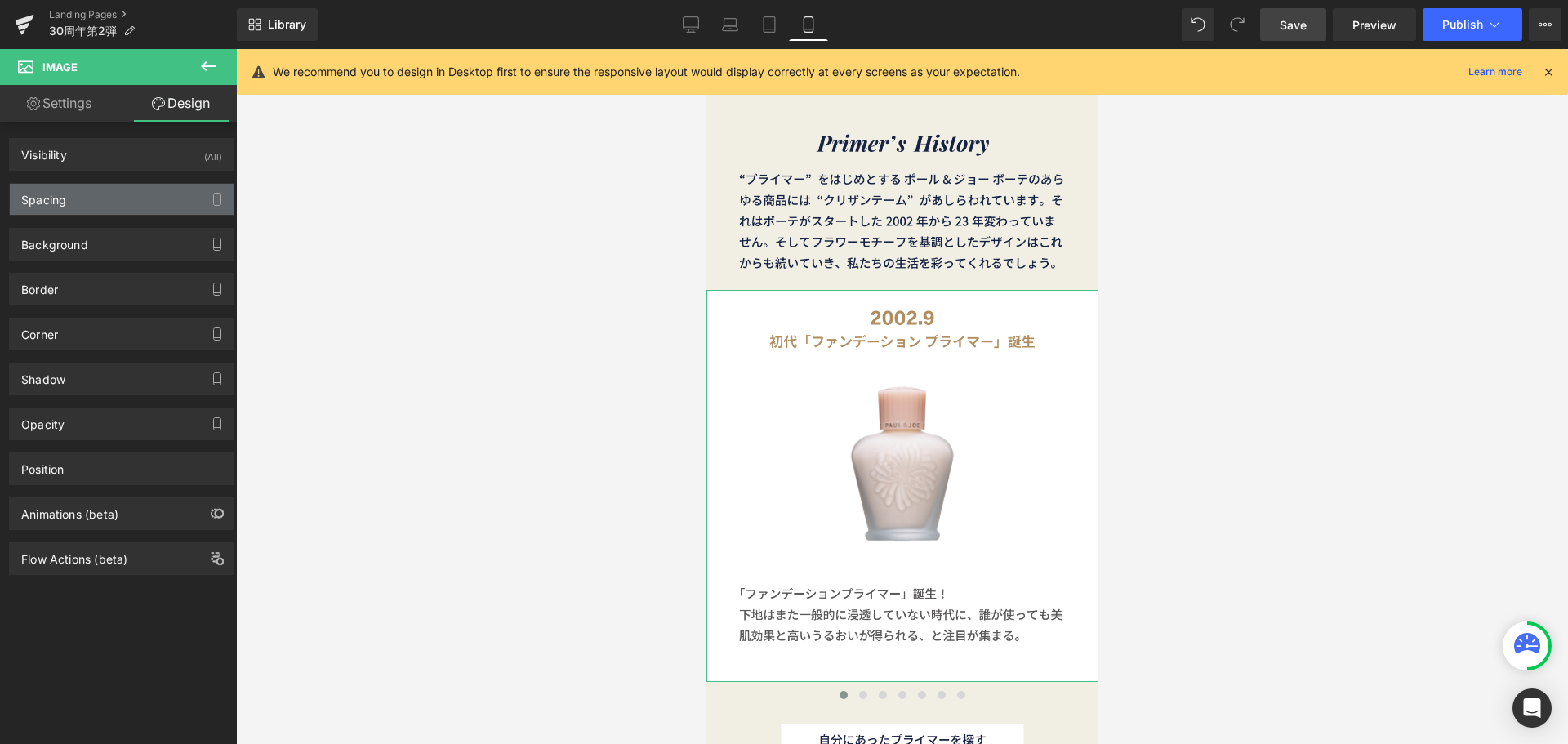
click at [148, 192] on div "Spacing" at bounding box center [121, 199] width 224 height 31
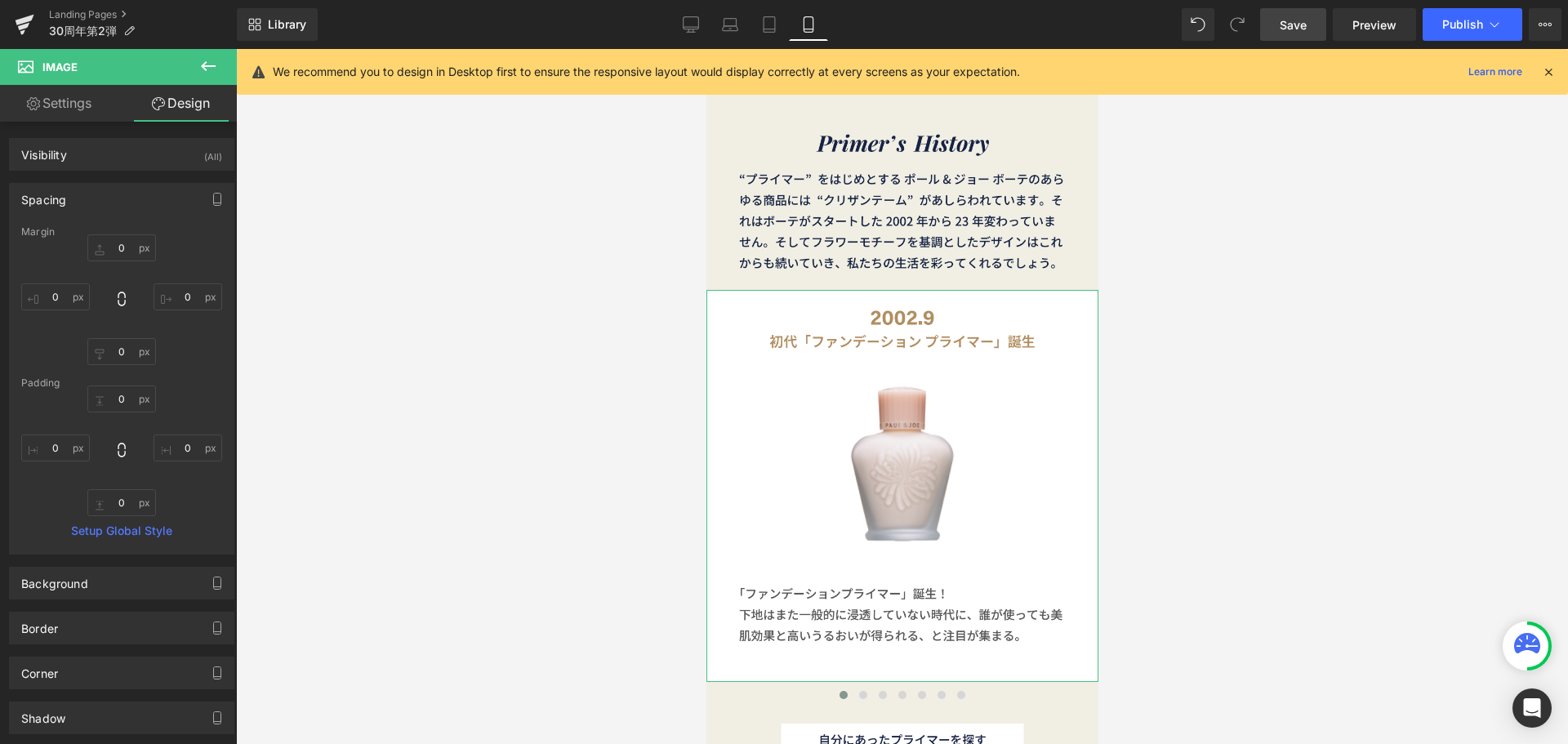
type input "0"
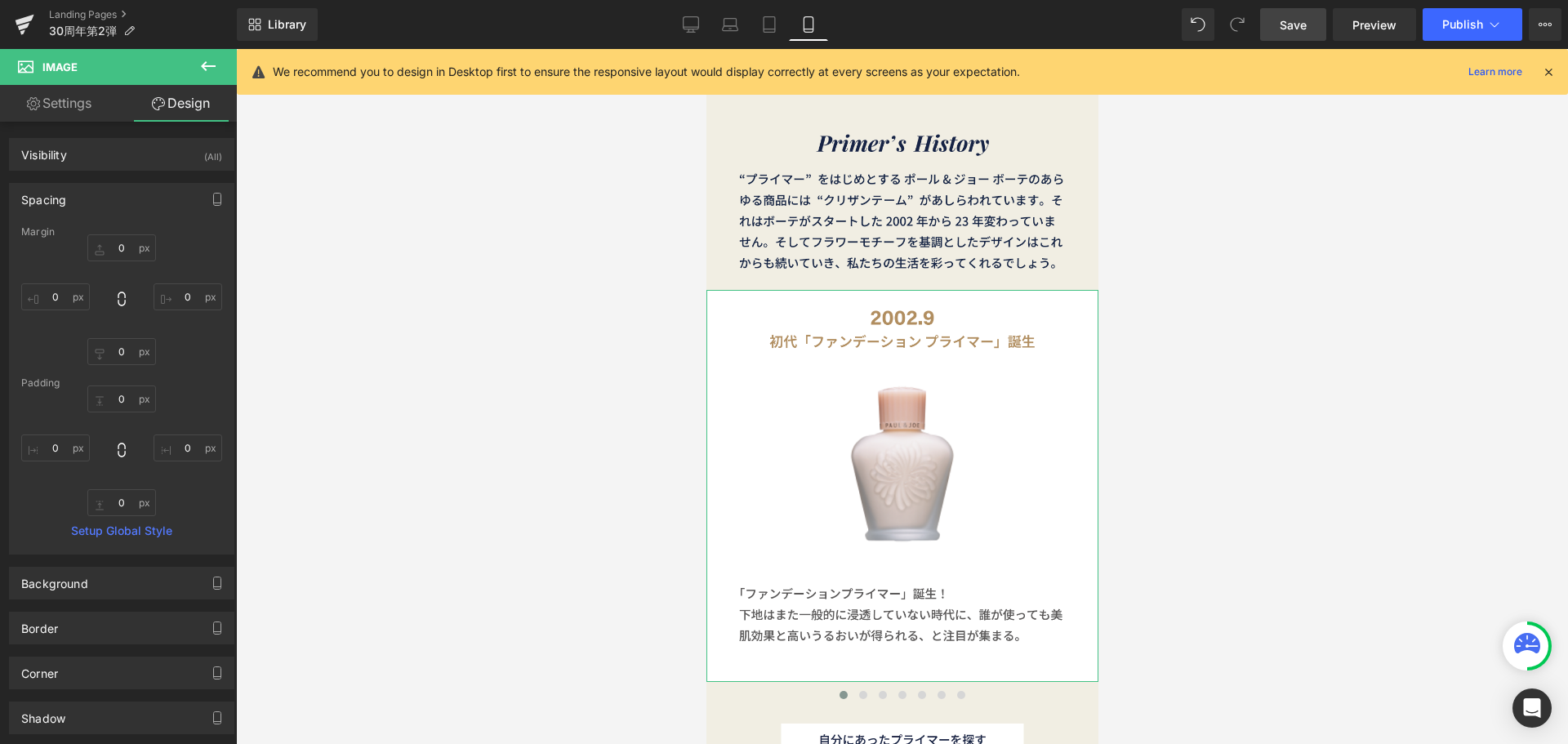
type input "0"
click at [57, 292] on input "0" at bounding box center [55, 296] width 69 height 27
type input "４"
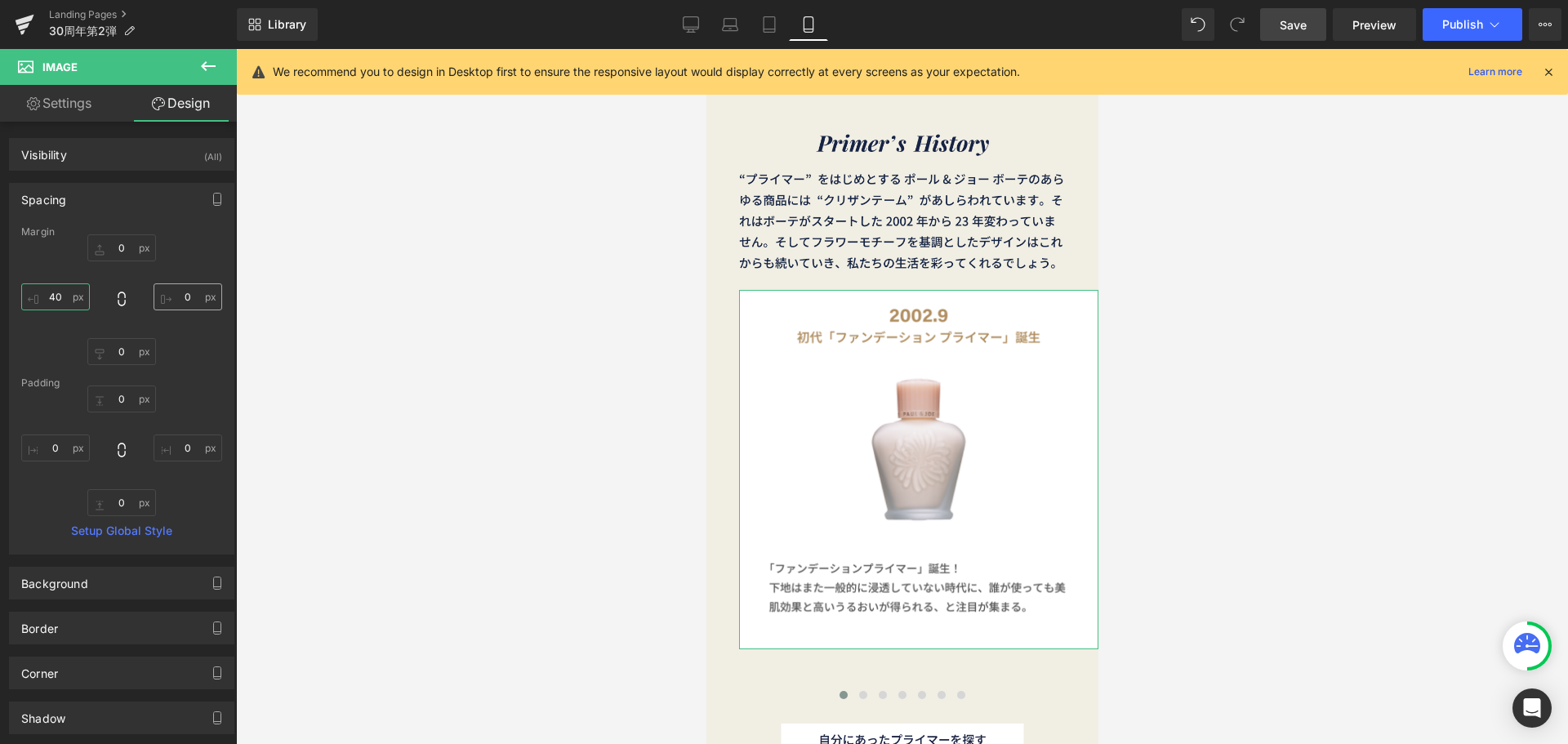
type input "40"
click at [187, 297] on input "0" at bounding box center [188, 296] width 69 height 27
type input "４"
type input "４０"
type input "40"
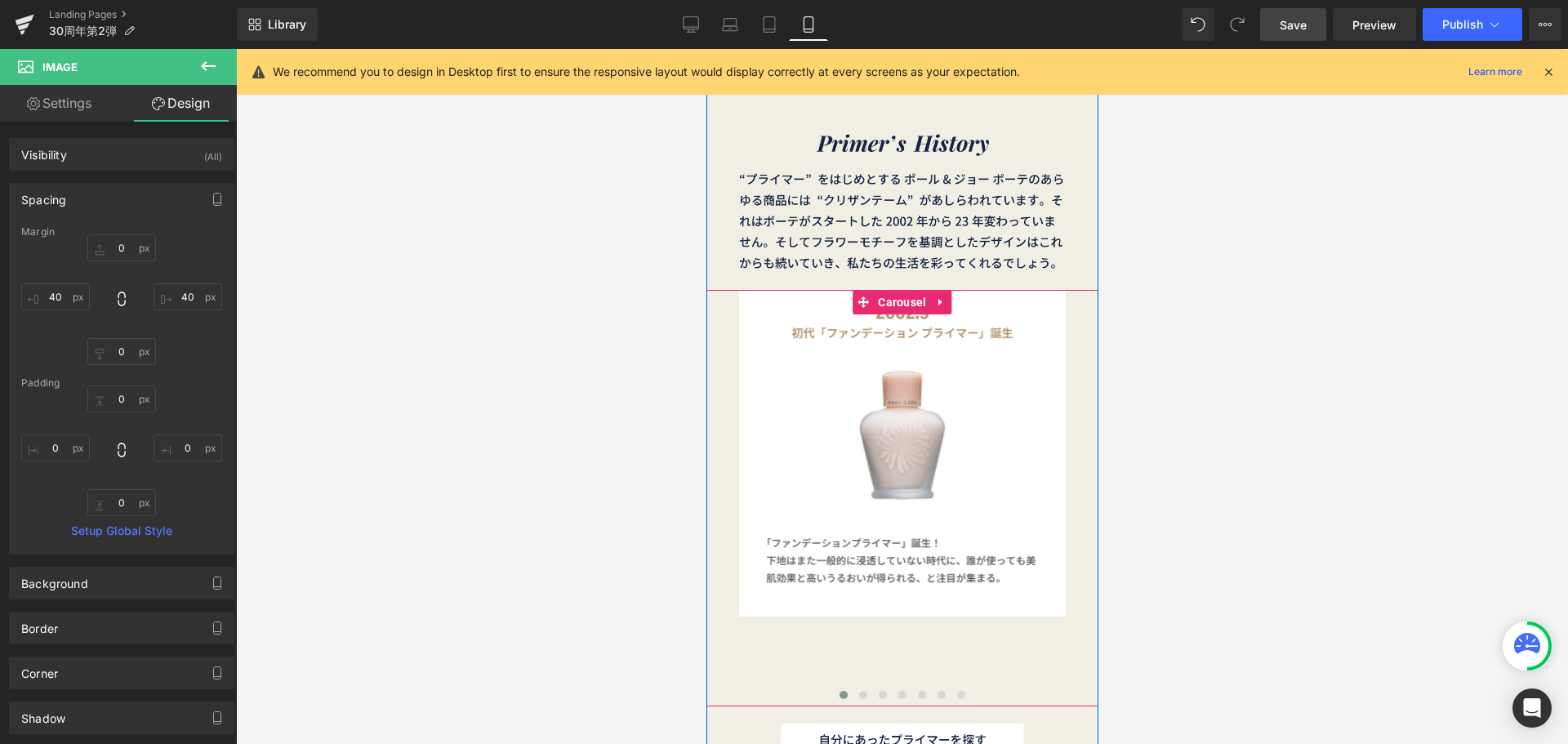
click at [852, 693] on button at bounding box center [862, 694] width 20 height 17
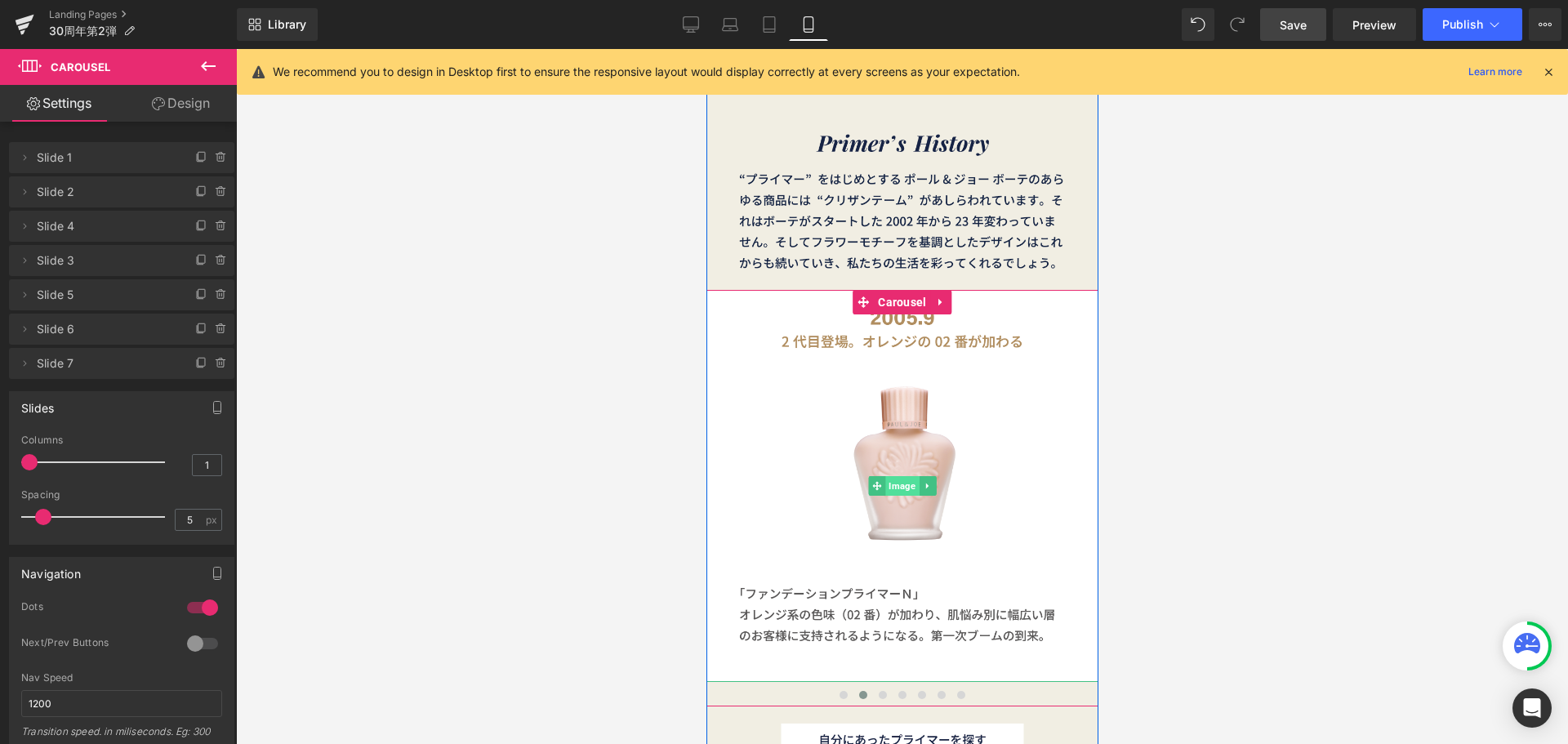
click at [891, 490] on span "Image" at bounding box center [901, 486] width 34 height 20
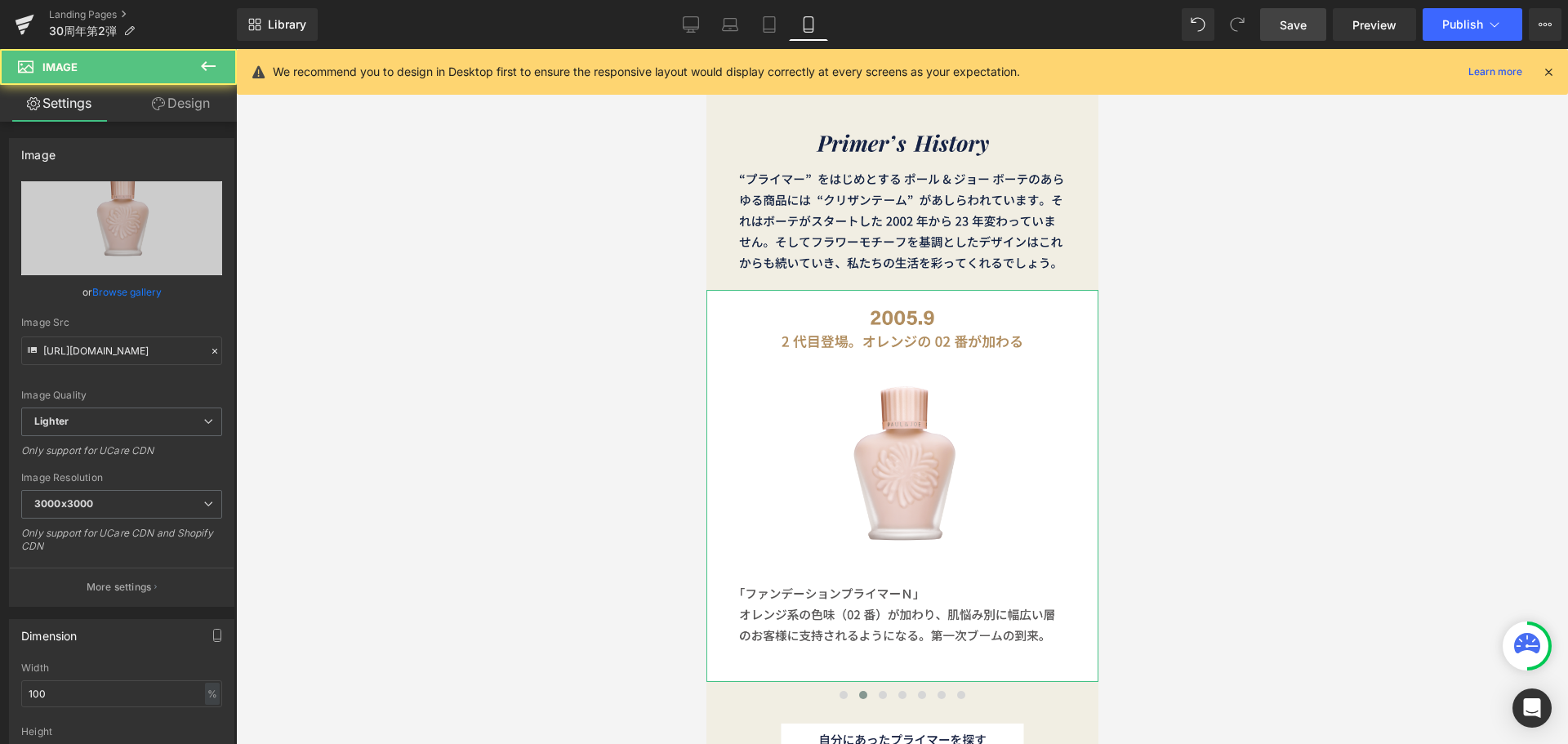
click at [191, 103] on link "Design" at bounding box center [181, 103] width 118 height 37
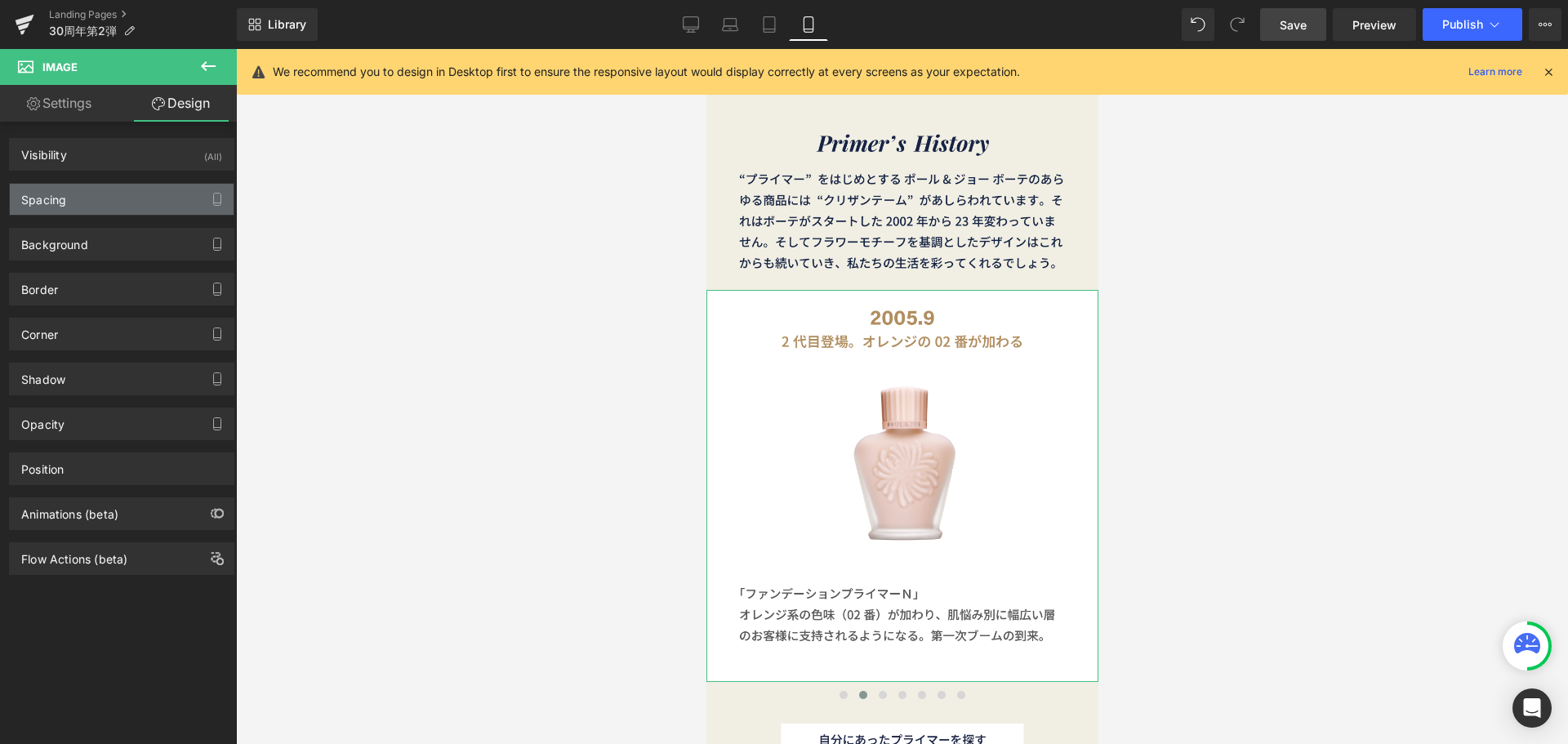
click at [127, 185] on div "Spacing" at bounding box center [121, 199] width 224 height 31
type input "0"
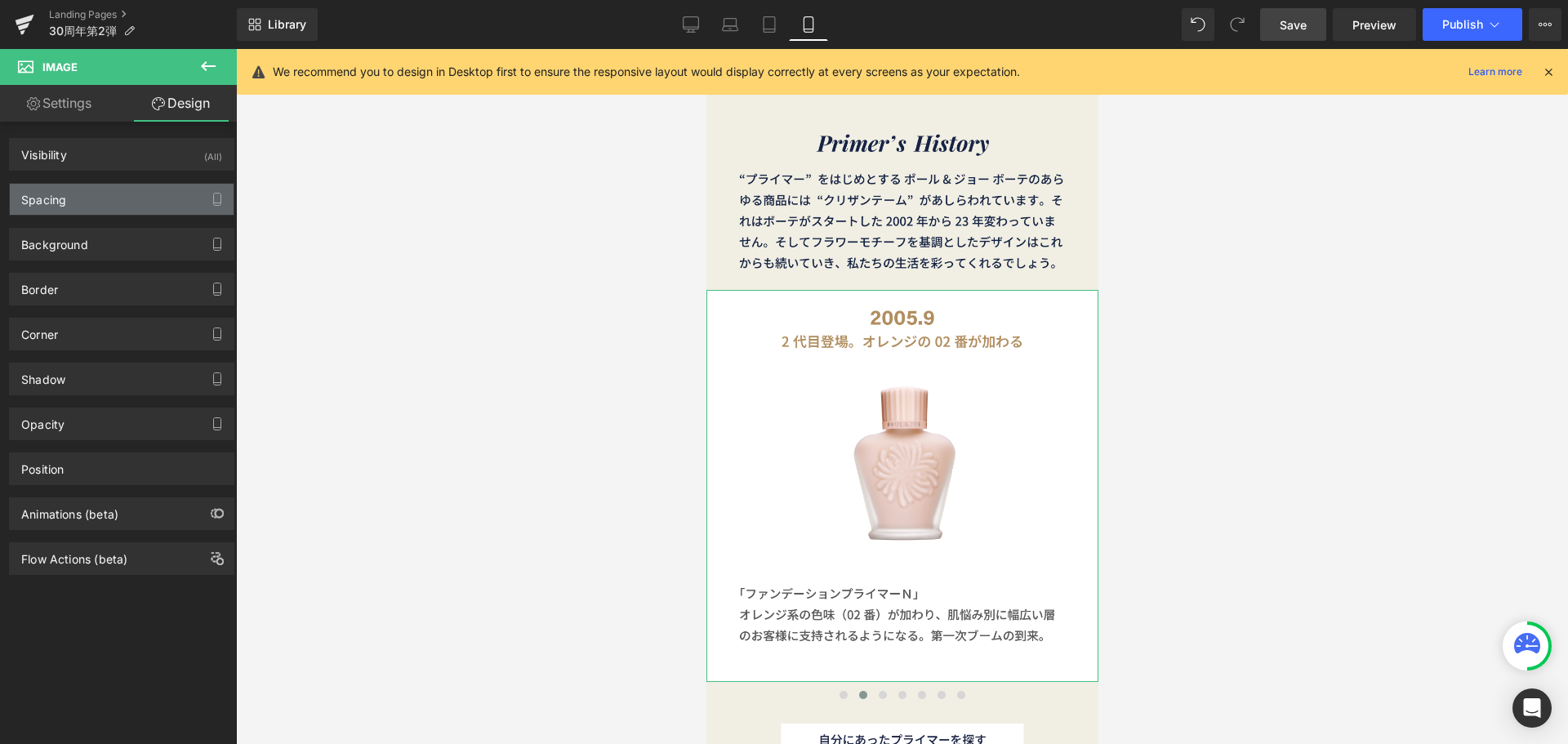
type input "0"
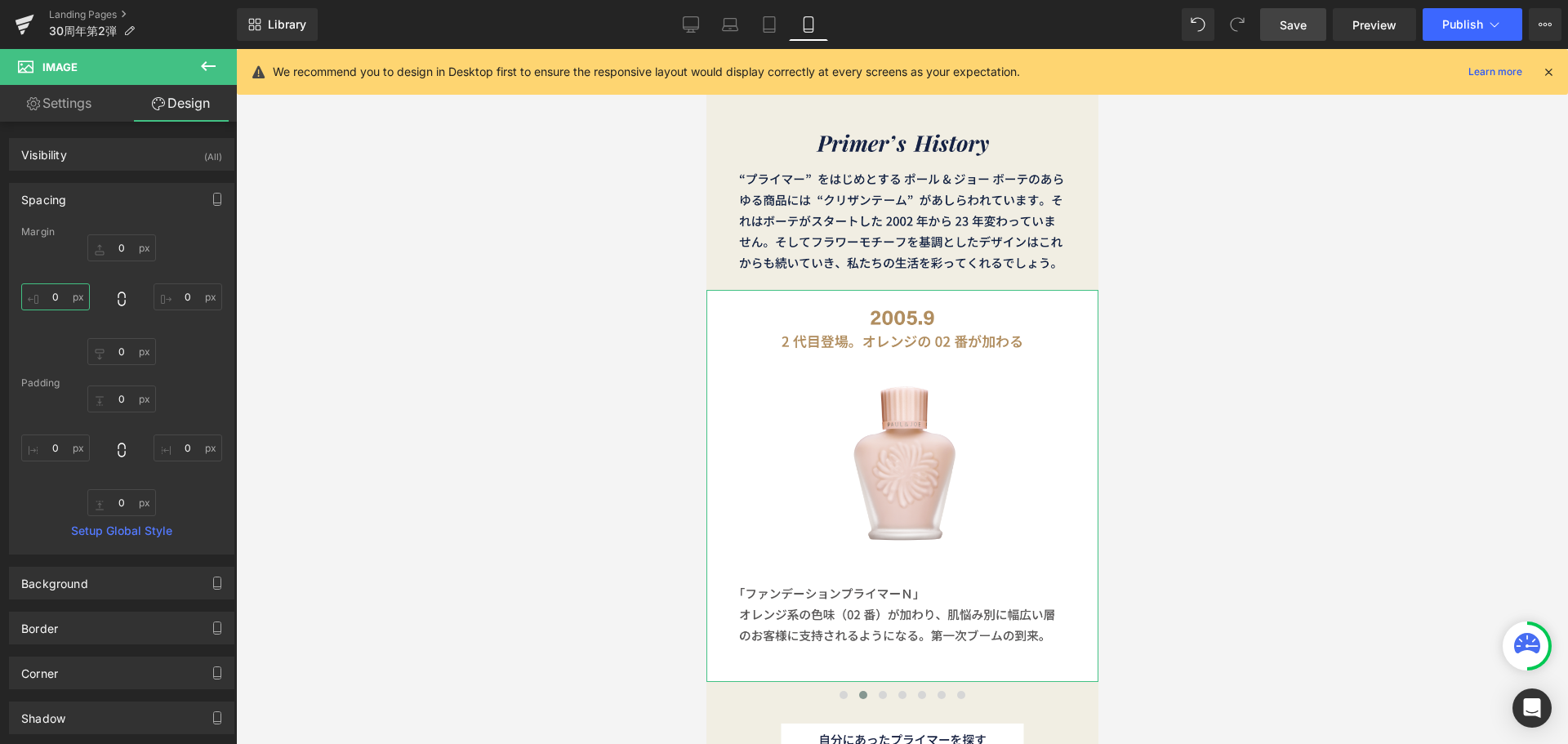
click at [64, 302] on input "0" at bounding box center [55, 296] width 69 height 27
type input "４"
type input "４０"
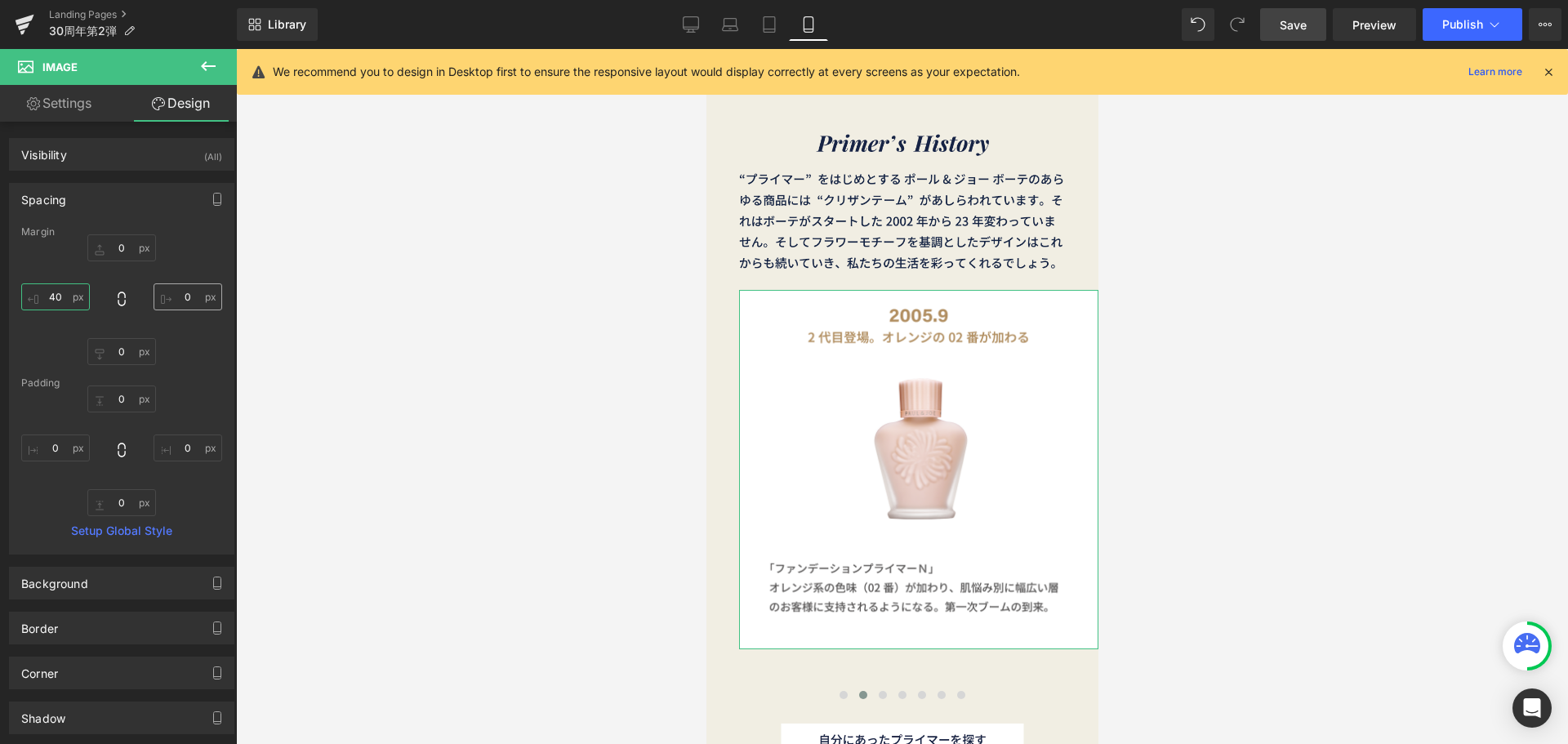
type input "40"
click at [183, 305] on input "0" at bounding box center [188, 296] width 69 height 27
type input "４"
type input "４０"
type input "40"
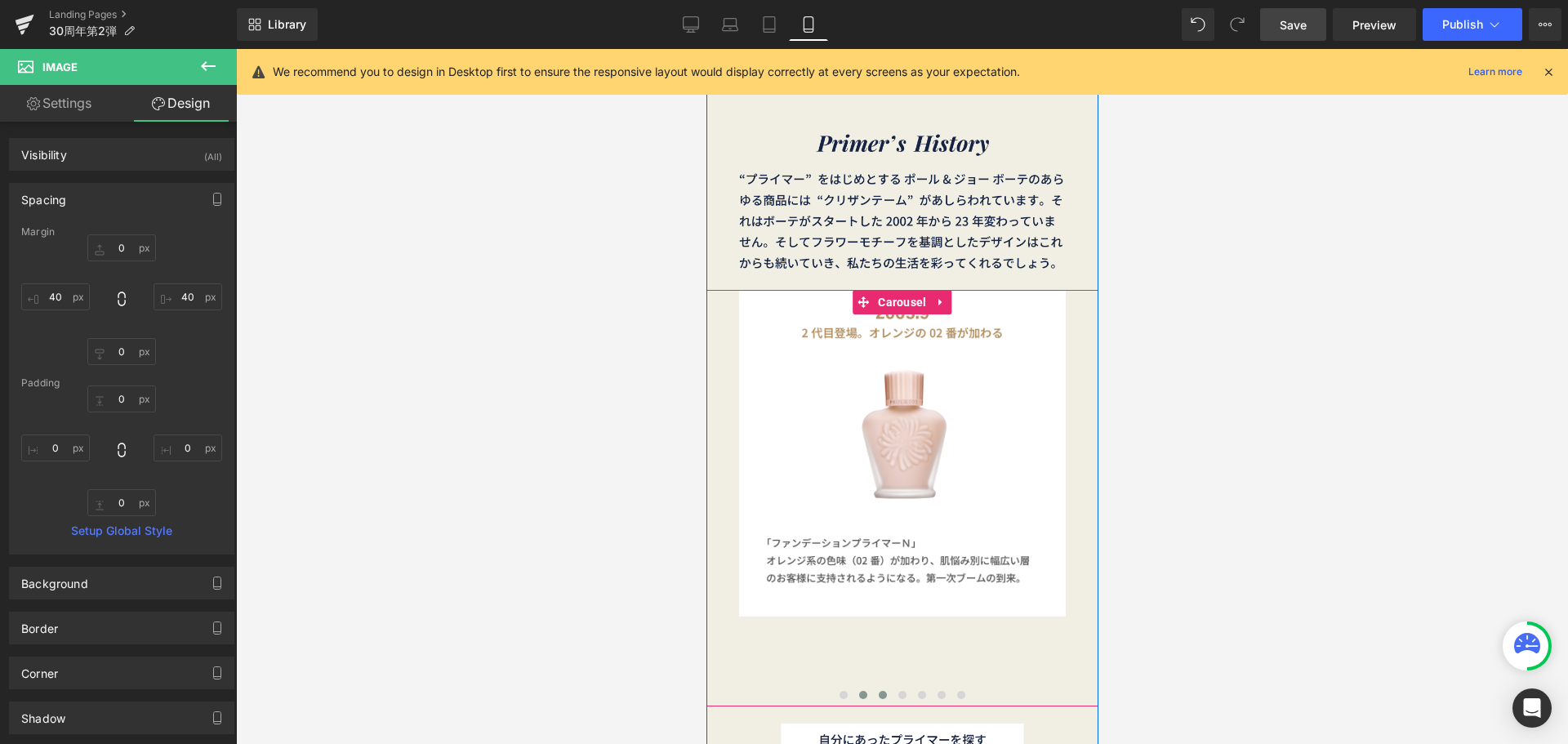
click at [878, 694] on span at bounding box center [882, 694] width 8 height 8
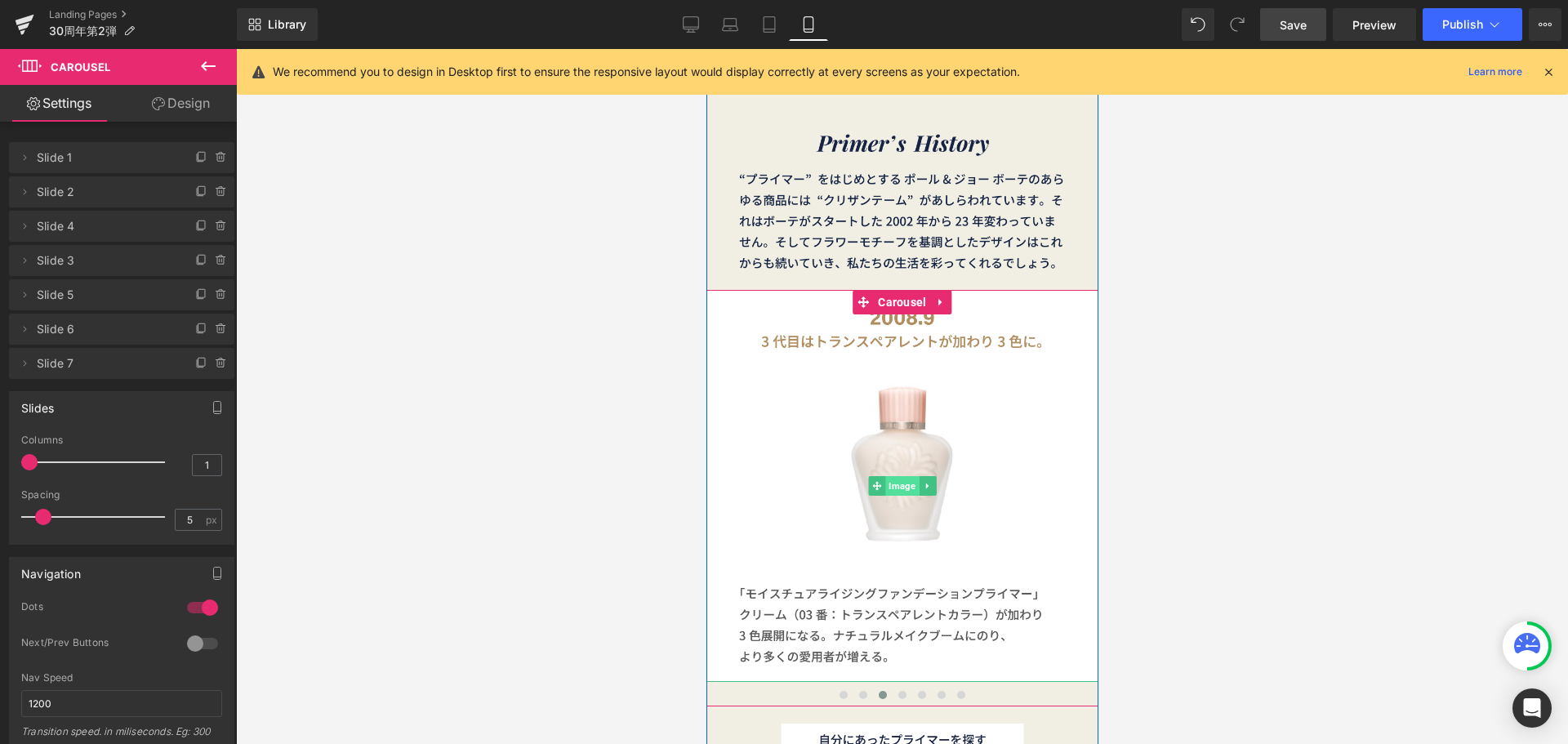
click at [888, 482] on span "Image" at bounding box center [901, 486] width 34 height 20
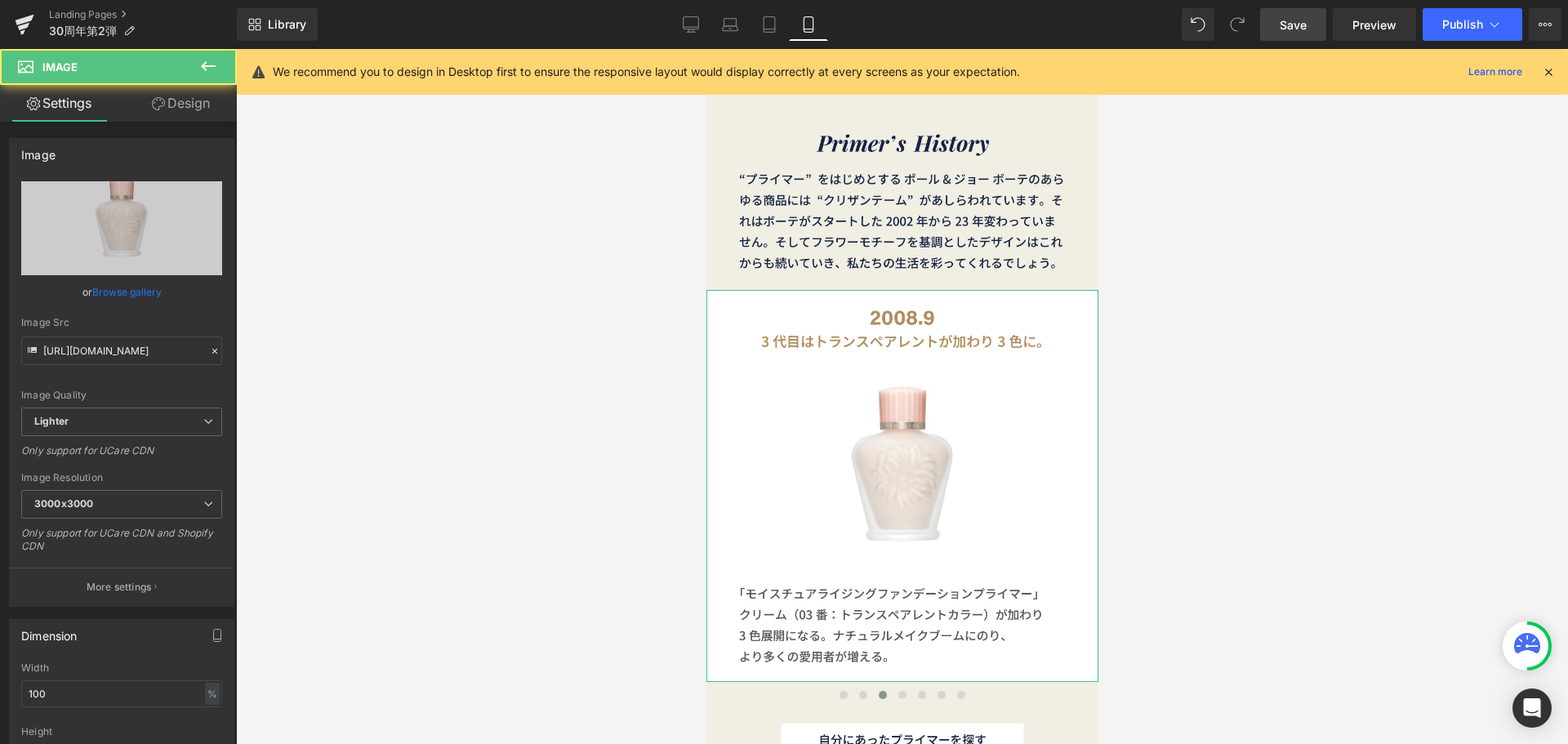
click at [176, 107] on link "Design" at bounding box center [181, 103] width 118 height 37
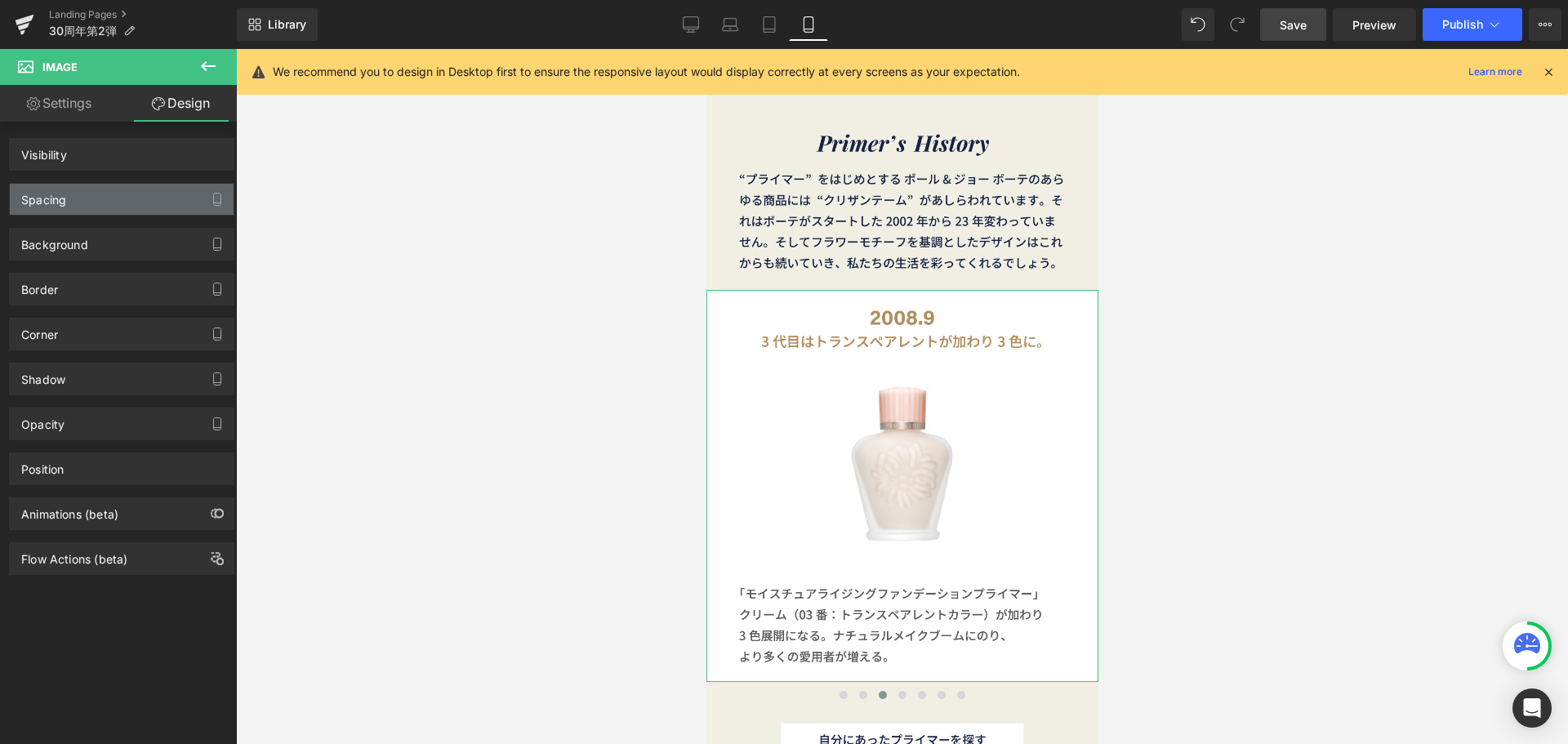
click at [120, 201] on div "Spacing" at bounding box center [121, 199] width 224 height 31
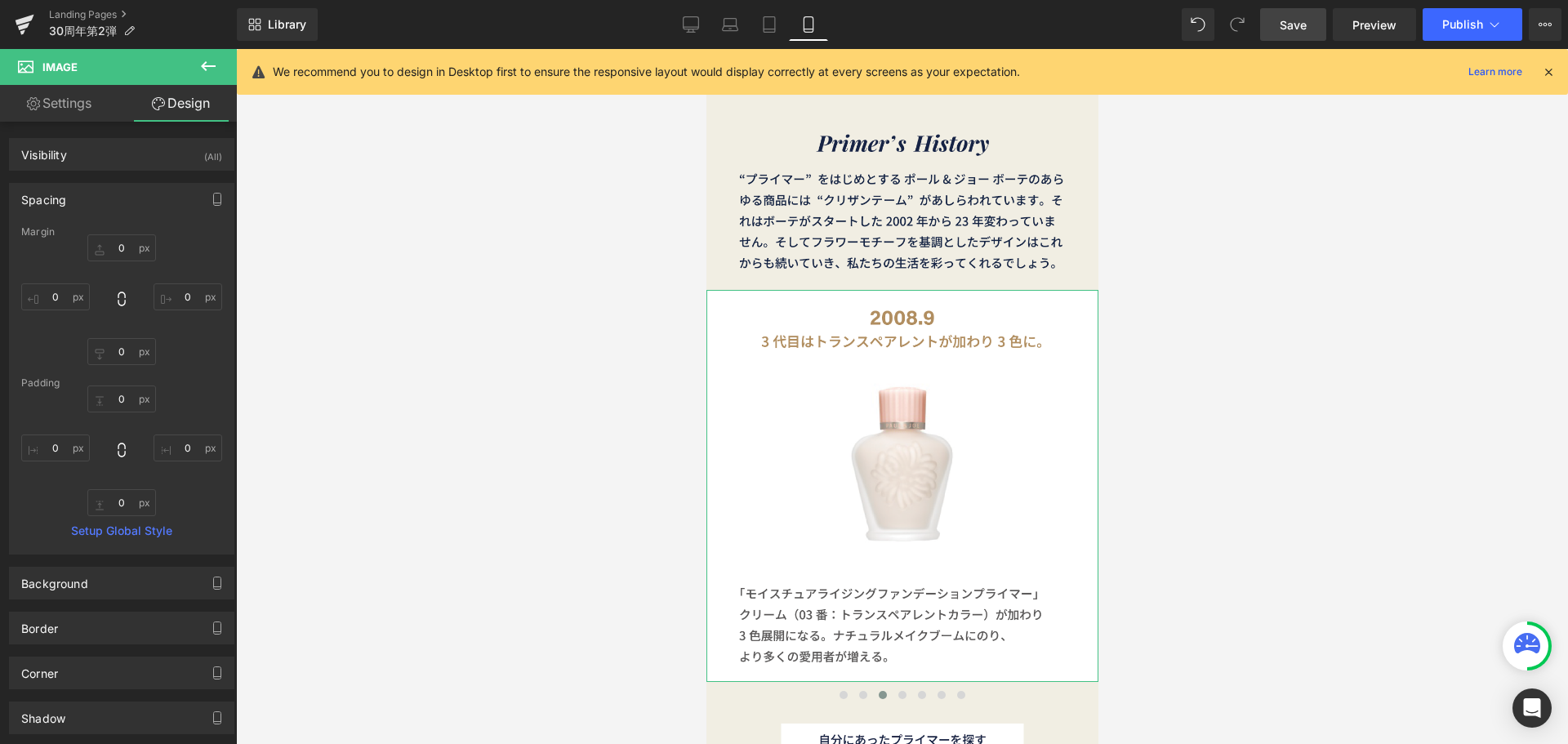
type input "0"
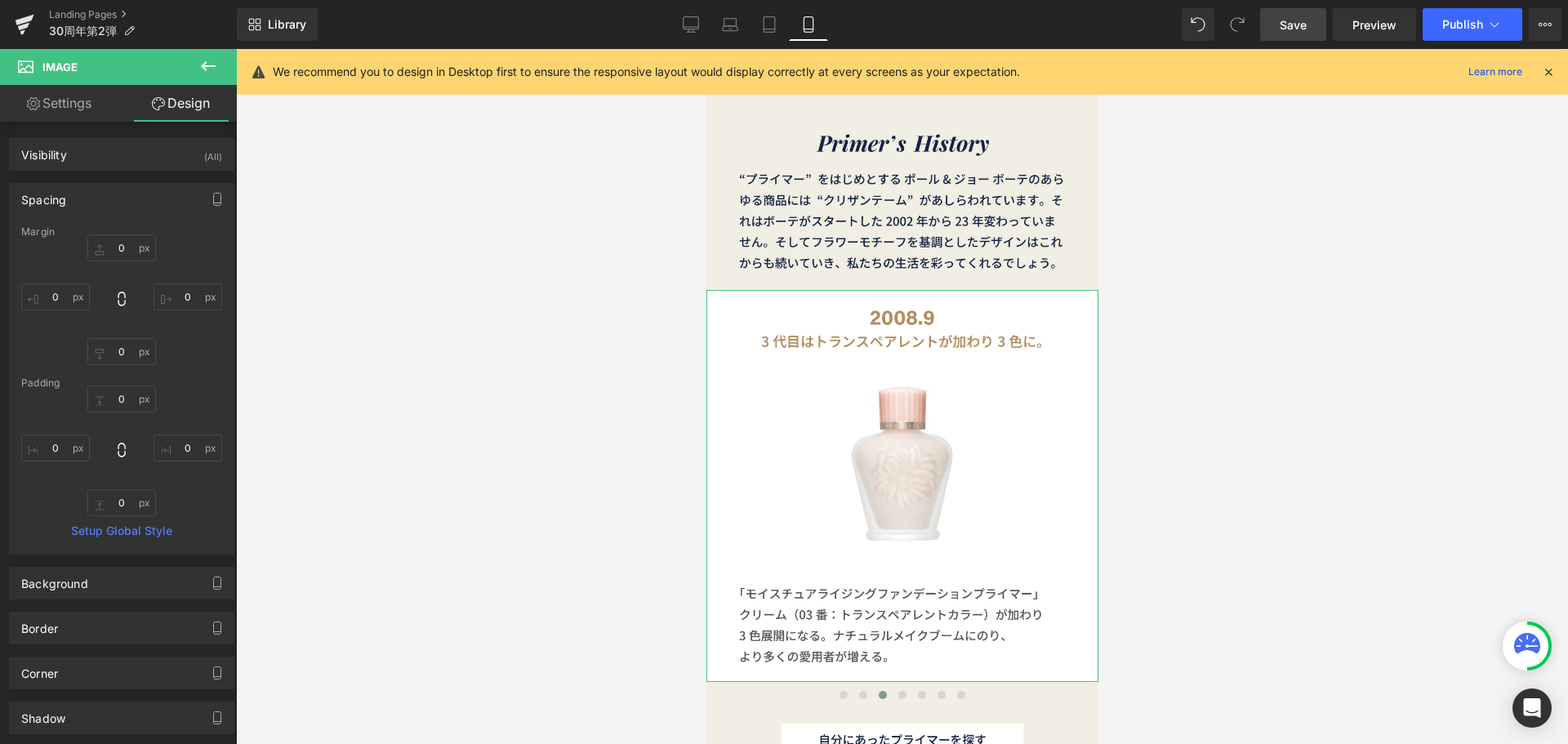
type input "0"
click at [77, 300] on input "0" at bounding box center [55, 296] width 69 height 27
type input "４"
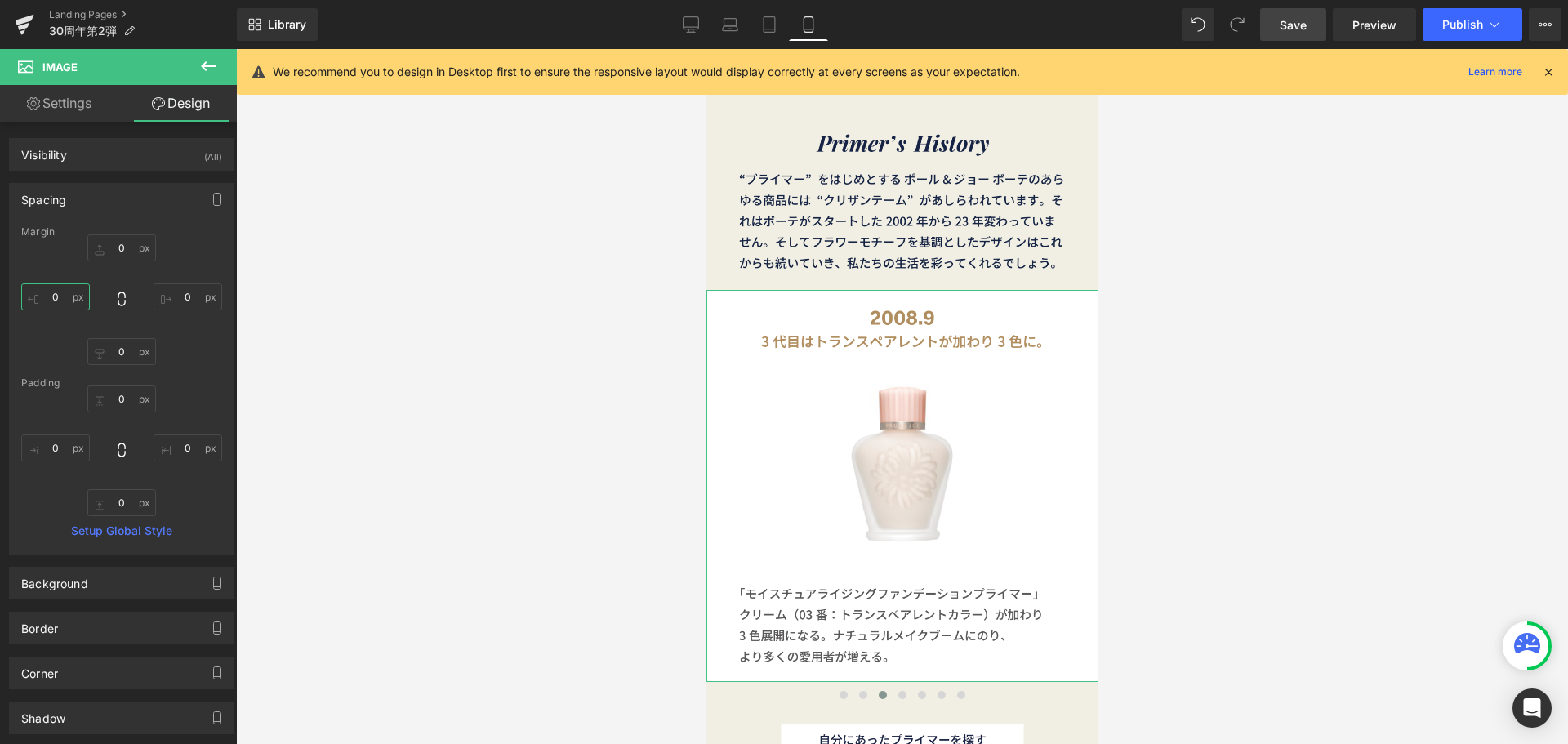
type input "４０"
type input "40"
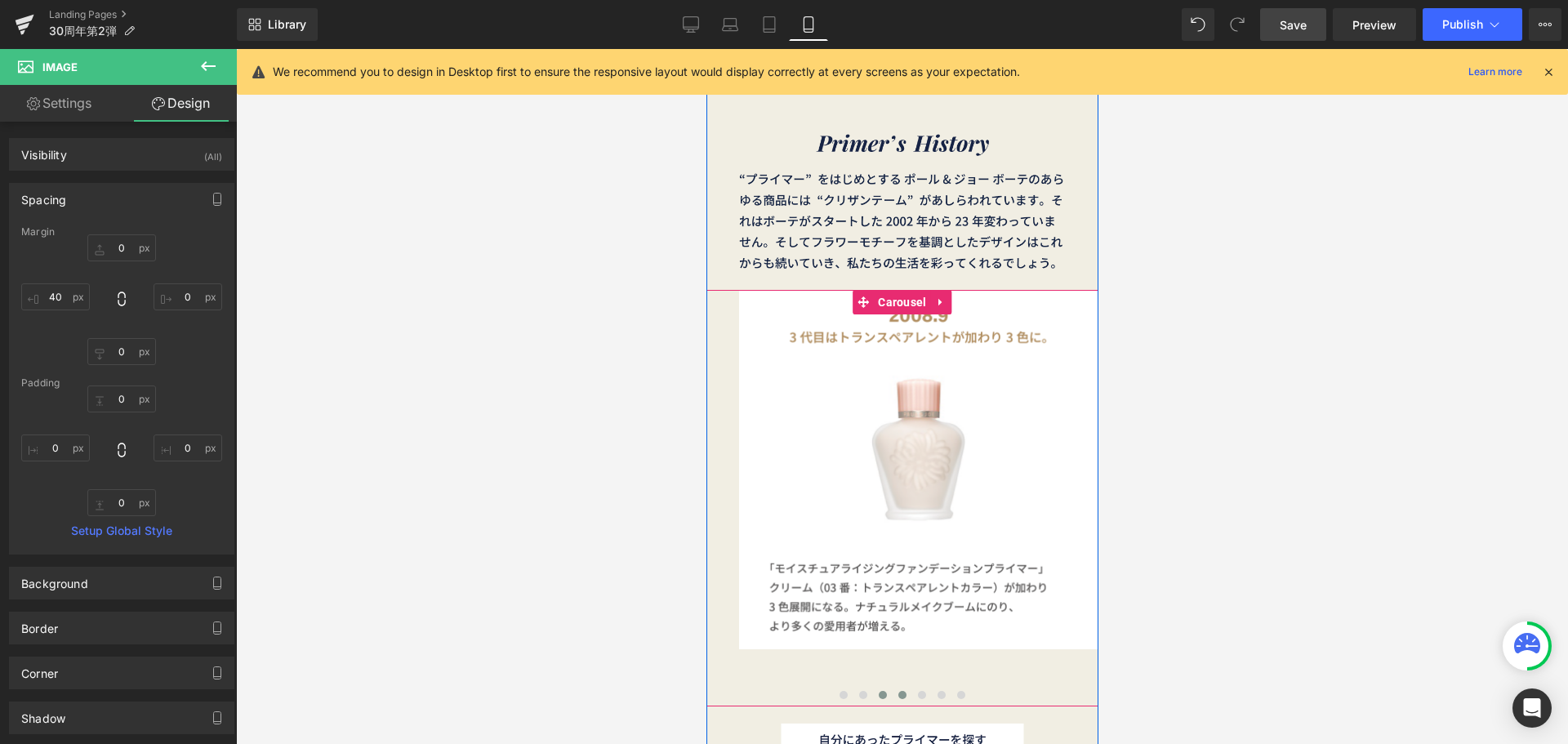
click at [897, 692] on span at bounding box center [901, 694] width 8 height 8
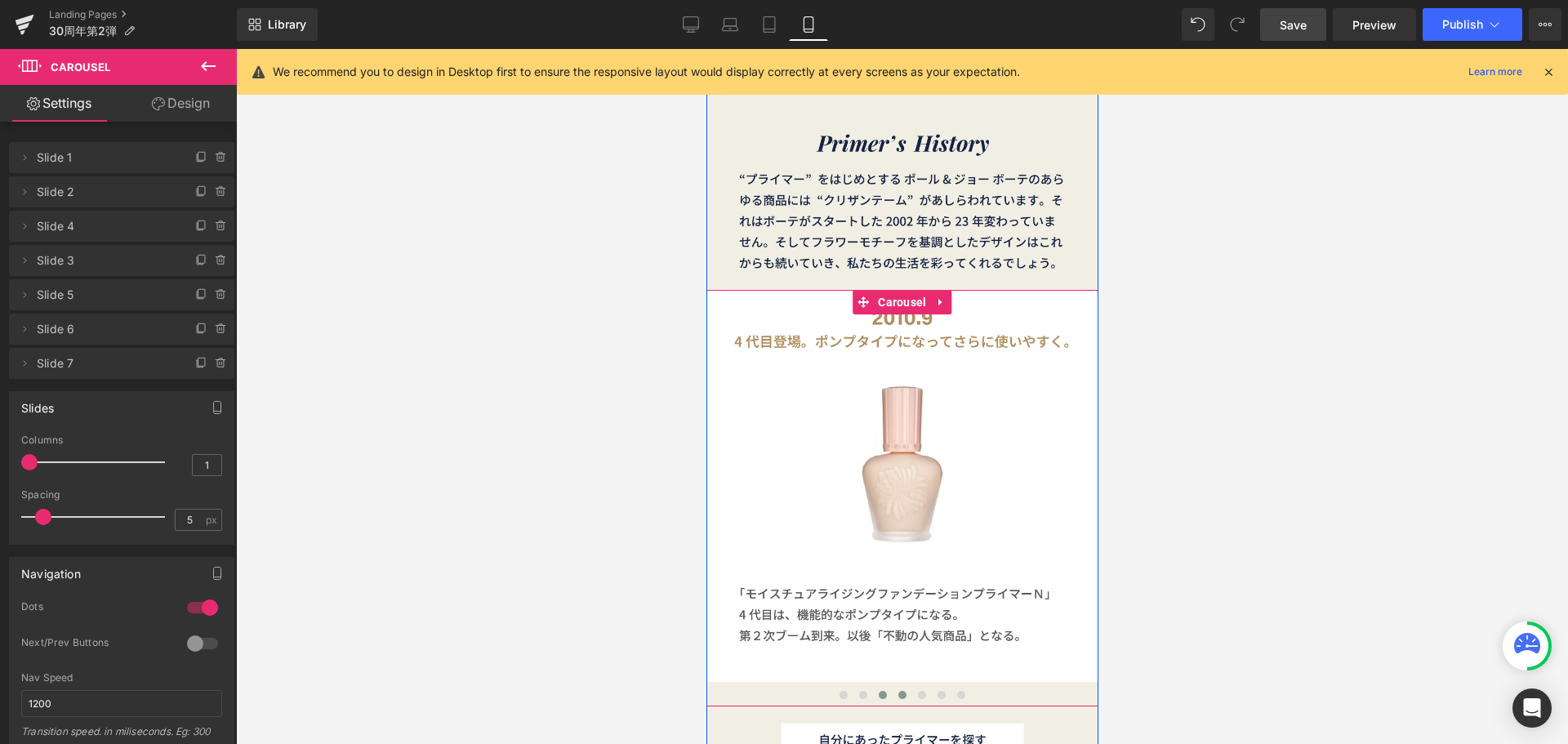
click at [881, 698] on button at bounding box center [882, 694] width 20 height 17
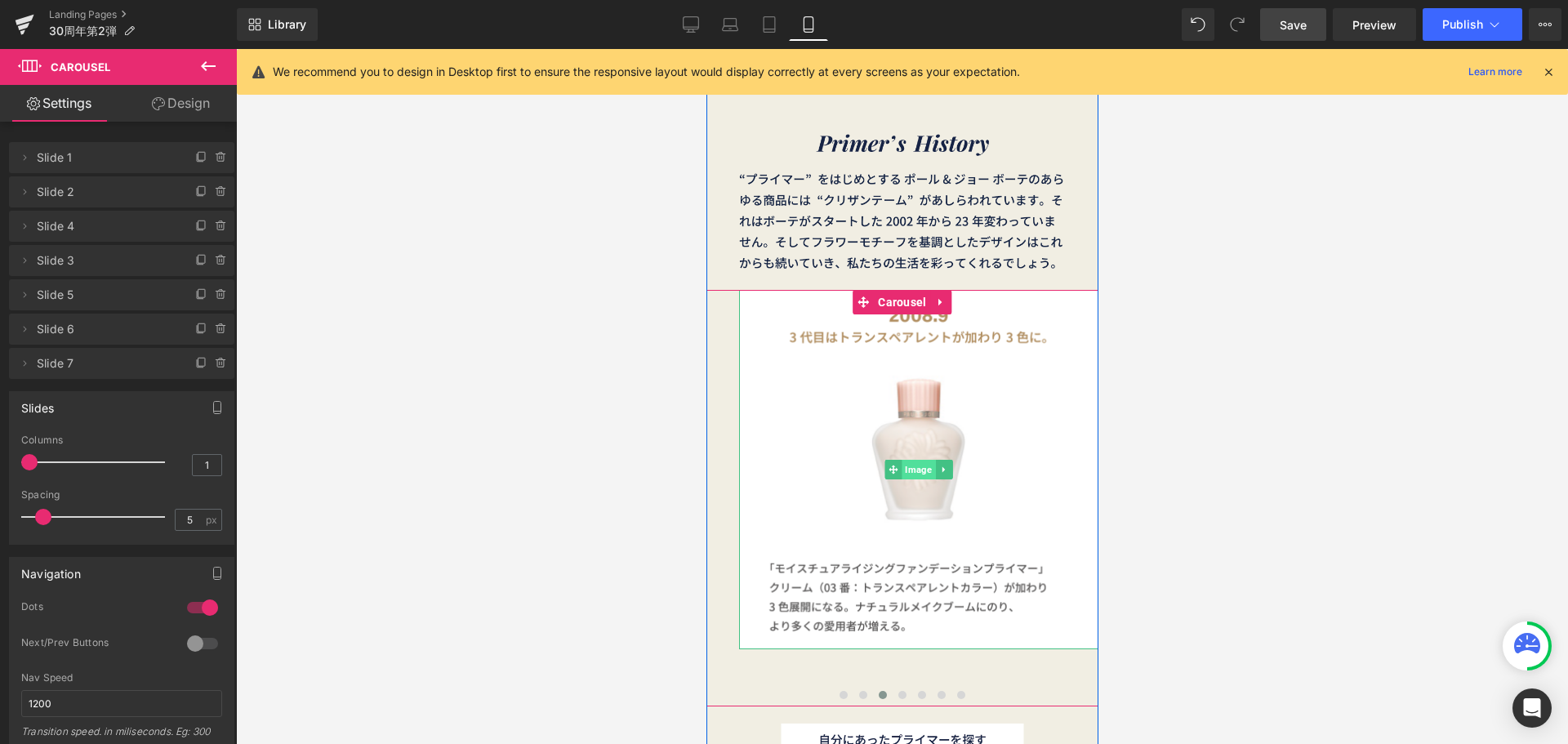
click at [913, 462] on span "Image" at bounding box center [917, 469] width 34 height 20
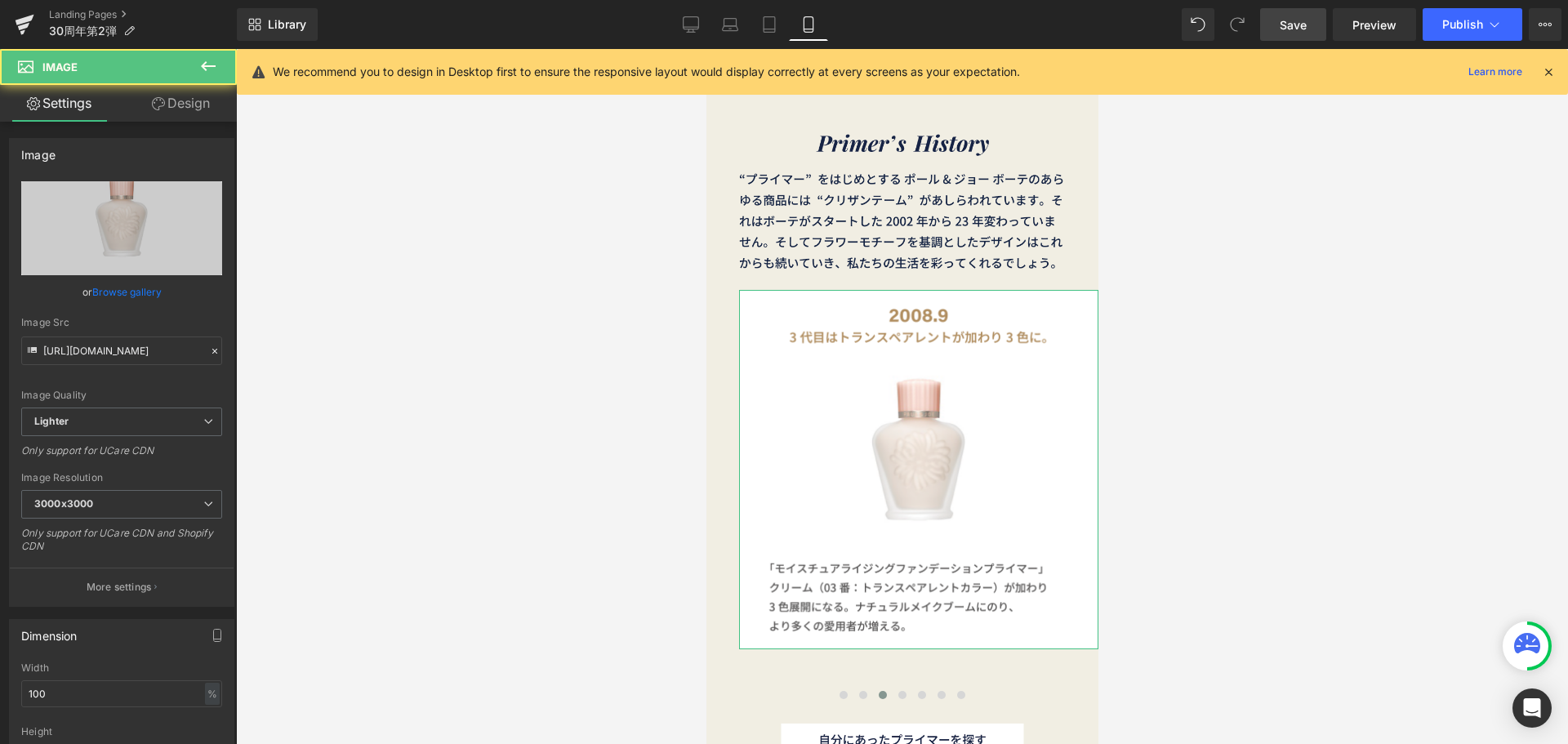
click at [186, 103] on link "Design" at bounding box center [181, 103] width 118 height 37
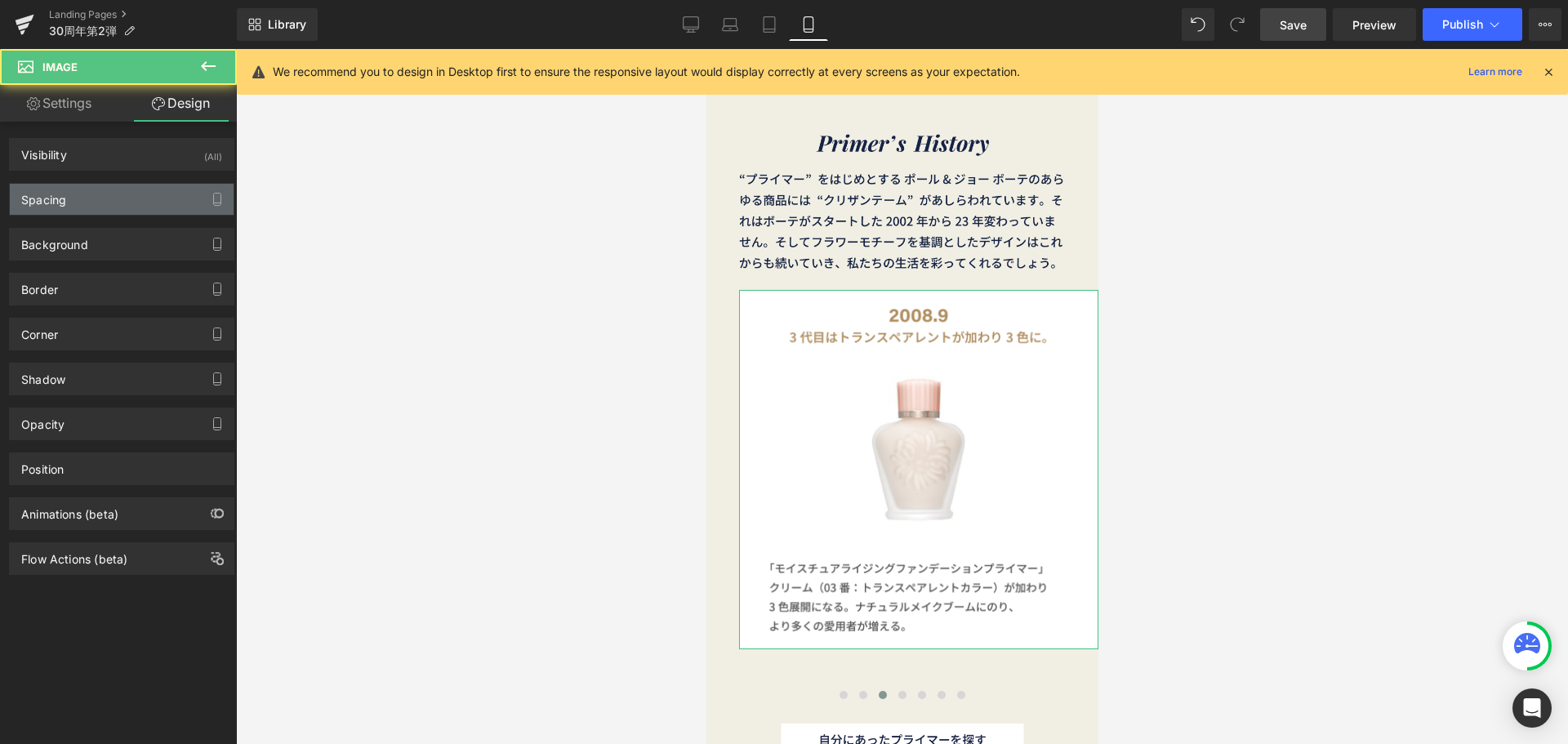
click at [142, 194] on div "Spacing" at bounding box center [121, 199] width 224 height 31
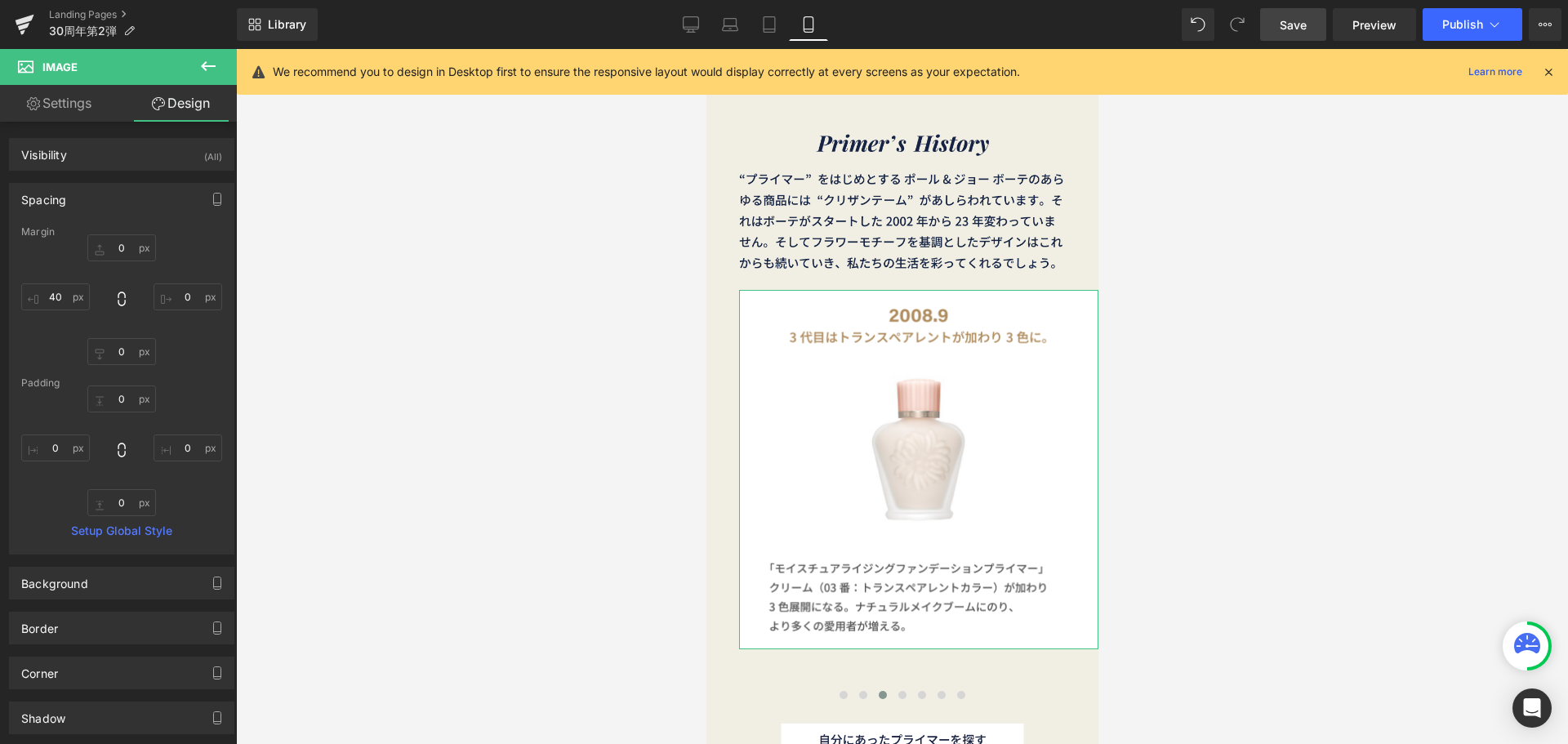
type input "0"
click at [187, 293] on input "0" at bounding box center [188, 296] width 69 height 27
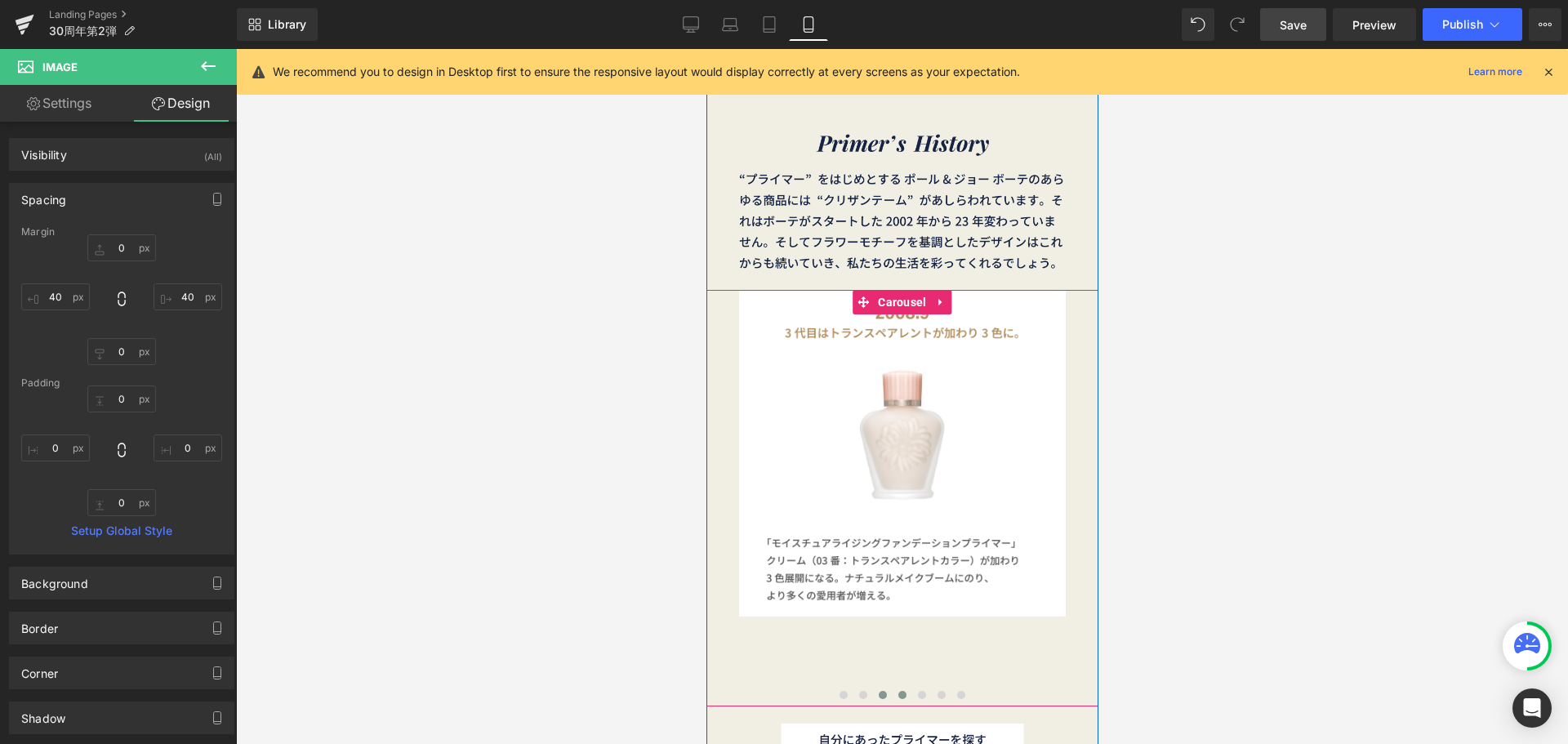
click at [892, 693] on button at bounding box center [902, 694] width 20 height 17
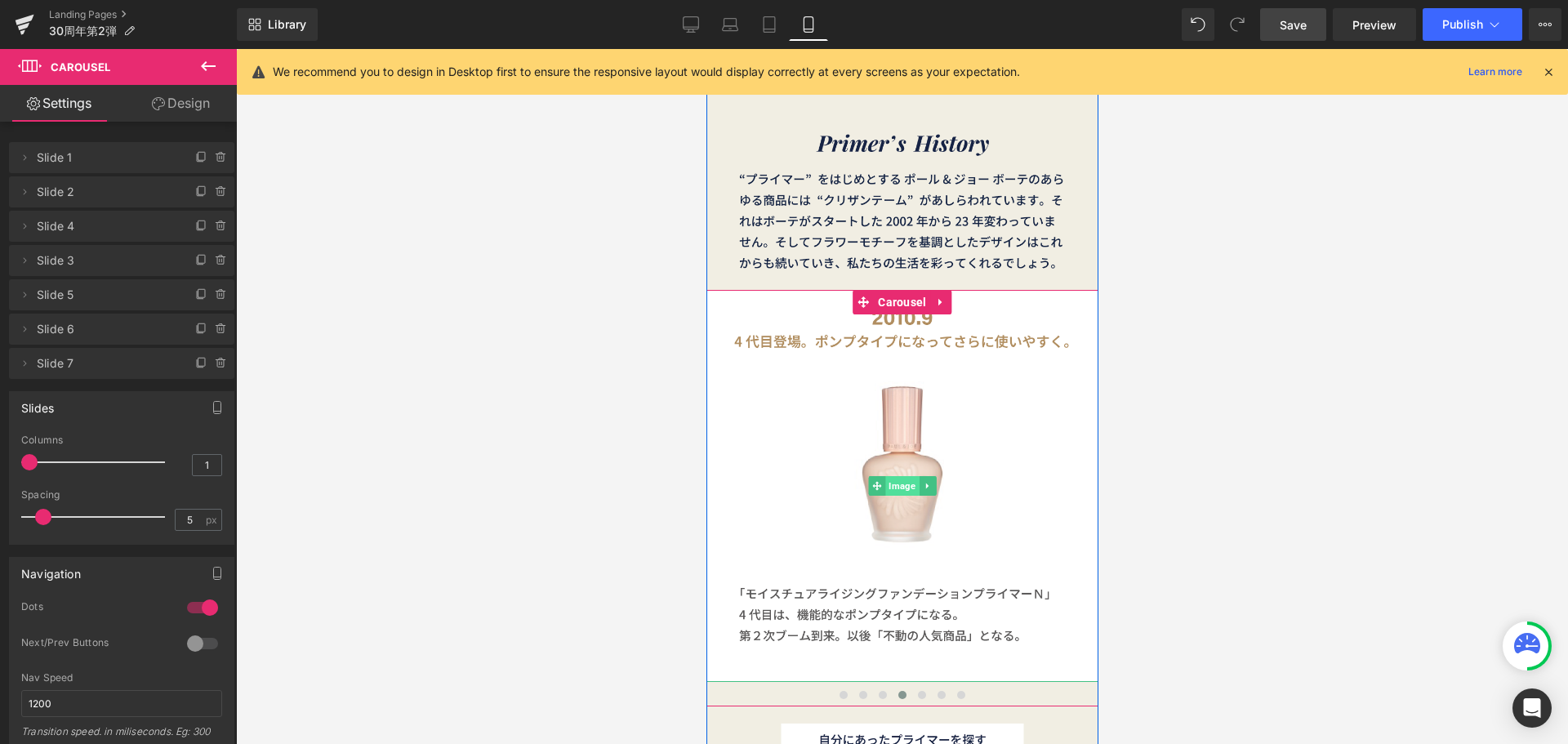
click at [889, 482] on span "Image" at bounding box center [901, 486] width 34 height 20
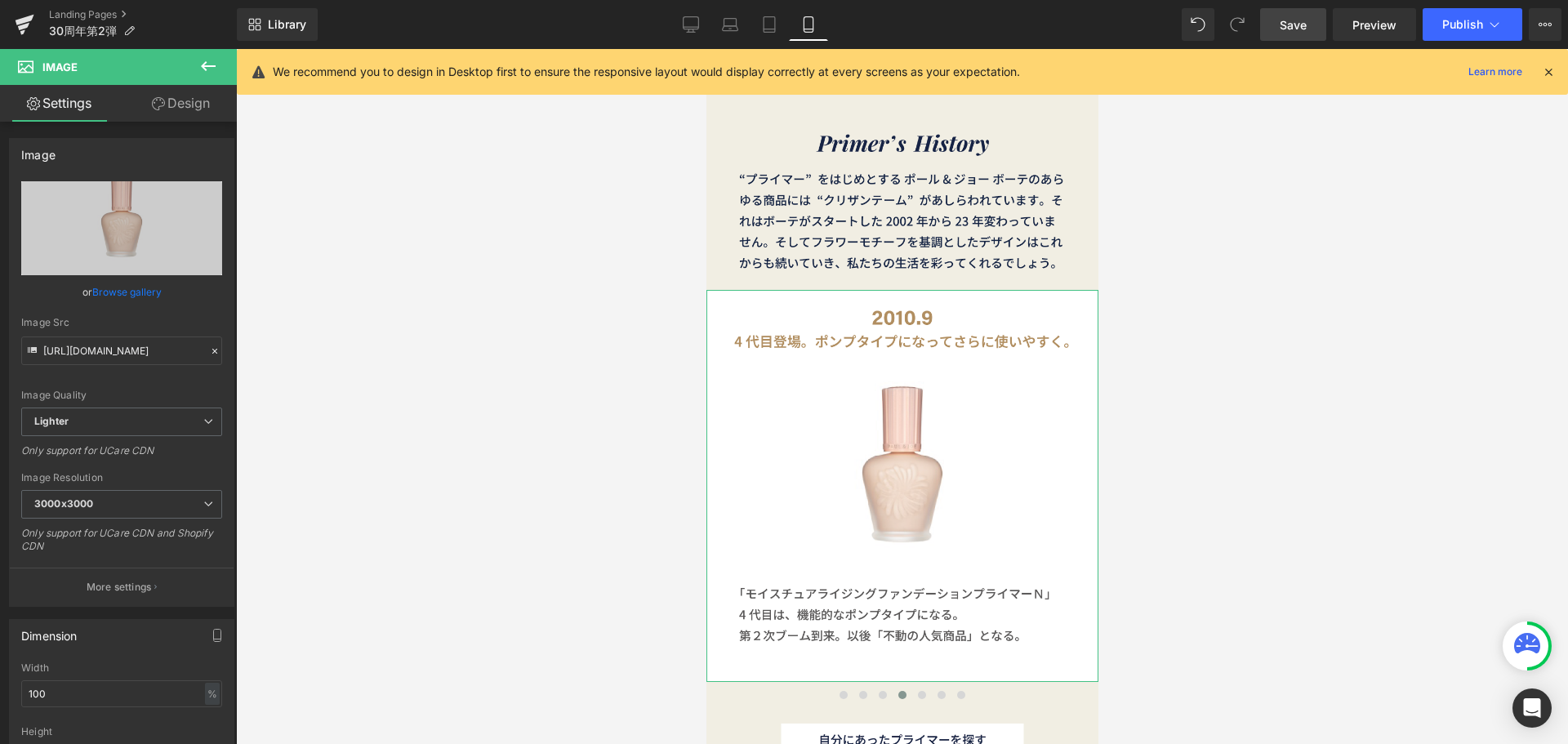
click at [193, 106] on link "Design" at bounding box center [181, 103] width 118 height 37
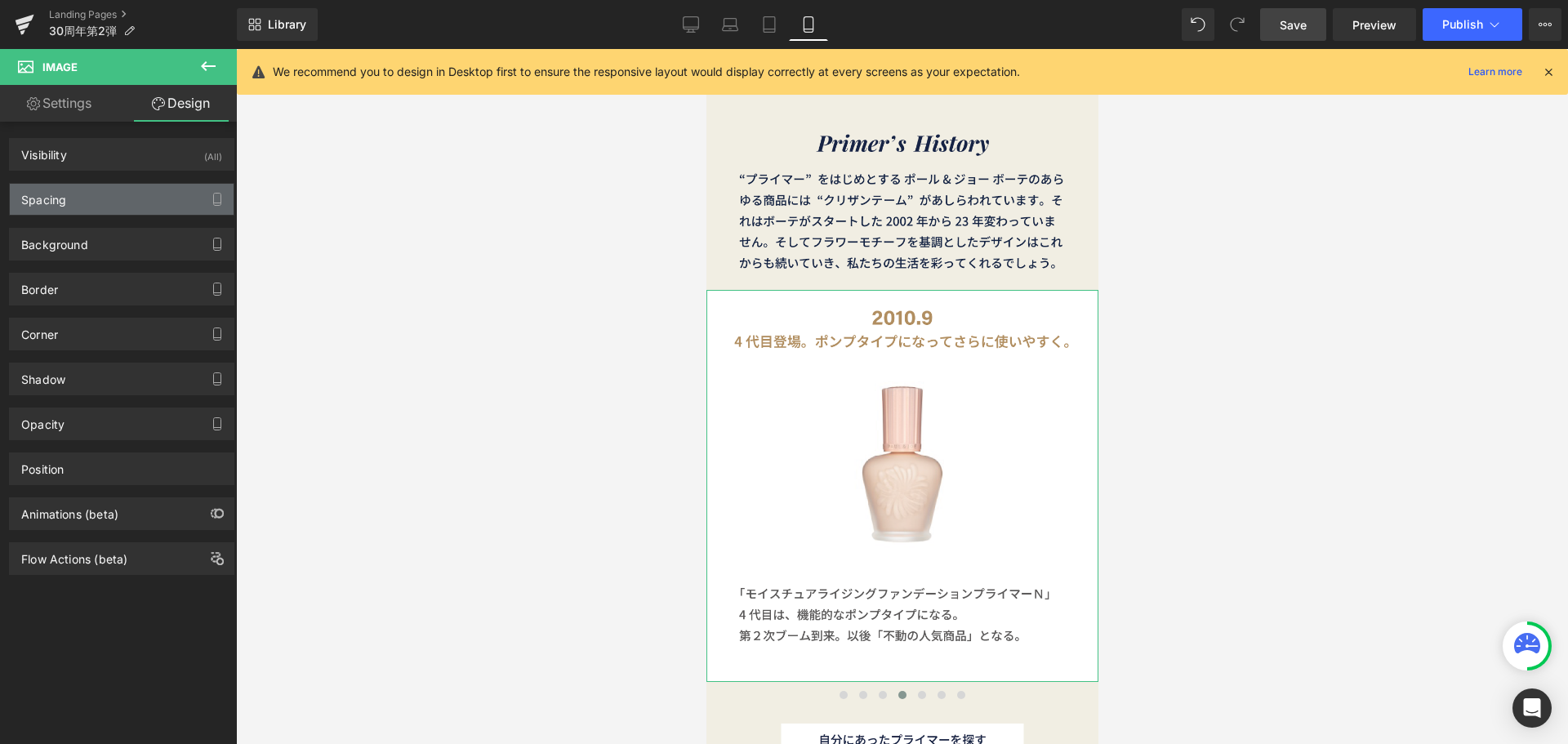
click at [123, 198] on div "Spacing" at bounding box center [121, 199] width 224 height 31
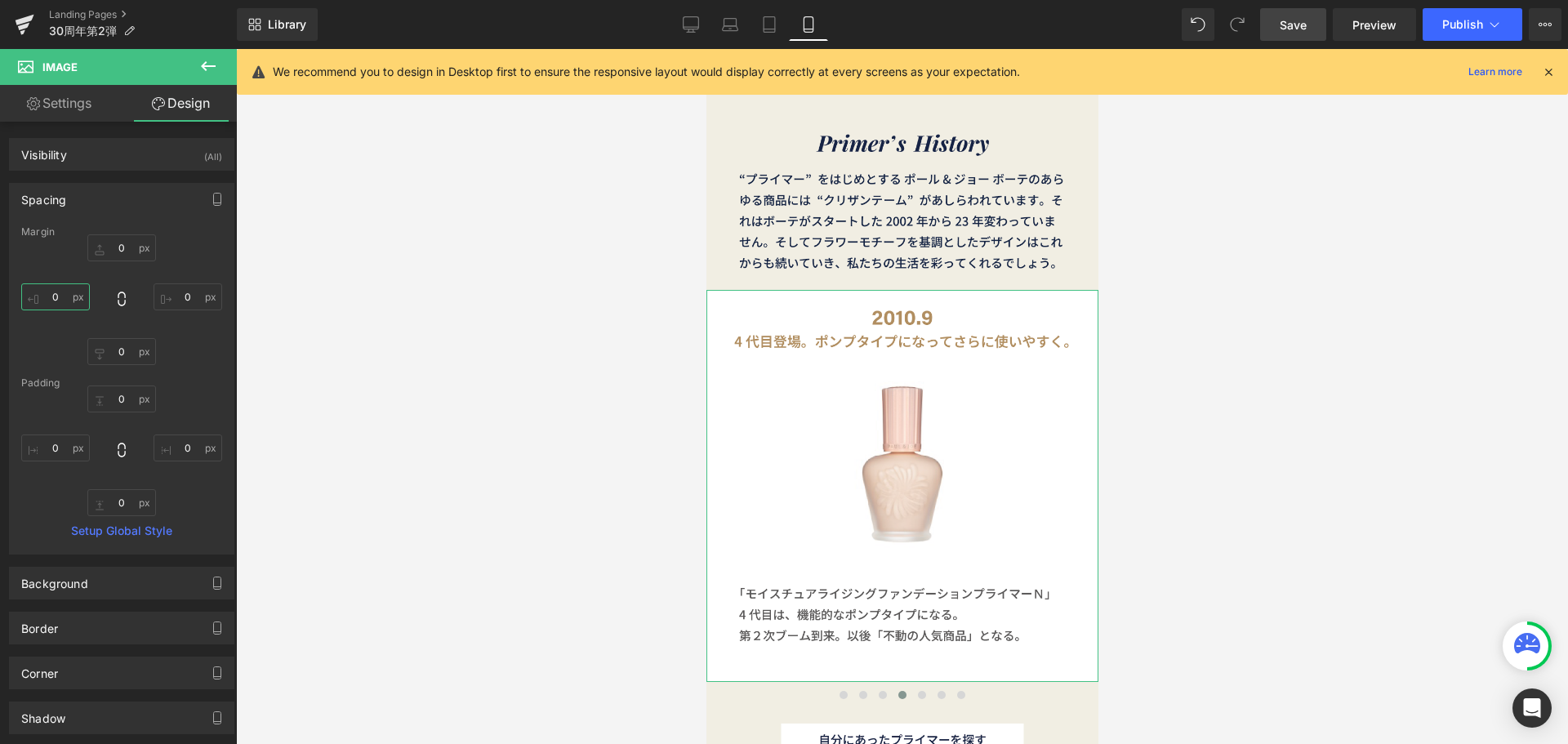
click at [81, 302] on input "0" at bounding box center [55, 296] width 69 height 27
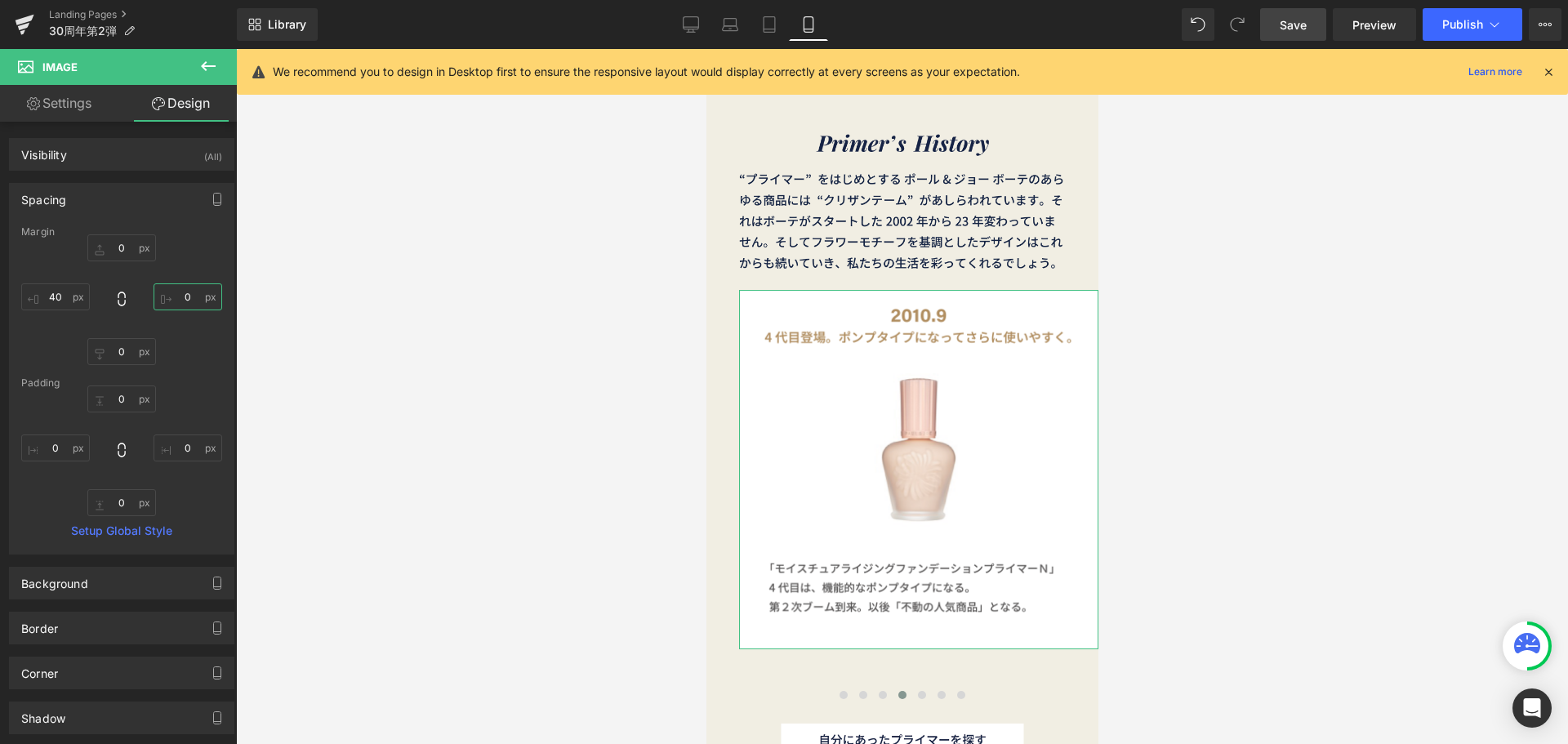
click at [187, 302] on input "0" at bounding box center [188, 296] width 69 height 27
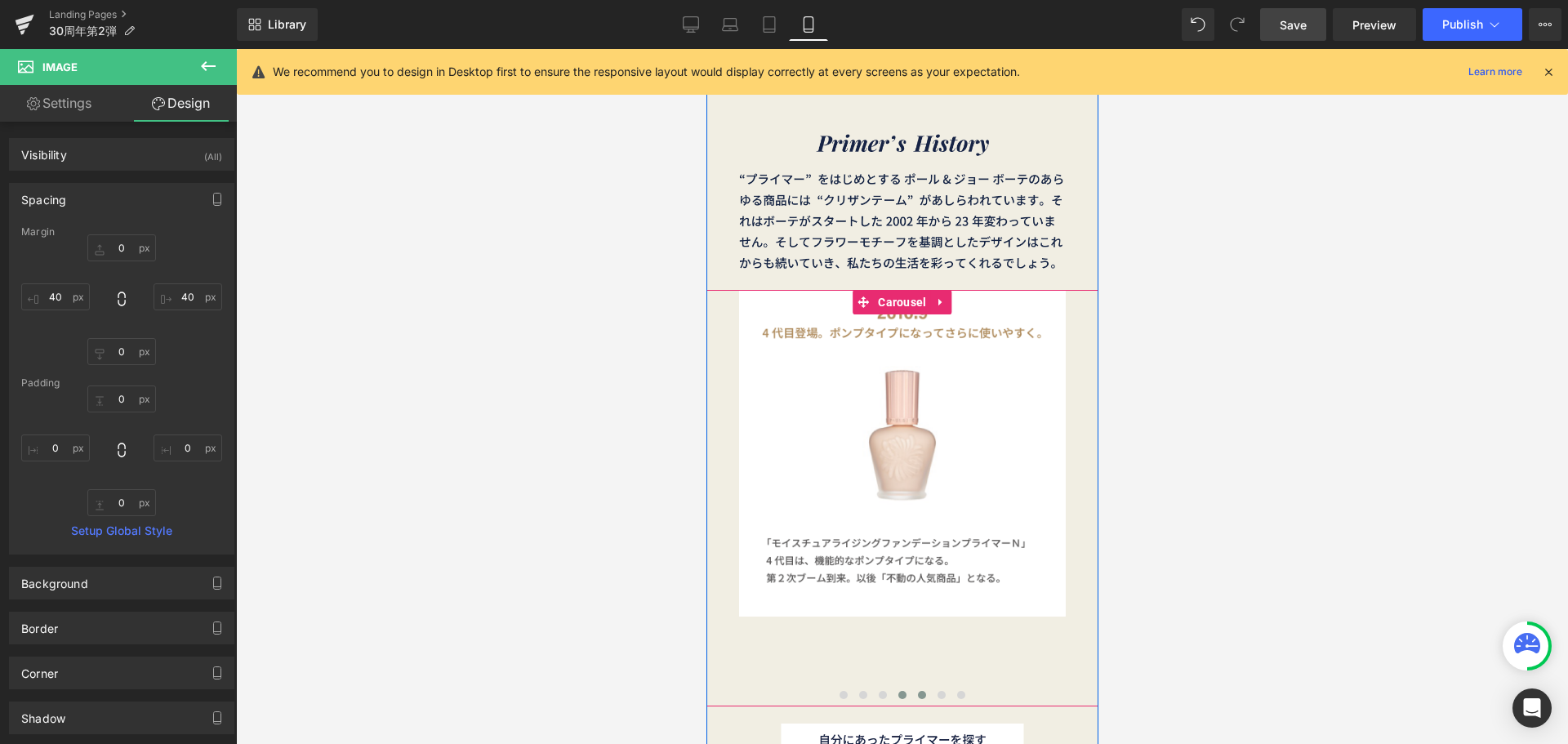
click at [917, 693] on span at bounding box center [921, 694] width 8 height 8
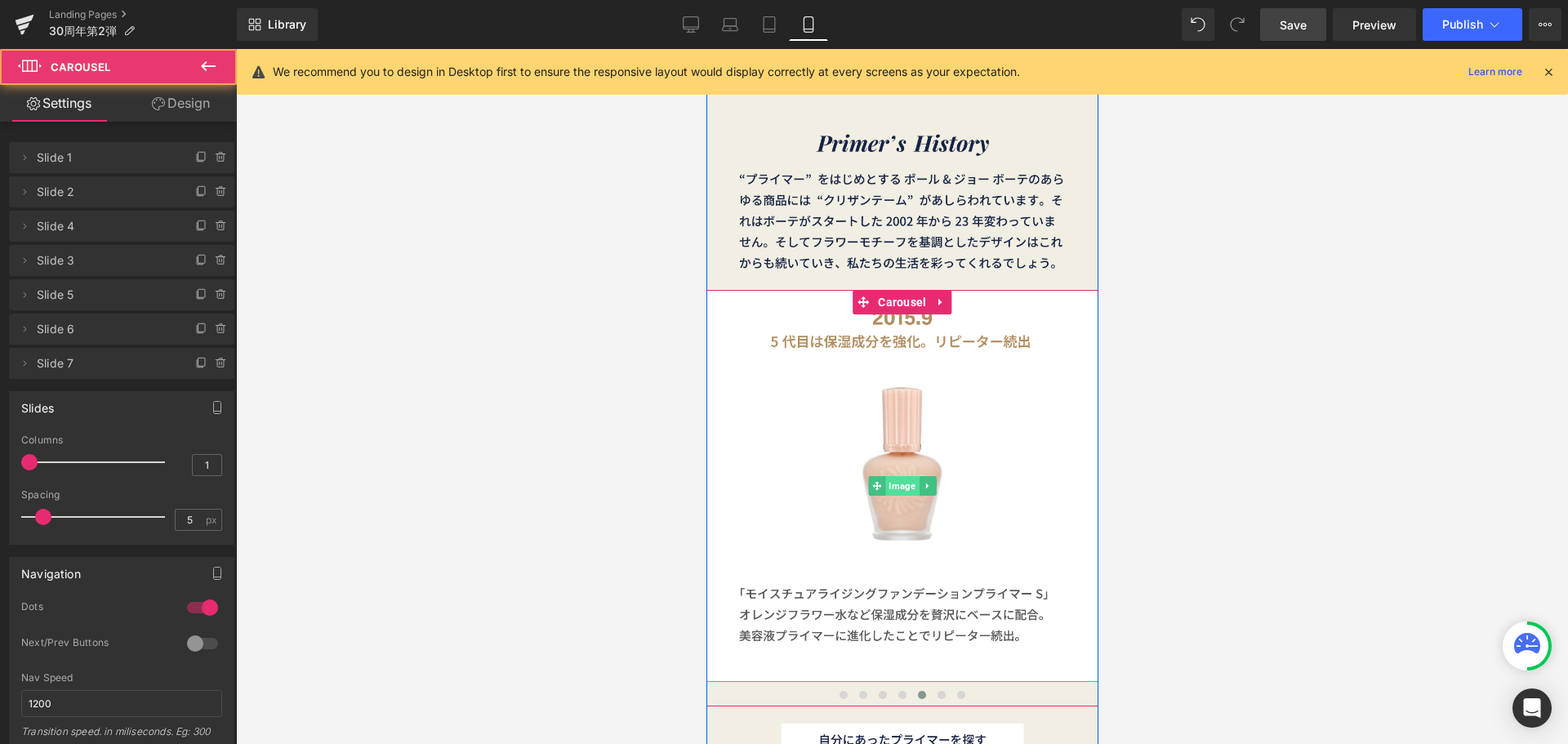
click at [891, 483] on span "Image" at bounding box center [901, 486] width 34 height 20
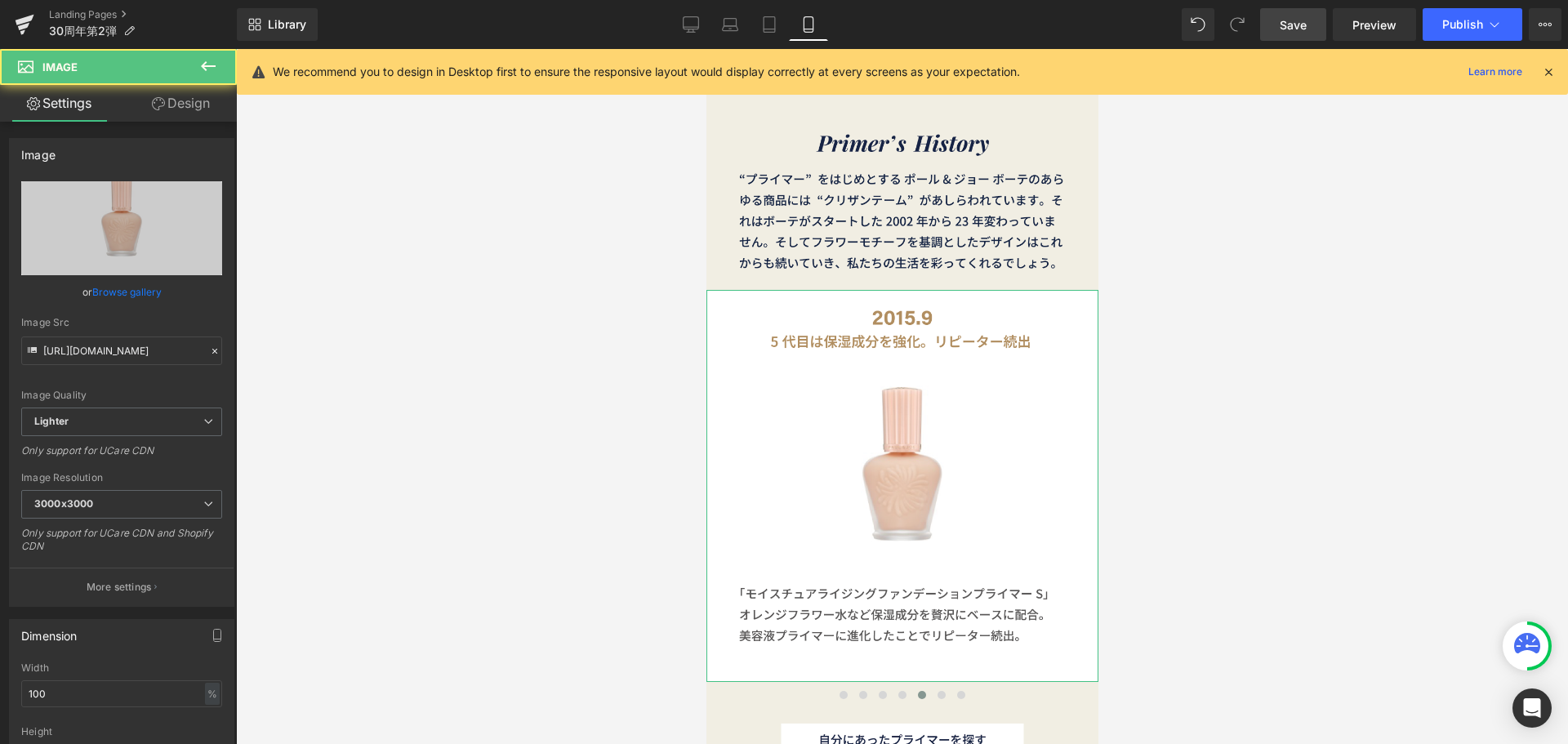
click at [212, 111] on link "Design" at bounding box center [181, 103] width 118 height 37
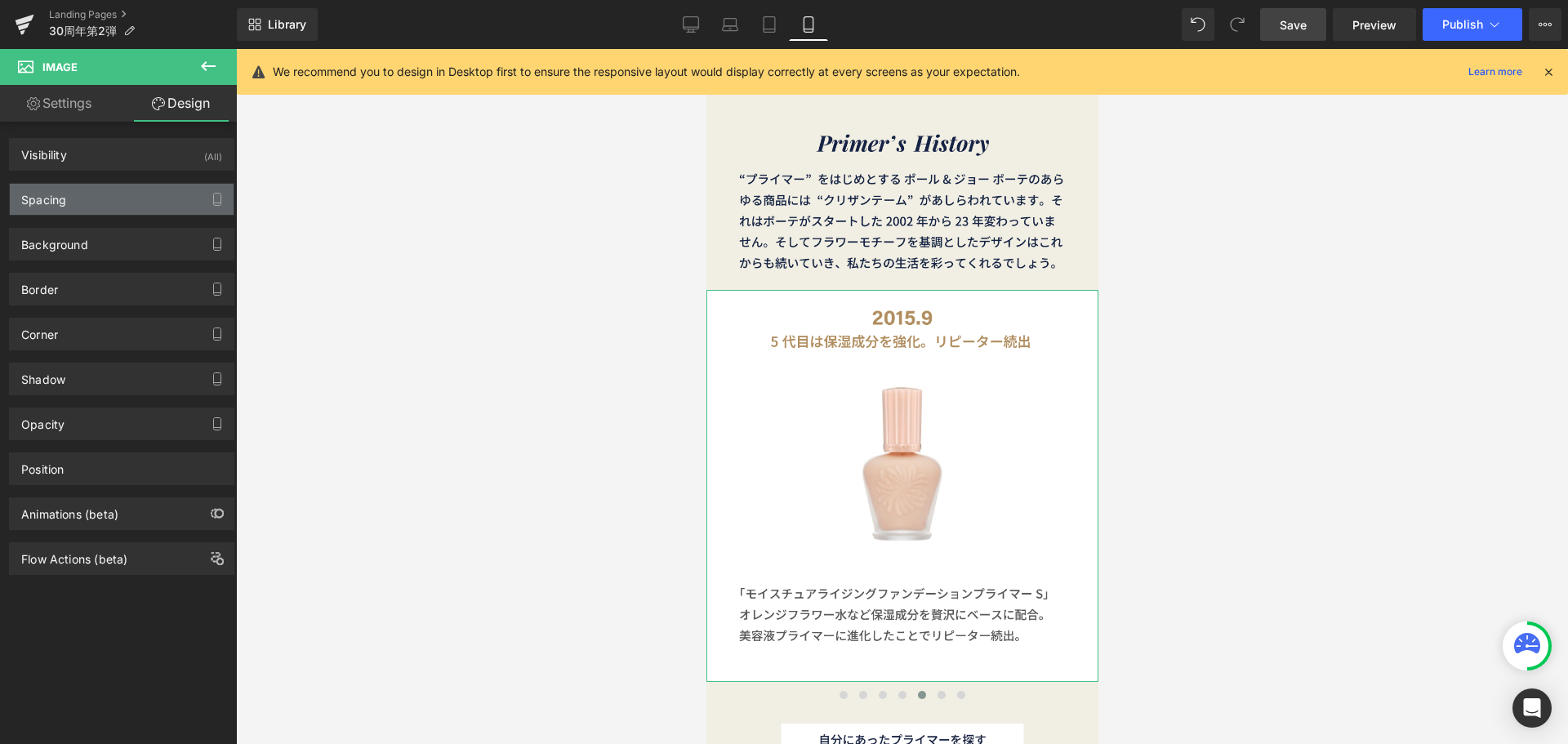
click at [115, 195] on div "Spacing" at bounding box center [121, 199] width 224 height 31
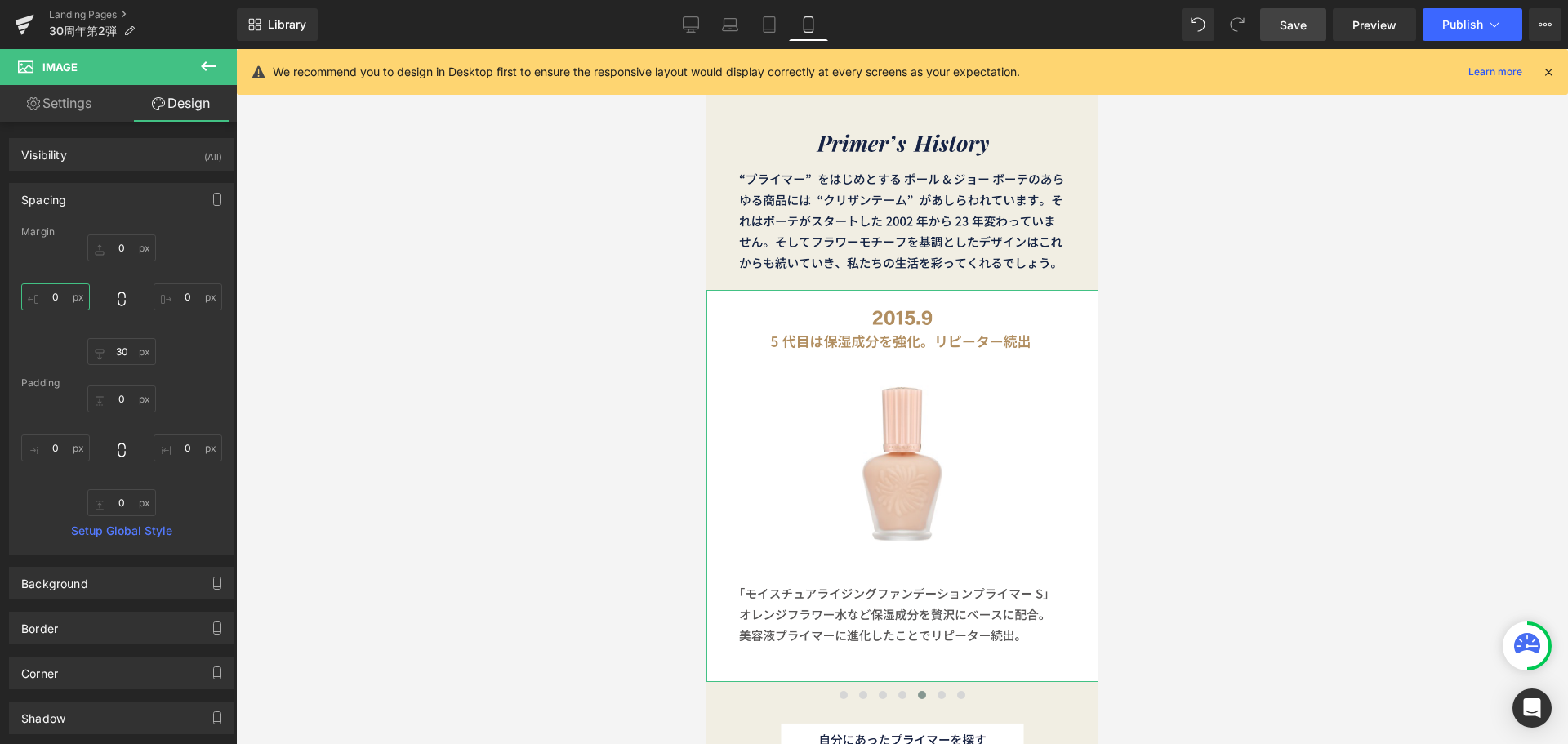
click at [72, 292] on input "0" at bounding box center [55, 296] width 69 height 27
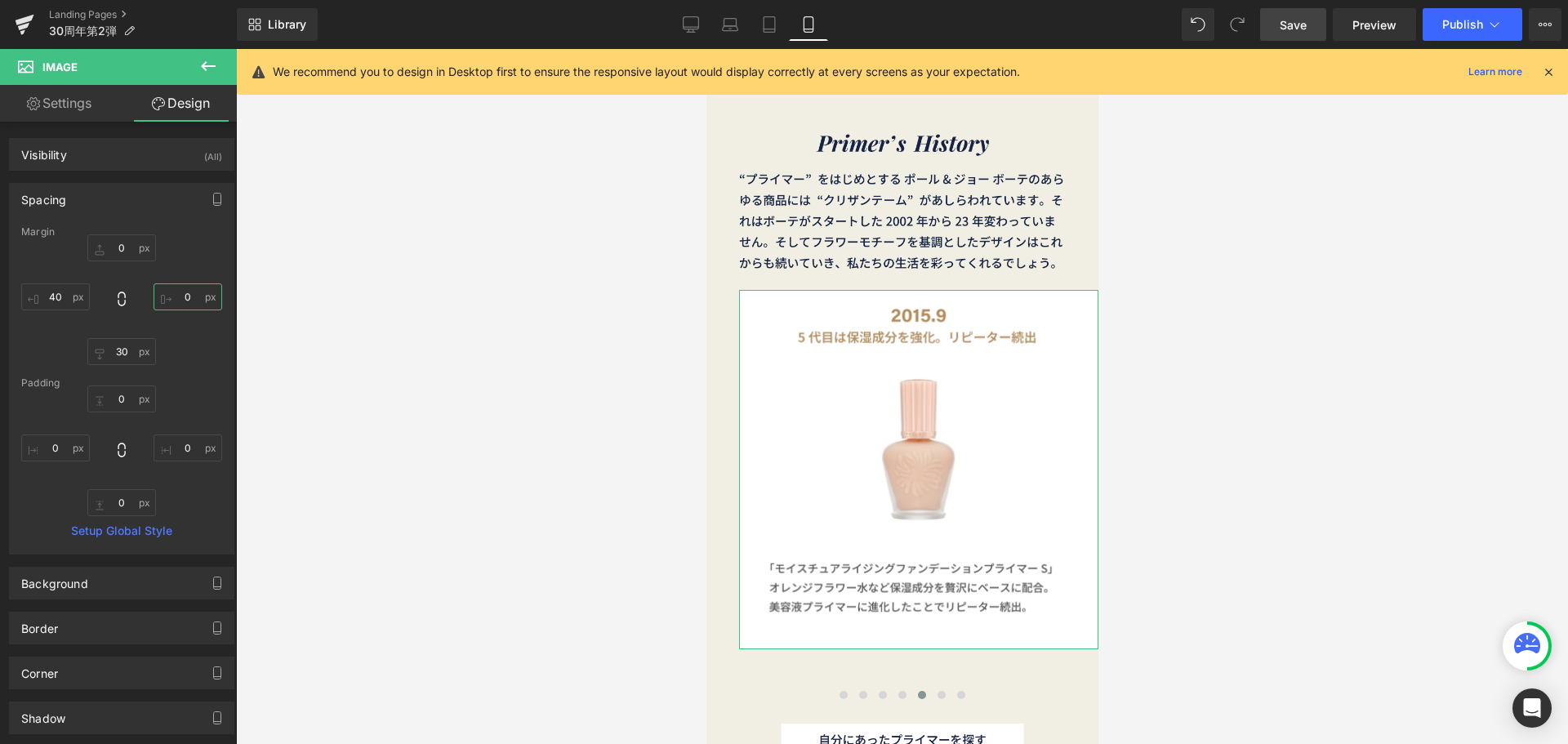
click at [181, 296] on input "0" at bounding box center [188, 296] width 69 height 27
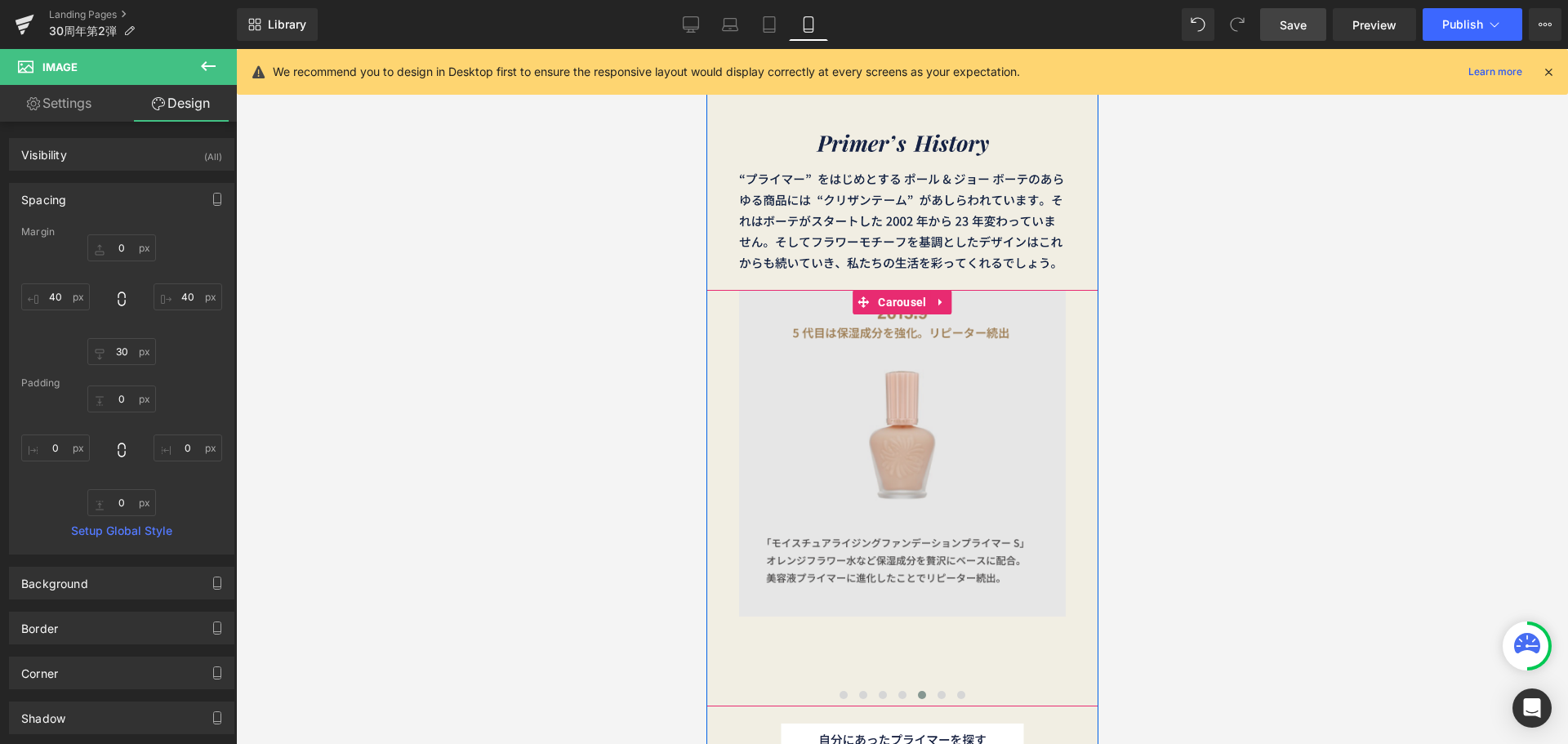
click at [941, 693] on button at bounding box center [941, 694] width 20 height 17
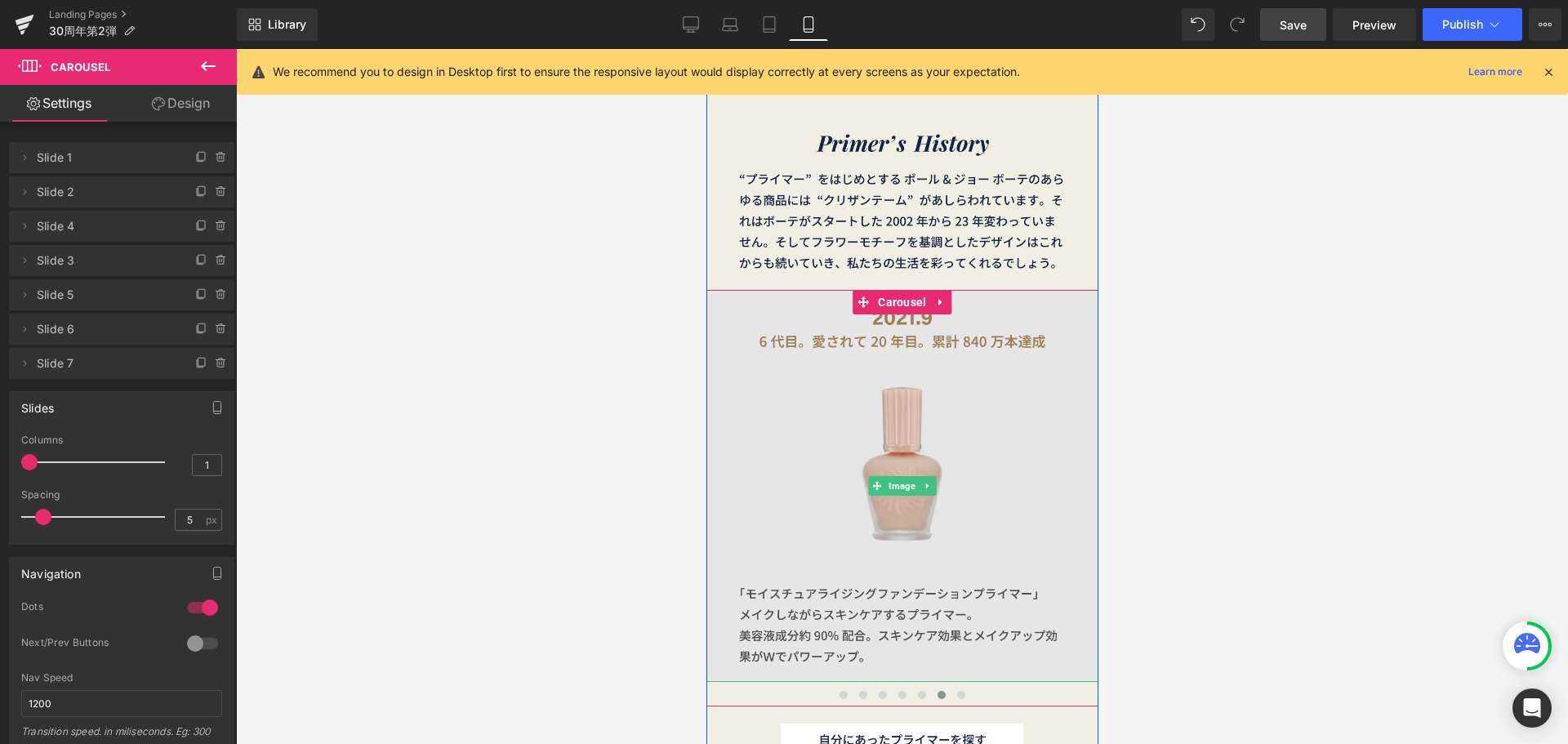
click at [891, 506] on img at bounding box center [901, 485] width 392 height 392
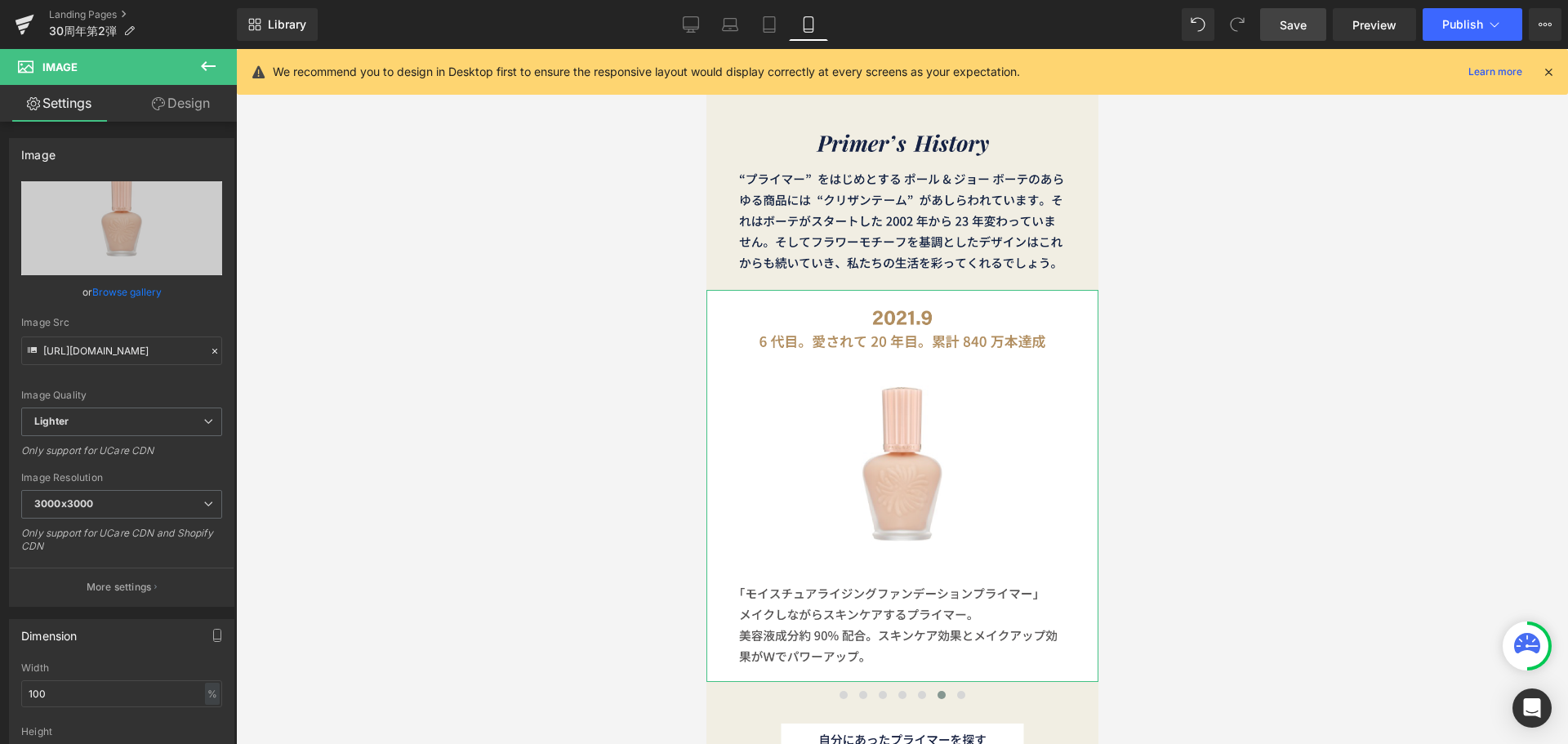
click at [195, 108] on link "Design" at bounding box center [181, 103] width 118 height 37
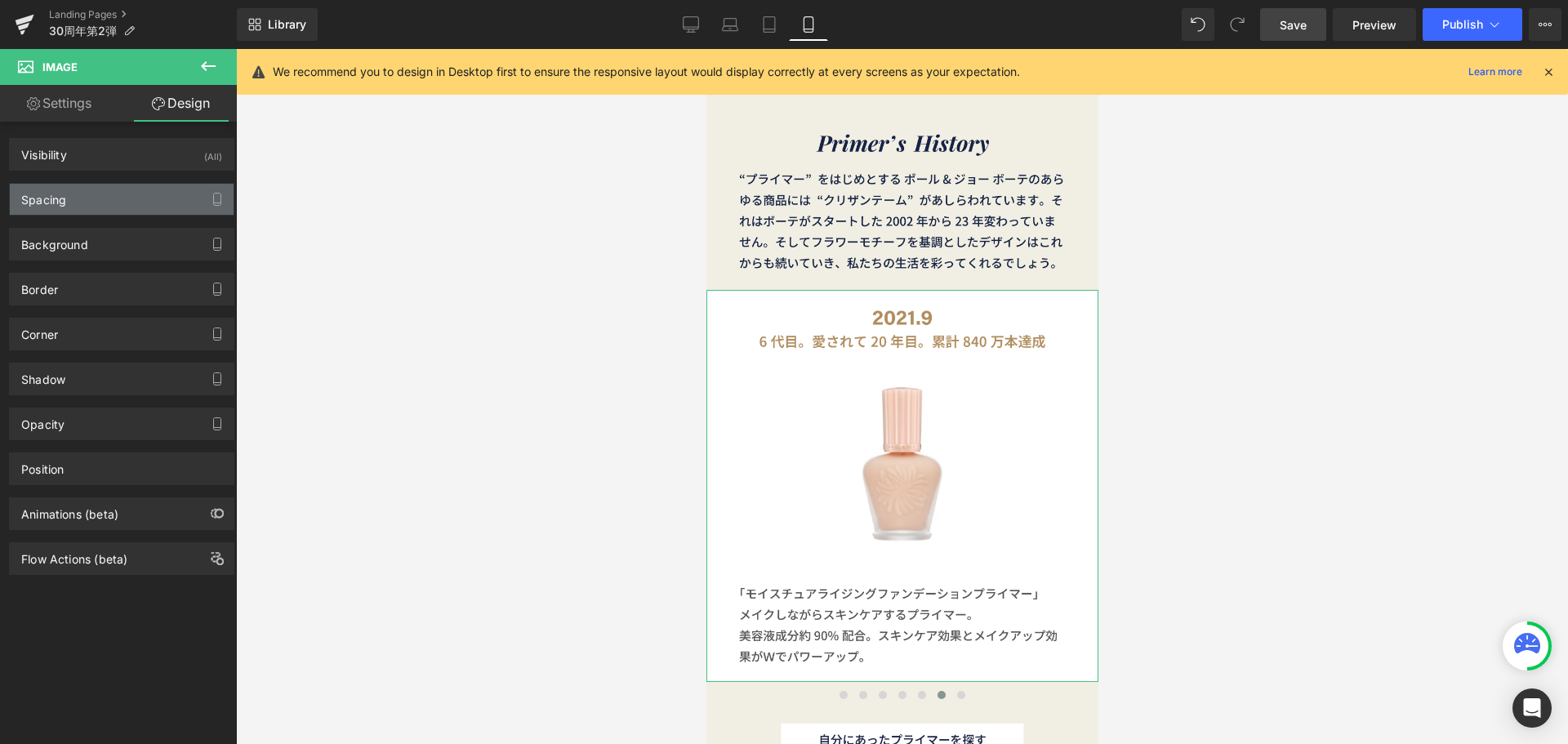
click at [129, 201] on div "Spacing" at bounding box center [121, 199] width 224 height 31
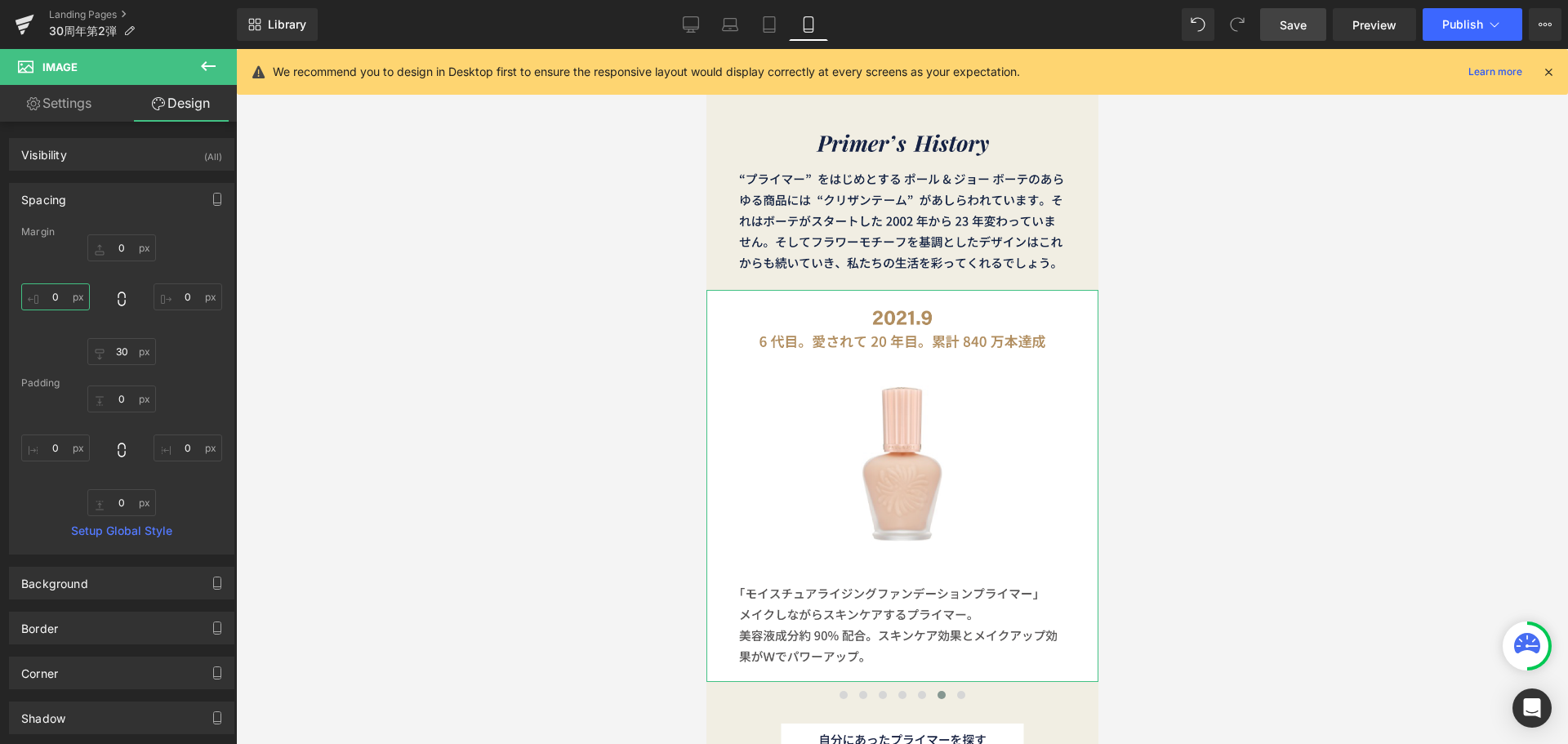
click at [62, 303] on input "0" at bounding box center [55, 296] width 69 height 27
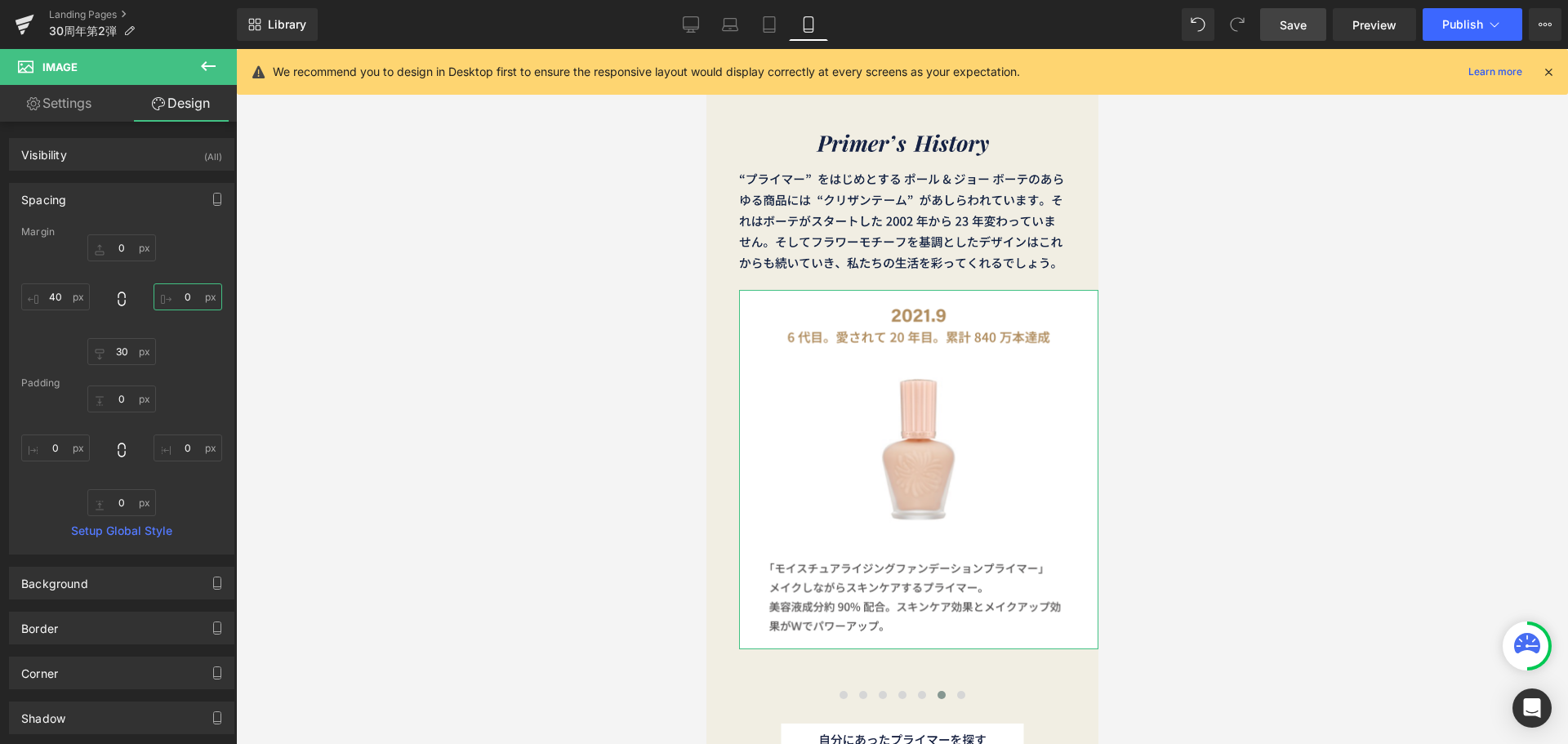
click at [185, 298] on input "0" at bounding box center [188, 296] width 69 height 27
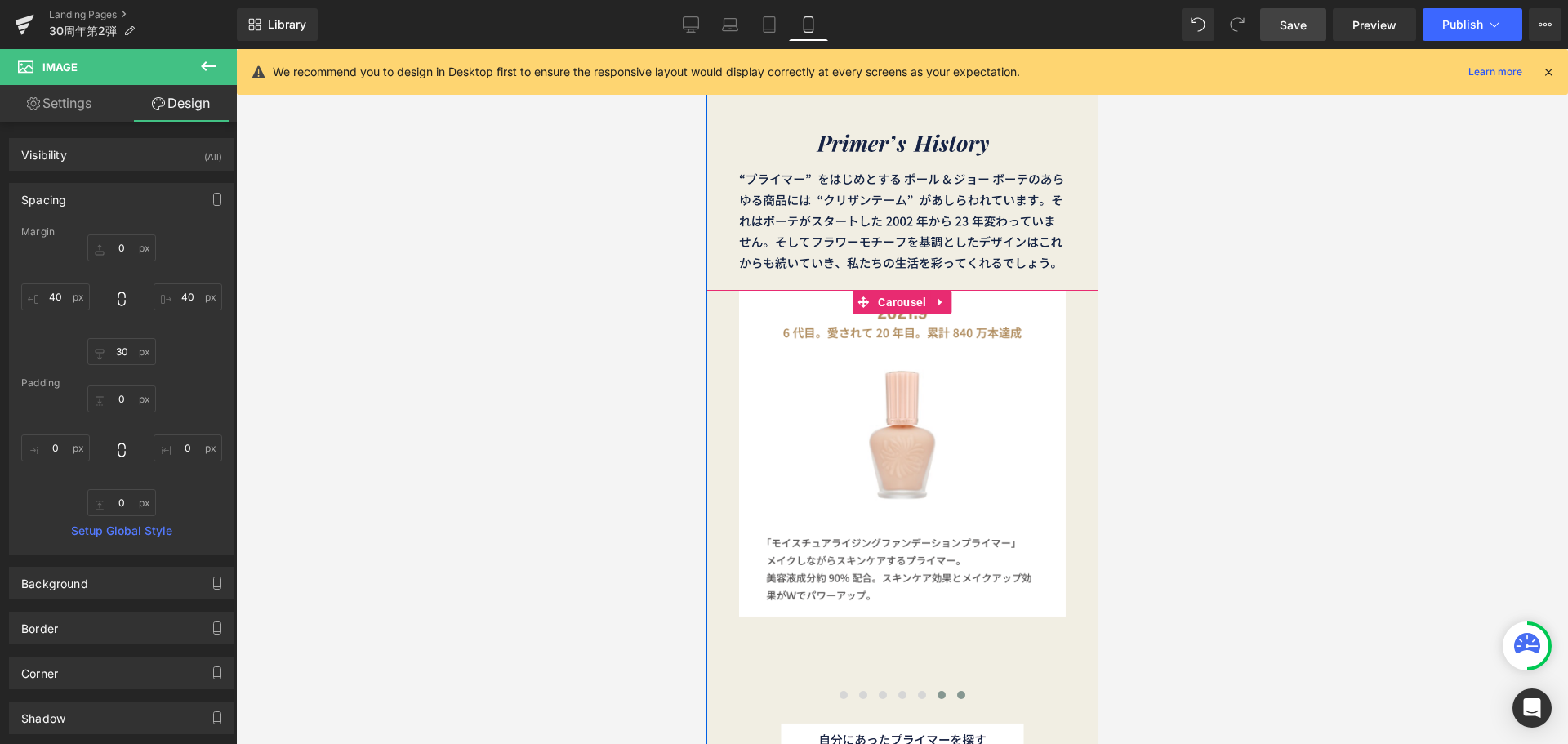
click at [959, 694] on button at bounding box center [960, 694] width 20 height 17
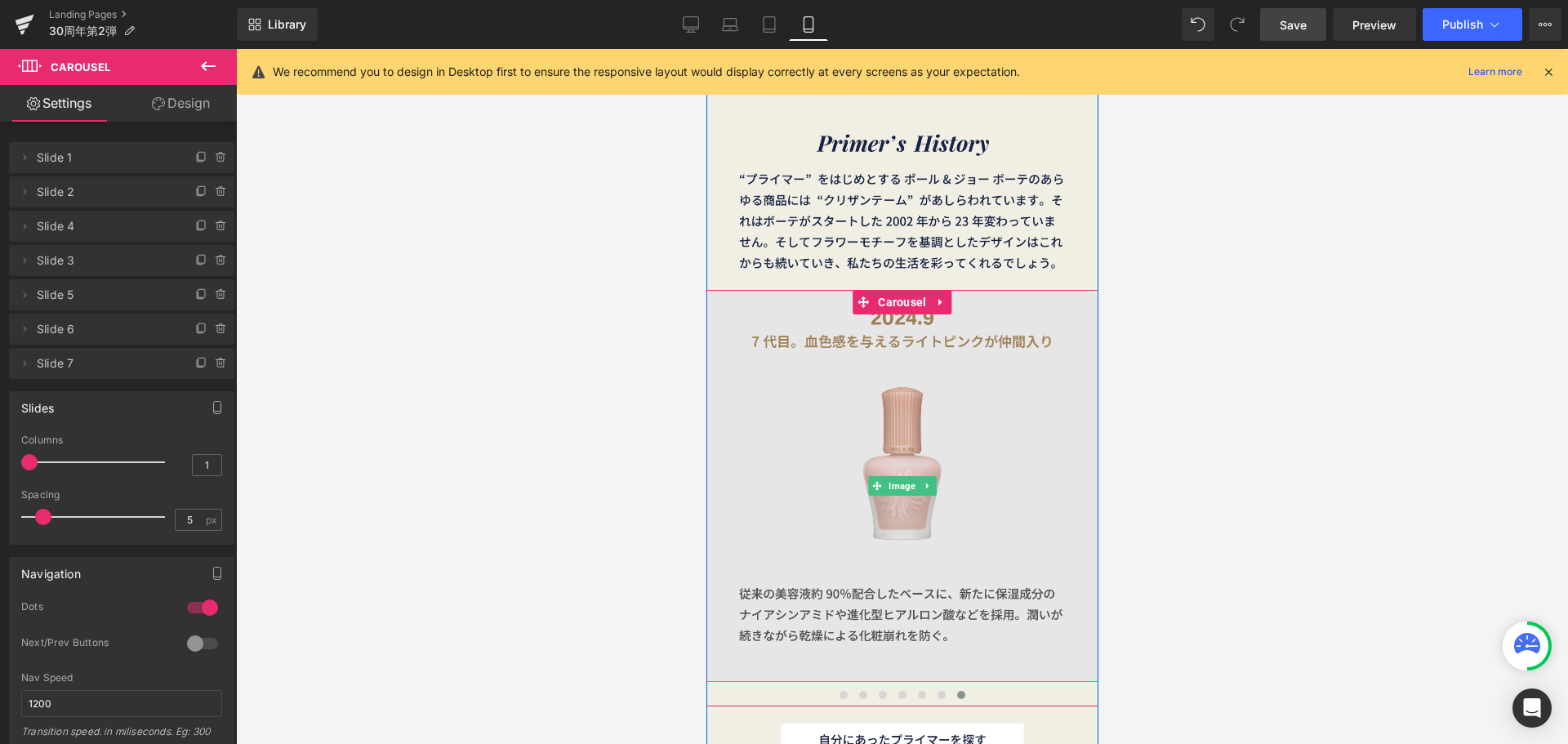
click at [889, 497] on img at bounding box center [901, 485] width 392 height 392
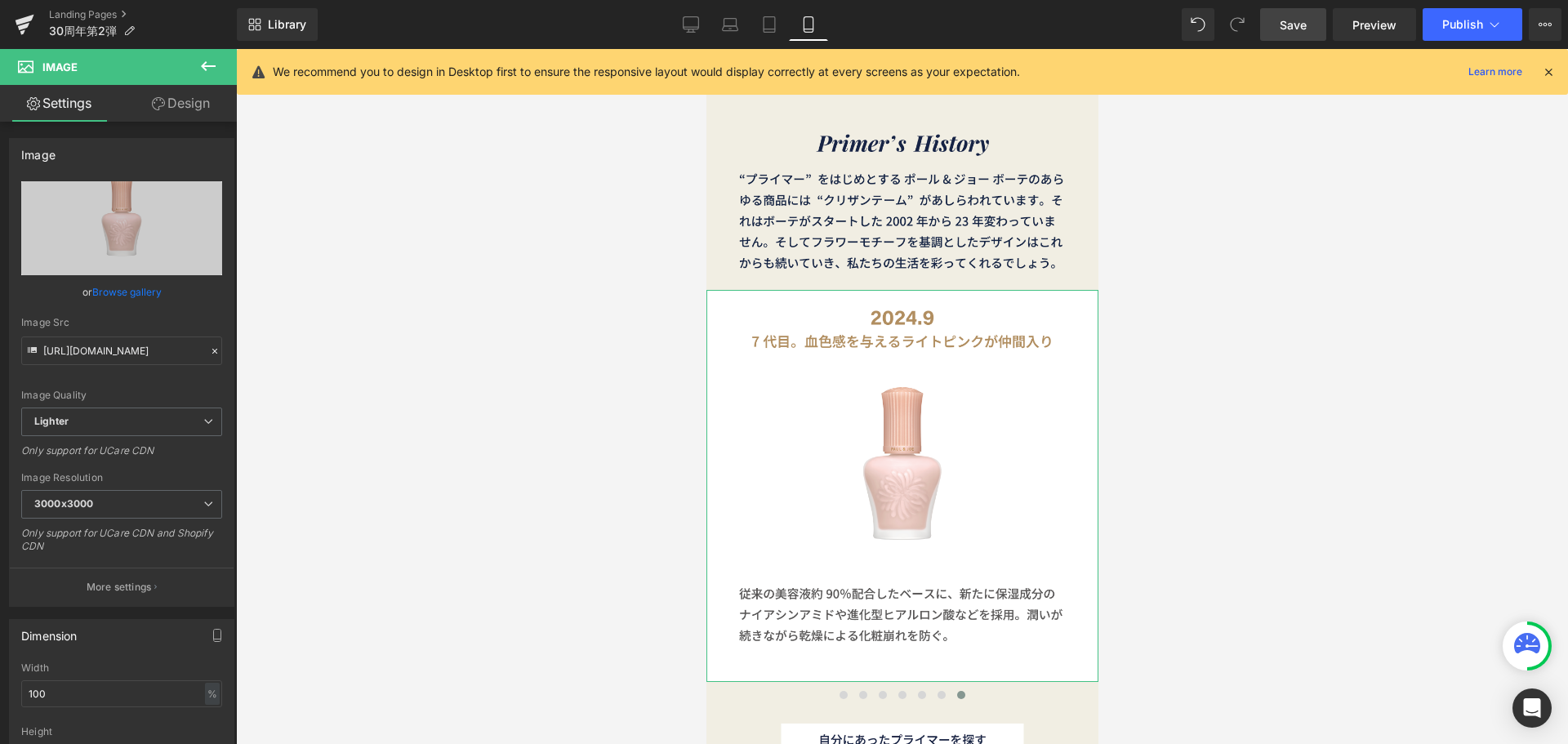
click at [173, 112] on link "Design" at bounding box center [181, 103] width 118 height 37
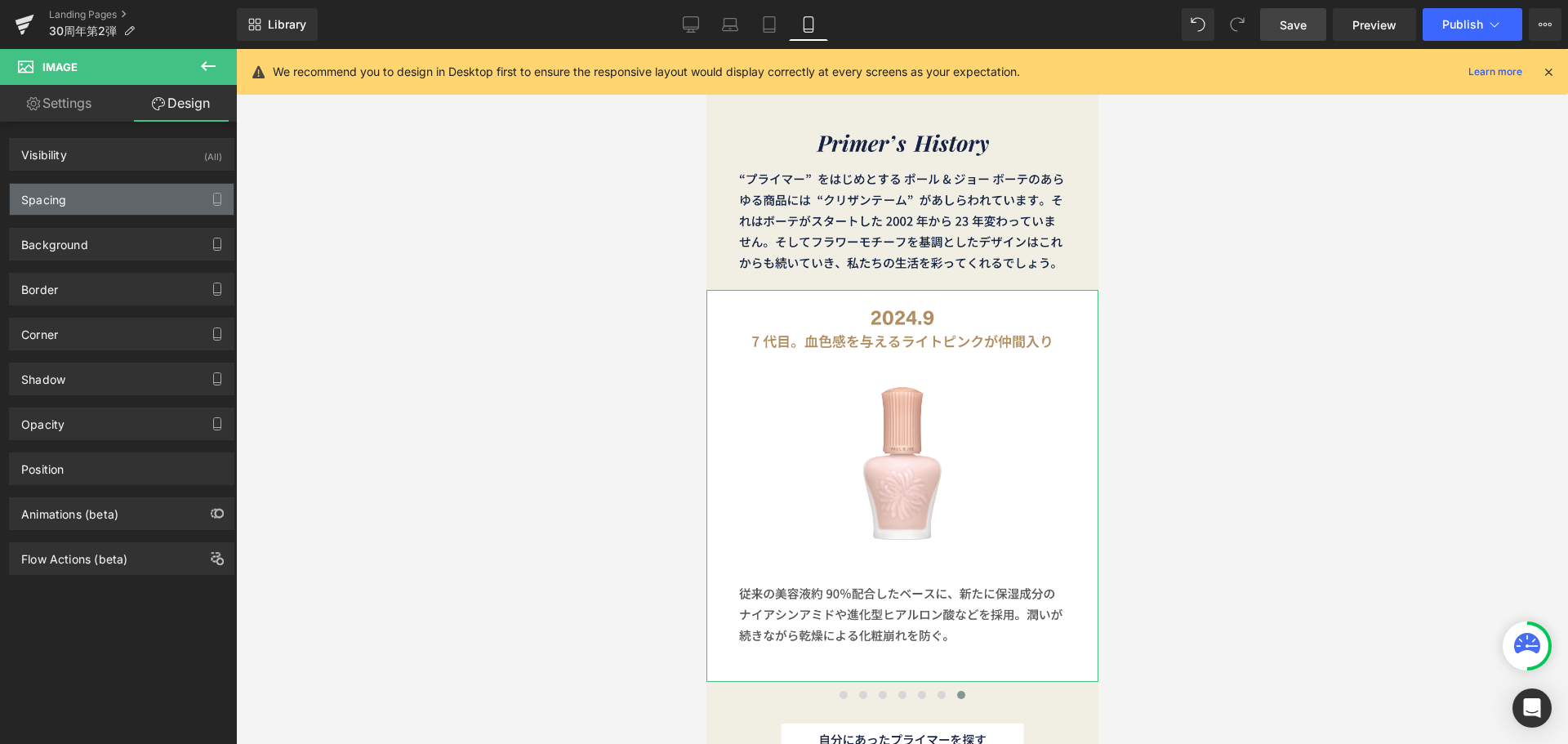
click at [157, 196] on div "Spacing" at bounding box center [121, 199] width 224 height 31
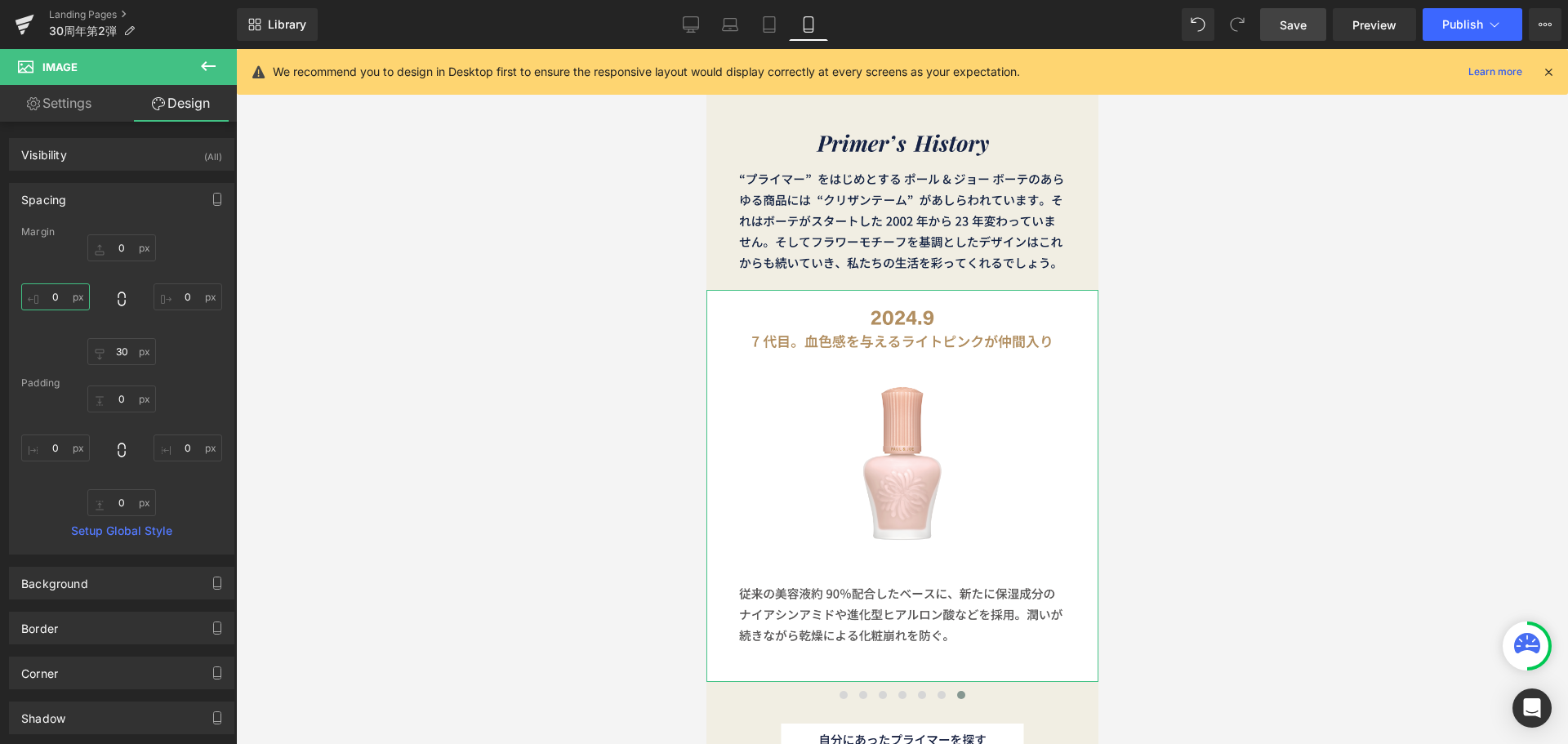
click at [60, 302] on input "0" at bounding box center [55, 296] width 69 height 27
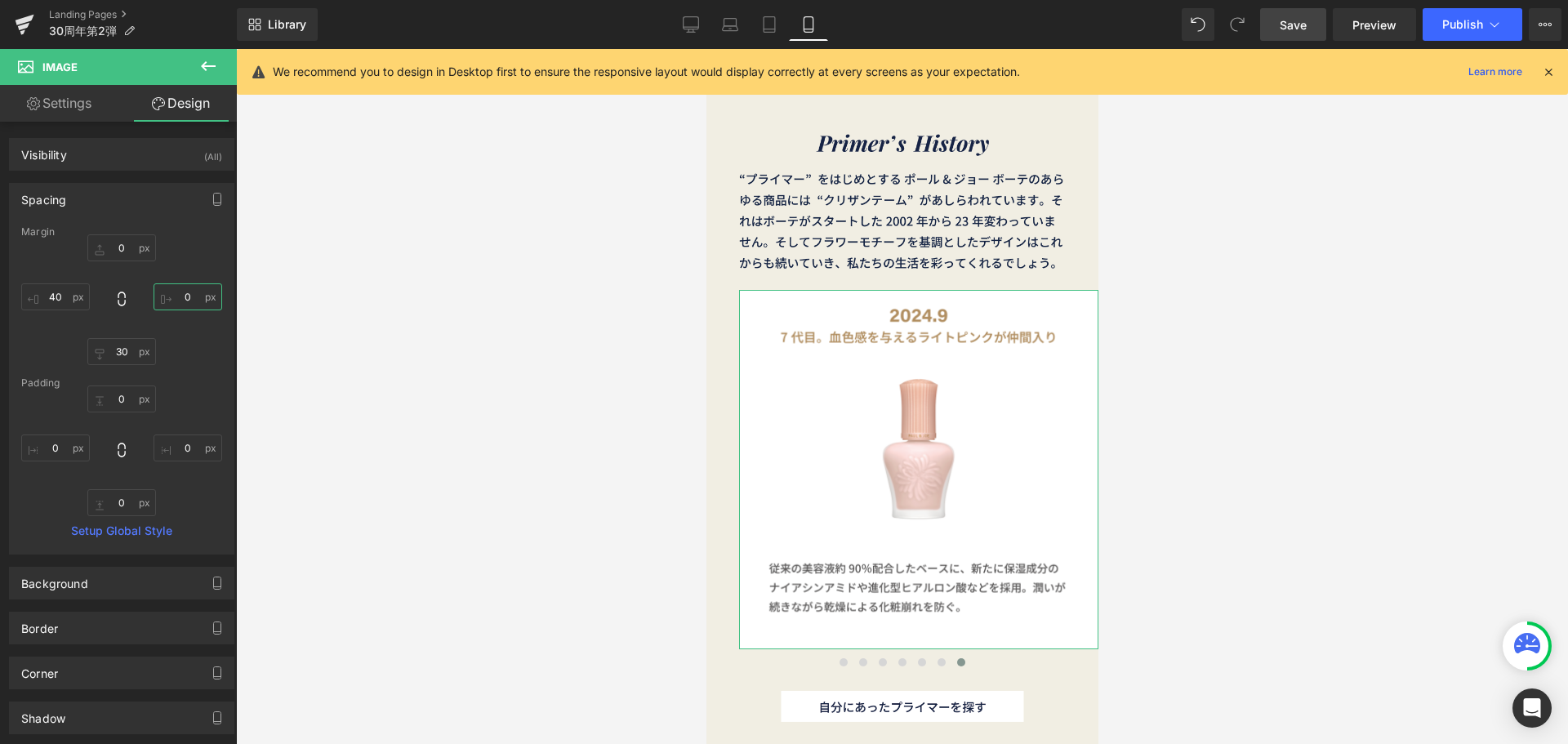
click at [177, 294] on input "0" at bounding box center [188, 296] width 69 height 27
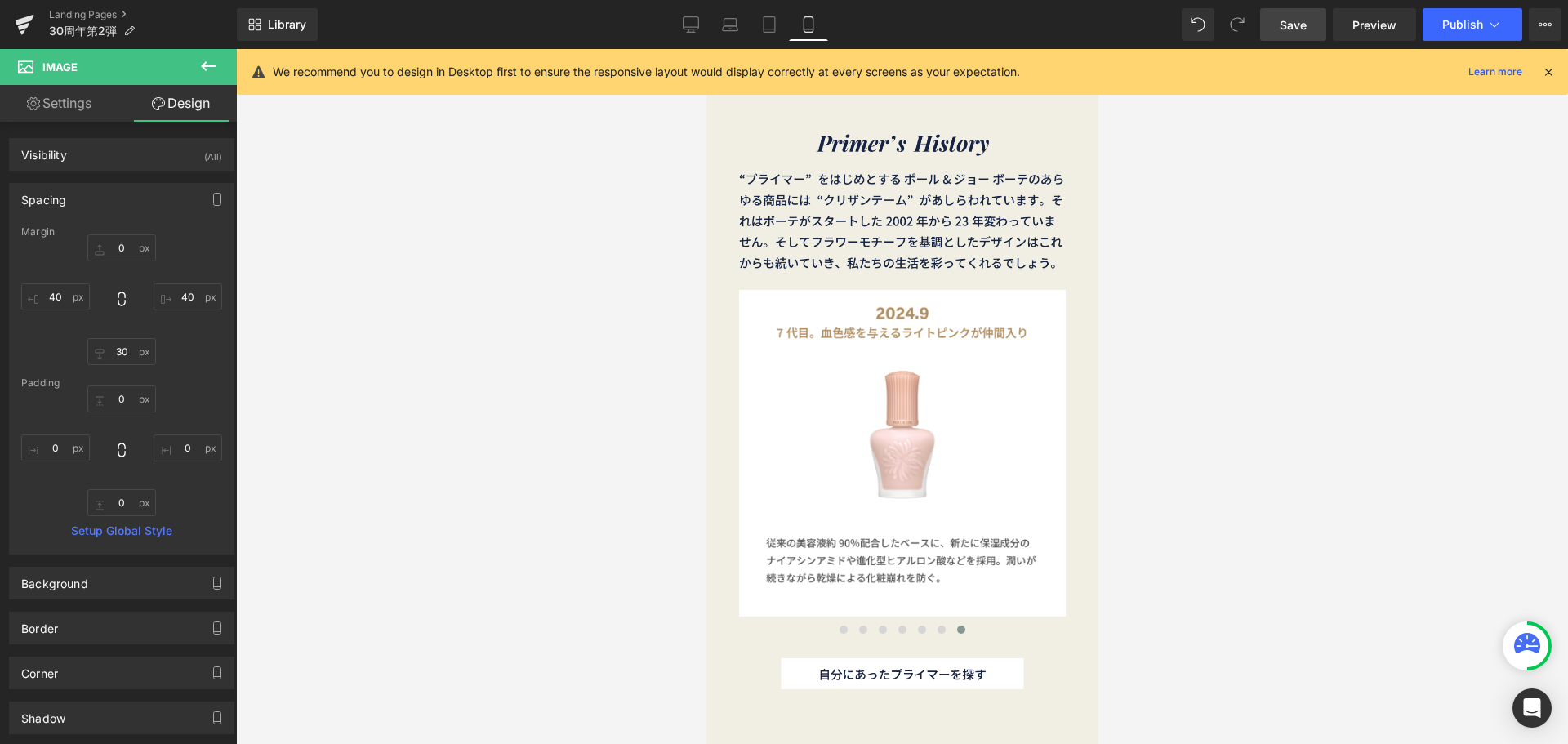
click at [370, 290] on div at bounding box center [902, 395] width 1332 height 694
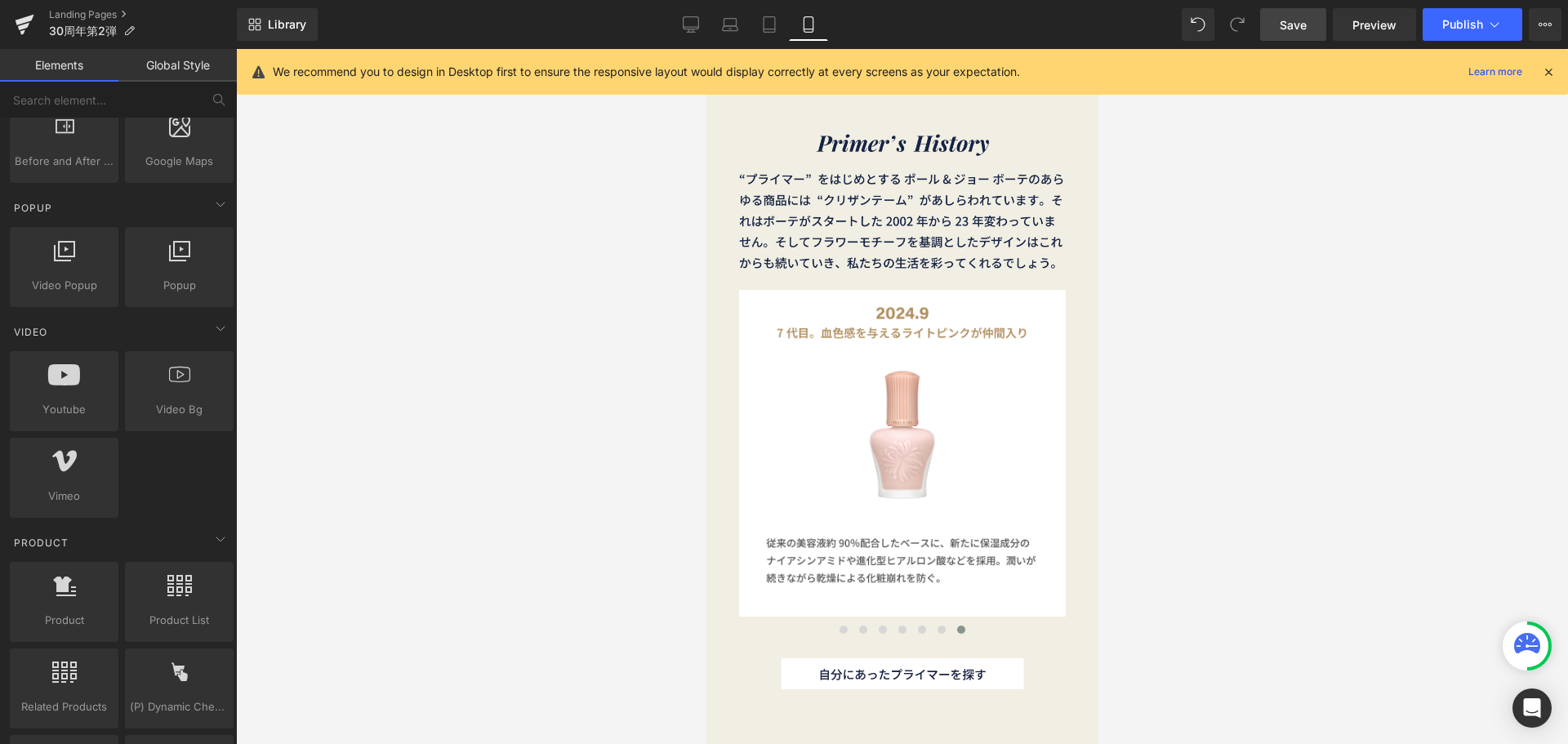
click at [1290, 30] on span "Save" at bounding box center [1293, 25] width 27 height 17
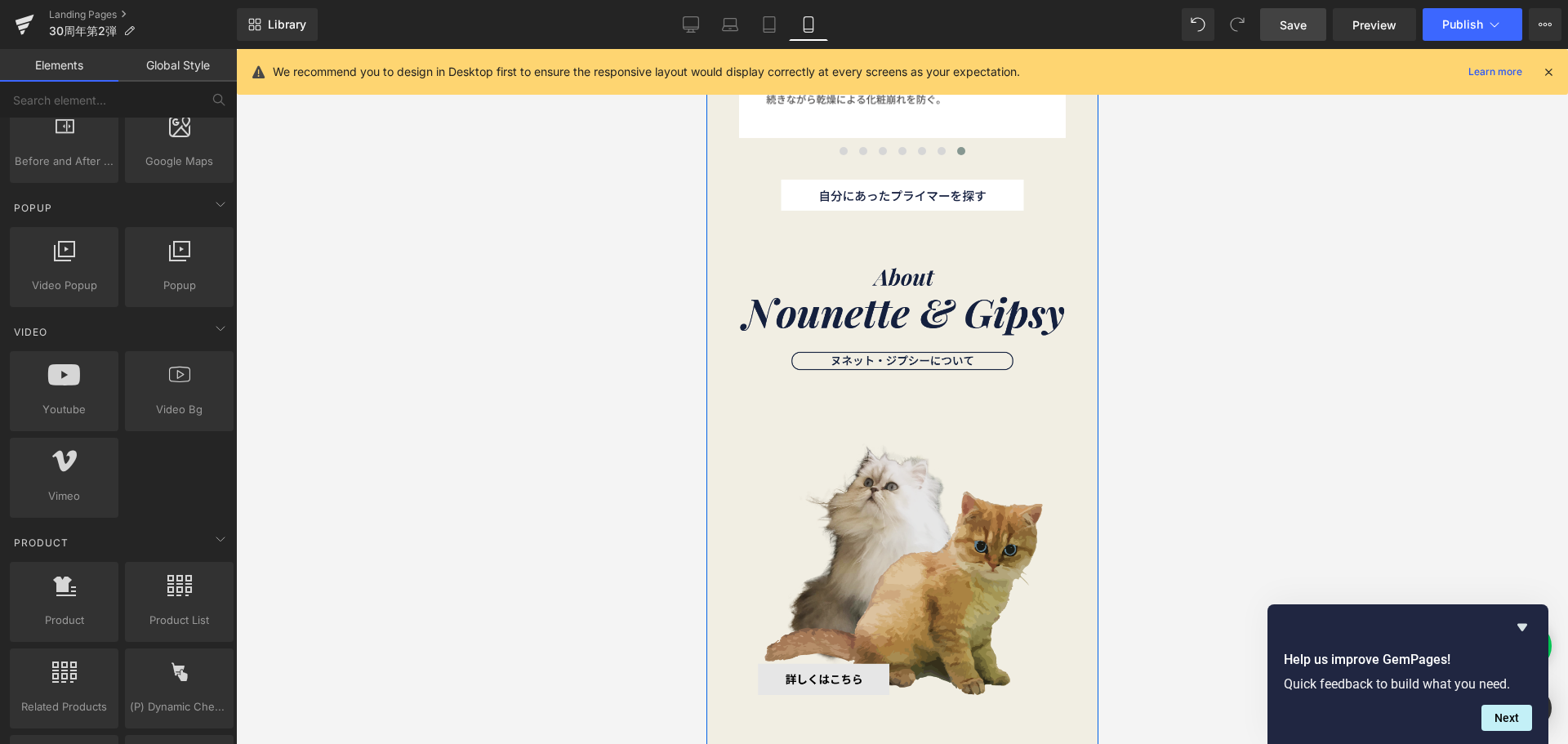
scroll to position [4653, 0]
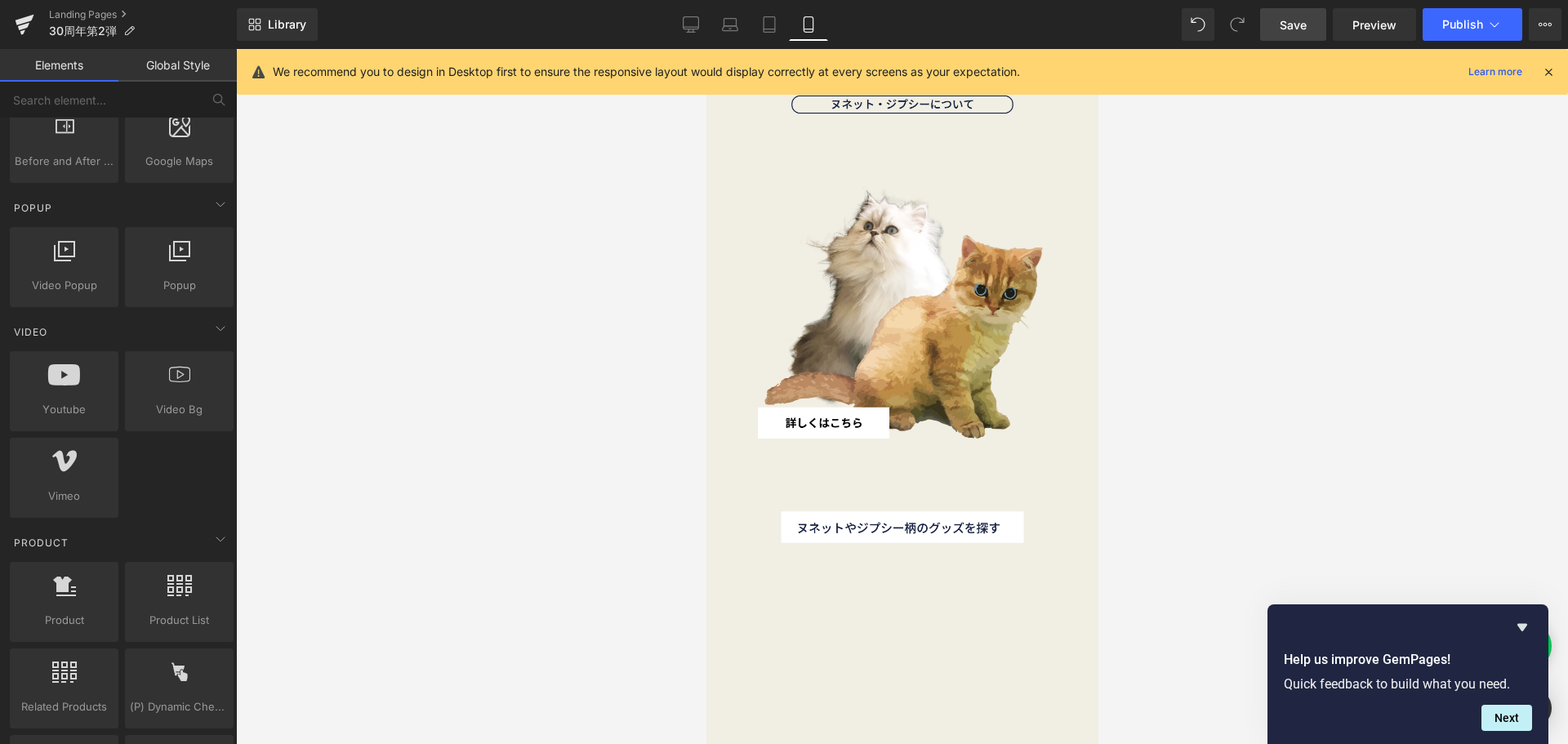
click at [599, 316] on div at bounding box center [902, 395] width 1332 height 694
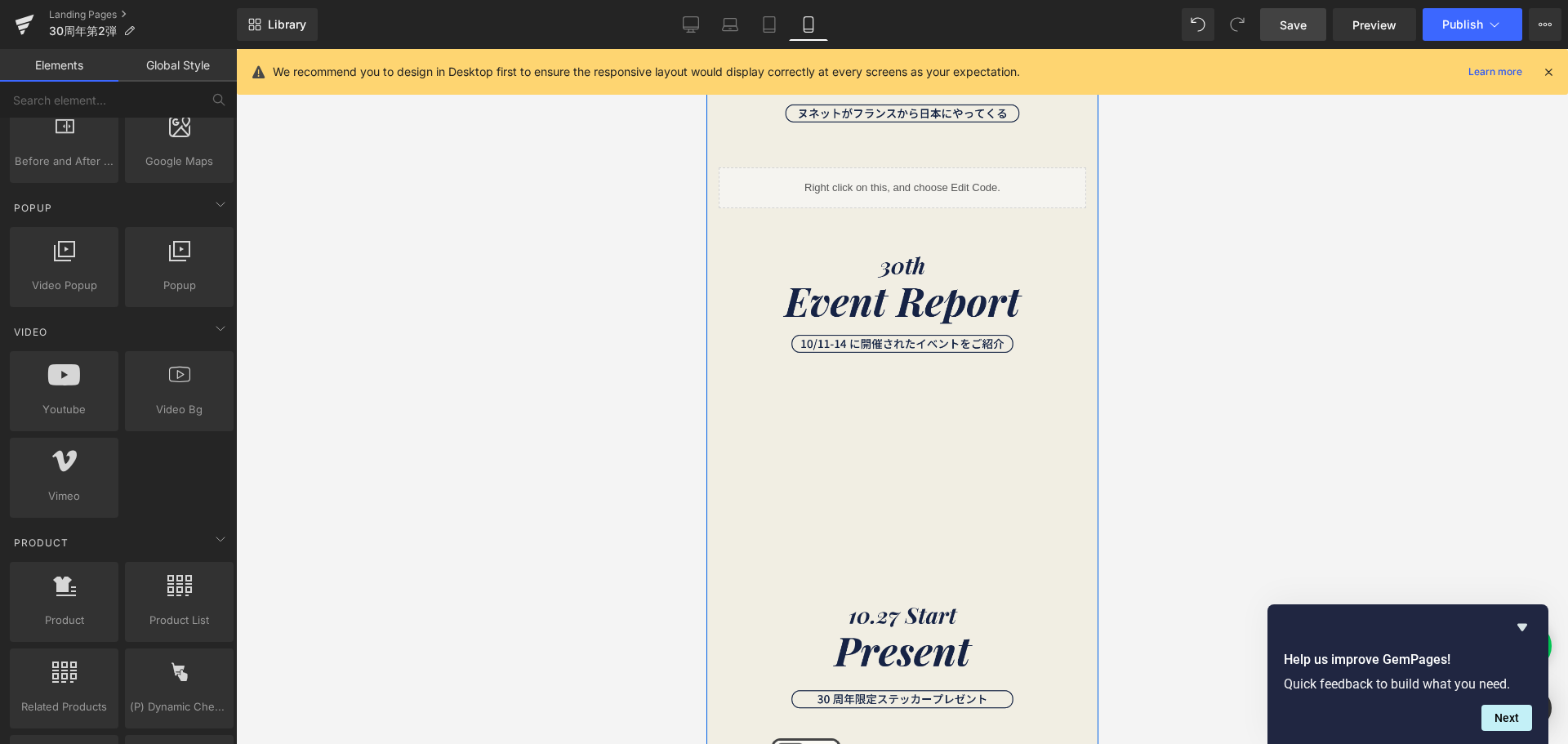
scroll to position [734, 0]
click at [884, 406] on div at bounding box center [901, 476] width 286 height 161
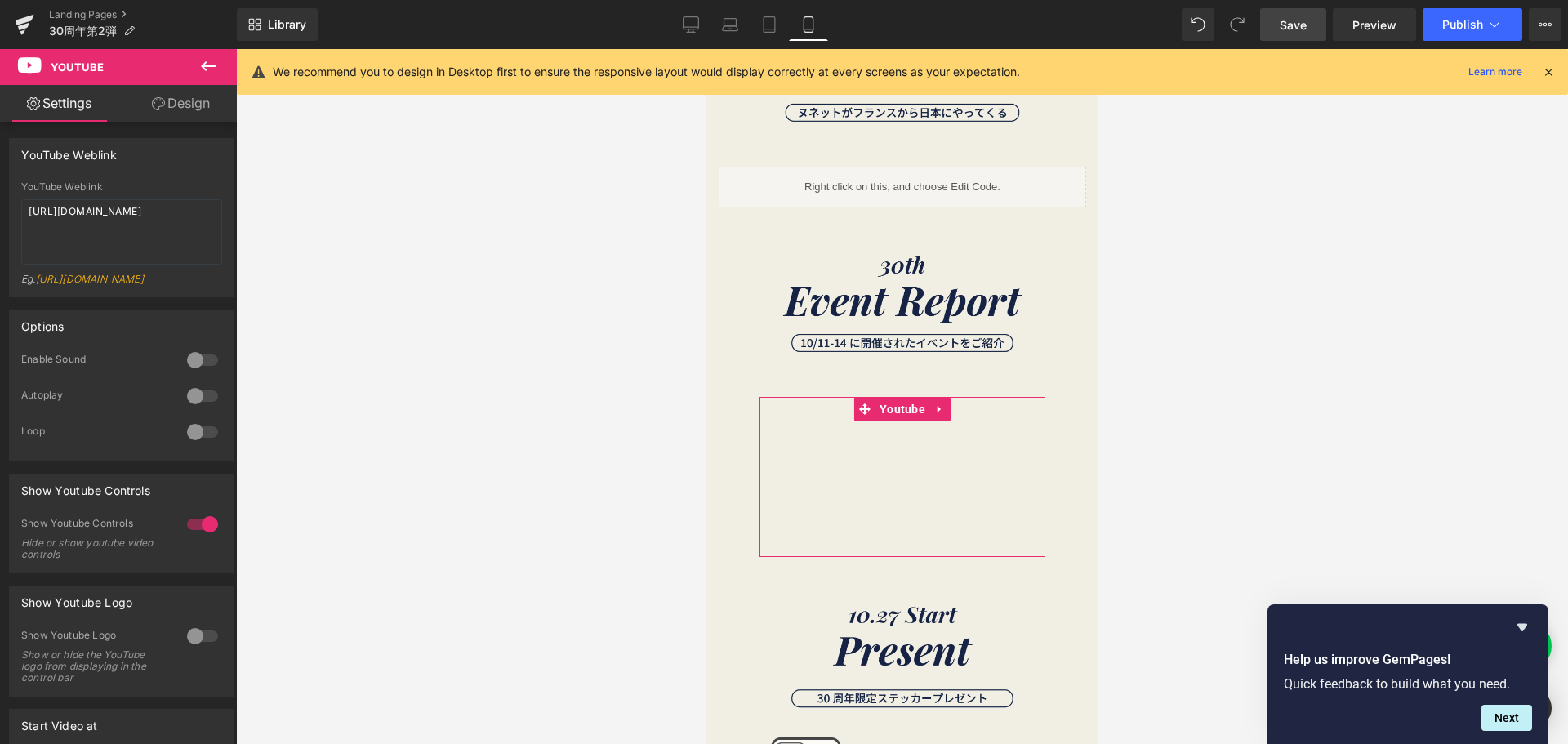
click at [211, 111] on link "Design" at bounding box center [181, 103] width 118 height 37
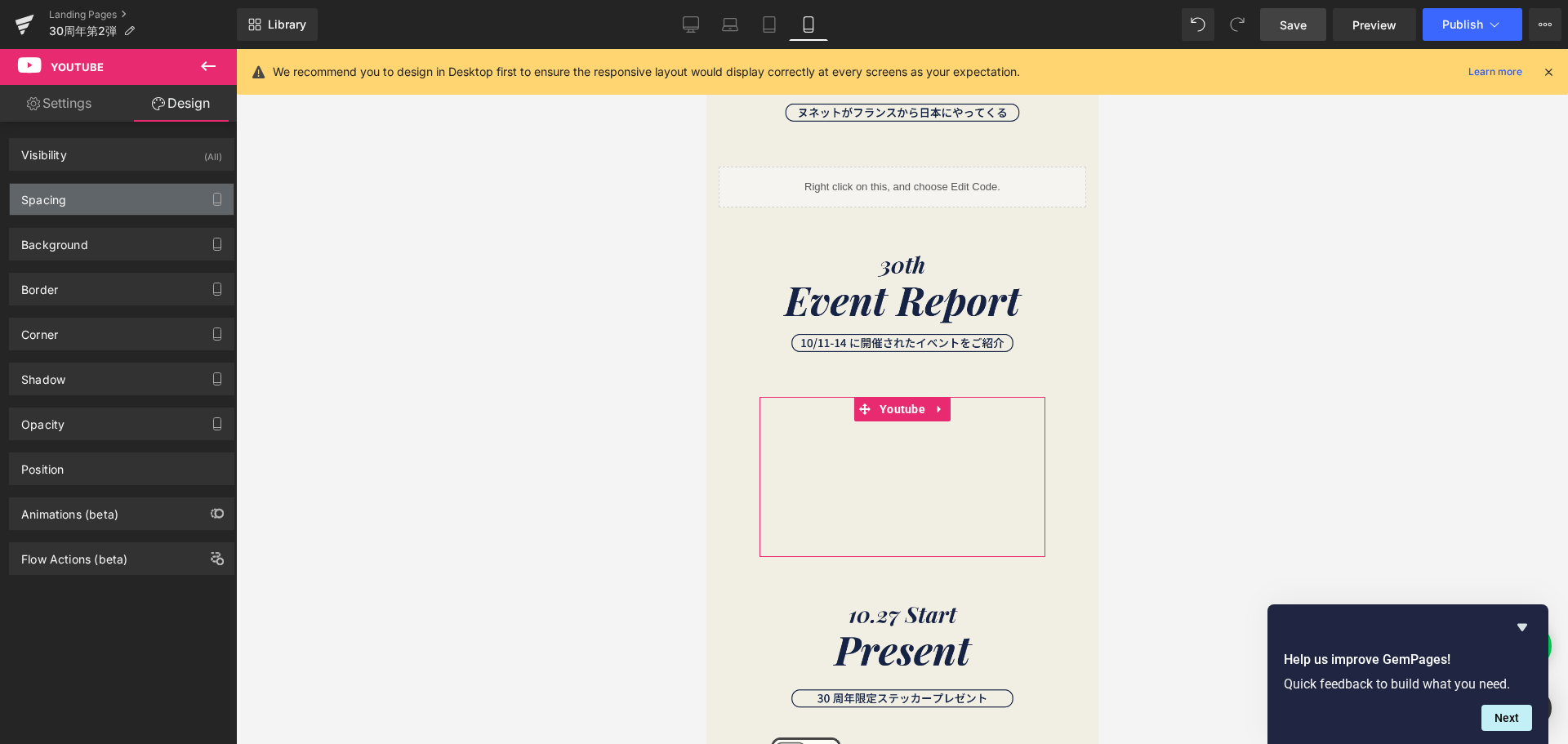
click at [141, 204] on div "Spacing" at bounding box center [121, 199] width 224 height 31
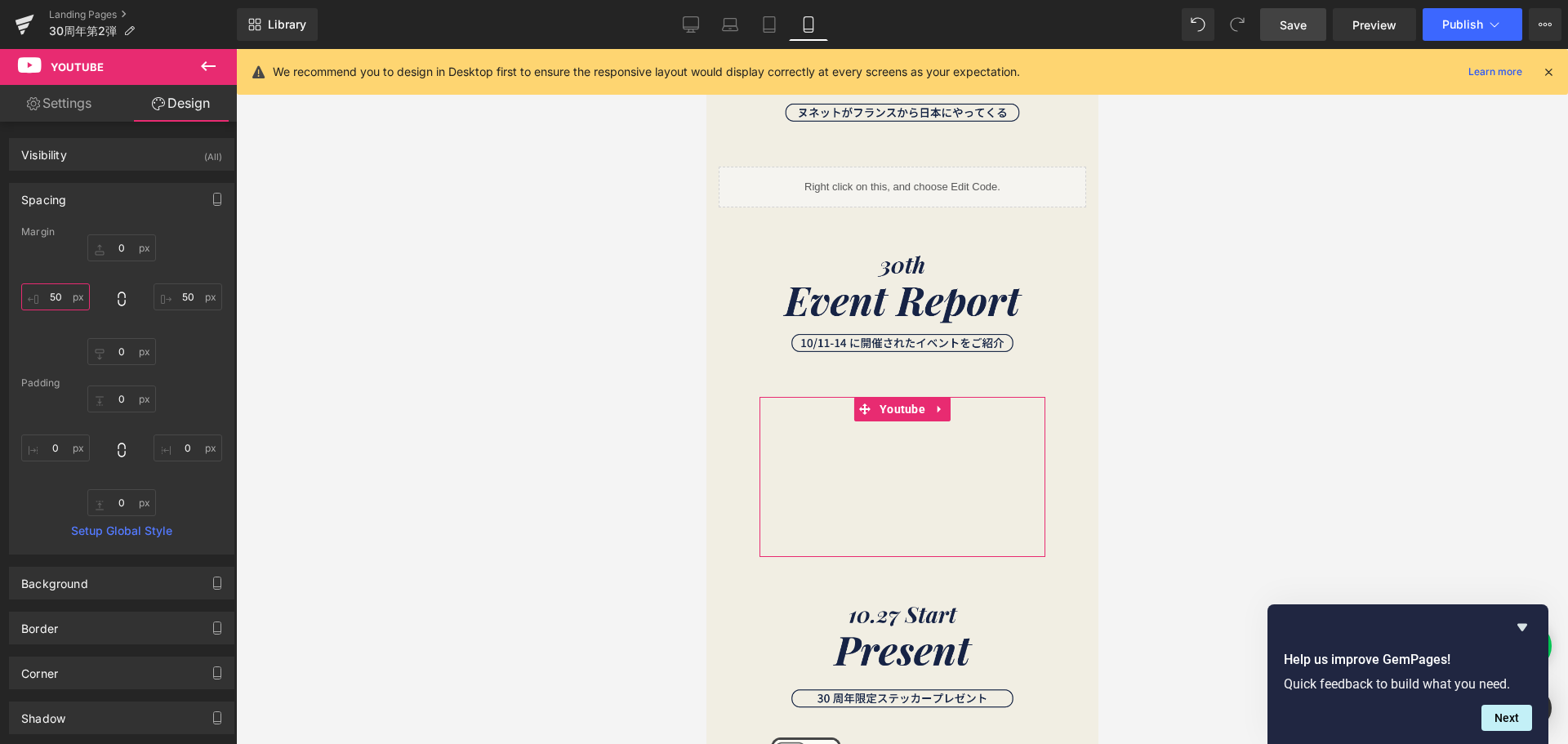
click at [67, 297] on input "50" at bounding box center [55, 296] width 69 height 27
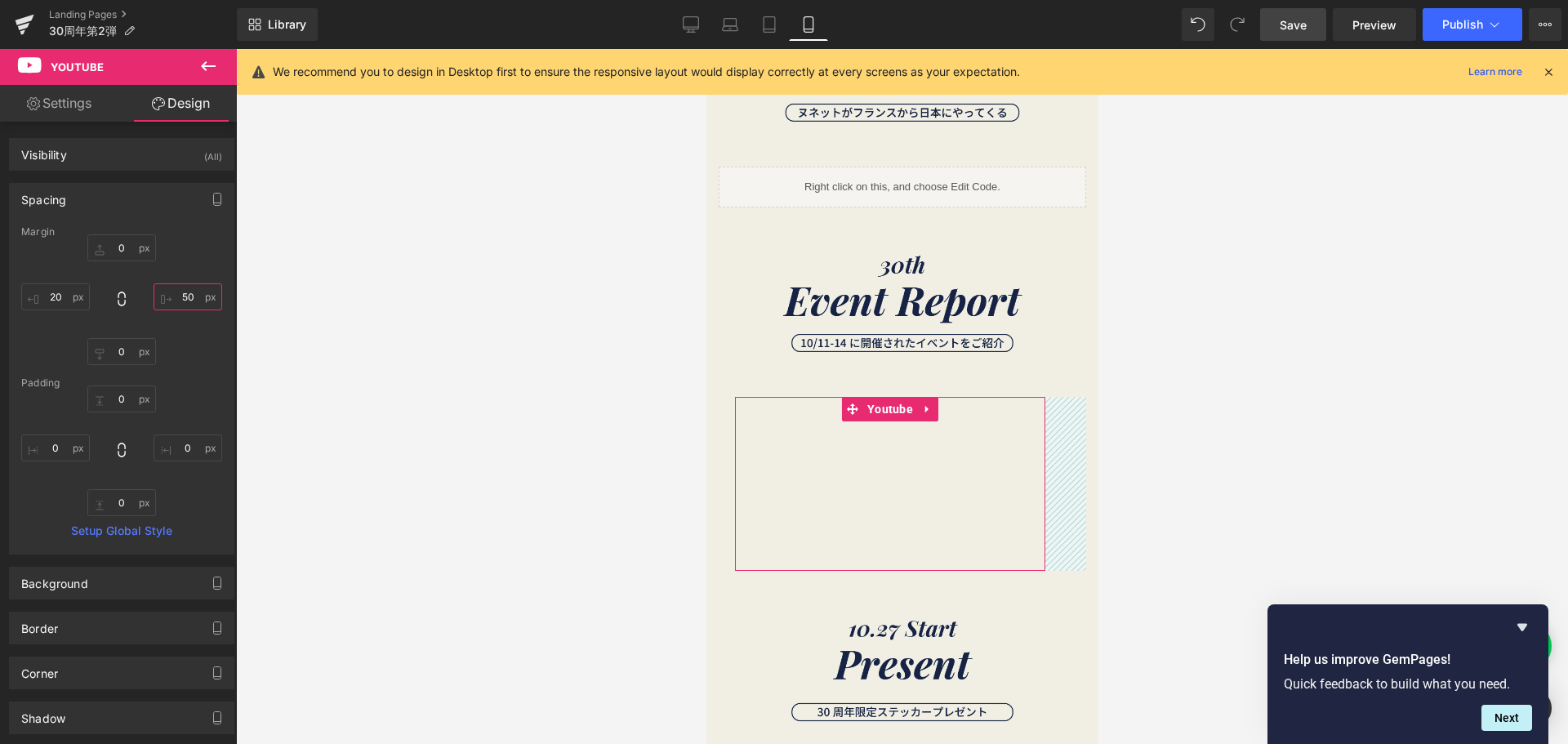
click at [188, 296] on input "50" at bounding box center [188, 296] width 69 height 27
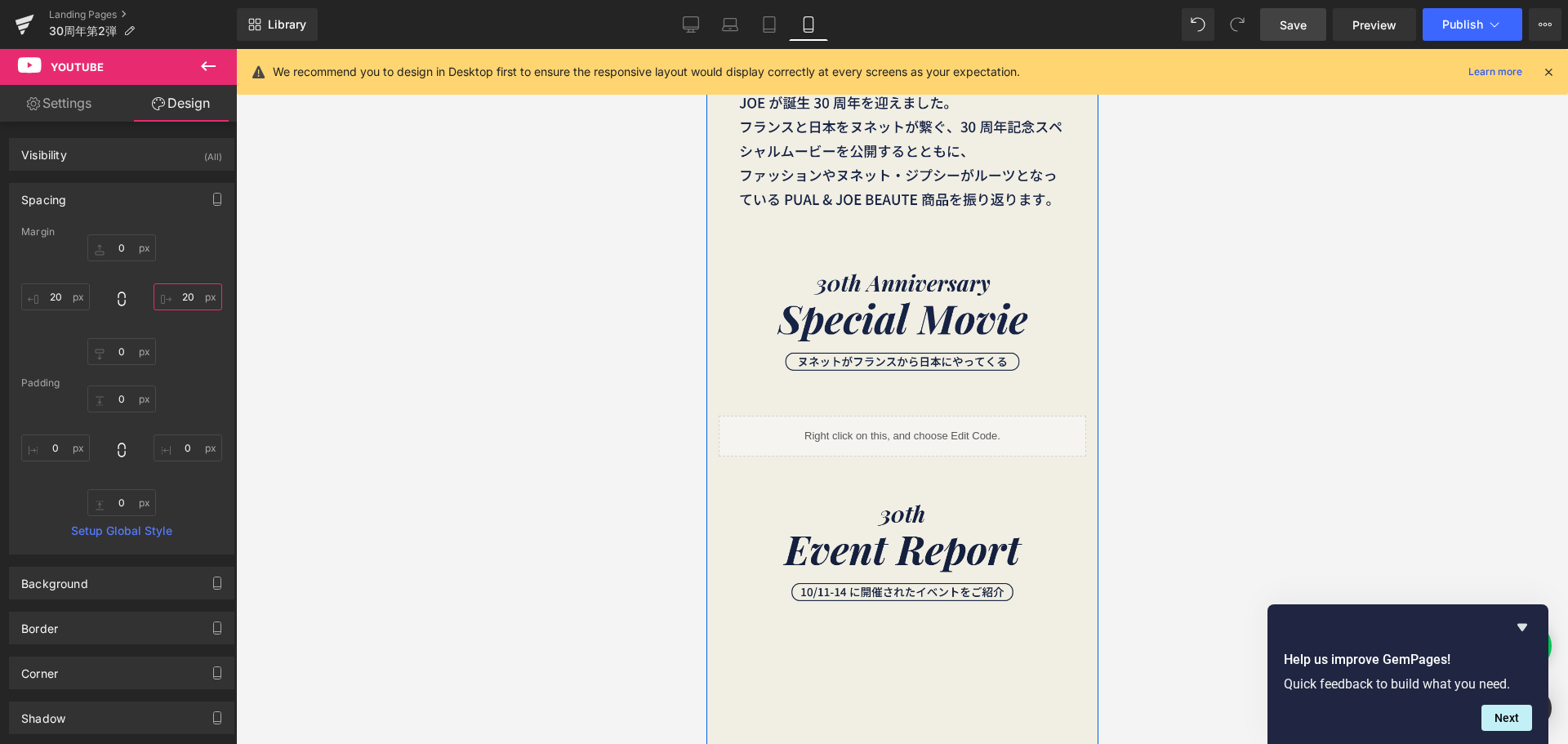
scroll to position [489, 0]
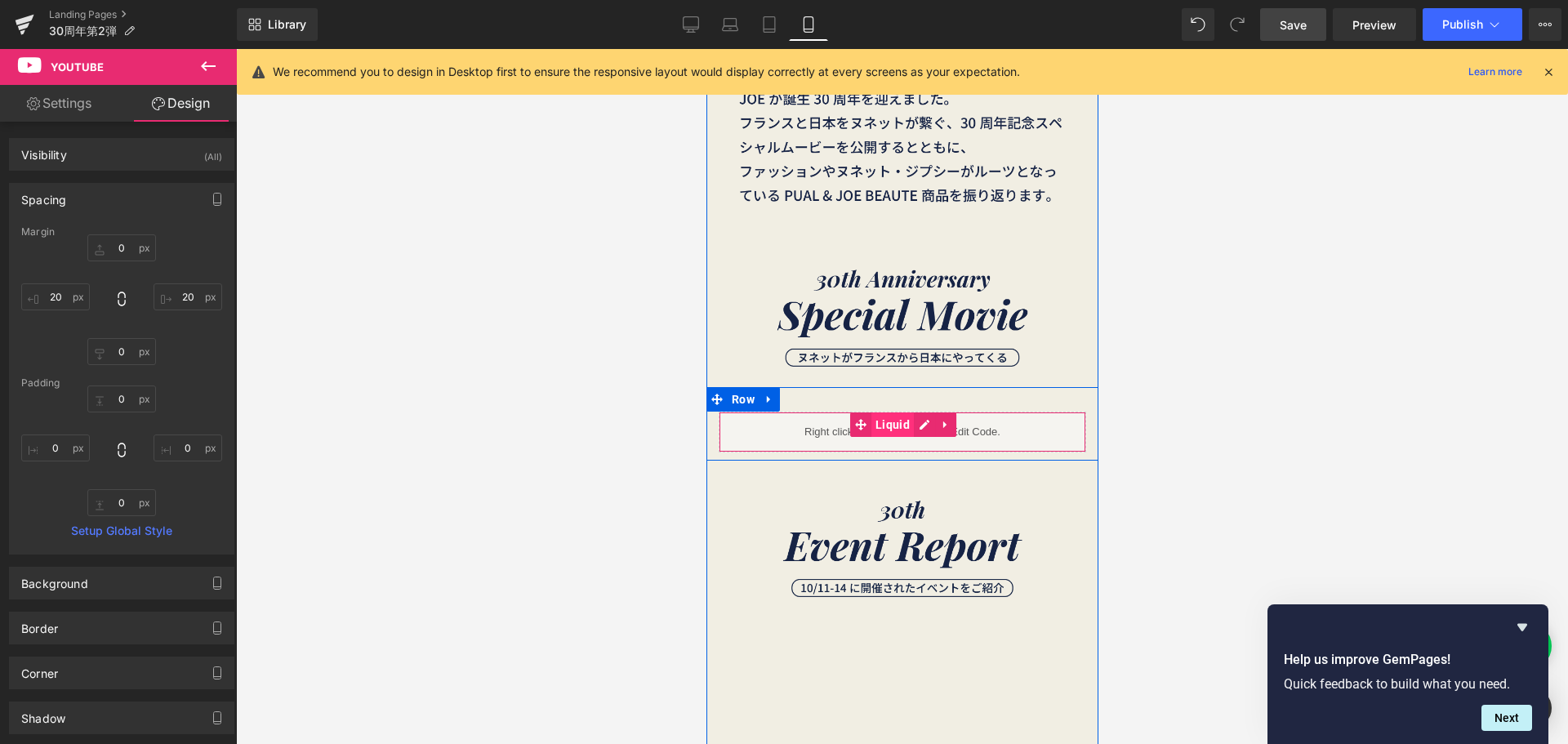
click at [886, 421] on span "Liquid" at bounding box center [891, 424] width 43 height 24
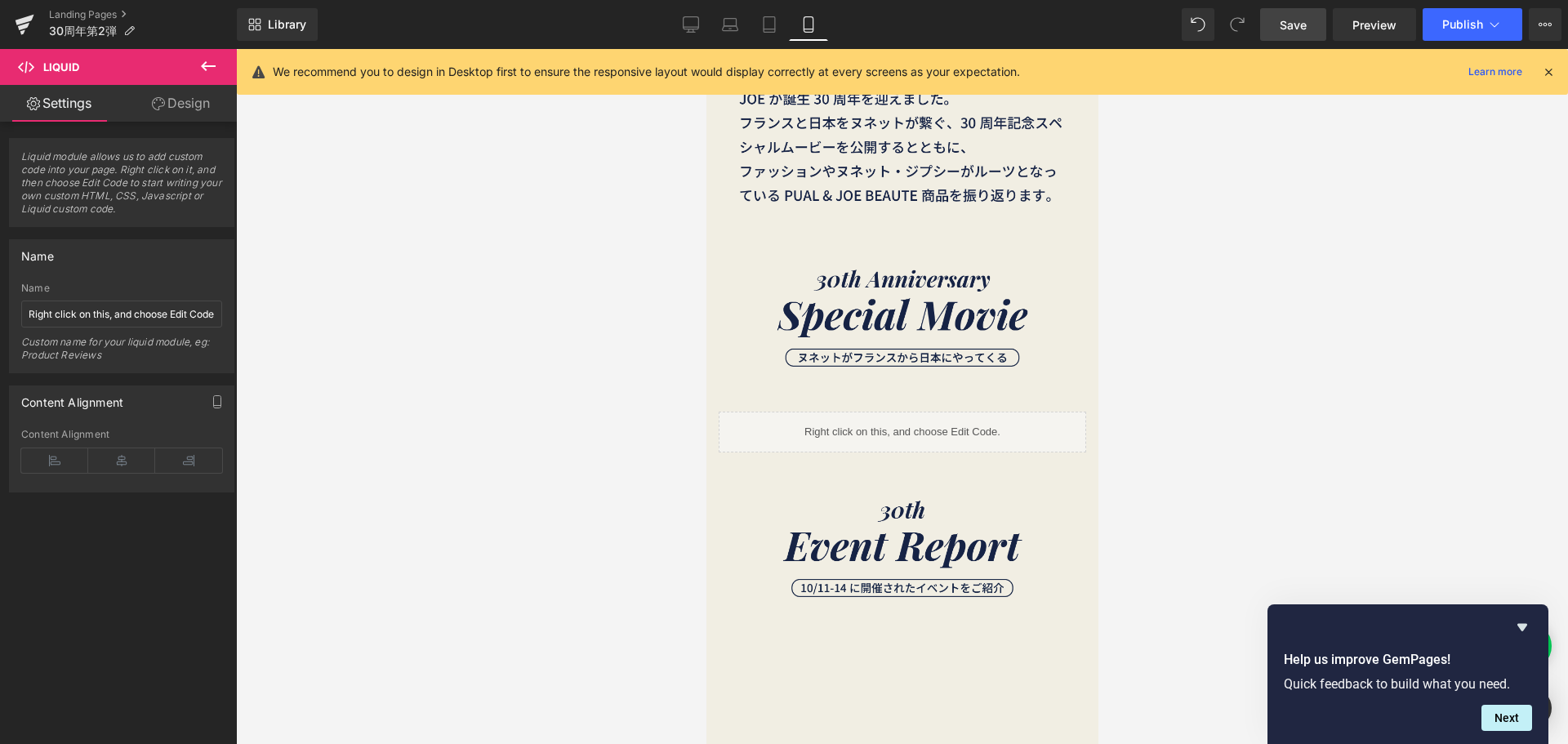
click at [208, 65] on icon at bounding box center [208, 65] width 15 height 10
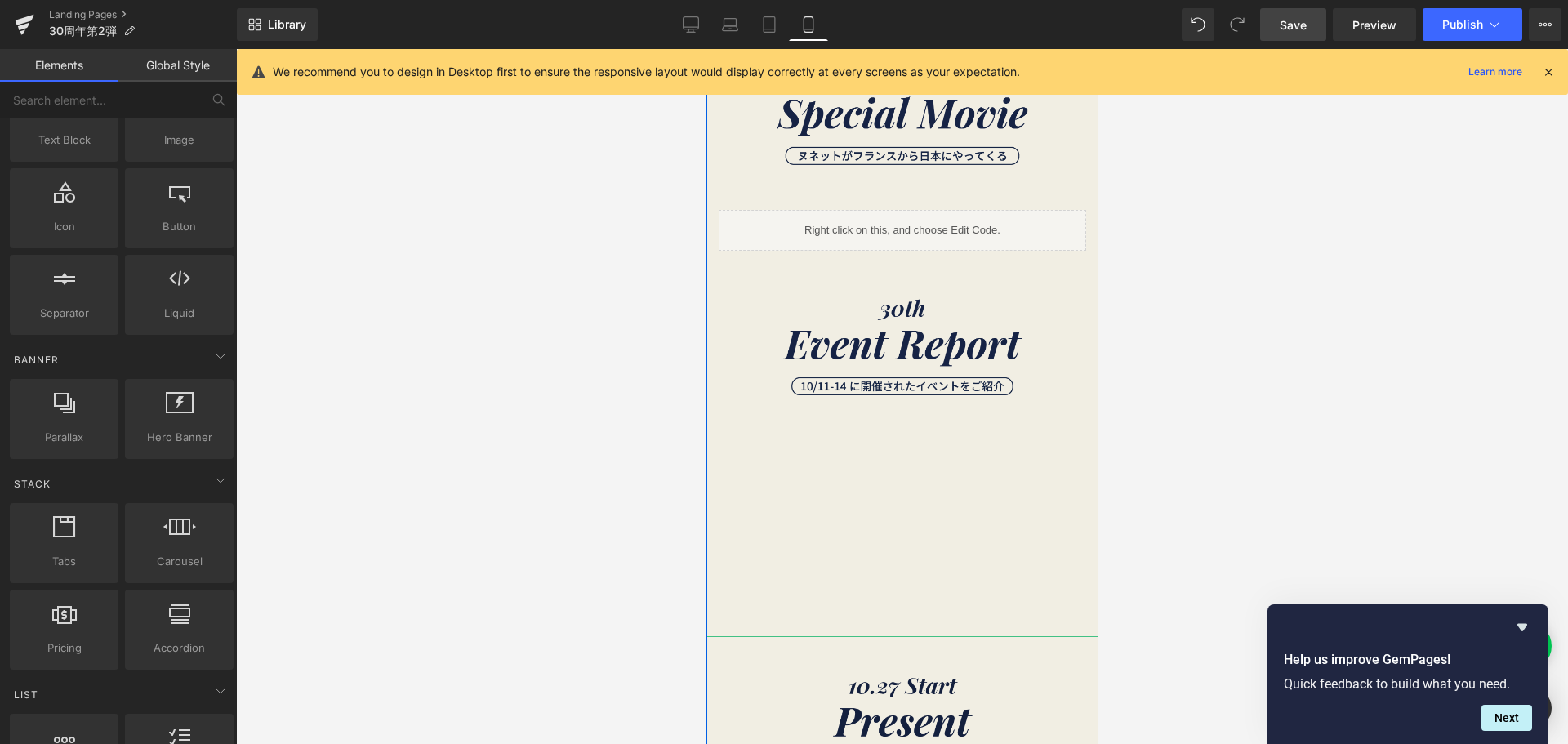
scroll to position [653, 0]
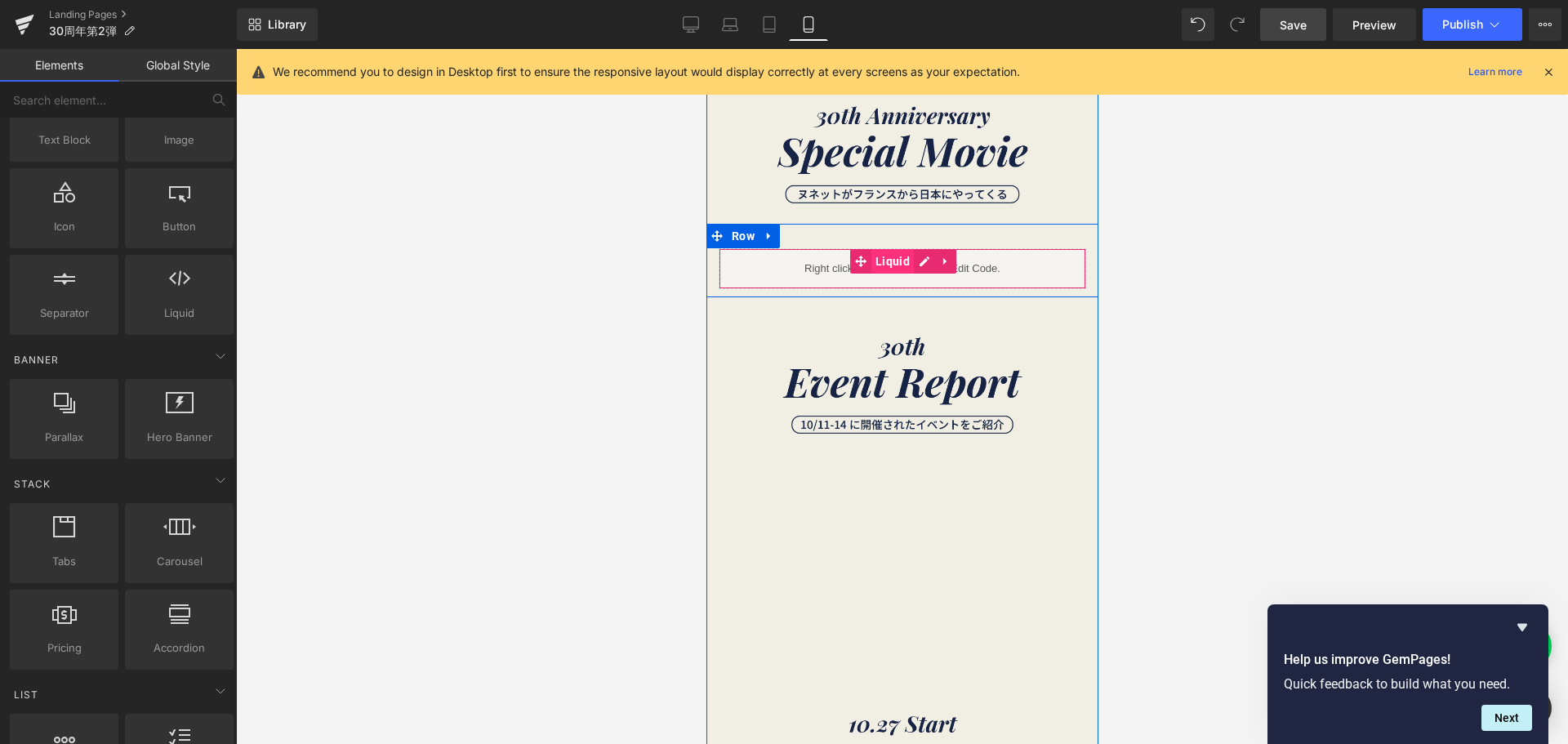
click at [881, 262] on span "Liquid" at bounding box center [891, 261] width 43 height 24
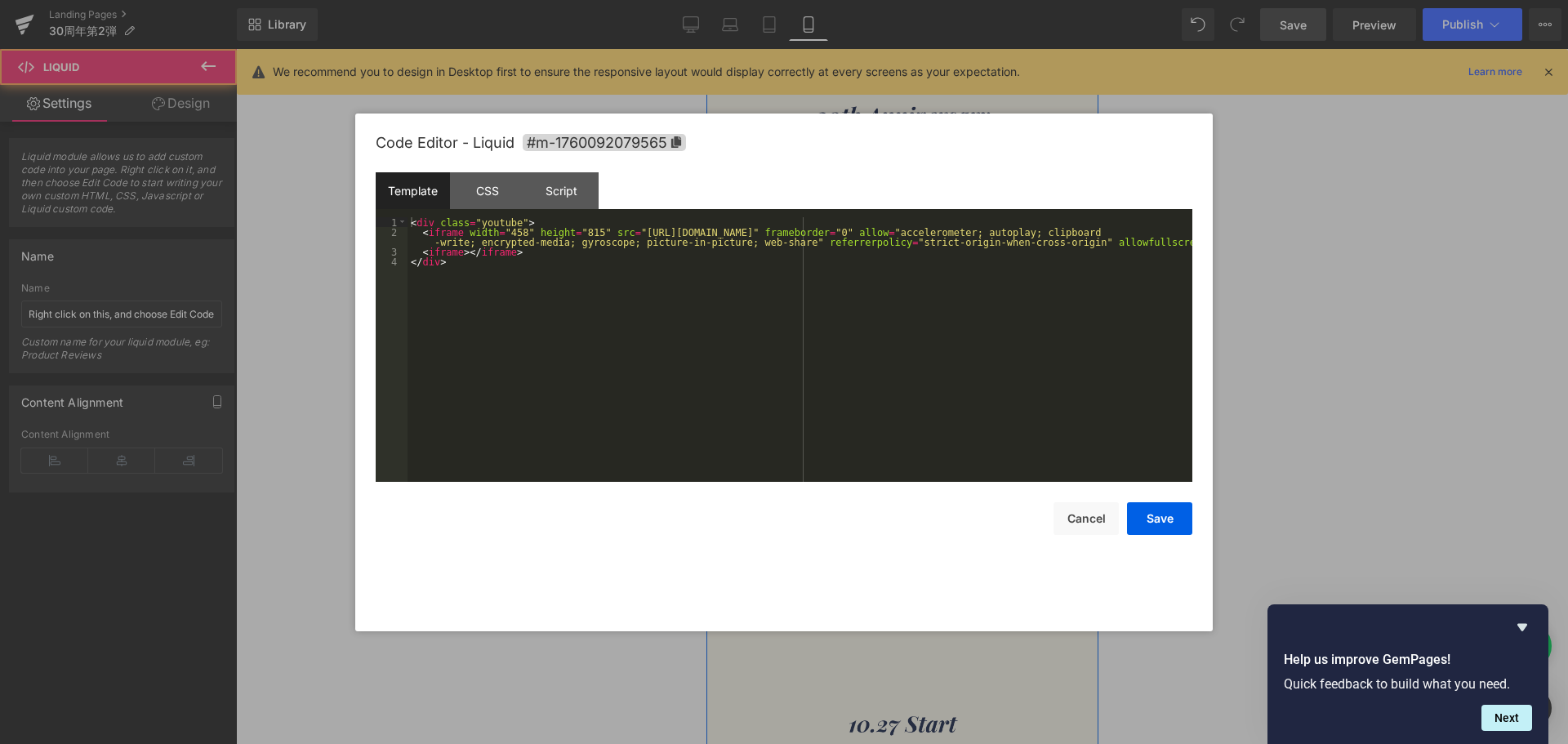
click at [907, 263] on div "Liquid" at bounding box center [902, 269] width 368 height 41
drag, startPoint x: 893, startPoint y: 232, endPoint x: 607, endPoint y: 233, distance: 286.0
click at [607, 233] on div "< div class = "youtube" > < iframe width = "458" height = "815" src = "https://…" at bounding box center [800, 359] width 785 height 284
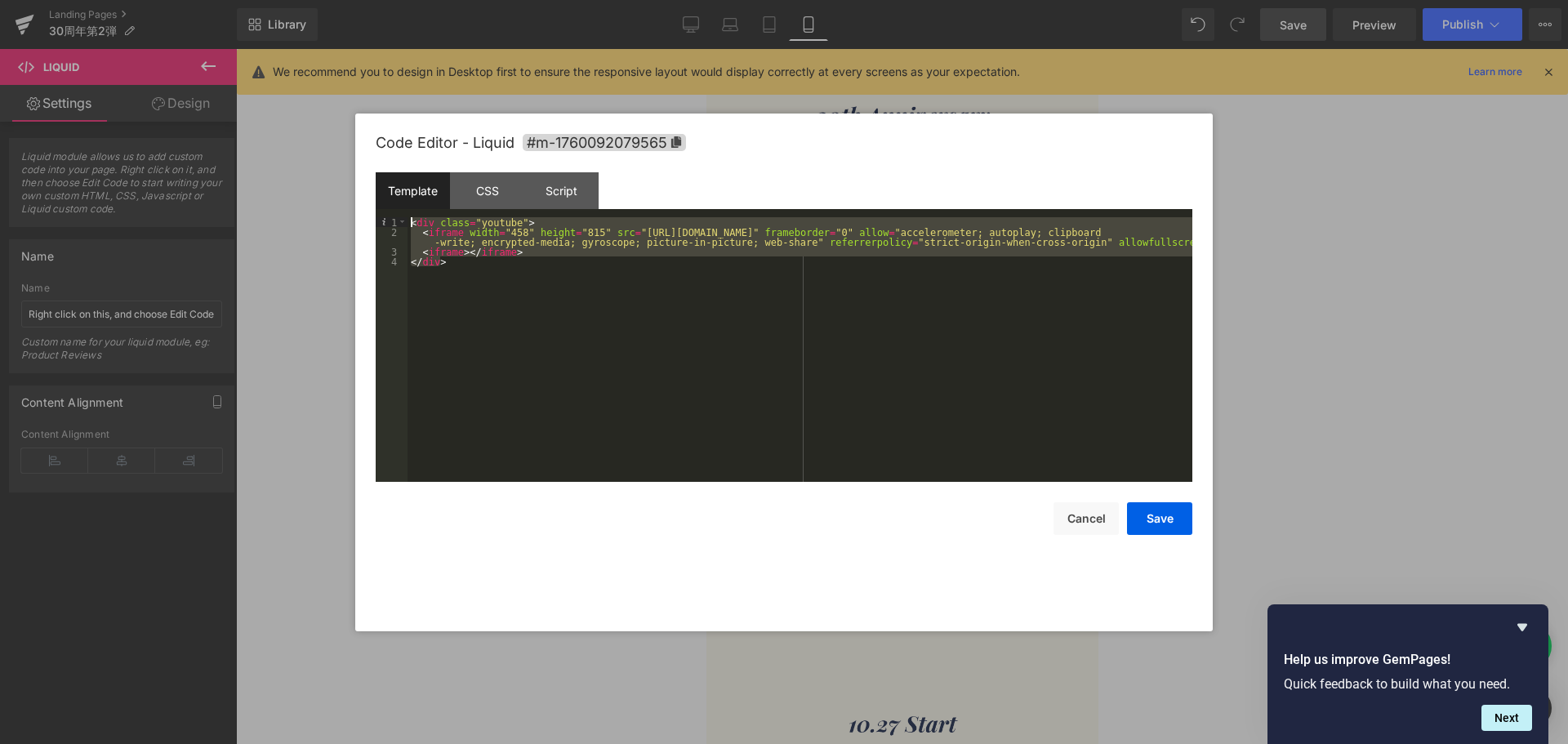
drag, startPoint x: 454, startPoint y: 296, endPoint x: 410, endPoint y: 203, distance: 102.9
click at [410, 203] on div "Template CSS Script Data 1 2 3 4 < div class = "youtube" > < iframe width = "45…" at bounding box center [784, 327] width 817 height 309
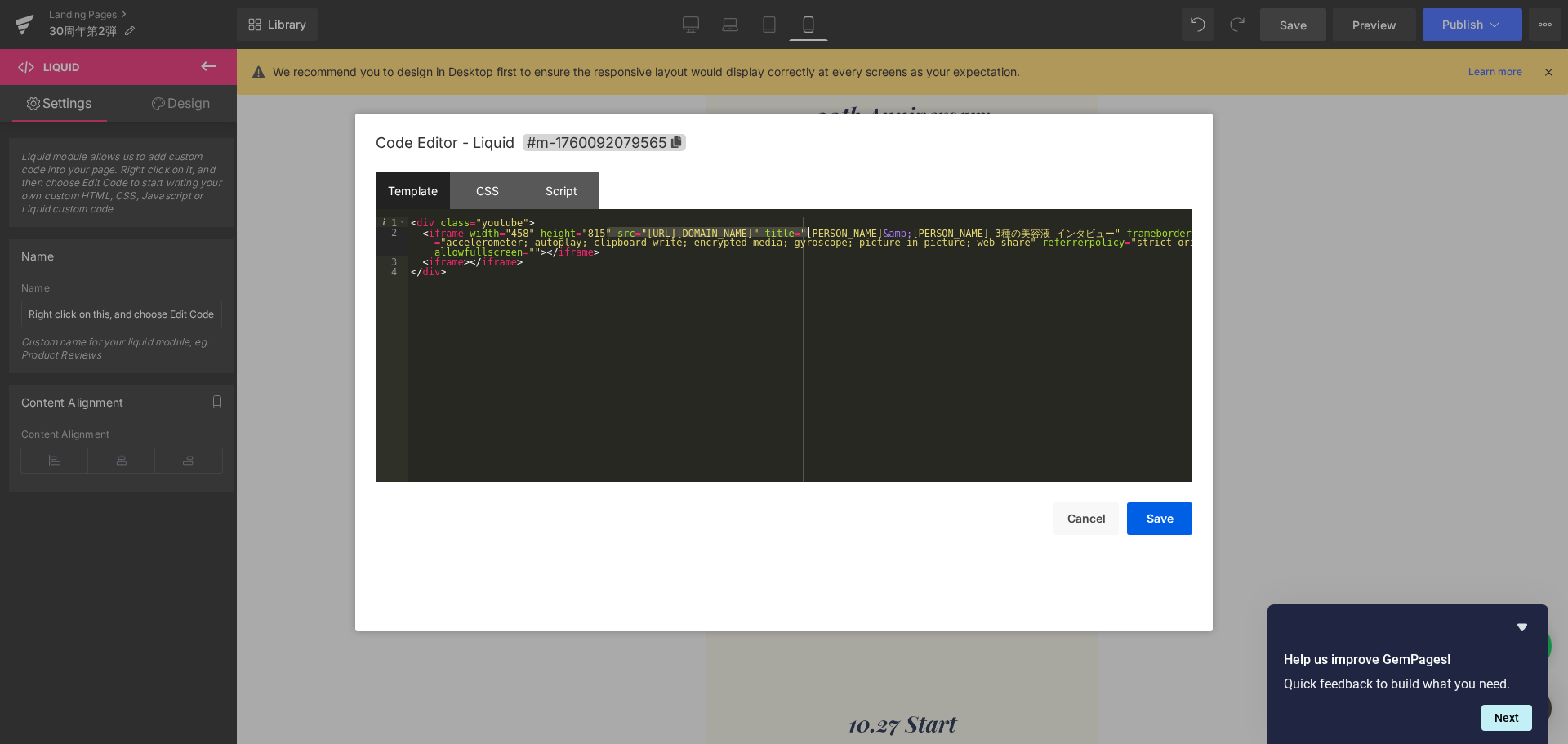
drag, startPoint x: 605, startPoint y: 230, endPoint x: 808, endPoint y: 233, distance: 203.0
click at [808, 233] on div "< div class = "youtube" > < iframe width = "458" height = "815" src = "[URL][DO…" at bounding box center [800, 359] width 785 height 284
click at [1451, 235] on div at bounding box center [784, 372] width 1568 height 744
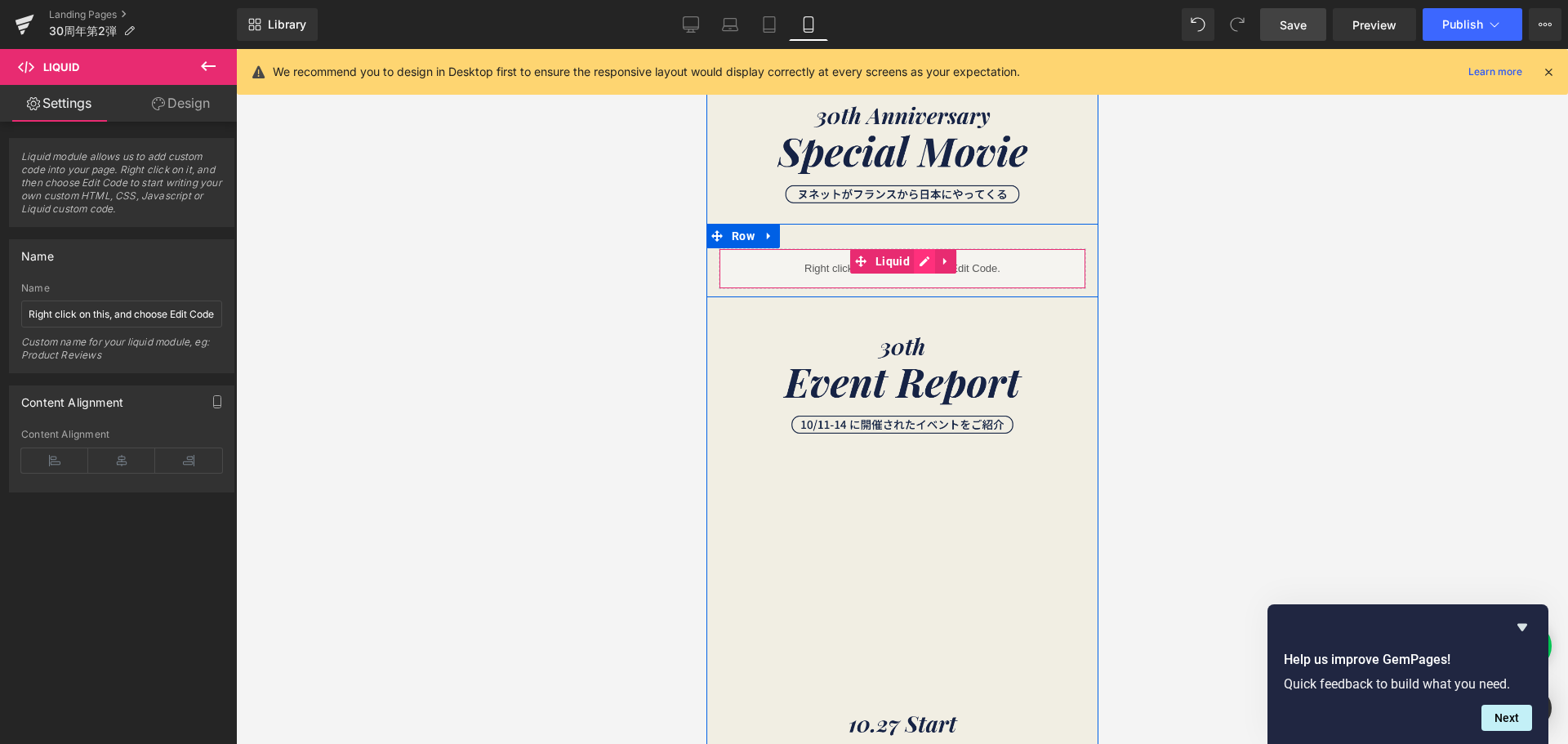
click at [920, 260] on div "Liquid" at bounding box center [902, 269] width 368 height 41
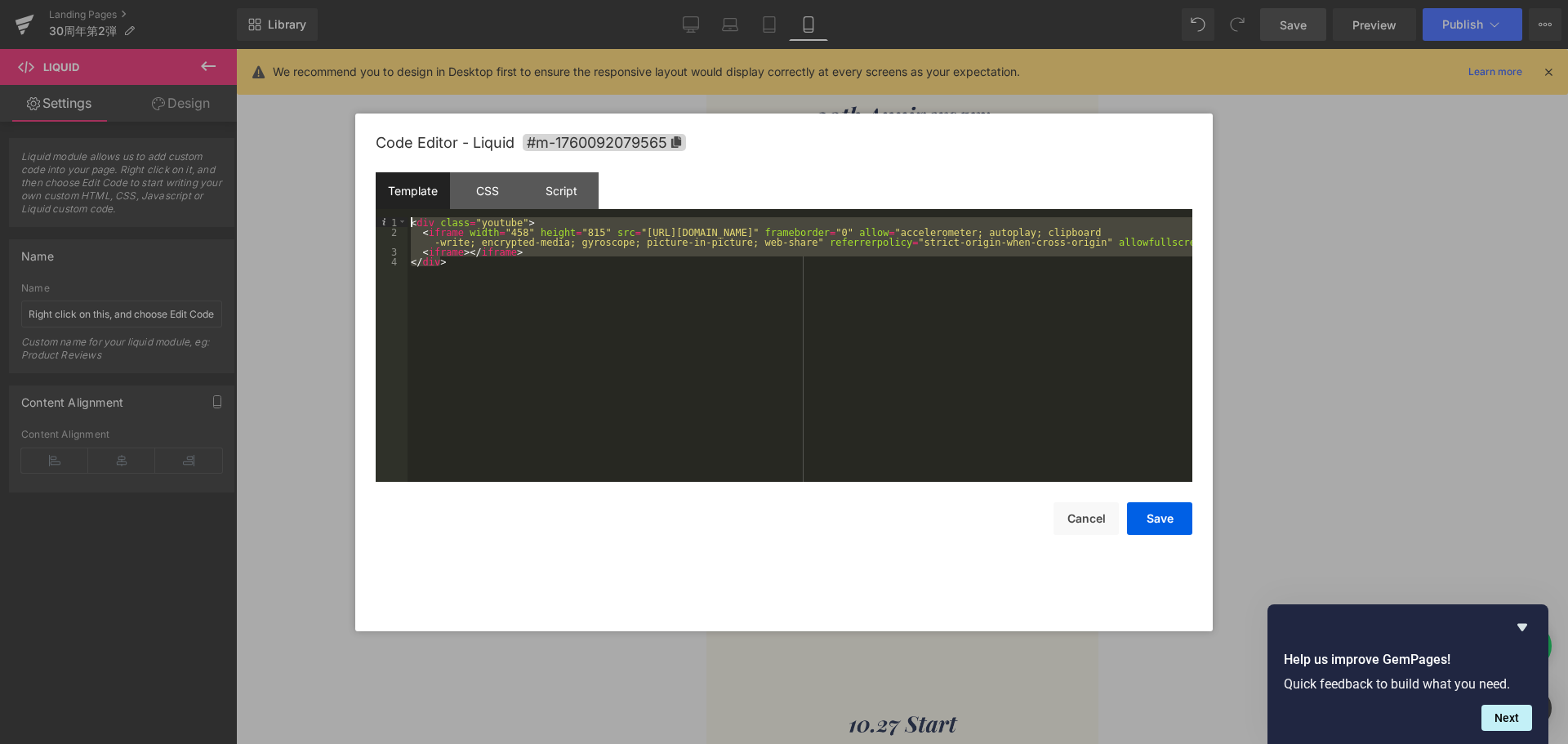
drag, startPoint x: 472, startPoint y: 279, endPoint x: 395, endPoint y: 190, distance: 117.7
click at [395, 190] on div "Template CSS Script Data 1 2 3 4 < div class = "youtube" > < iframe width = "45…" at bounding box center [784, 327] width 817 height 309
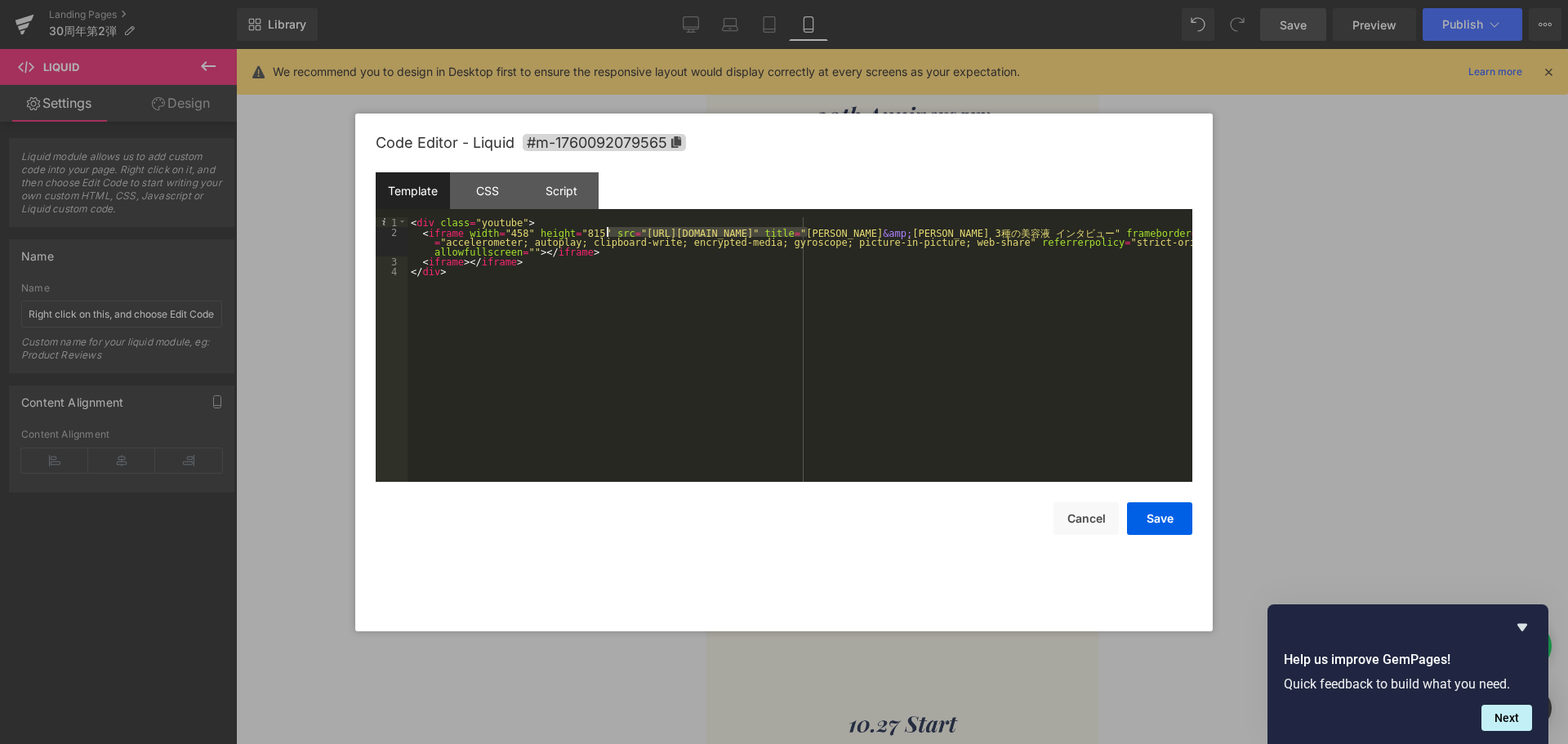
drag, startPoint x: 806, startPoint y: 229, endPoint x: 607, endPoint y: 235, distance: 199.1
click at [607, 235] on div "< div class = "youtube" > < iframe width = "458" height = "815" src = "[URL][DO…" at bounding box center [800, 359] width 785 height 284
drag, startPoint x: 935, startPoint y: 232, endPoint x: 1124, endPoint y: 229, distance: 189.0
click at [1124, 229] on div "< div class = "youtube" > < iframe width = "458" height = "815" src = "https://…" at bounding box center [800, 359] width 785 height 284
click at [1165, 516] on button "Save" at bounding box center [1159, 519] width 65 height 33
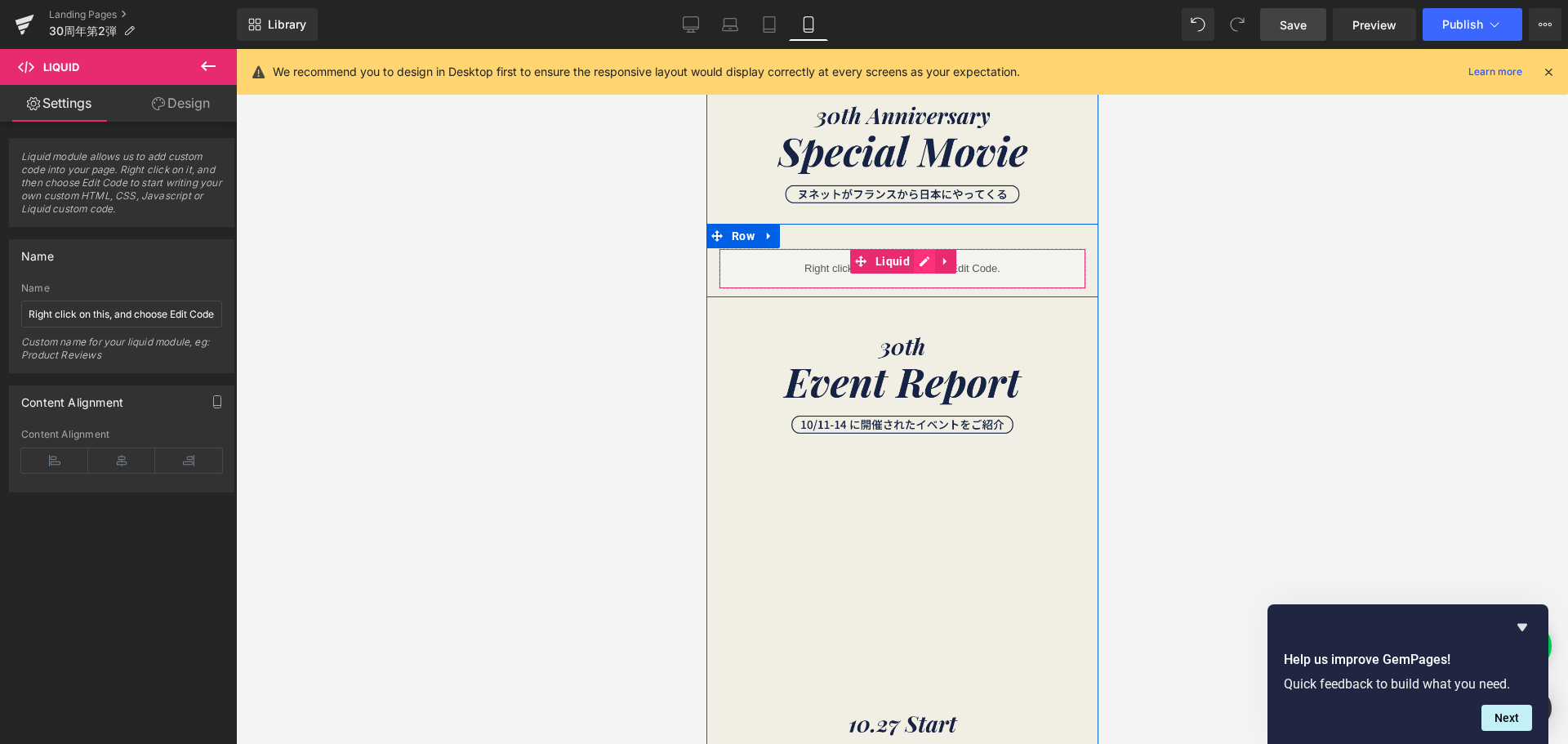
click at [911, 259] on div "Liquid" at bounding box center [902, 269] width 368 height 41
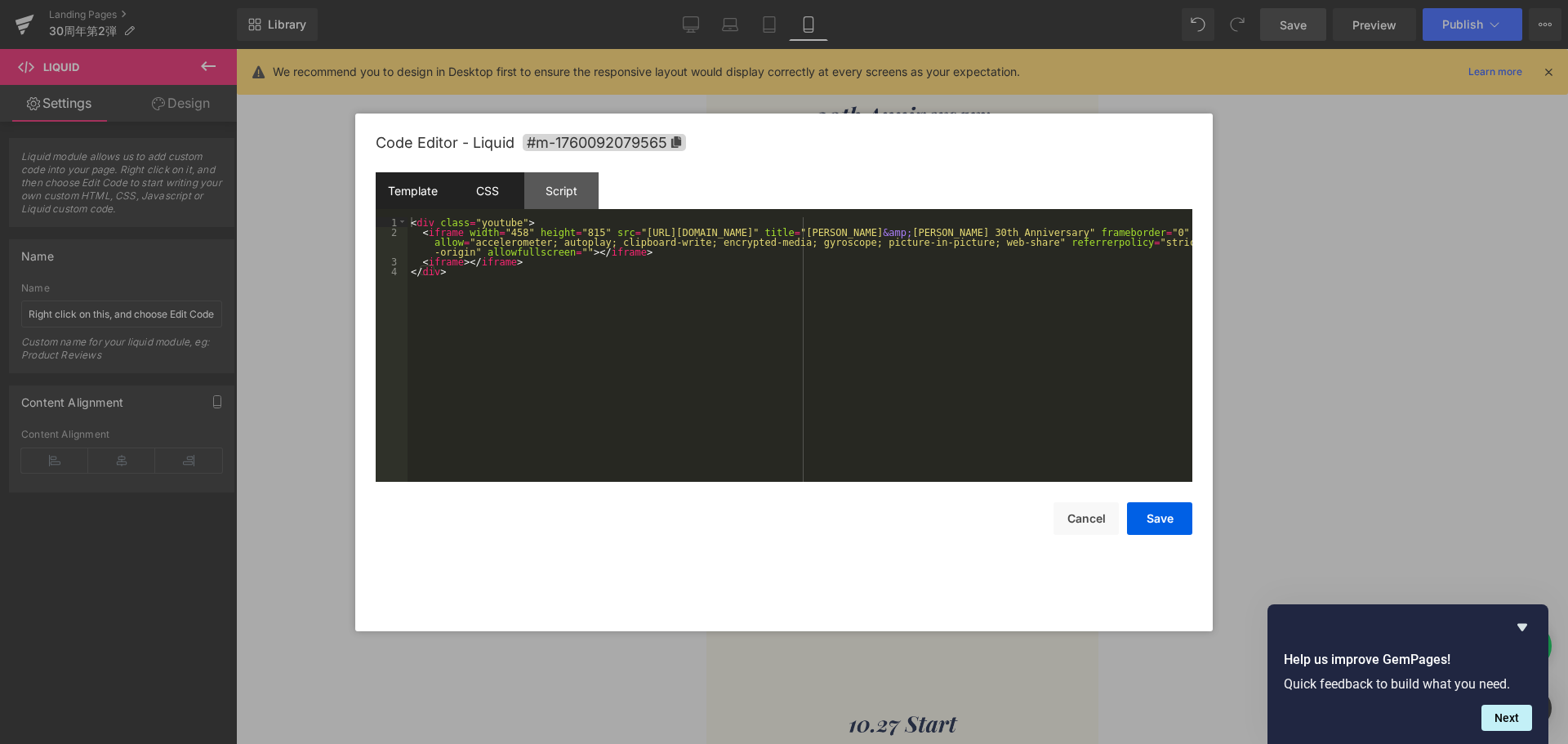
click at [499, 196] on div "CSS" at bounding box center [486, 190] width 74 height 37
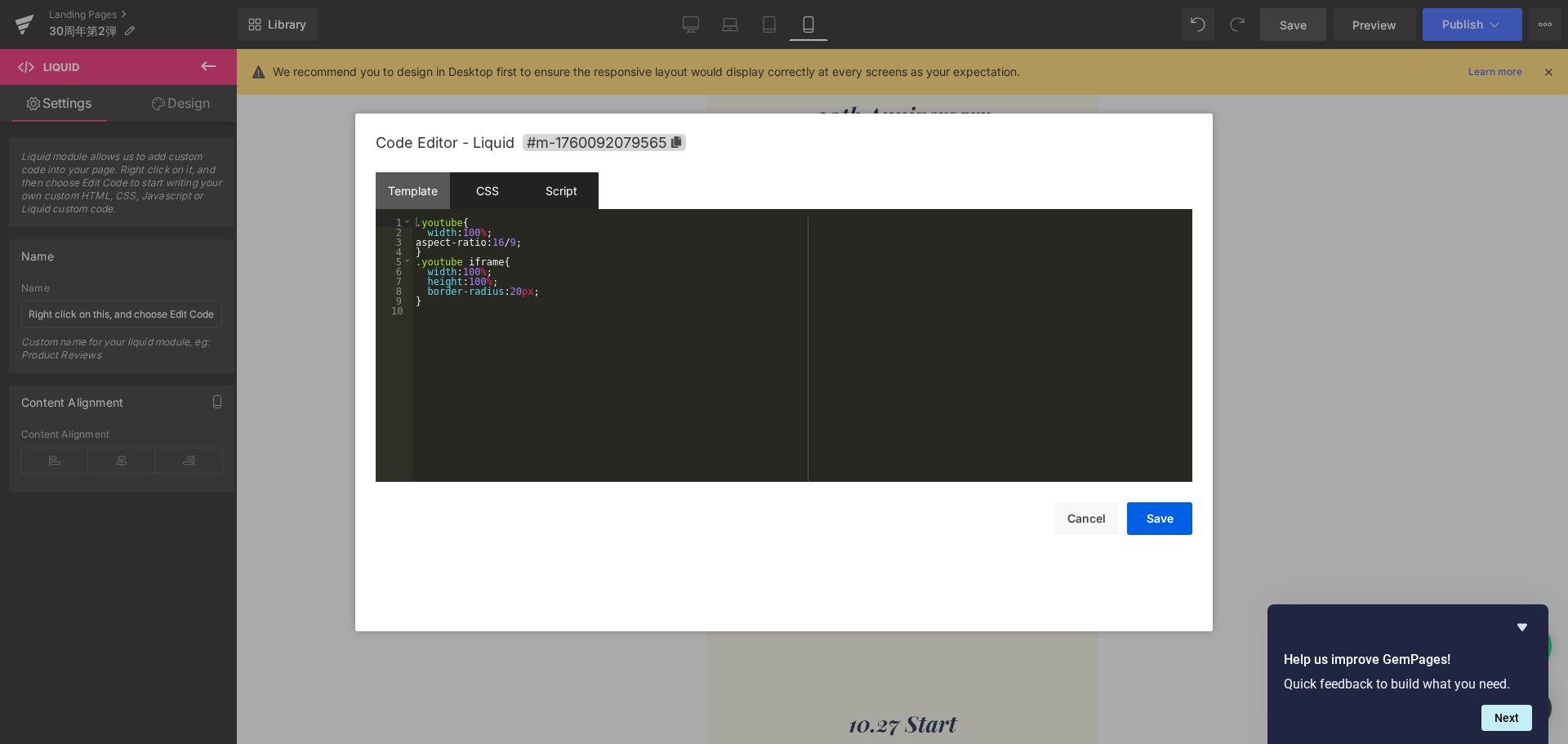
click at [568, 195] on div "Script" at bounding box center [561, 190] width 74 height 37
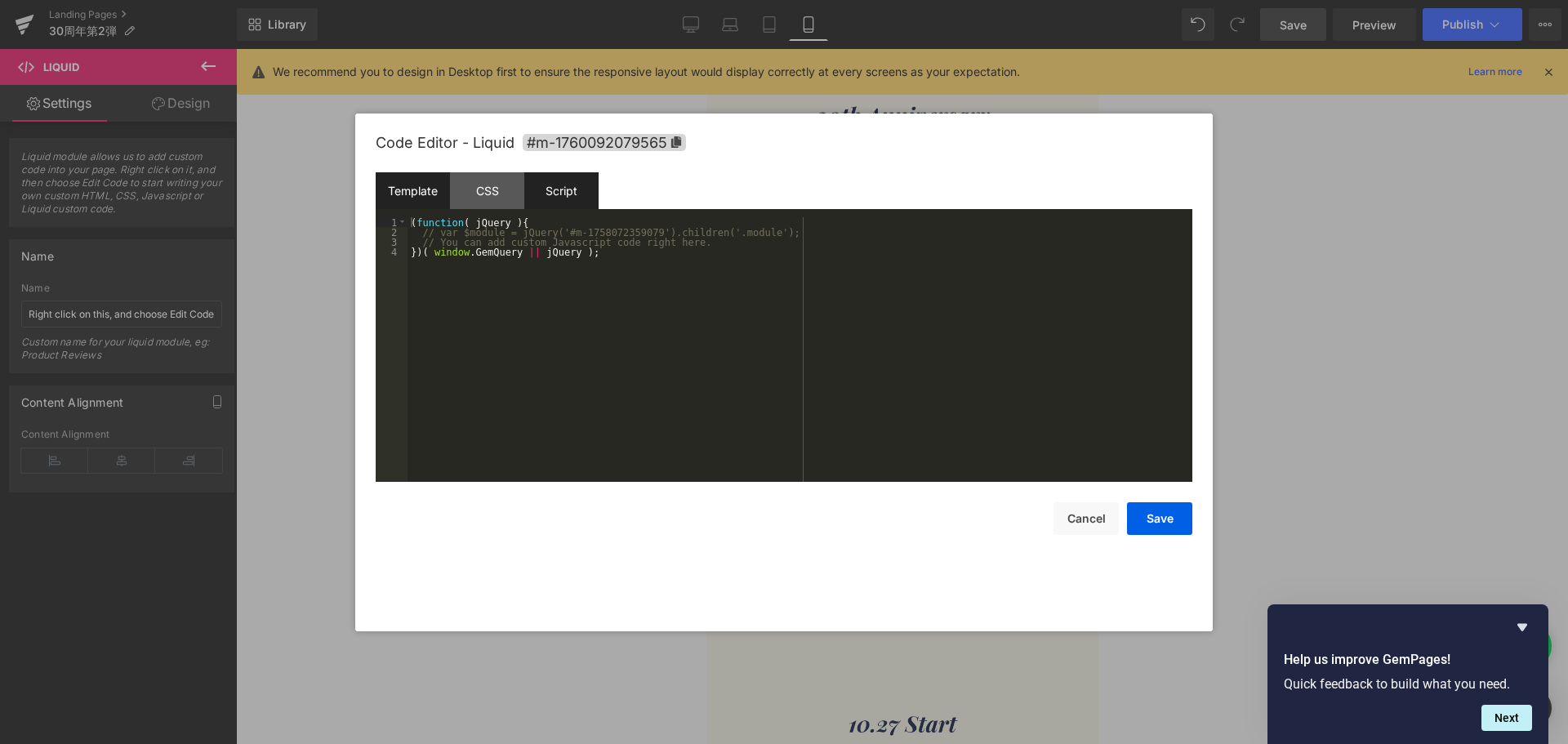
click at [409, 190] on div "Template" at bounding box center [412, 190] width 74 height 37
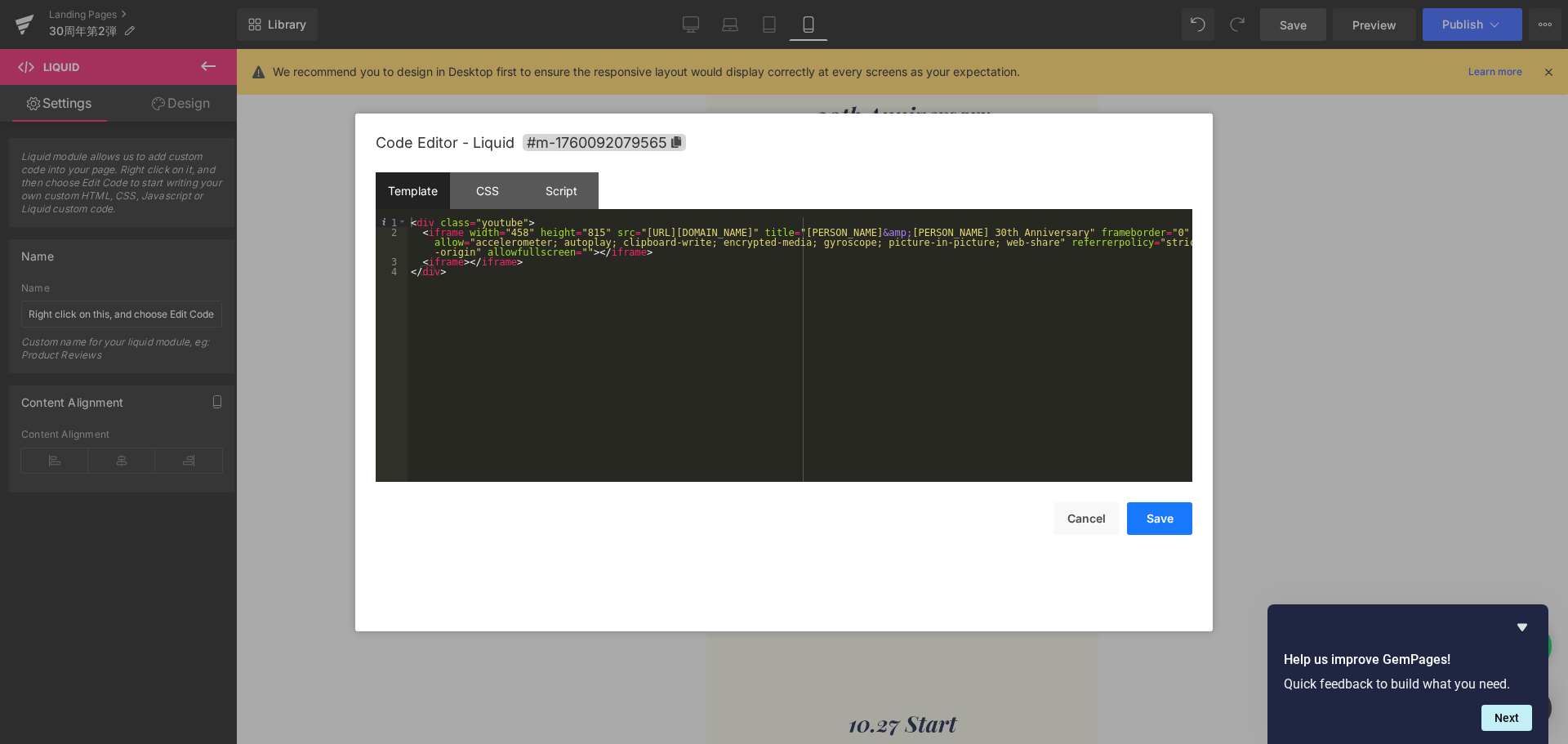
click at [1152, 517] on button "Save" at bounding box center [1159, 519] width 65 height 33
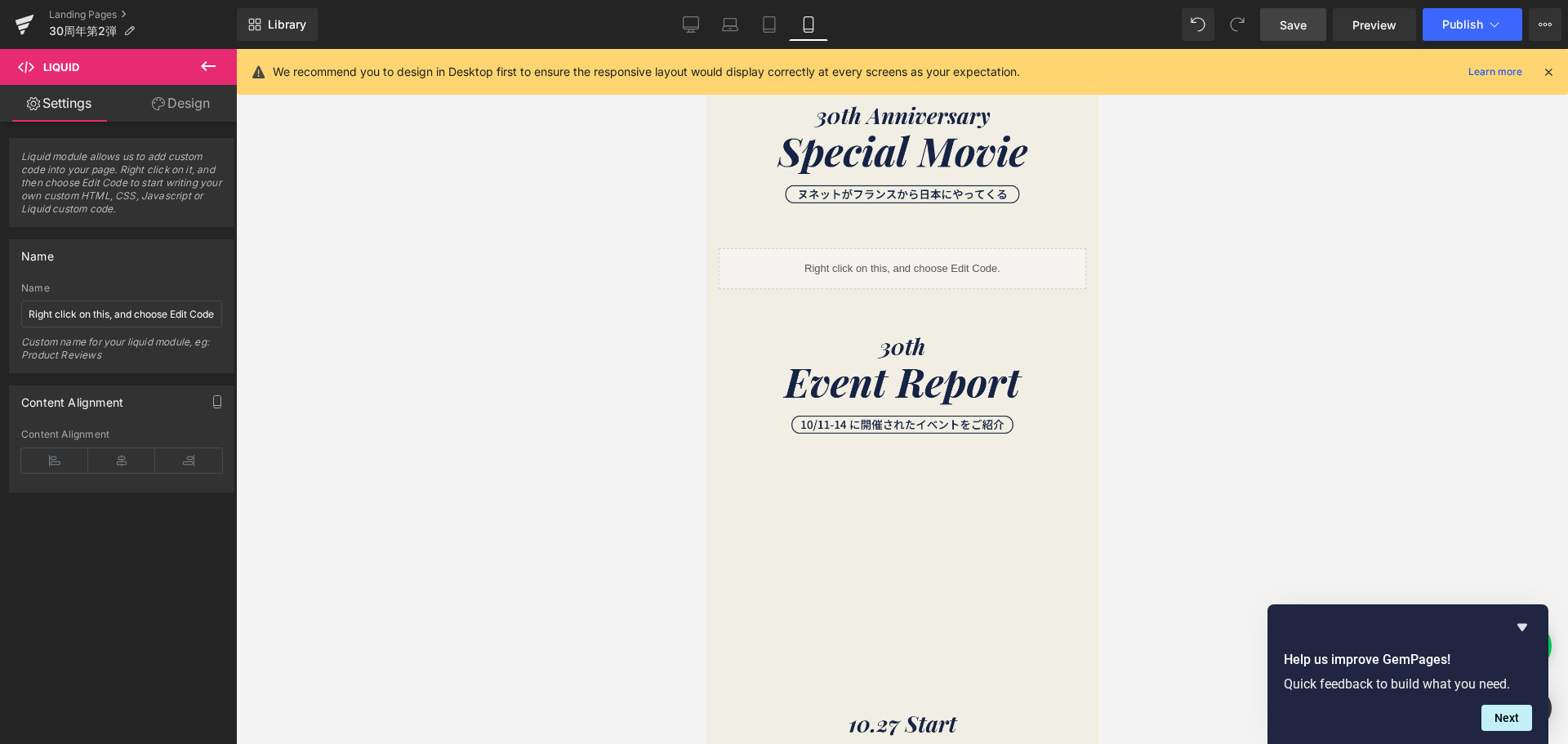
click at [1294, 34] on link "Save" at bounding box center [1293, 24] width 66 height 33
click at [1374, 18] on span "Preview" at bounding box center [1374, 25] width 44 height 17
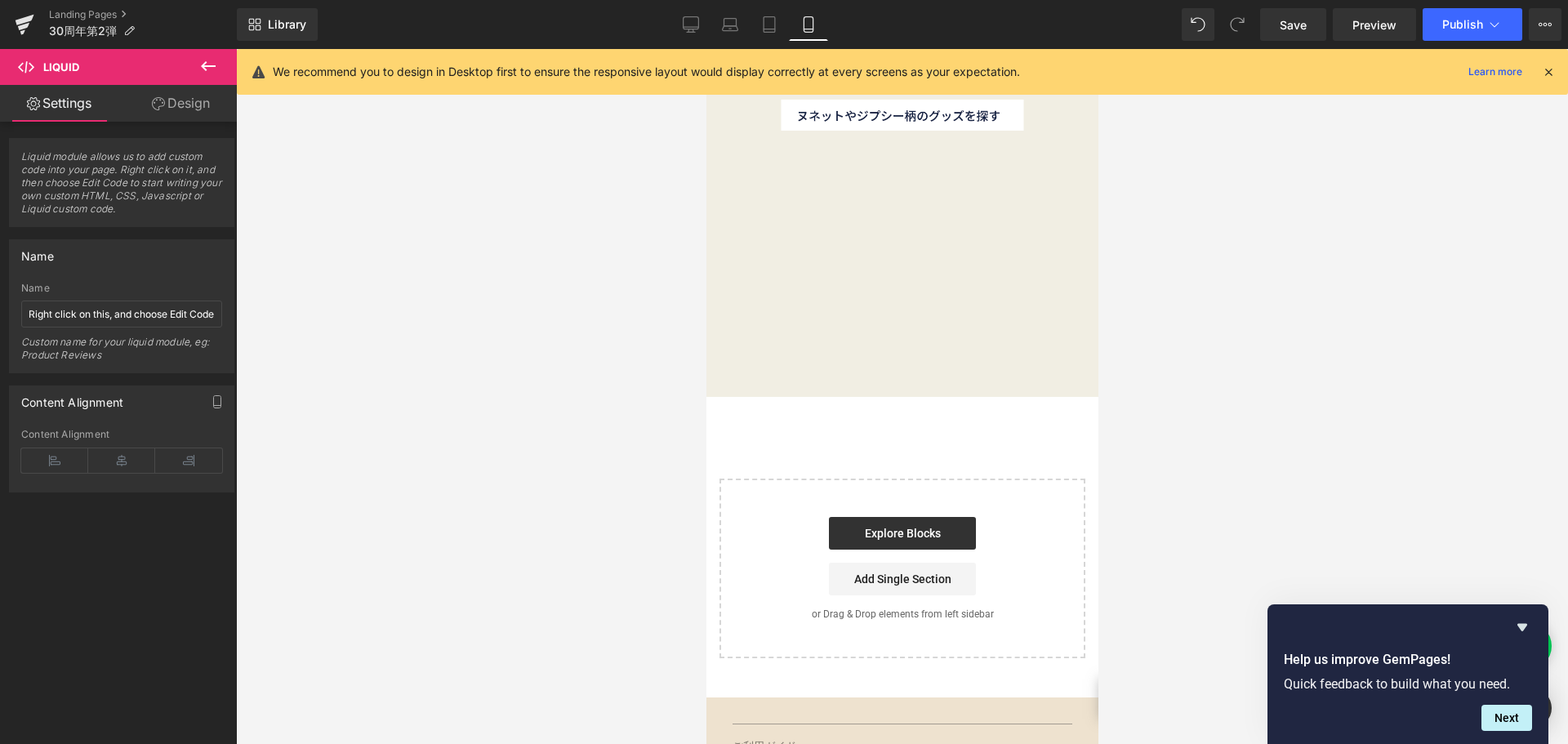
scroll to position [5061, 0]
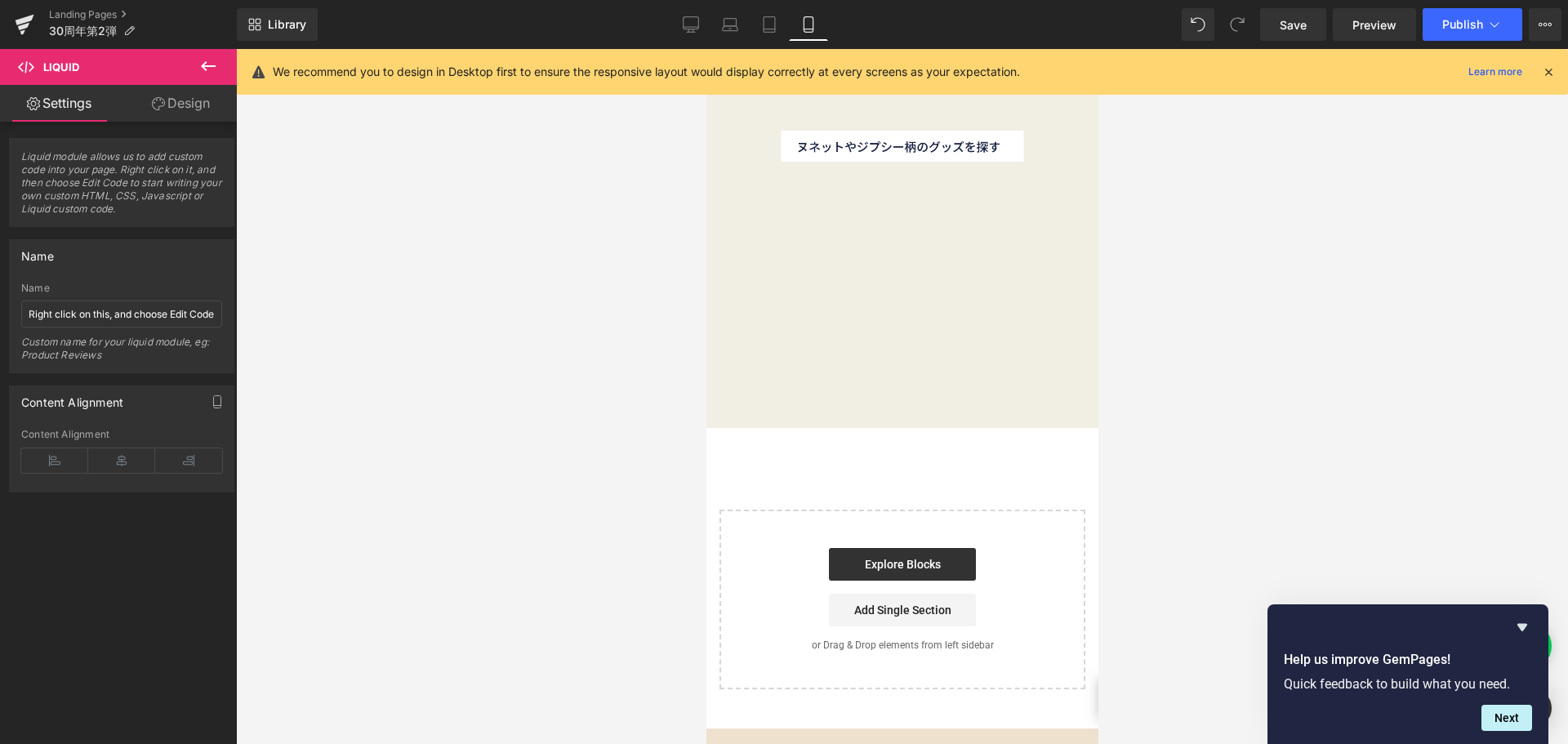
click at [205, 67] on icon at bounding box center [208, 65] width 15 height 10
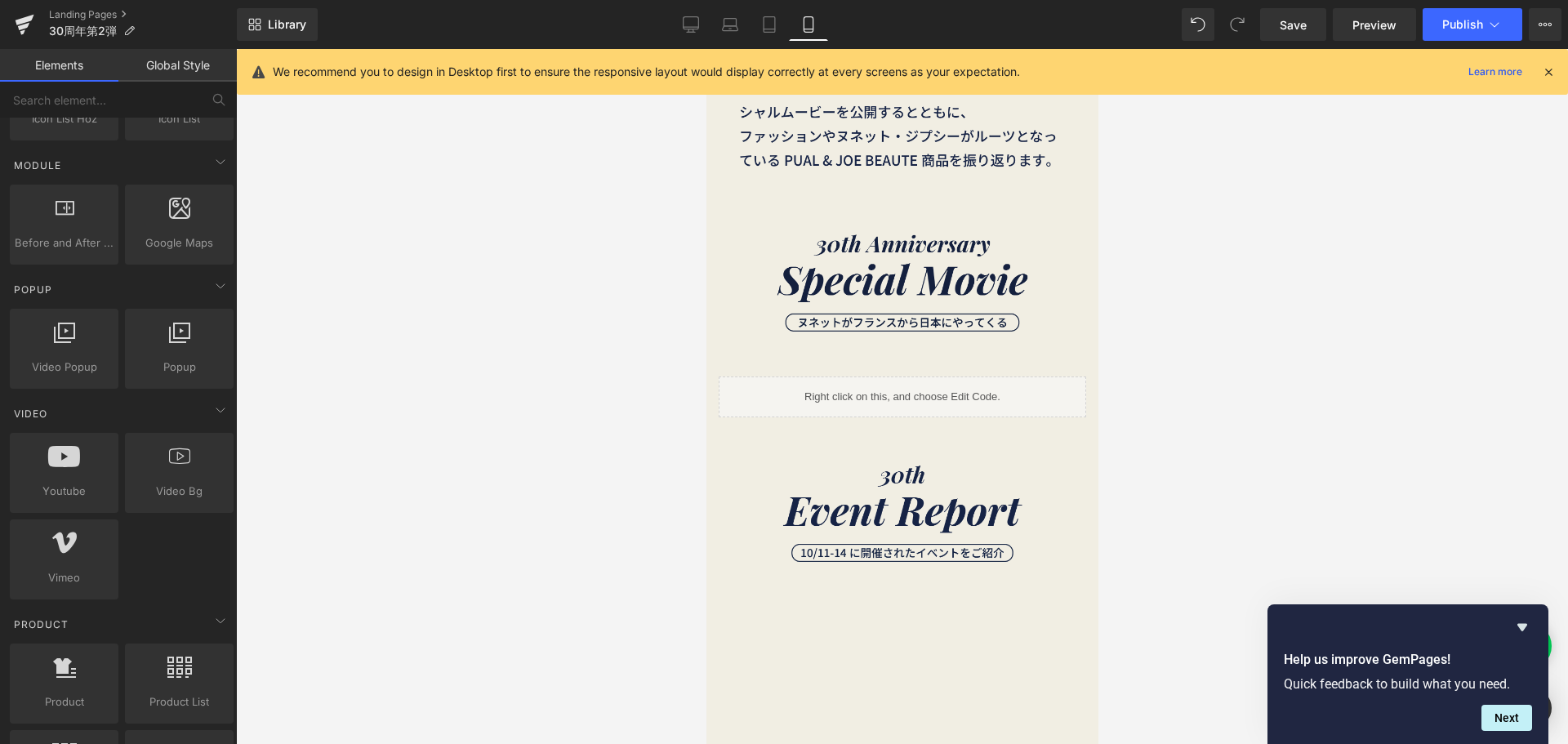
scroll to position [653, 0]
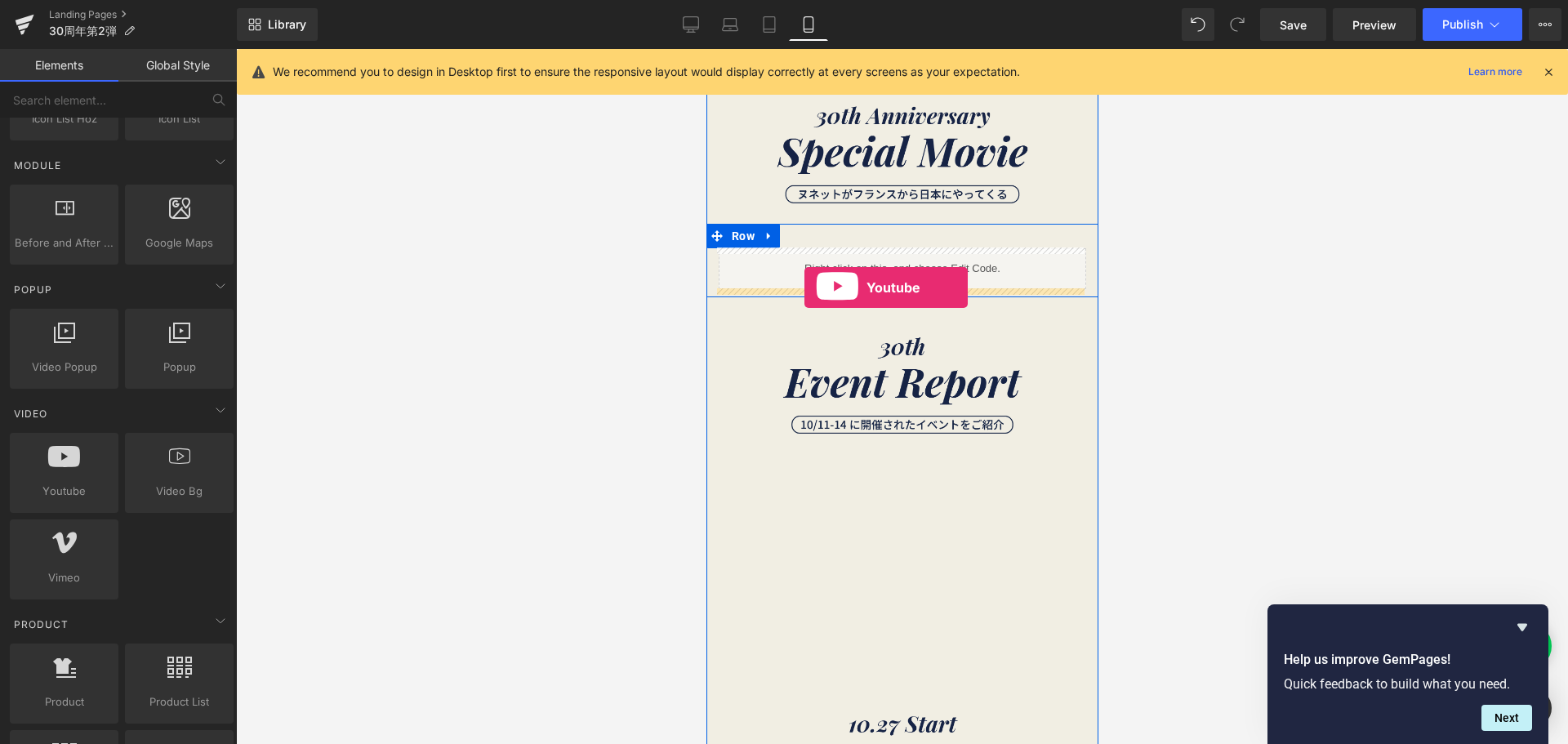
drag, startPoint x: 812, startPoint y: 336, endPoint x: 804, endPoint y: 288, distance: 48.7
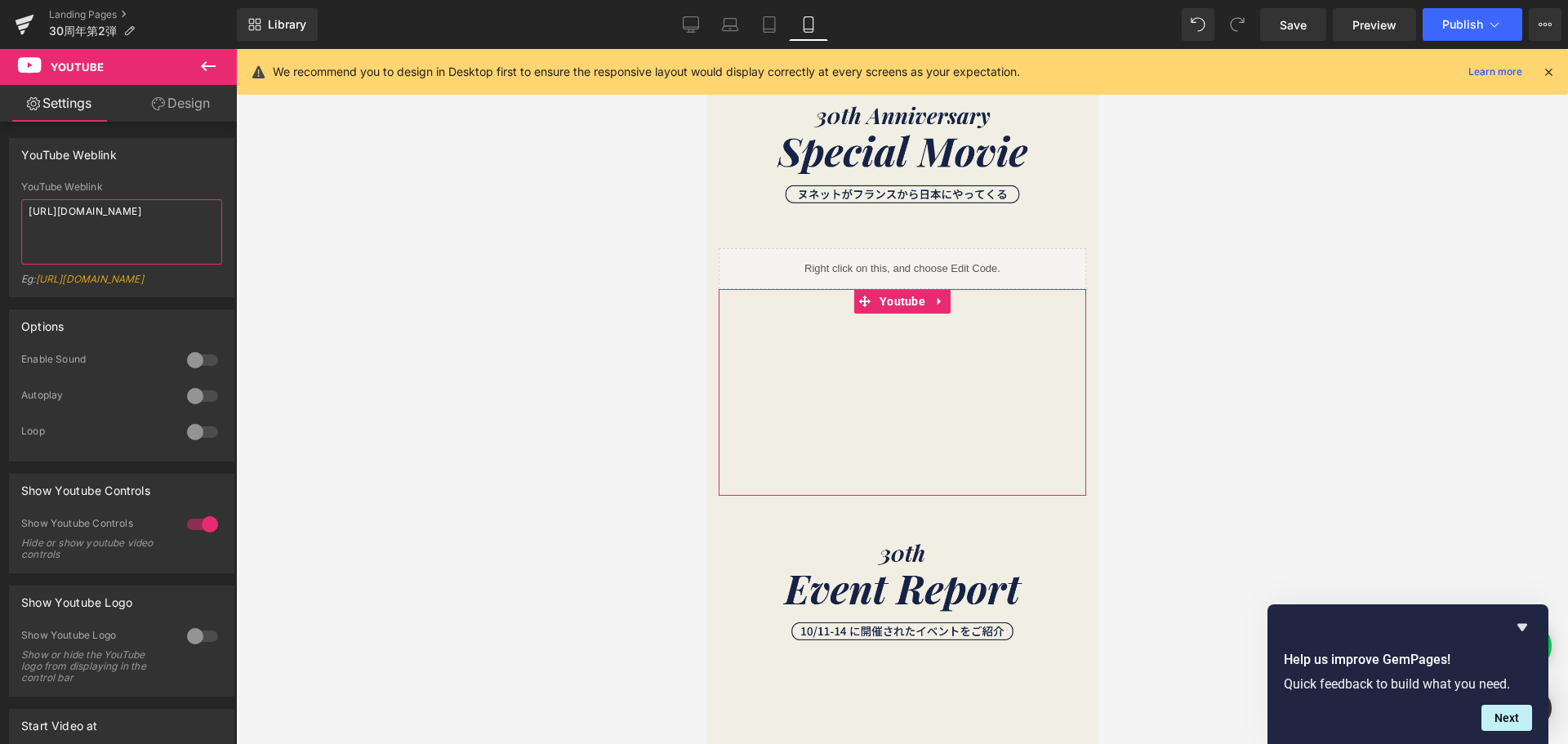
drag, startPoint x: 138, startPoint y: 231, endPoint x: 0, endPoint y: 191, distance: 143.7
click at [0, 191] on div "YouTube Weblink YouTube Weblink https://www.youtube.com/watch?v=OQBlWco72c4 Eg:…" at bounding box center [122, 211] width 244 height 171
paste textarea "https://www.youtube.com/shorts/1d8t5CTrGfg"
click at [1298, 18] on span "Save" at bounding box center [1293, 25] width 27 height 17
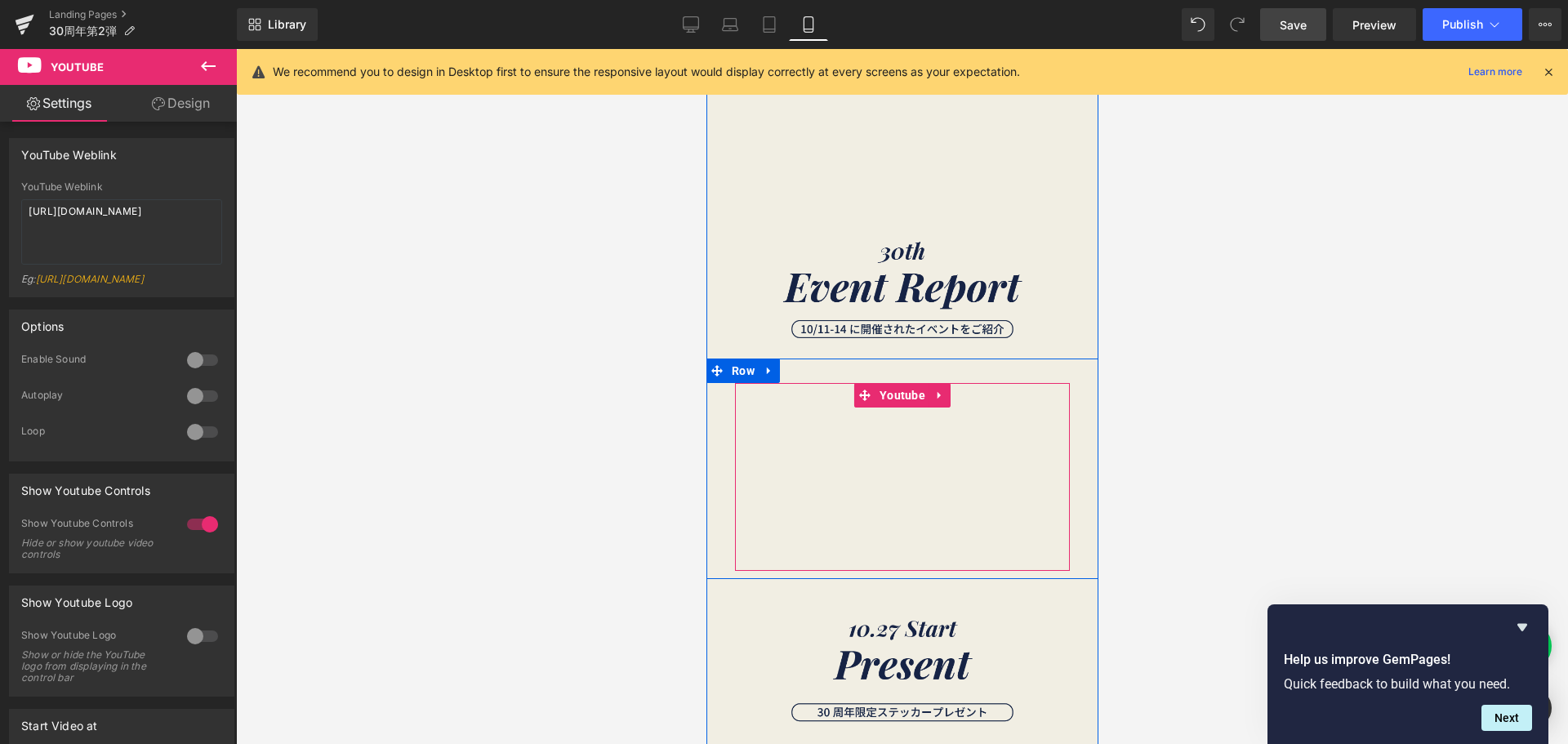
scroll to position [980, 0]
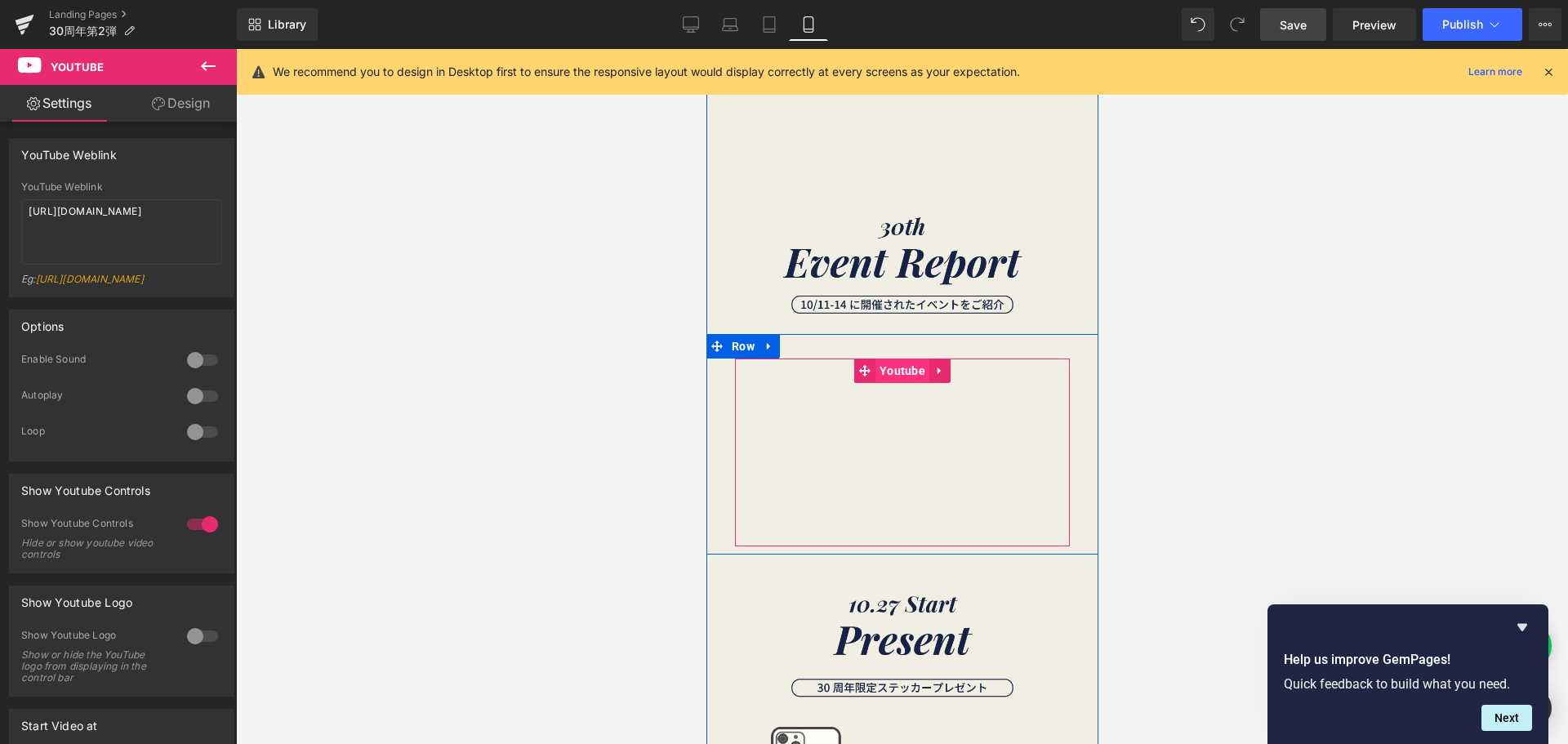
click at [891, 368] on span "Youtube" at bounding box center [902, 370] width 54 height 24
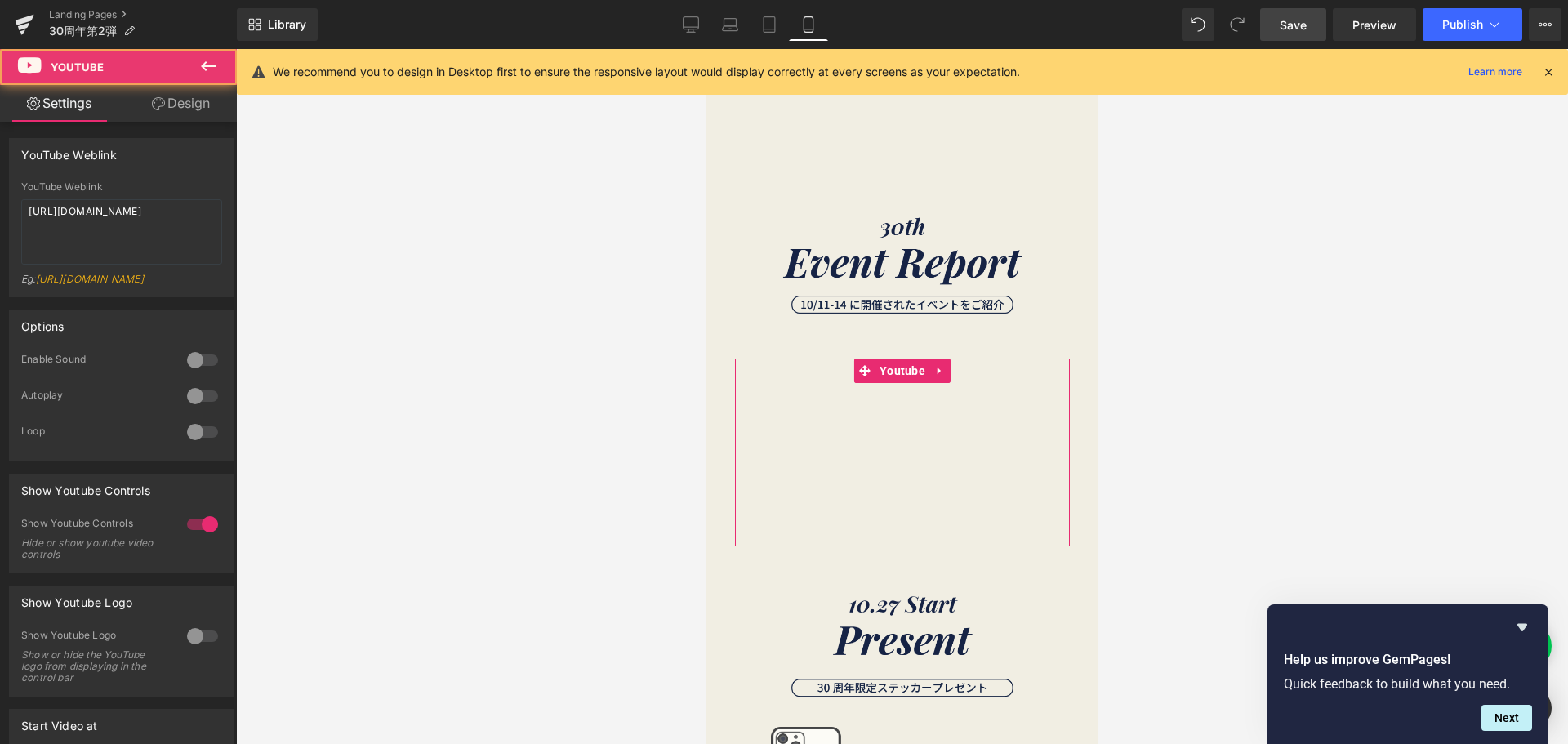
click at [198, 109] on link "Design" at bounding box center [181, 103] width 118 height 37
click at [0, 0] on div "Spacing" at bounding box center [0, 0] width 0 height 0
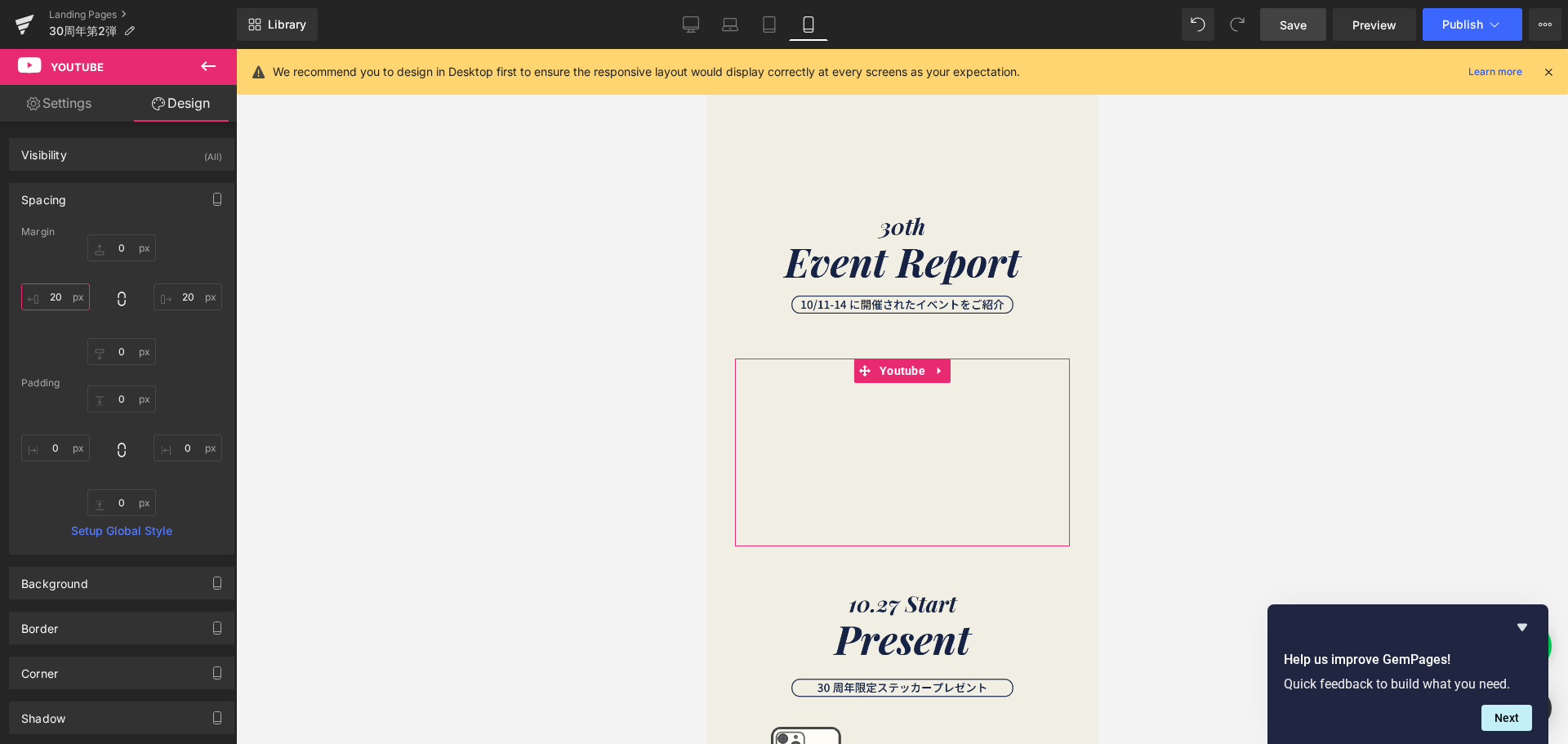
click at [61, 293] on input "20" at bounding box center [55, 296] width 69 height 27
click at [193, 297] on input "20" at bounding box center [188, 296] width 69 height 27
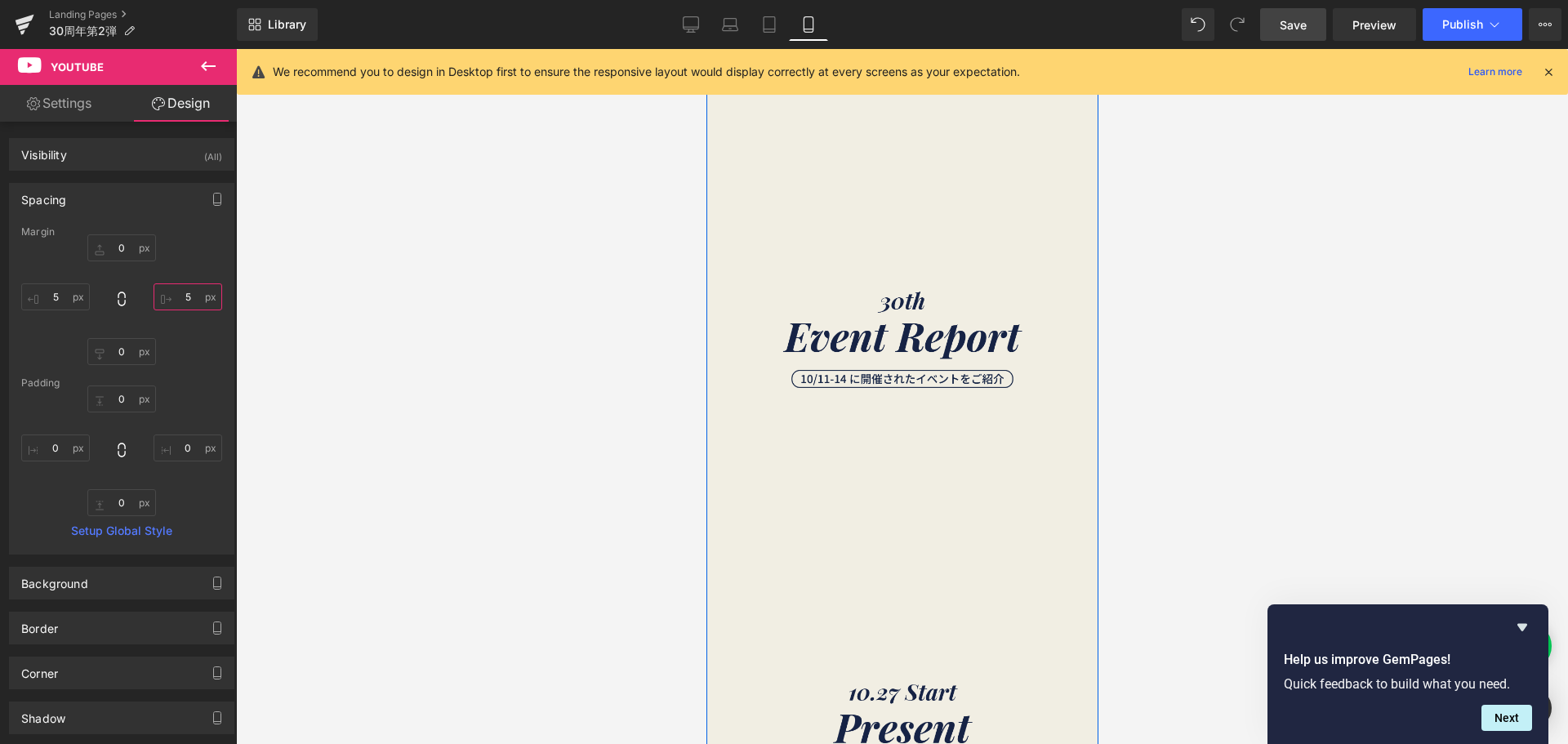
scroll to position [653, 0]
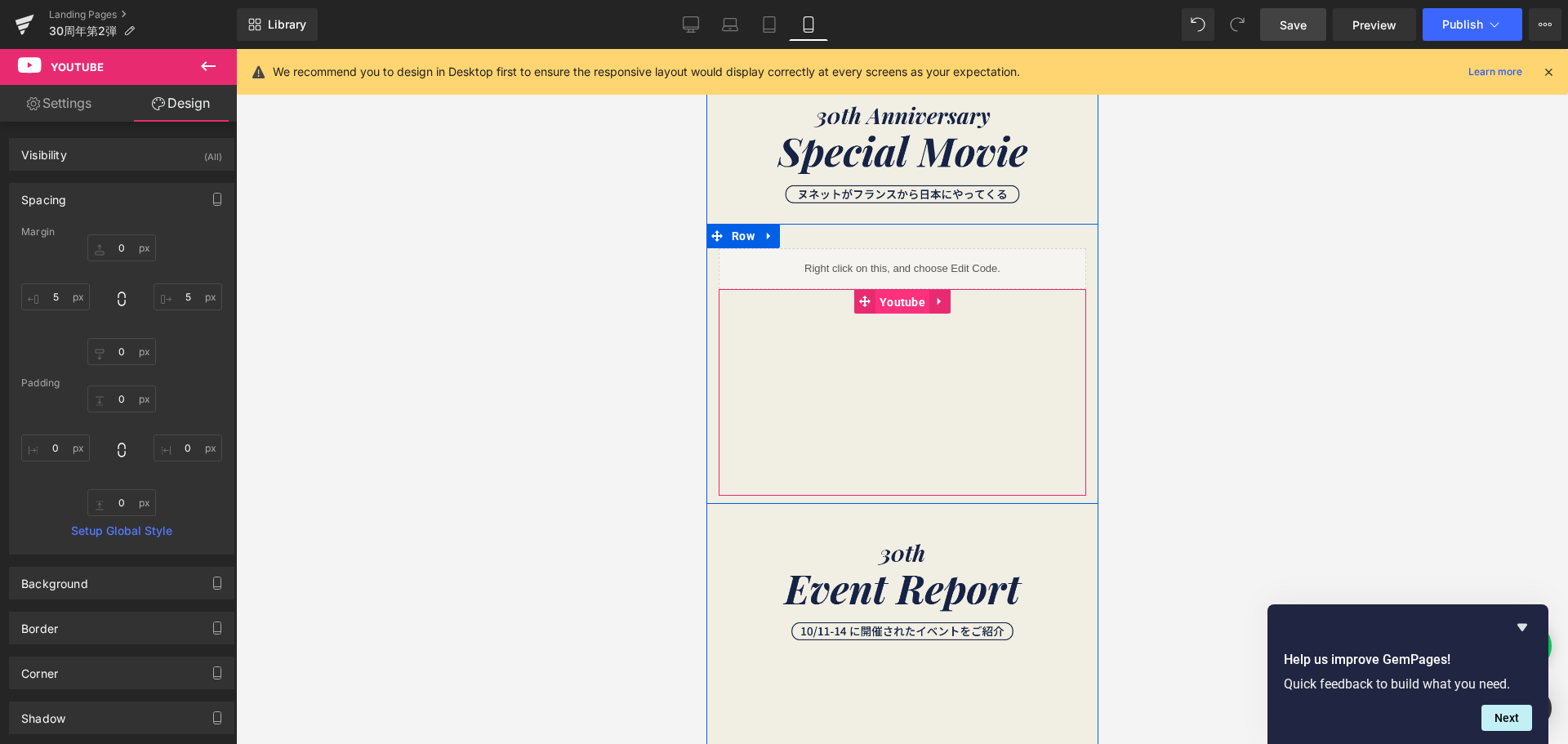
click at [893, 305] on span "Youtube" at bounding box center [902, 302] width 54 height 24
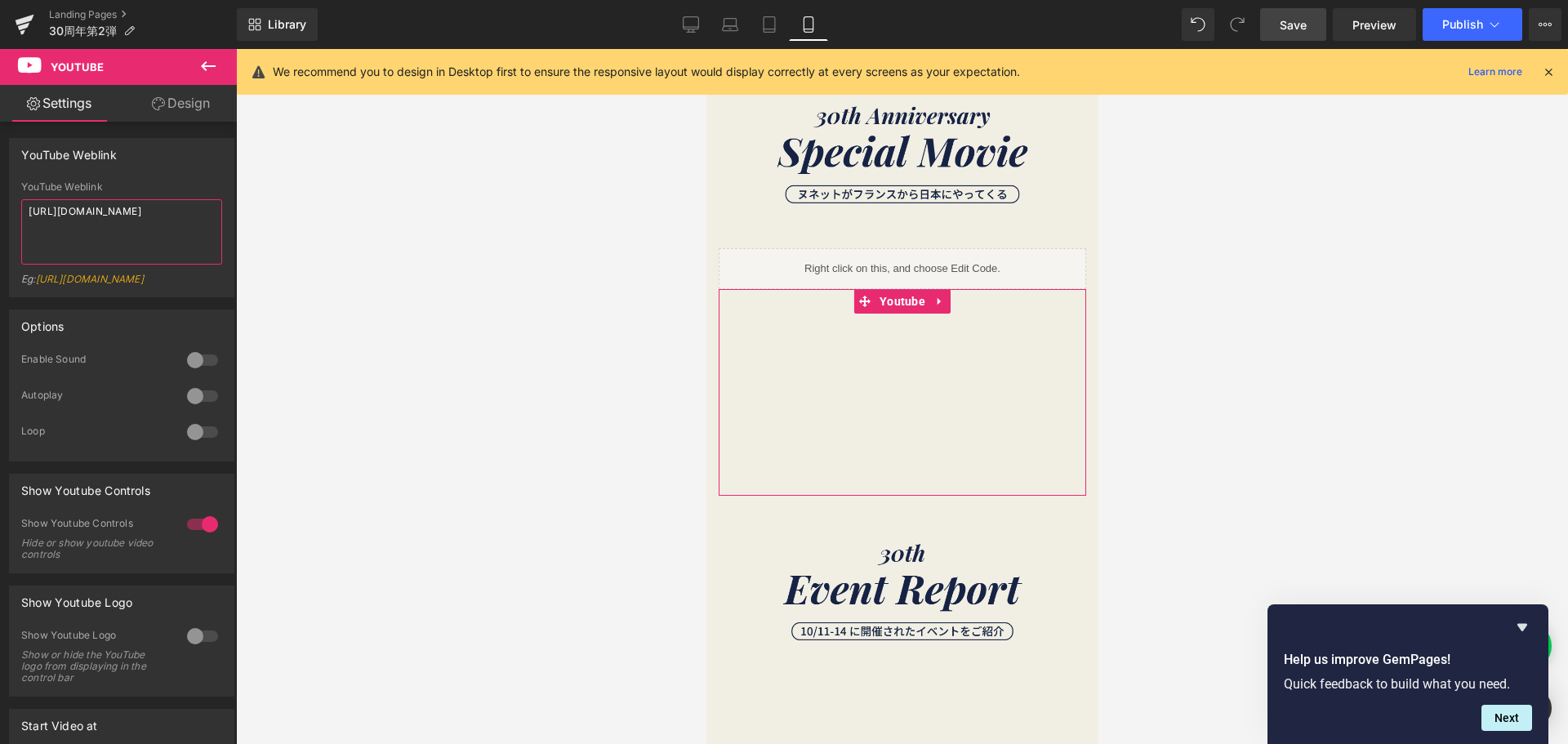
drag, startPoint x: 102, startPoint y: 240, endPoint x: 2, endPoint y: 205, distance: 105.9
click at [2, 205] on div "YouTube Weblink YouTube Weblink https://www.youtube.com/shorts/1d8t5CTrGfg Eg: …" at bounding box center [122, 211] width 244 height 171
paste textarea "https://youtube.com/shorts/1d8t5CTrGfg?si=k0A1a4BhQ6rWG6kc"
click at [1284, 27] on span "Save" at bounding box center [1293, 25] width 27 height 17
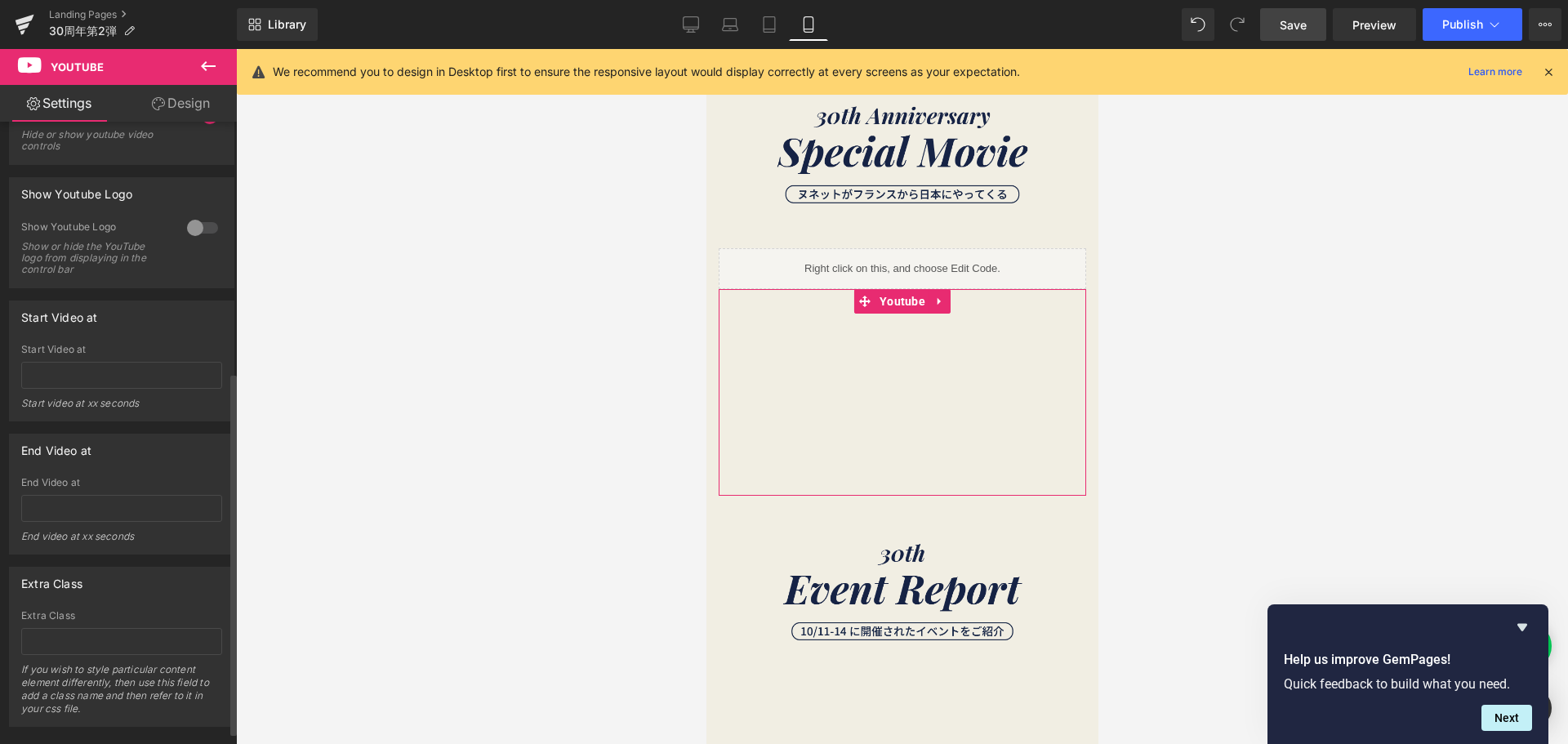
scroll to position [449, 0]
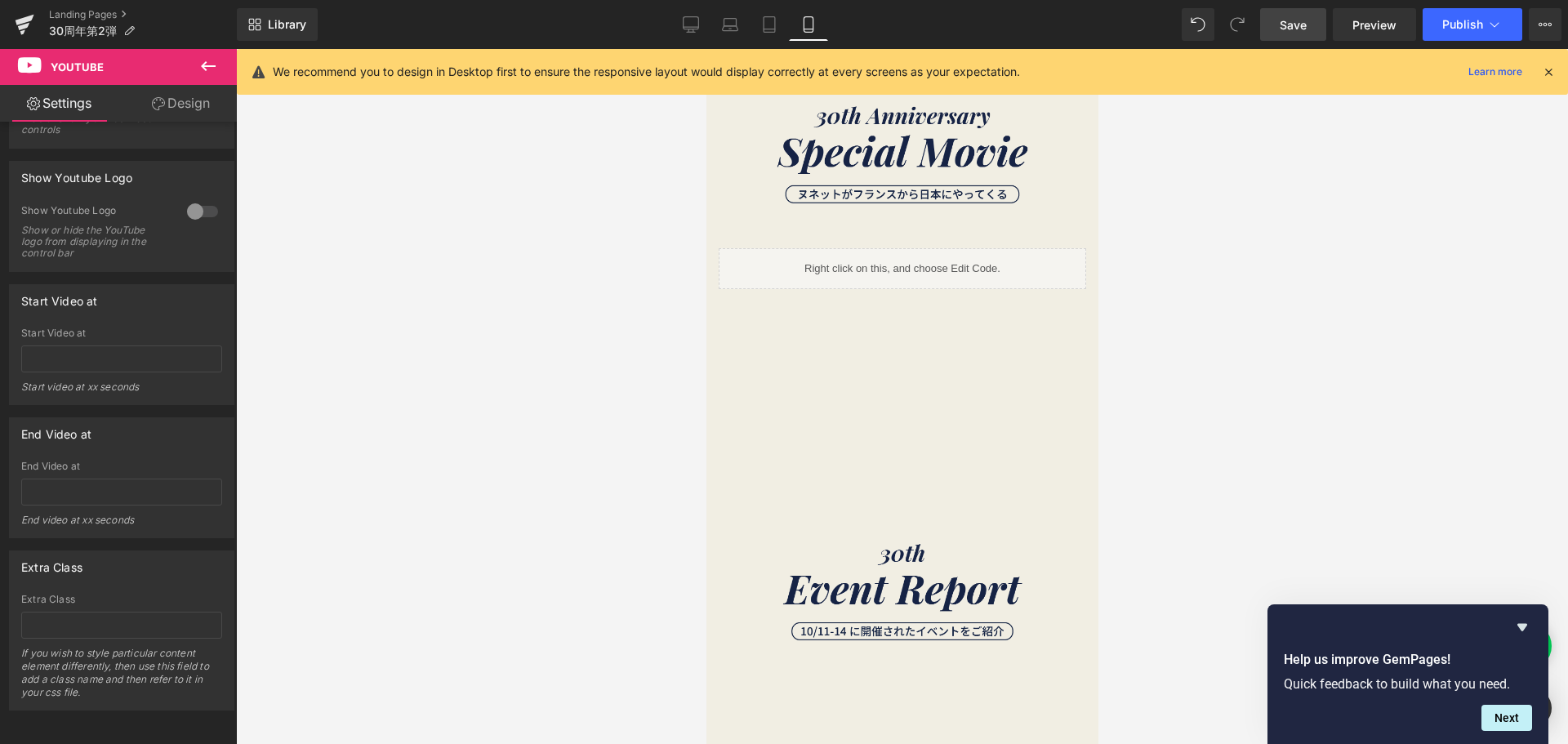
click at [200, 63] on icon at bounding box center [208, 66] width 20 height 20
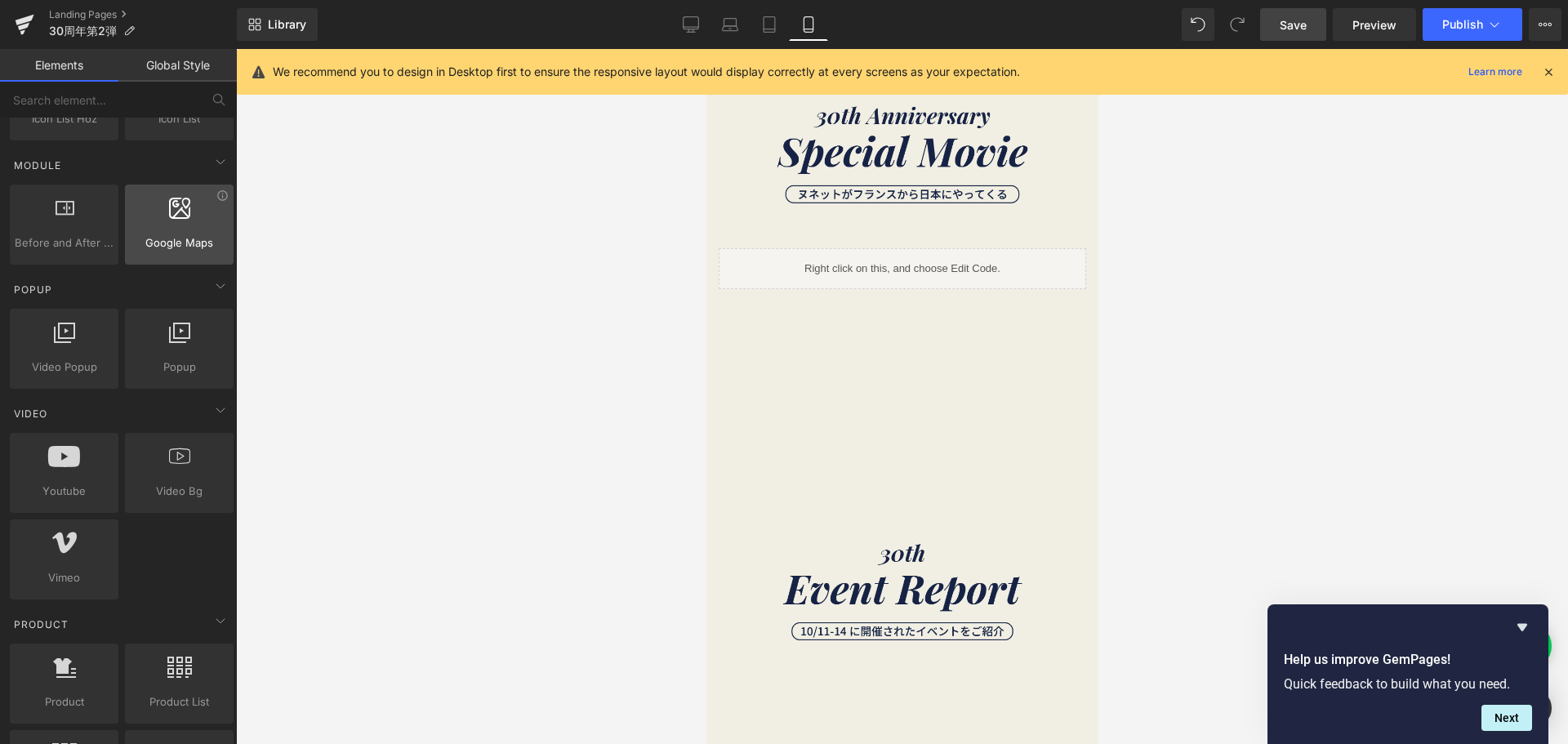
scroll to position [898, 0]
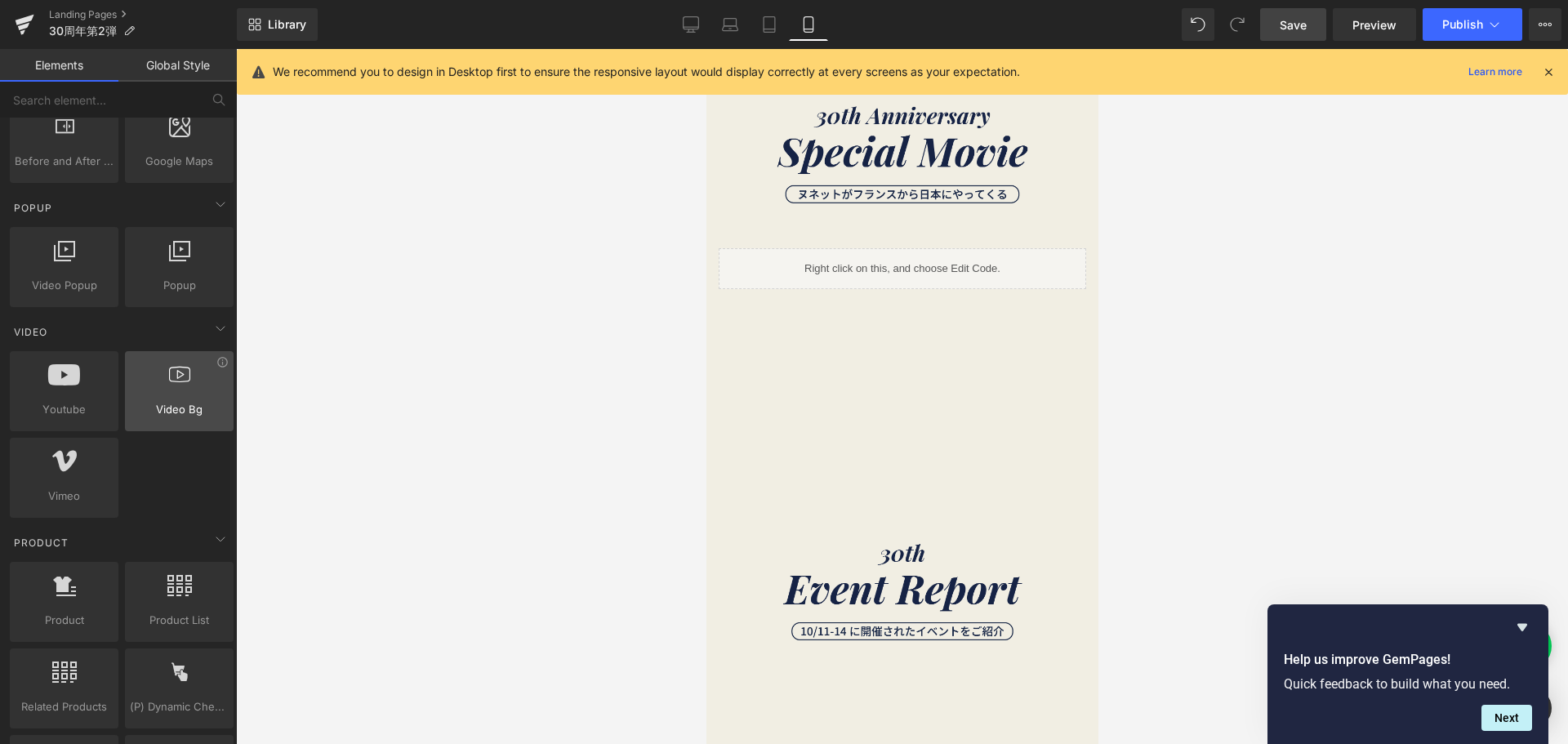
click at [177, 415] on span "Video Bg" at bounding box center [179, 409] width 99 height 17
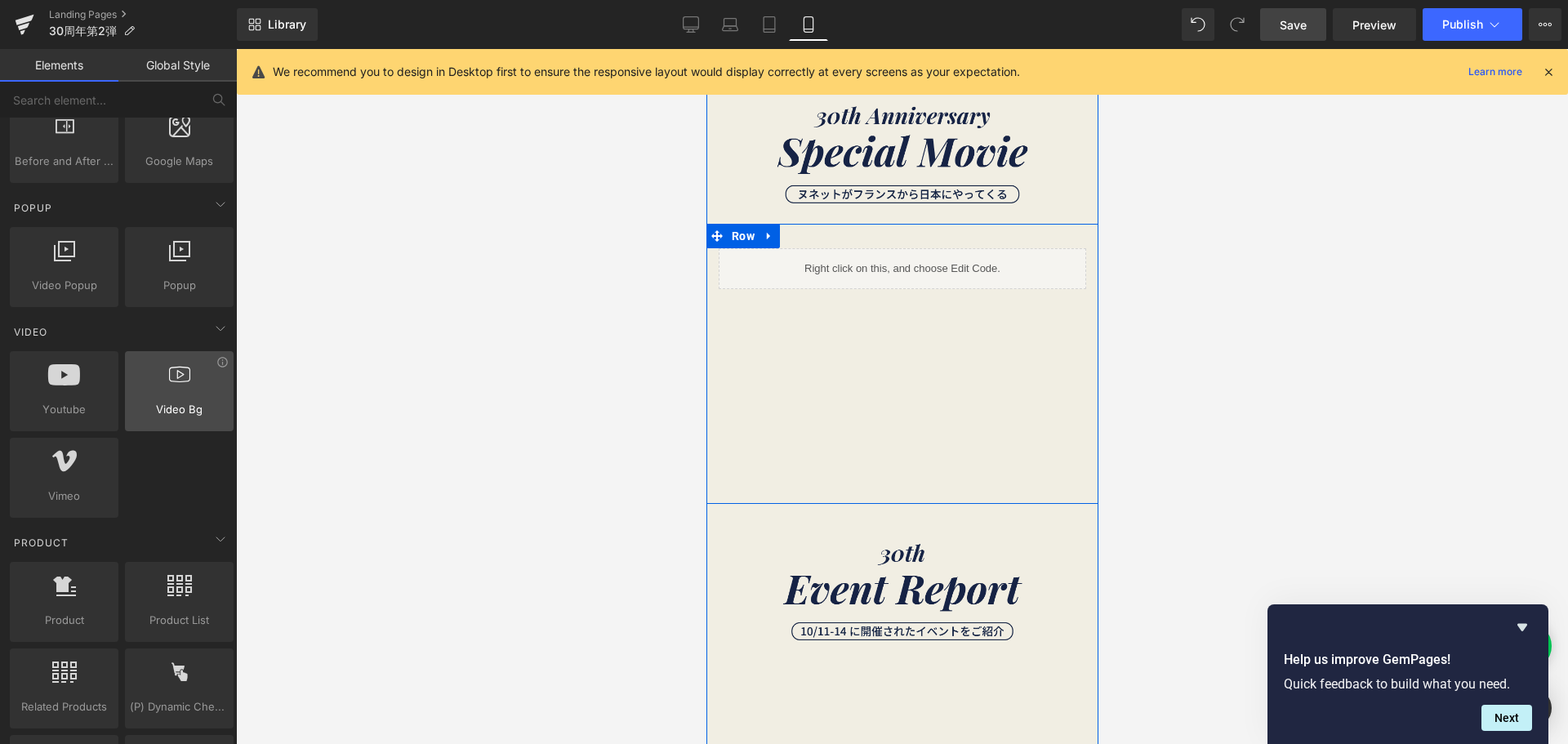
click at [146, 395] on div at bounding box center [179, 382] width 99 height 37
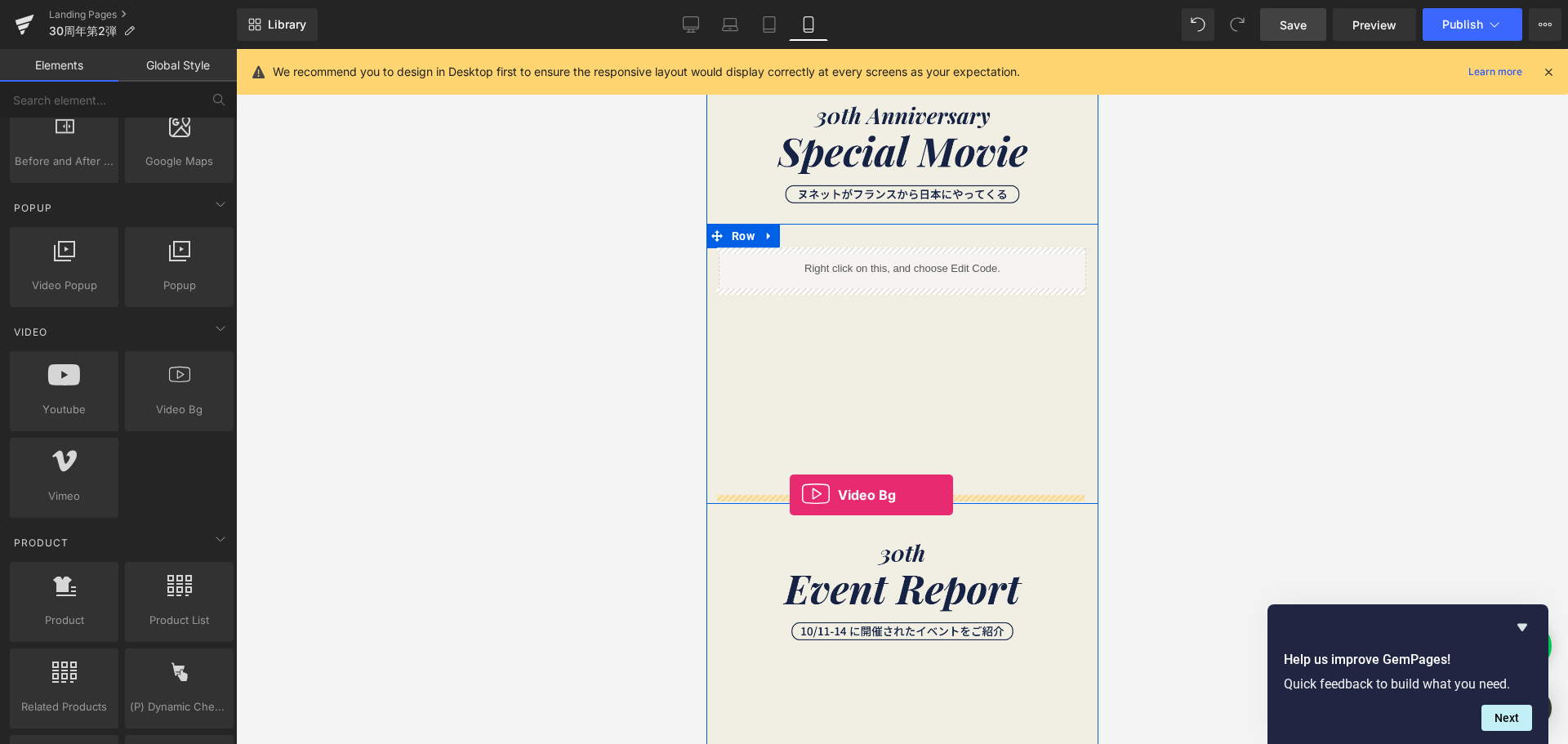
drag, startPoint x: 883, startPoint y: 456, endPoint x: 789, endPoint y: 495, distance: 101.8
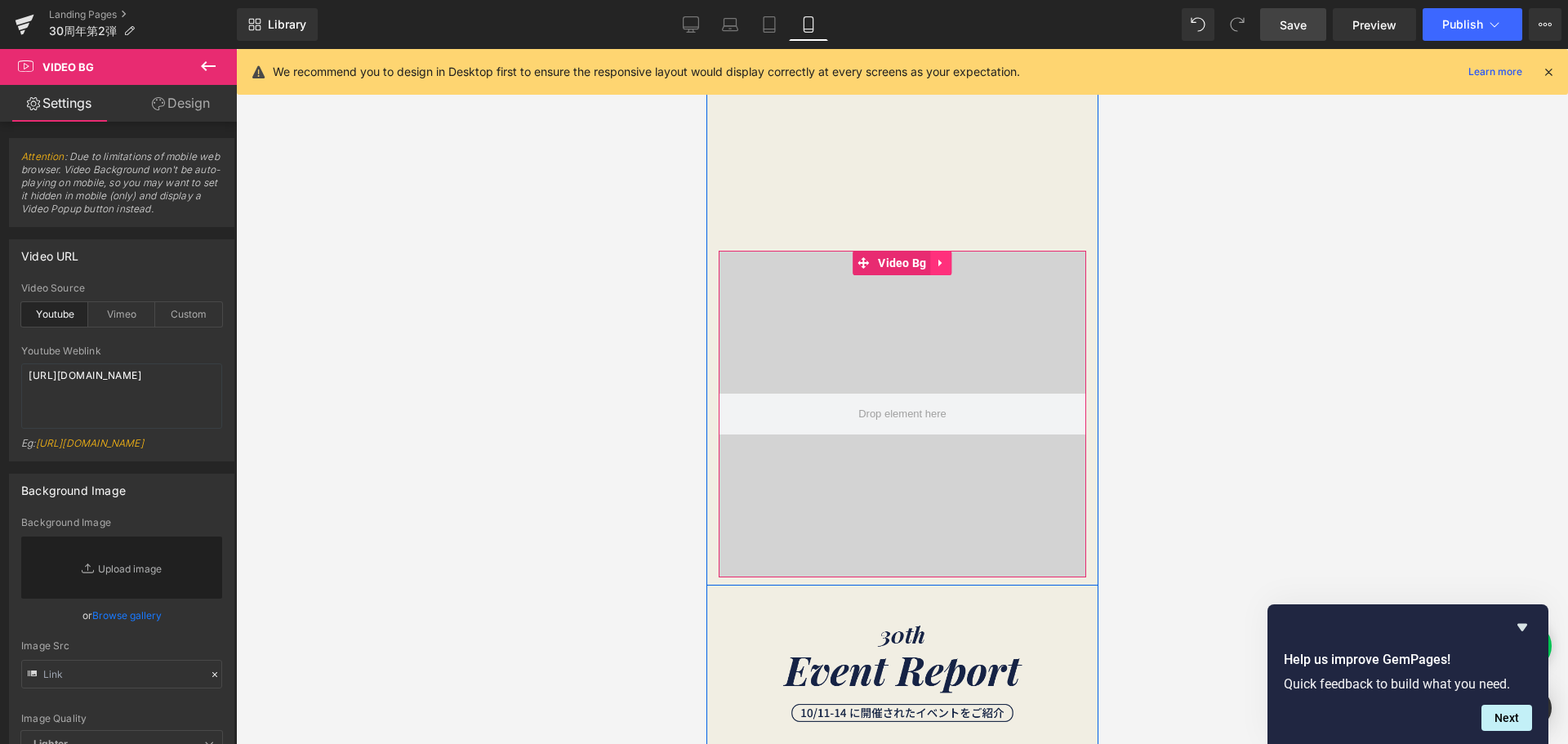
click at [937, 262] on icon at bounding box center [939, 262] width 3 height 7
drag, startPoint x: 946, startPoint y: 262, endPoint x: 910, endPoint y: 275, distance: 38.3
click at [946, 262] on icon at bounding box center [951, 262] width 11 height 12
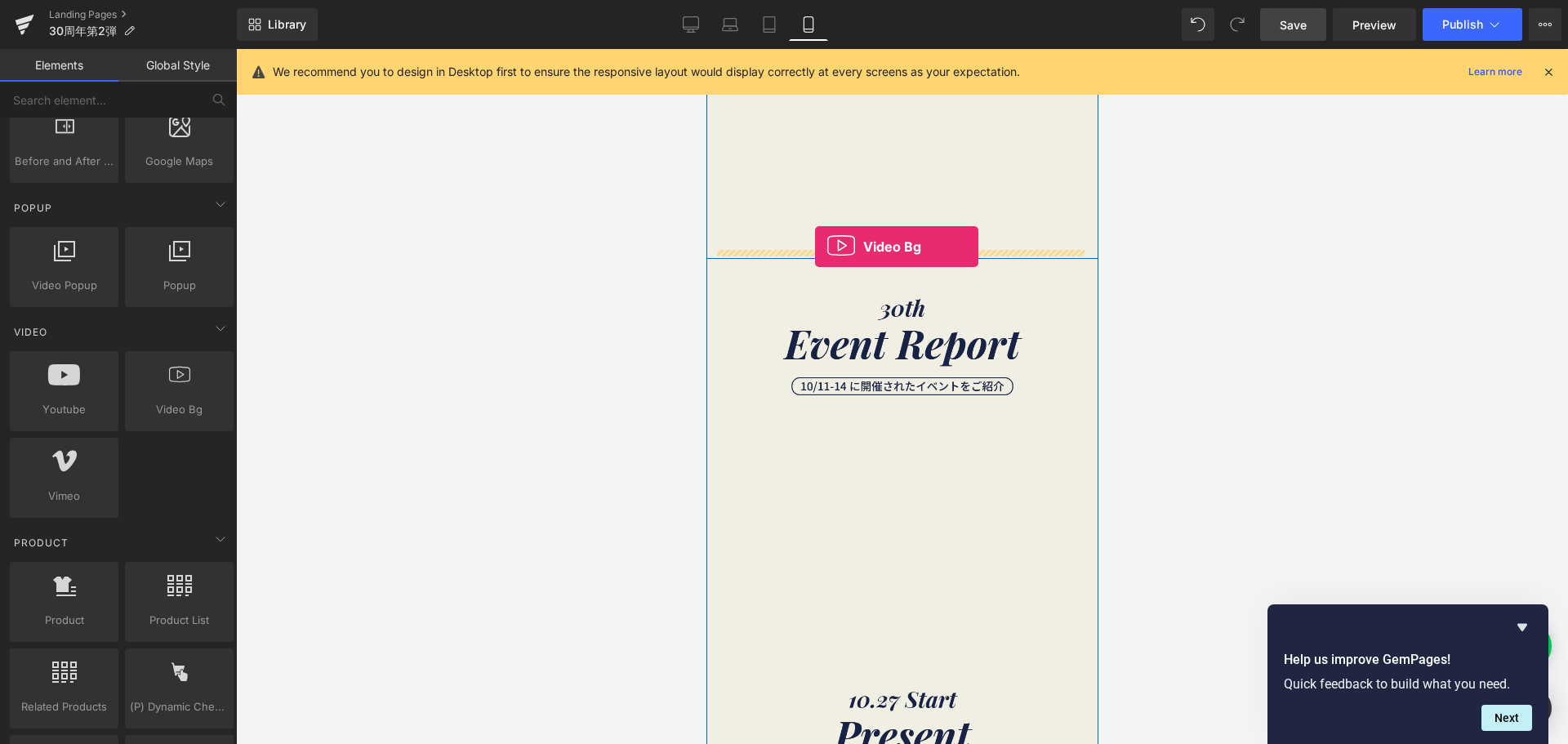
drag, startPoint x: 879, startPoint y: 442, endPoint x: 814, endPoint y: 247, distance: 205.5
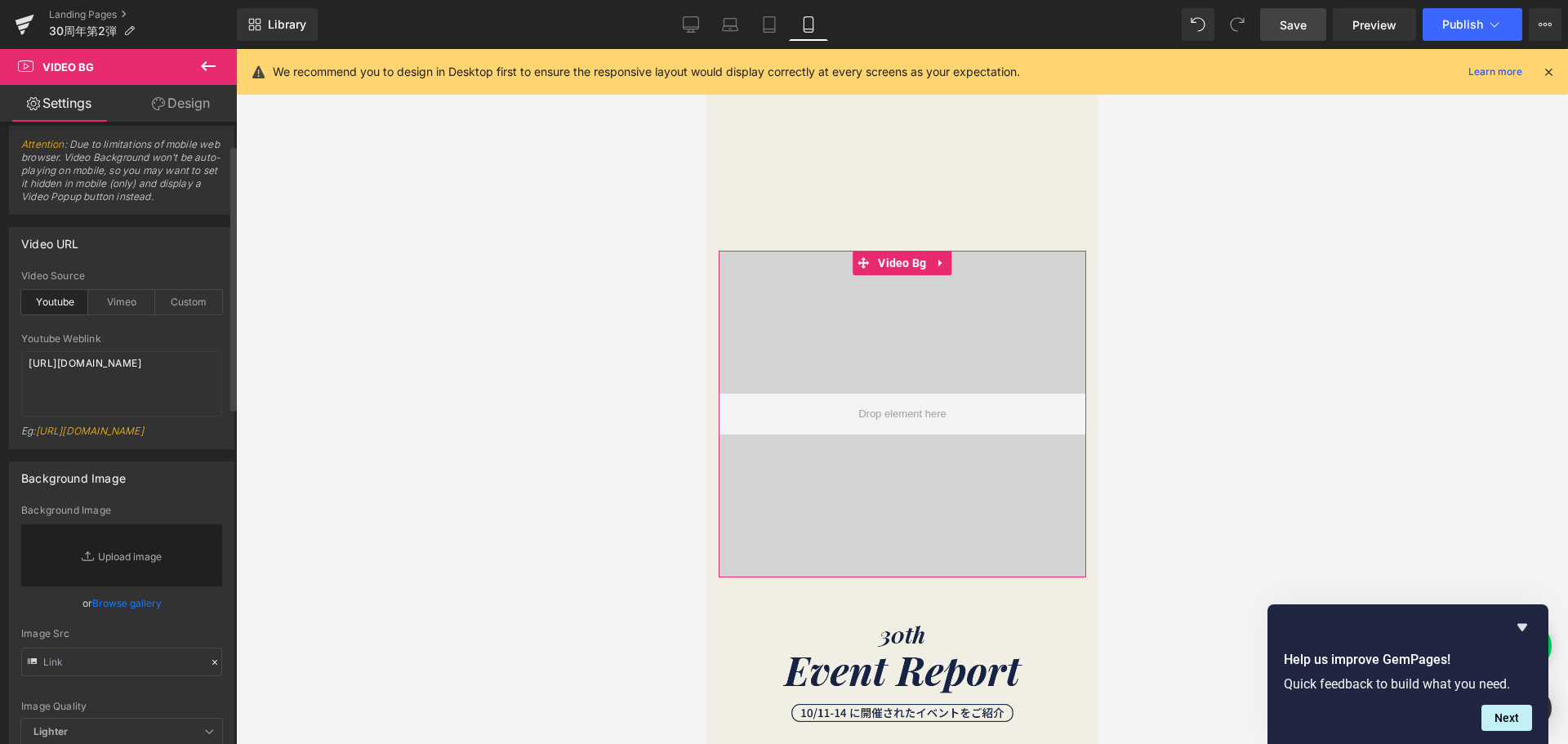
scroll to position [0, 0]
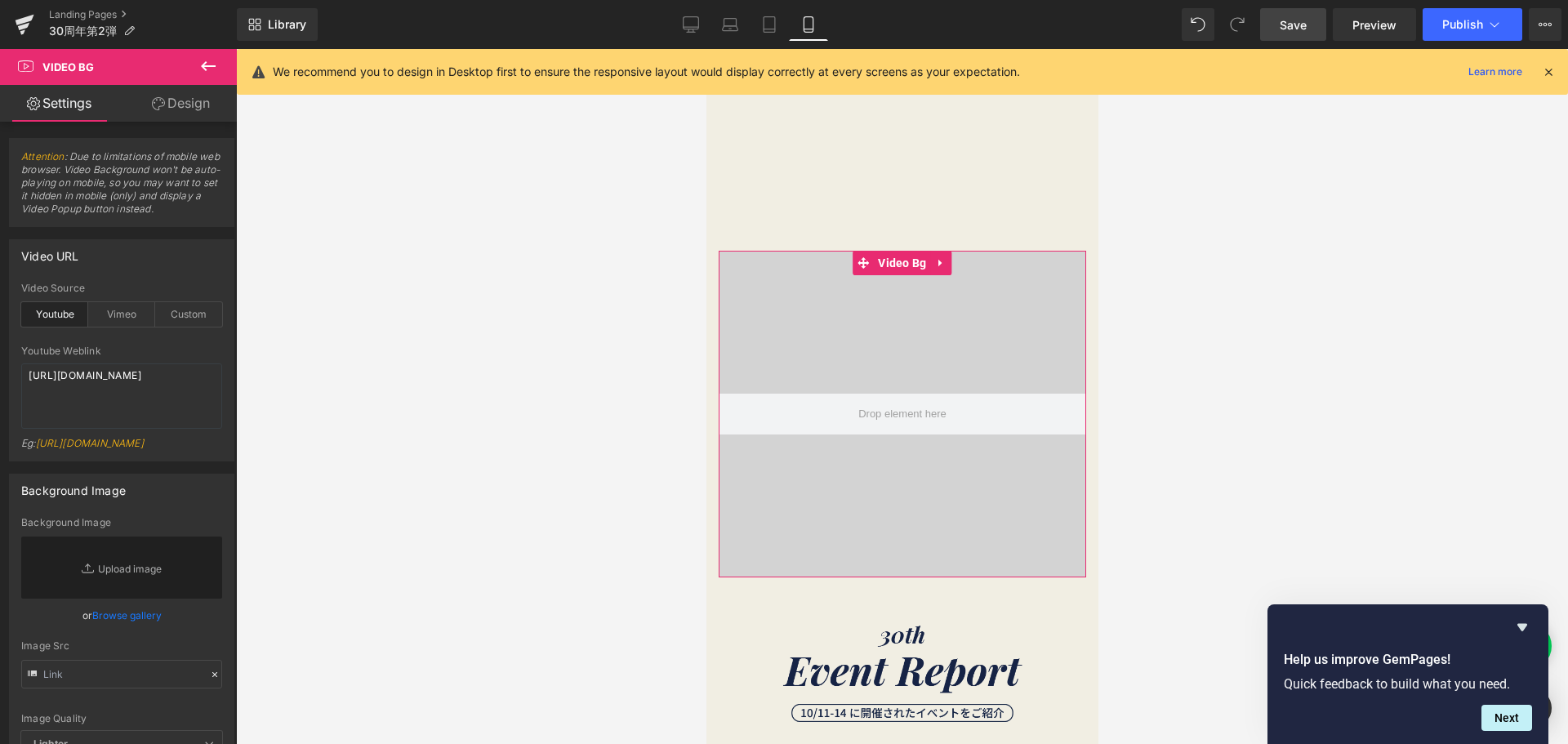
click at [190, 105] on link "Design" at bounding box center [181, 103] width 118 height 37
click at [39, 104] on link "Settings" at bounding box center [59, 103] width 118 height 37
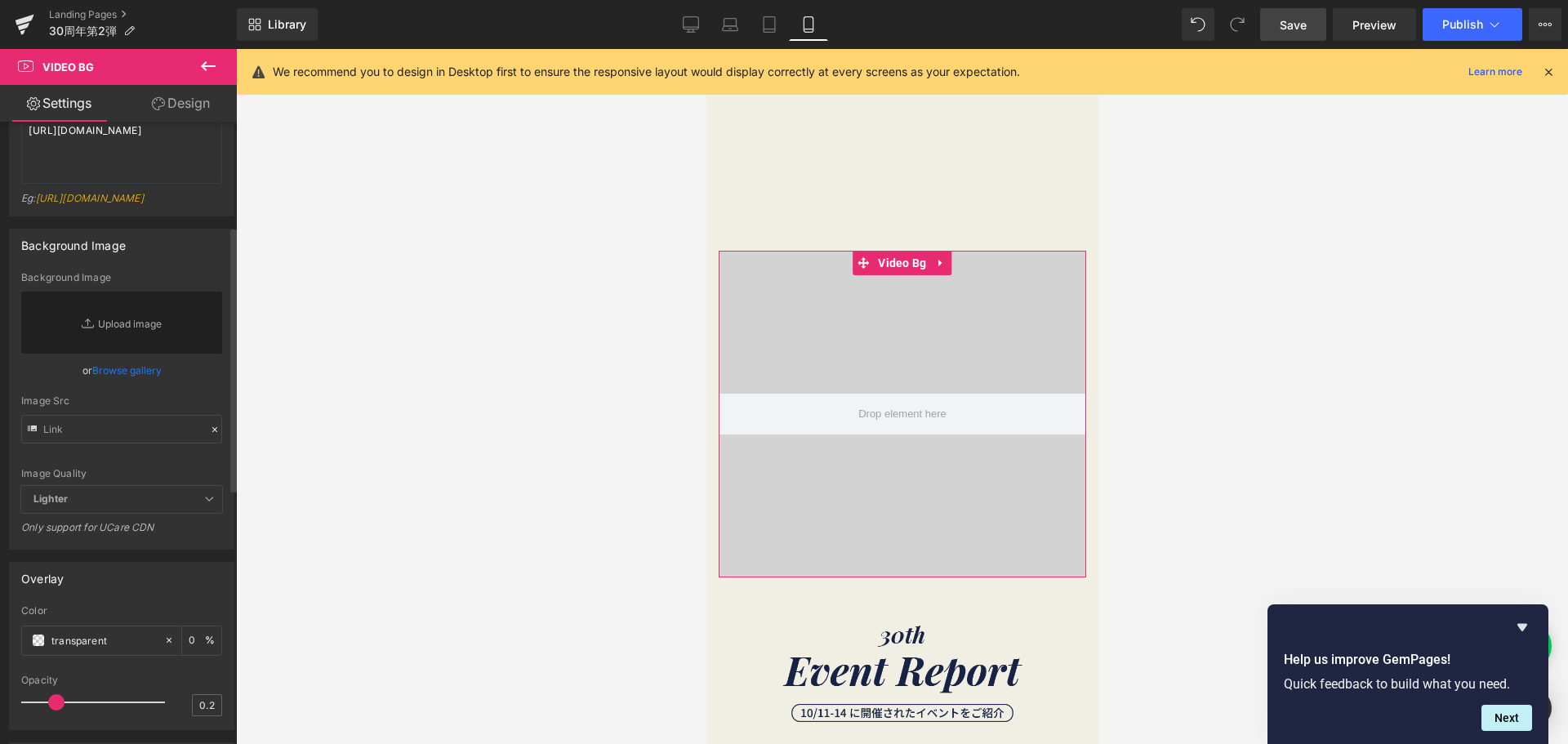
scroll to position [163, 0]
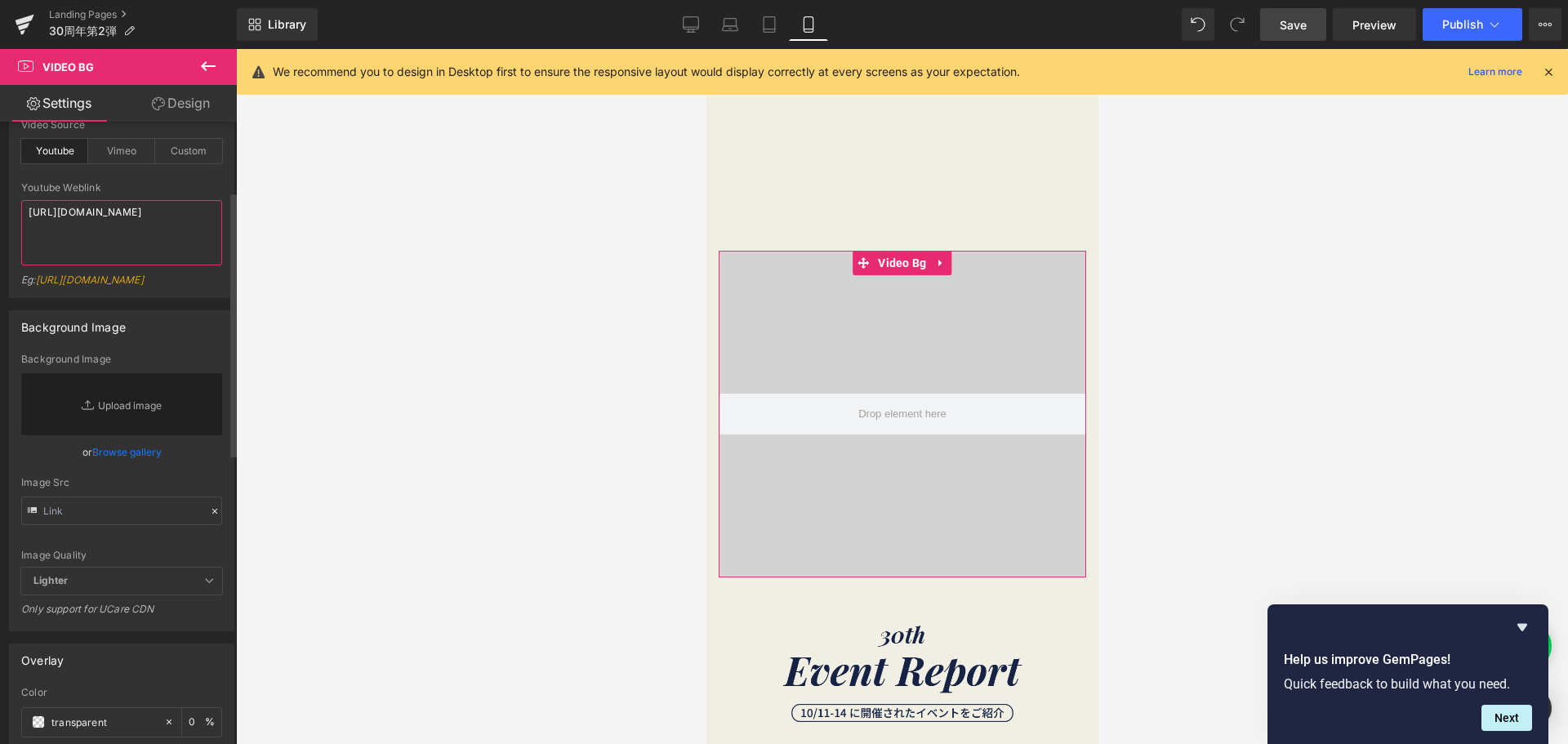
drag, startPoint x: 123, startPoint y: 237, endPoint x: 2, endPoint y: 206, distance: 124.9
click at [2, 206] on div "Video URL youtube Video Source Youtube Vimeo Custom Youtube Weblink https://www…" at bounding box center [122, 181] width 244 height 235
paste textarea "https://youtube.com/shorts/1d8t5CTrGfg?si=k0A1a4BhQ6rWG6kc"
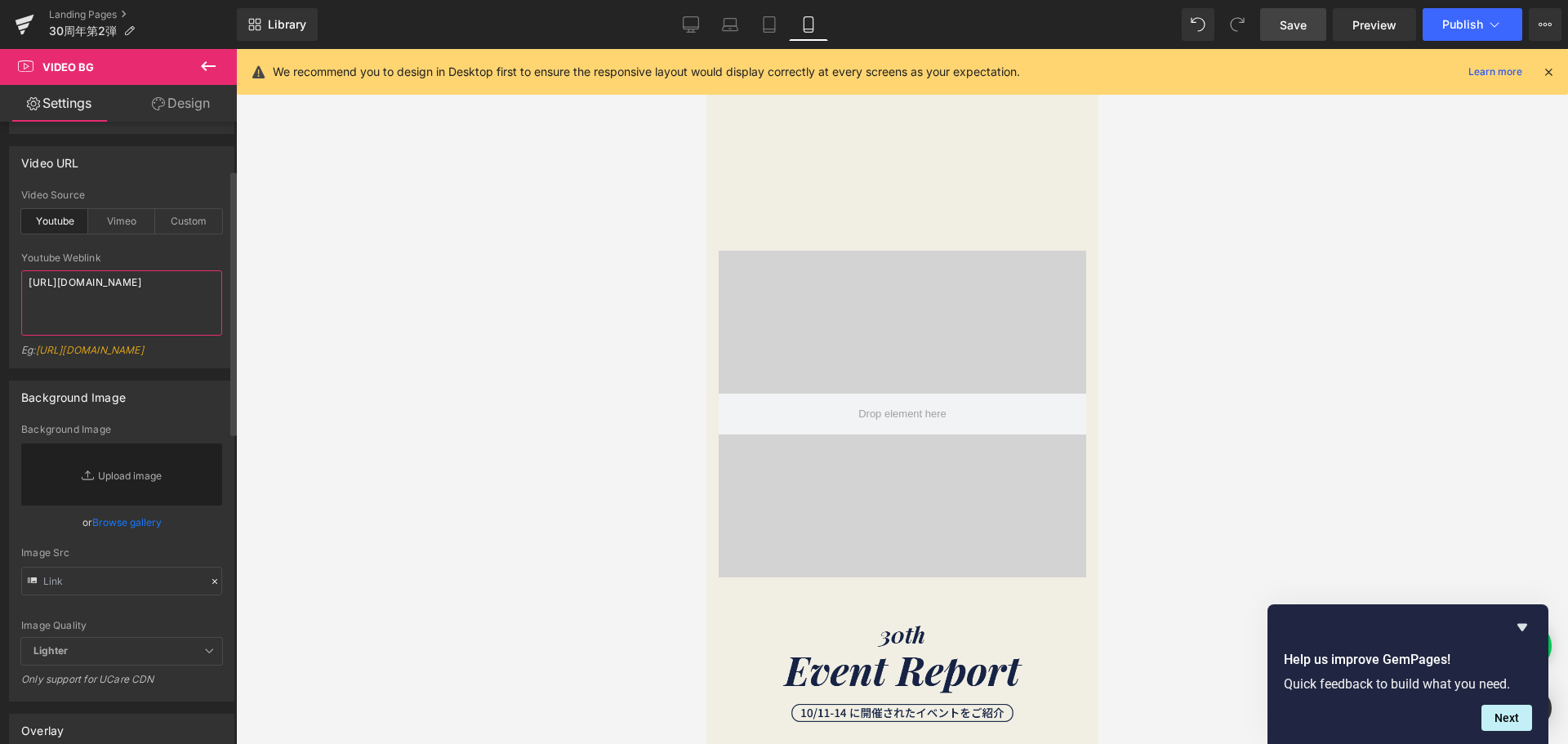
scroll to position [0, 0]
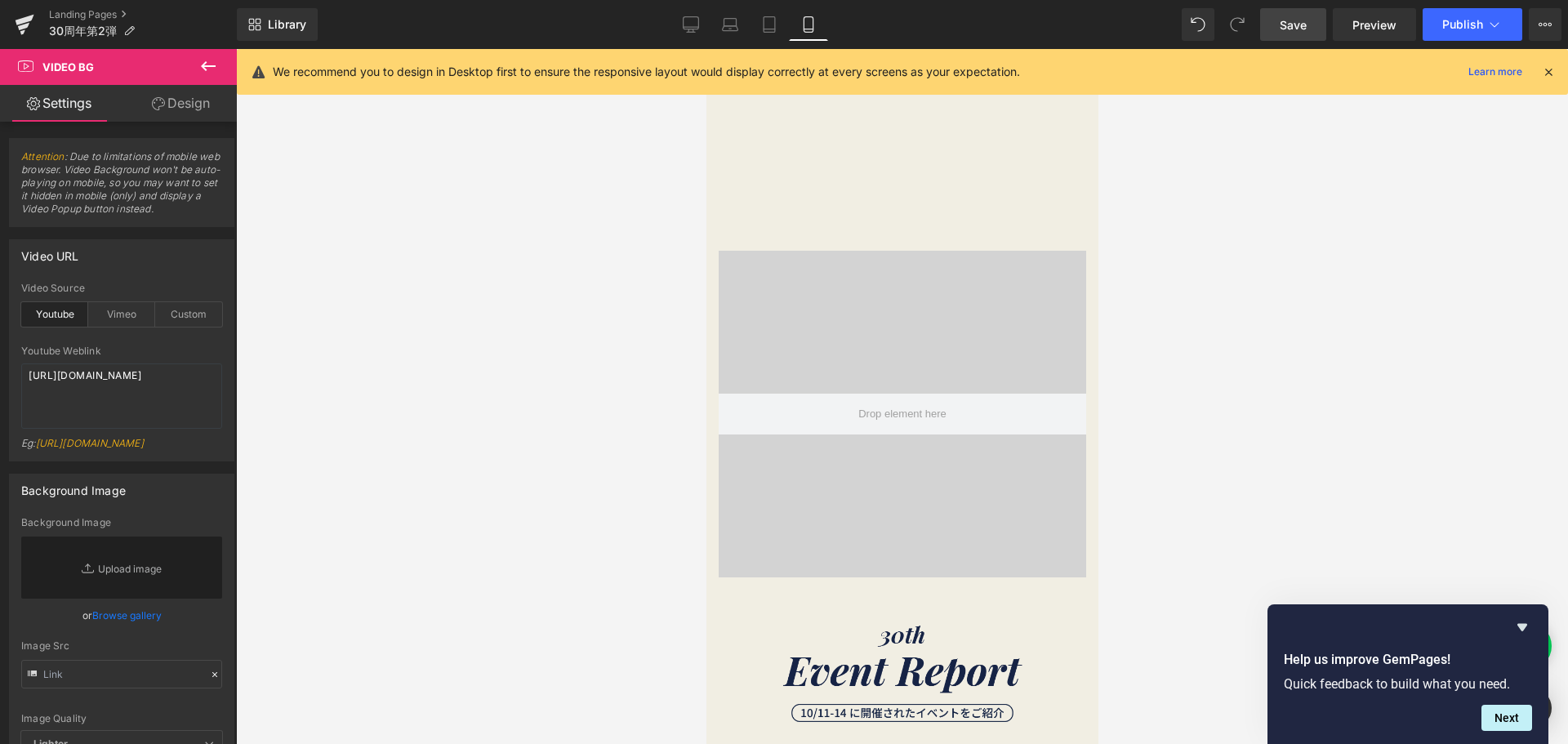
click at [1274, 23] on link "Save" at bounding box center [1293, 24] width 66 height 33
click at [123, 322] on div "Vimeo" at bounding box center [121, 314] width 67 height 24
click at [48, 313] on div "Youtube" at bounding box center [54, 314] width 67 height 24
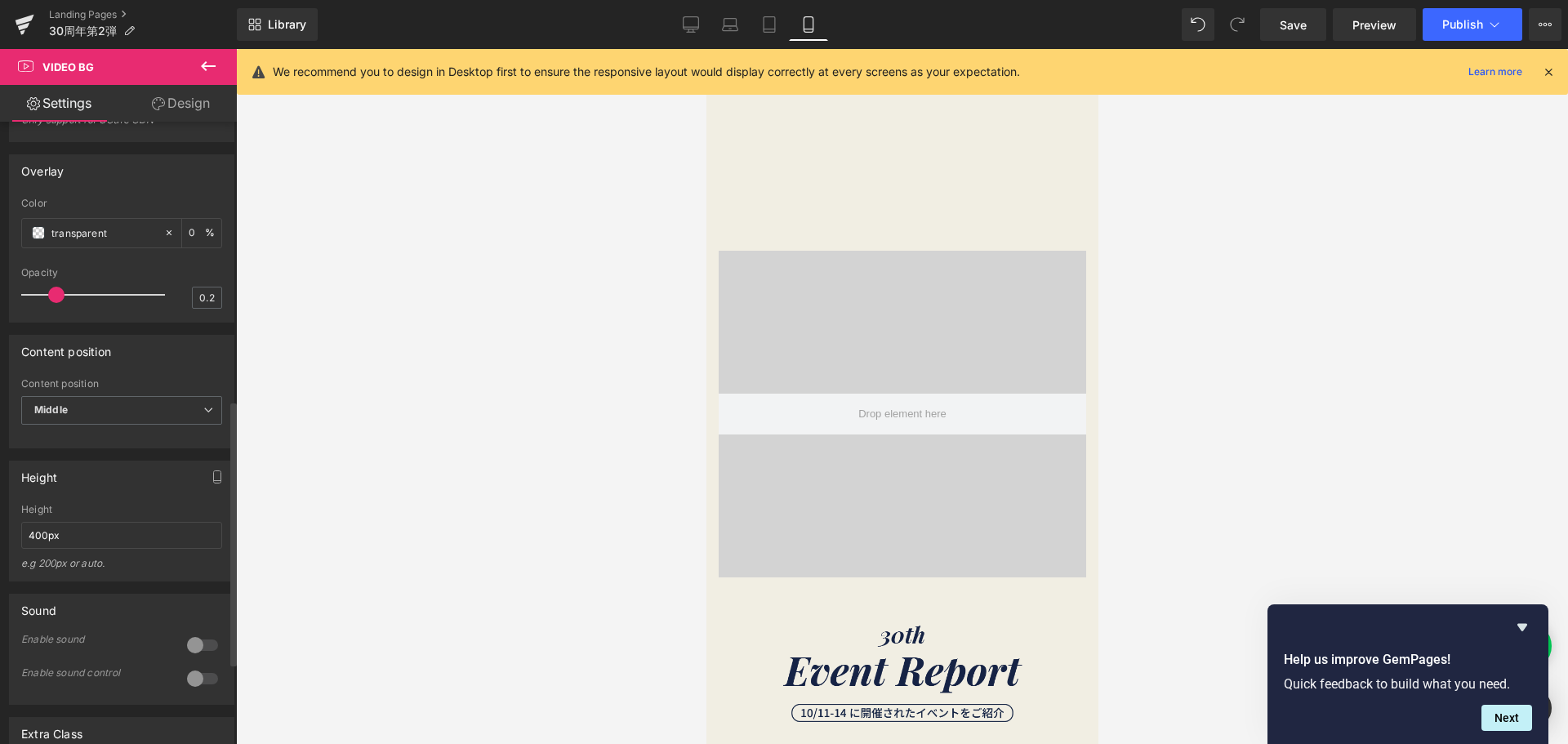
scroll to position [653, 0]
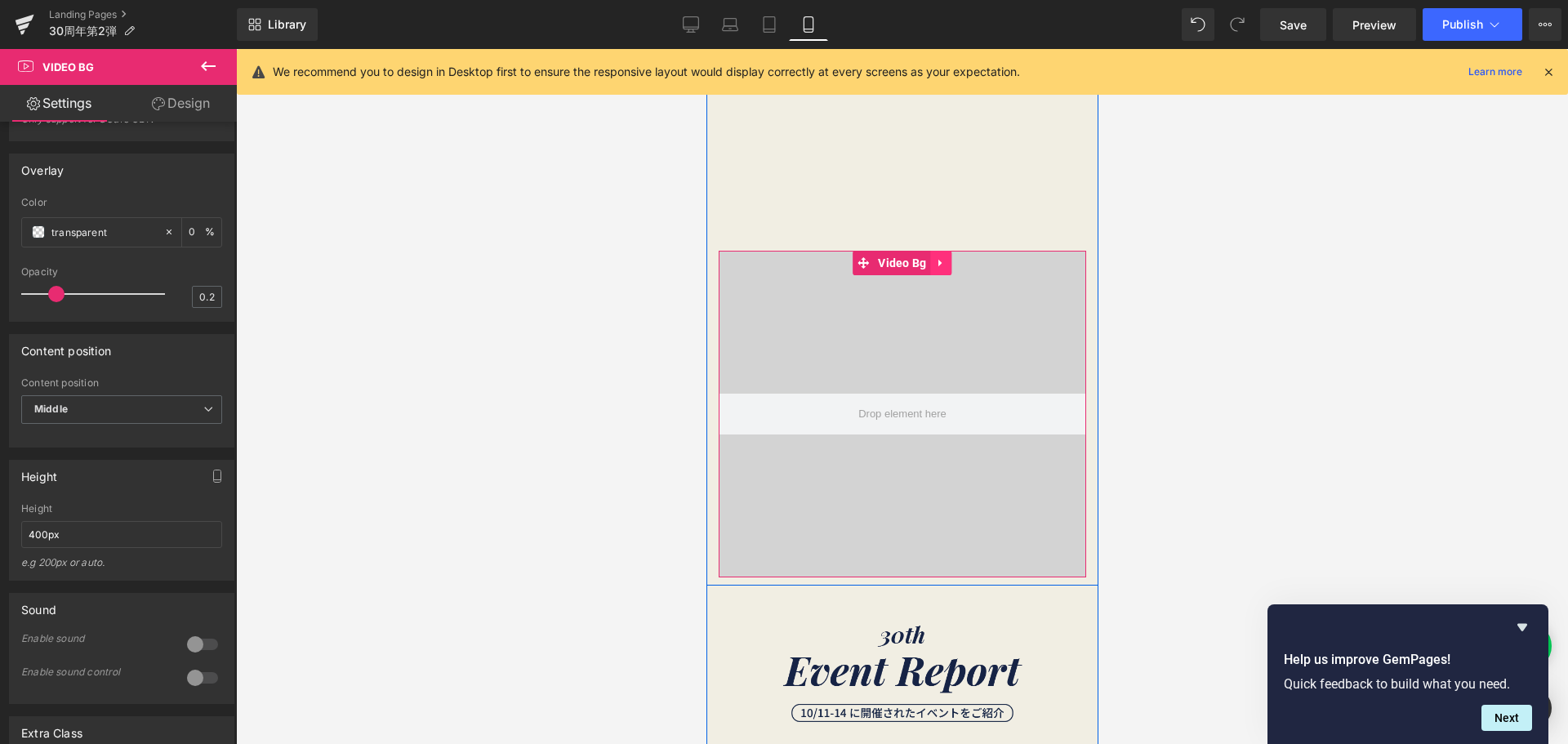
click at [935, 261] on icon at bounding box center [940, 262] width 11 height 12
click at [946, 261] on icon at bounding box center [951, 262] width 11 height 12
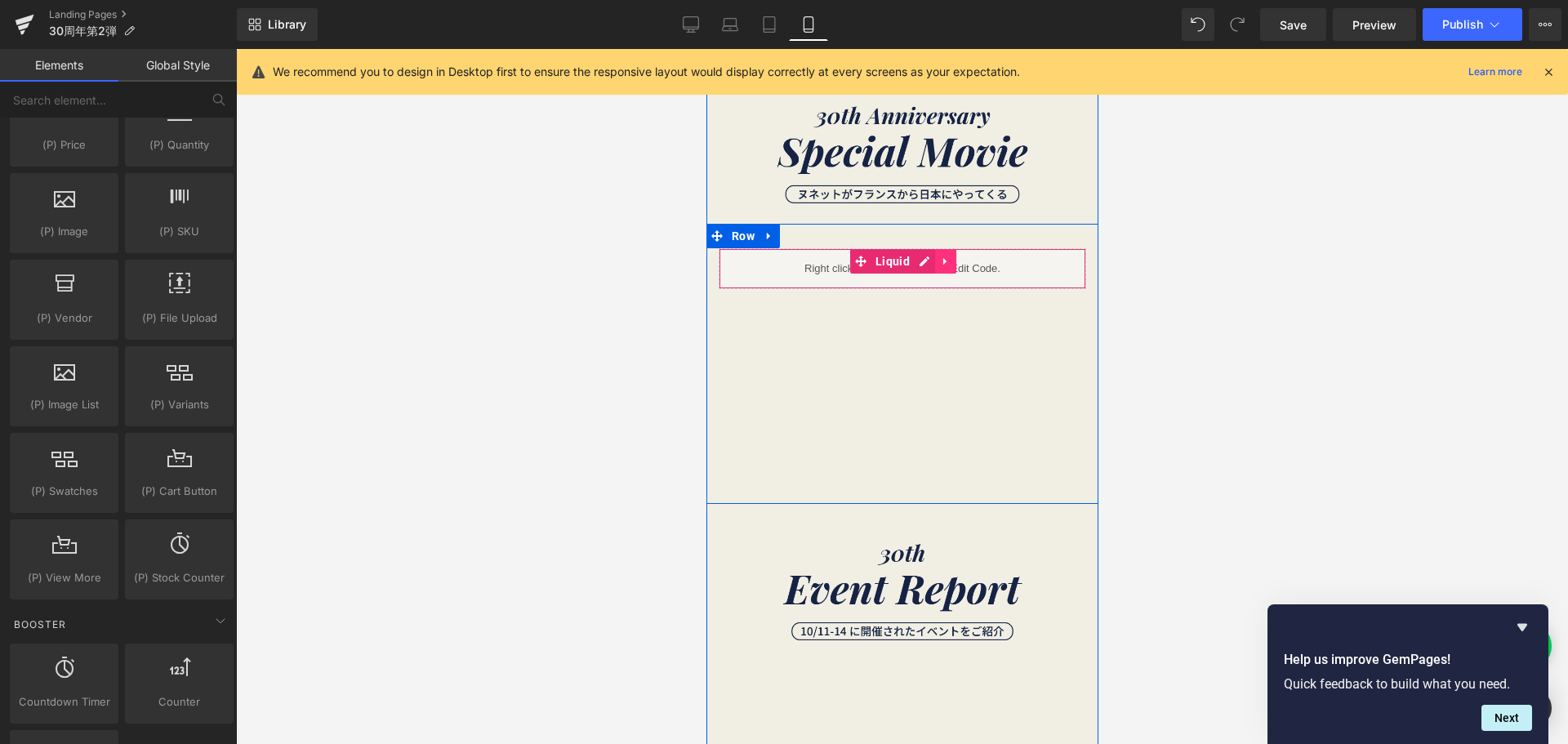
click at [939, 264] on icon at bounding box center [944, 261] width 11 height 12
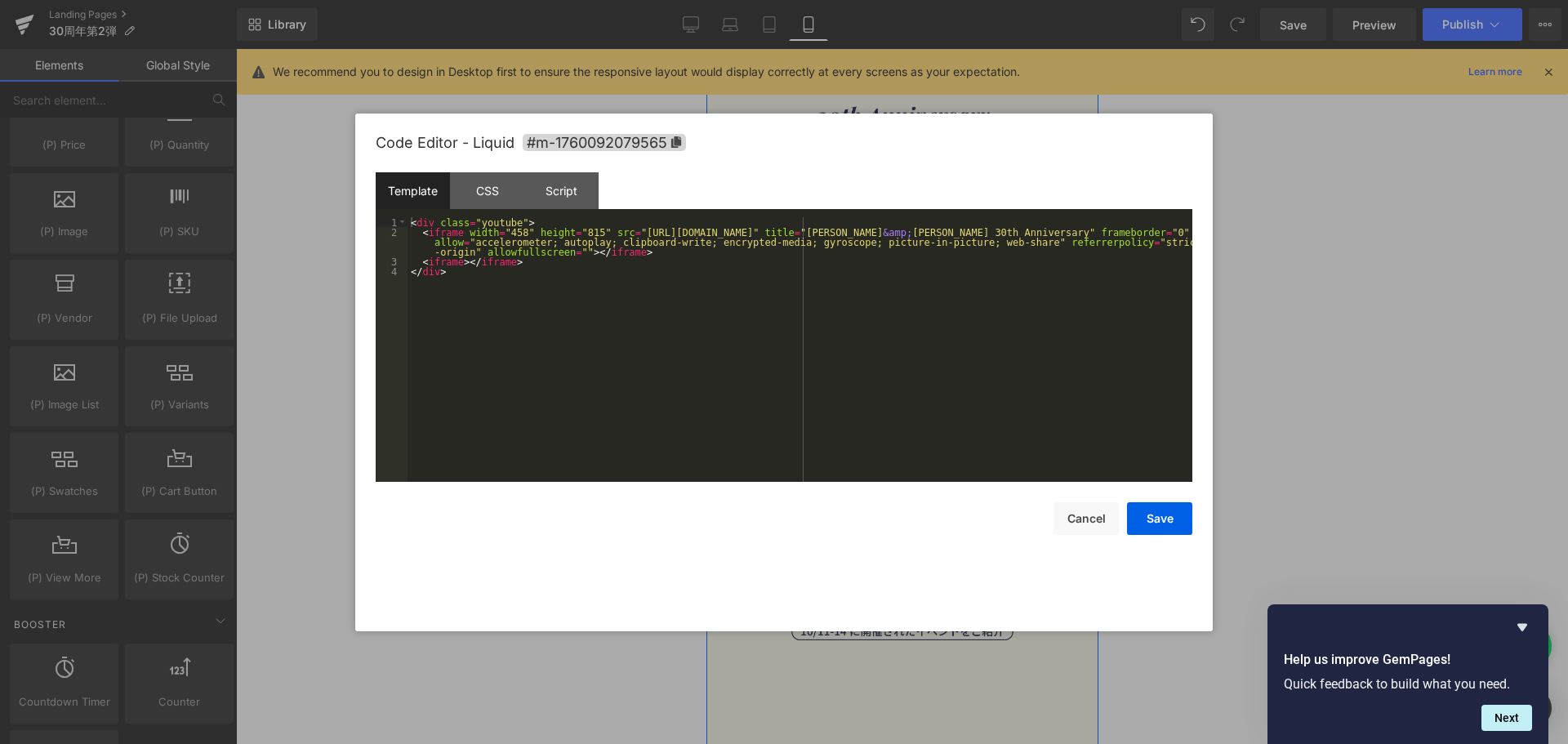
click at [891, 262] on div "Liquid" at bounding box center [902, 269] width 368 height 41
click at [483, 193] on div "CSS" at bounding box center [486, 190] width 74 height 37
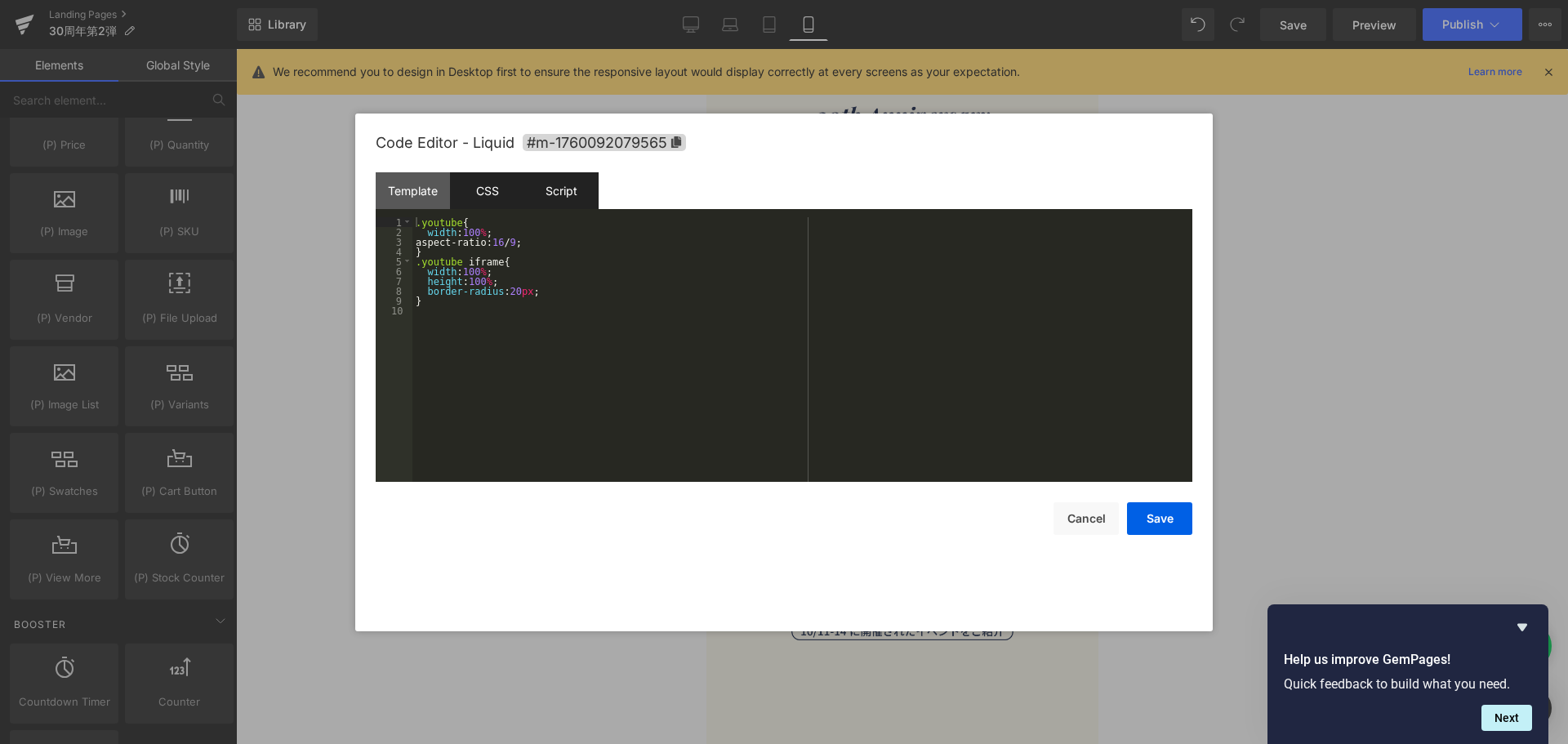
click at [534, 192] on div "Script" at bounding box center [561, 190] width 74 height 37
click at [502, 193] on div "CSS" at bounding box center [486, 190] width 74 height 37
click at [430, 197] on div "Template" at bounding box center [412, 190] width 74 height 37
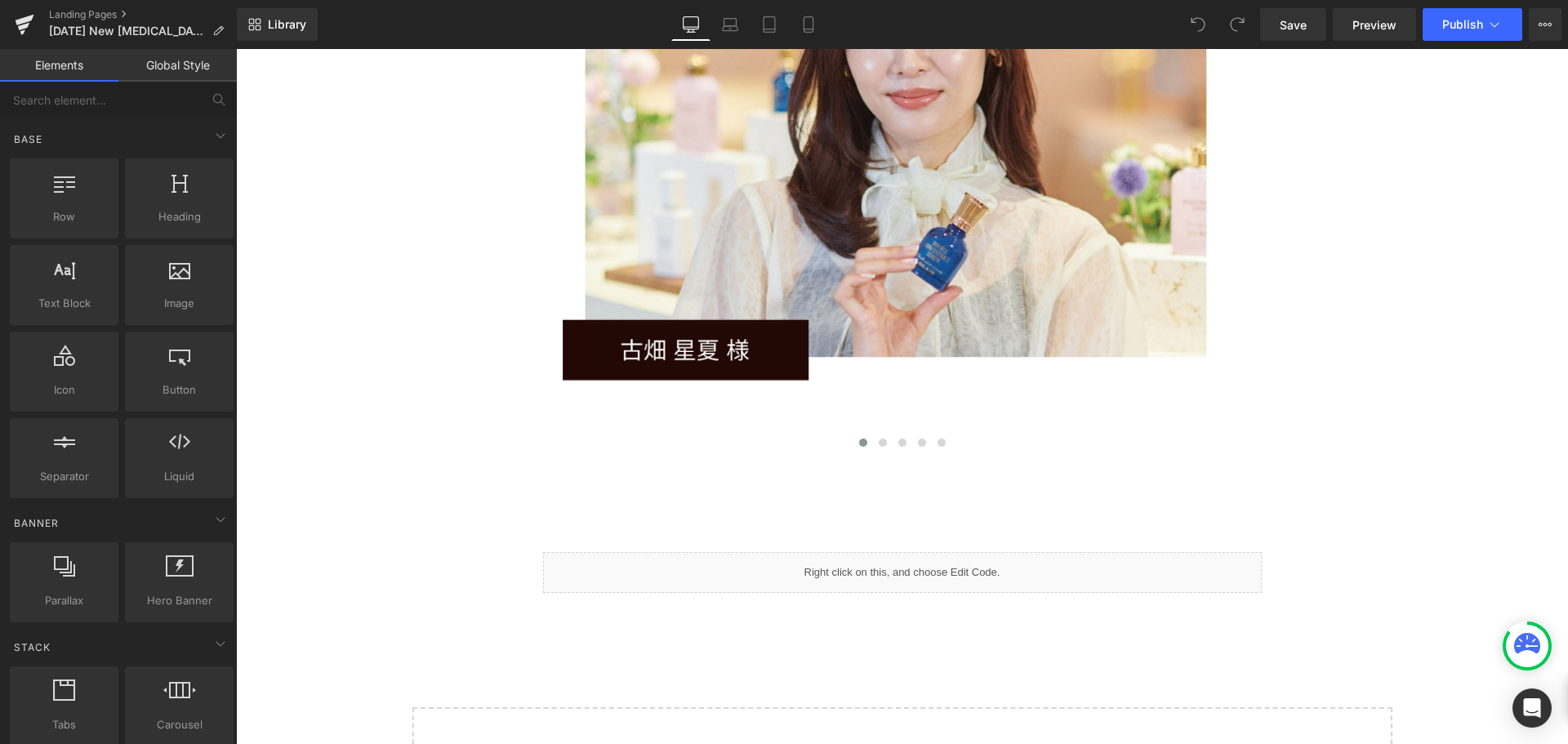
scroll to position [11741, 0]
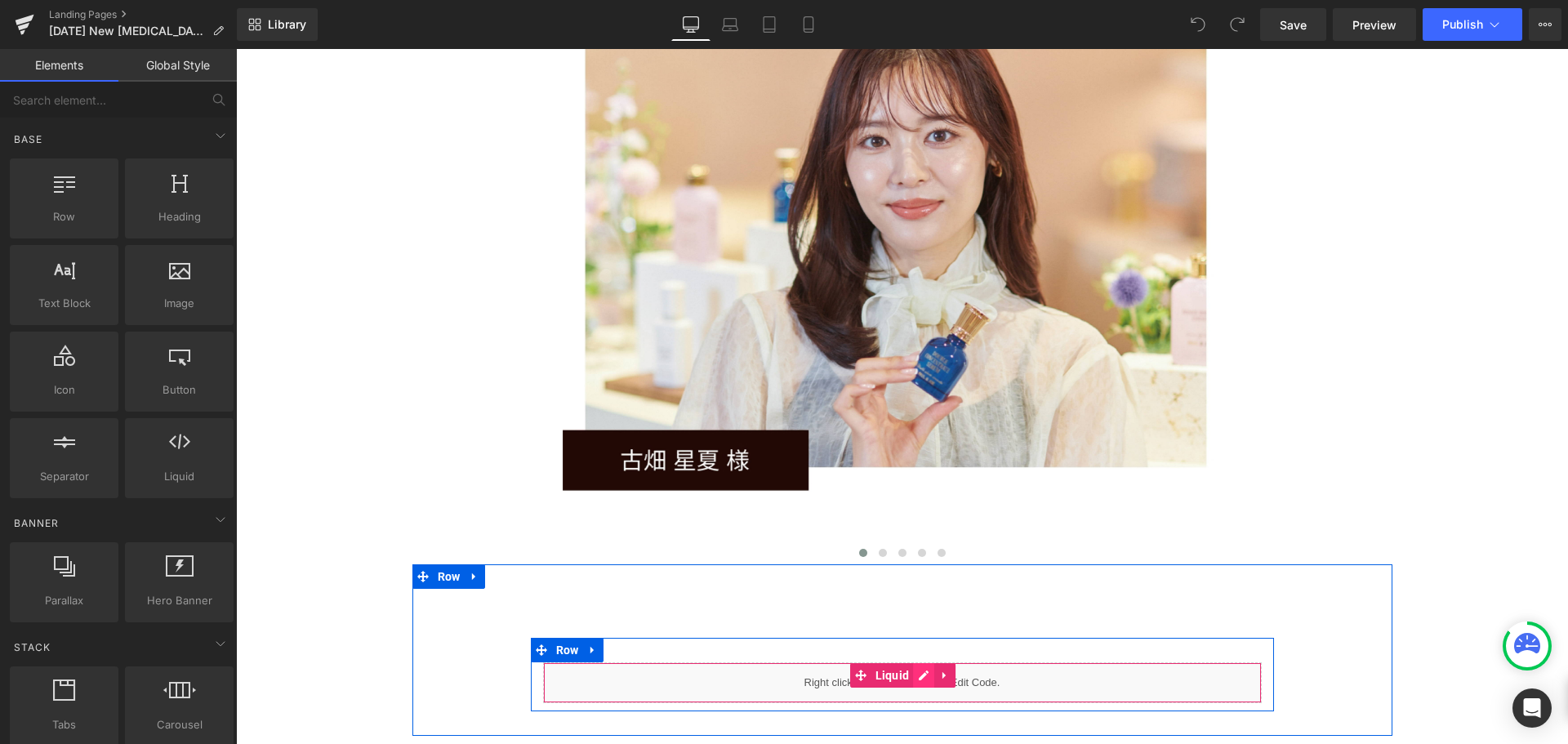
click at [910, 662] on div "Liquid" at bounding box center [903, 682] width 718 height 41
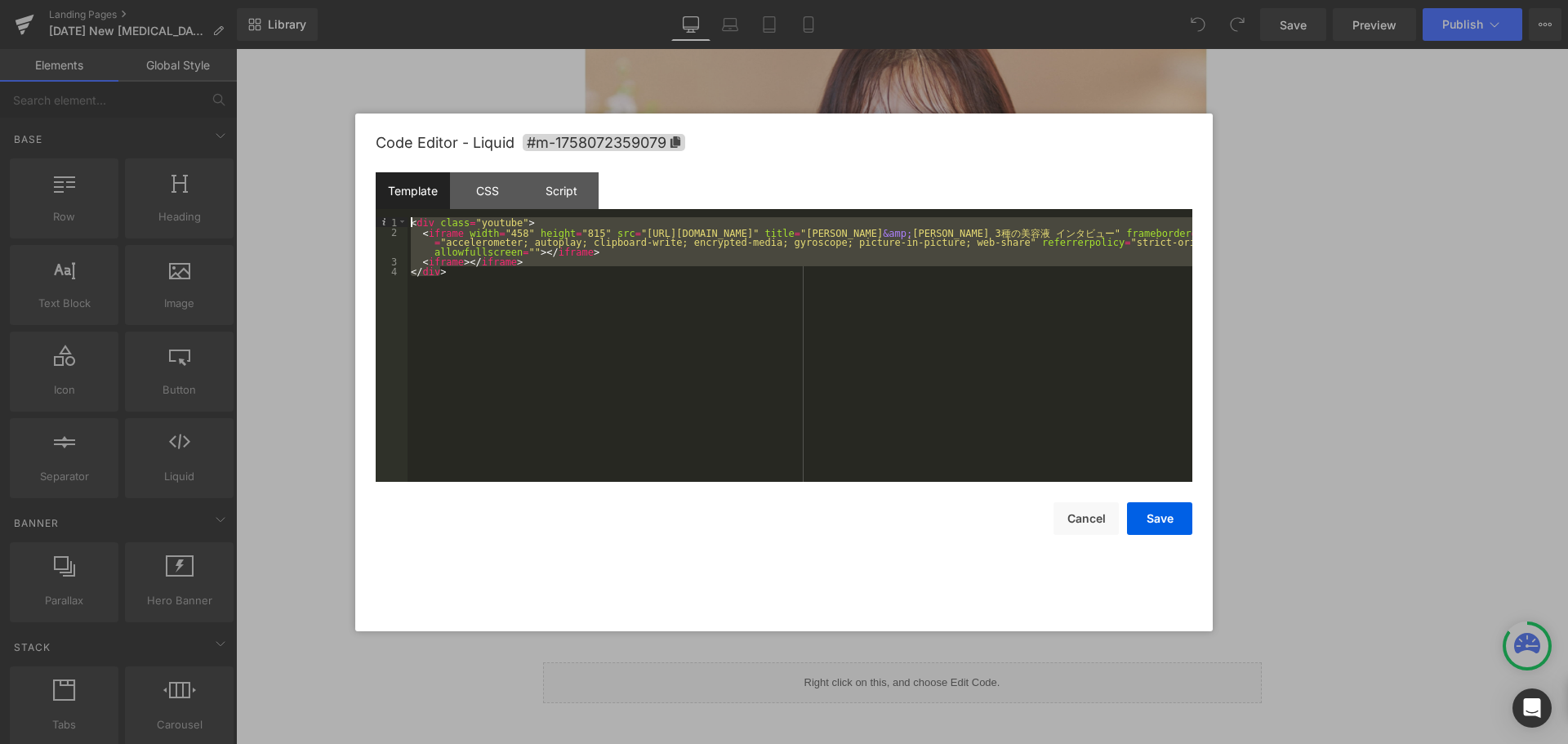
drag, startPoint x: 503, startPoint y: 286, endPoint x: 384, endPoint y: 212, distance: 140.1
click at [384, 212] on div "Template CSS Script Data 1 2 3 4 < div class = "youtube" > < iframe width = "45…" at bounding box center [784, 327] width 817 height 309
click at [1090, 529] on button "Cancel" at bounding box center [1086, 519] width 65 height 33
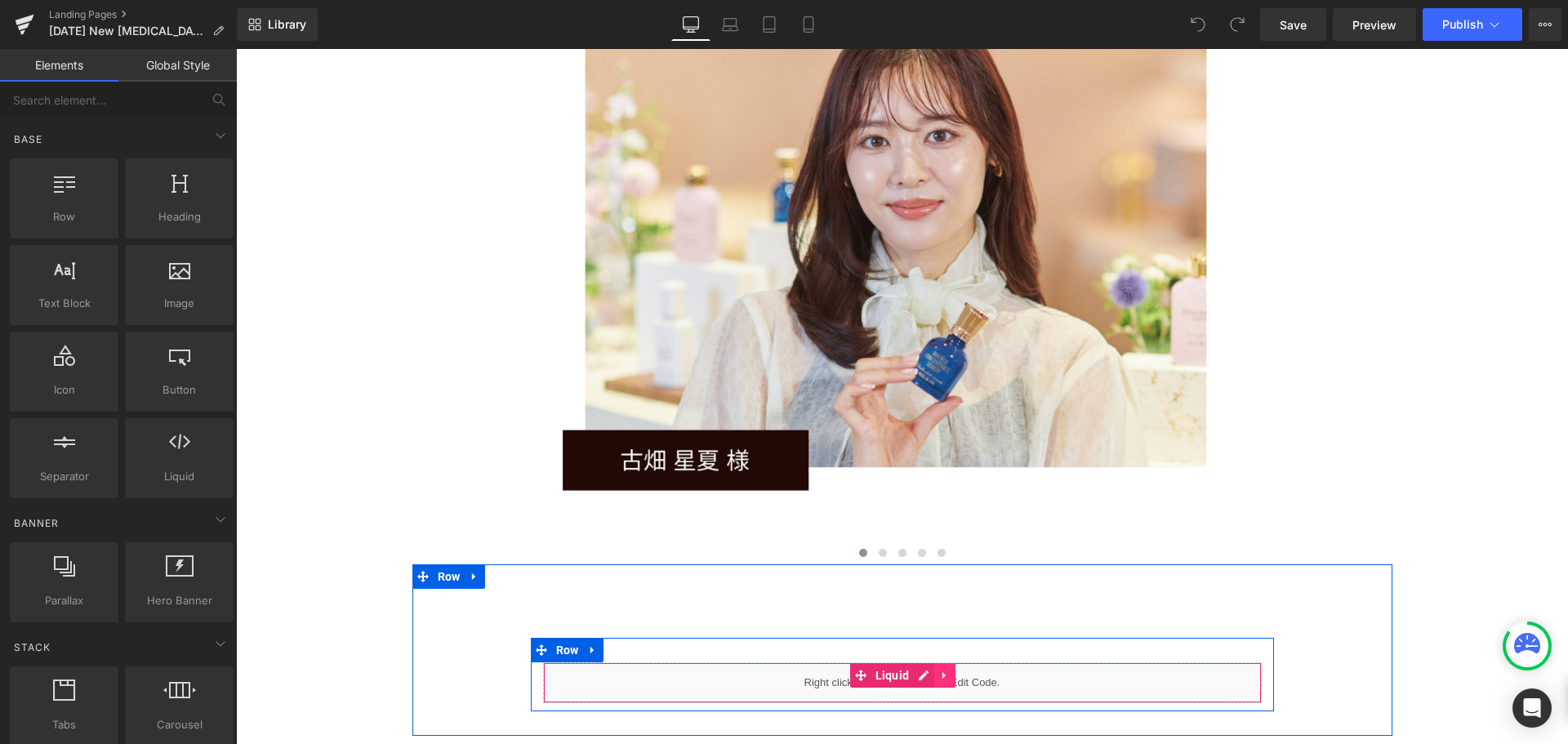
click at [941, 669] on icon at bounding box center [944, 675] width 11 height 12
click at [885, 662] on div "Liquid" at bounding box center [903, 682] width 718 height 41
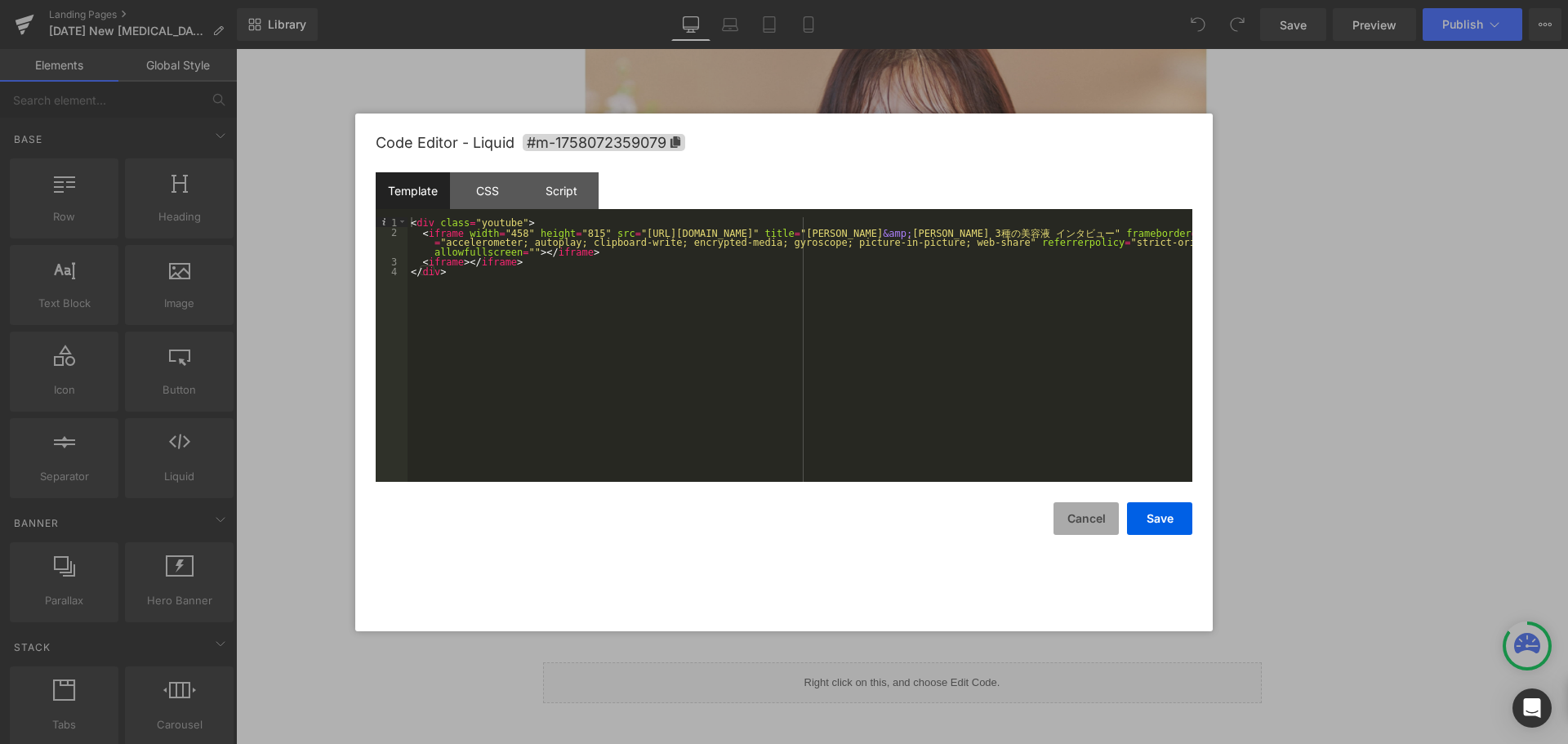
click at [1069, 517] on button "Cancel" at bounding box center [1086, 519] width 65 height 33
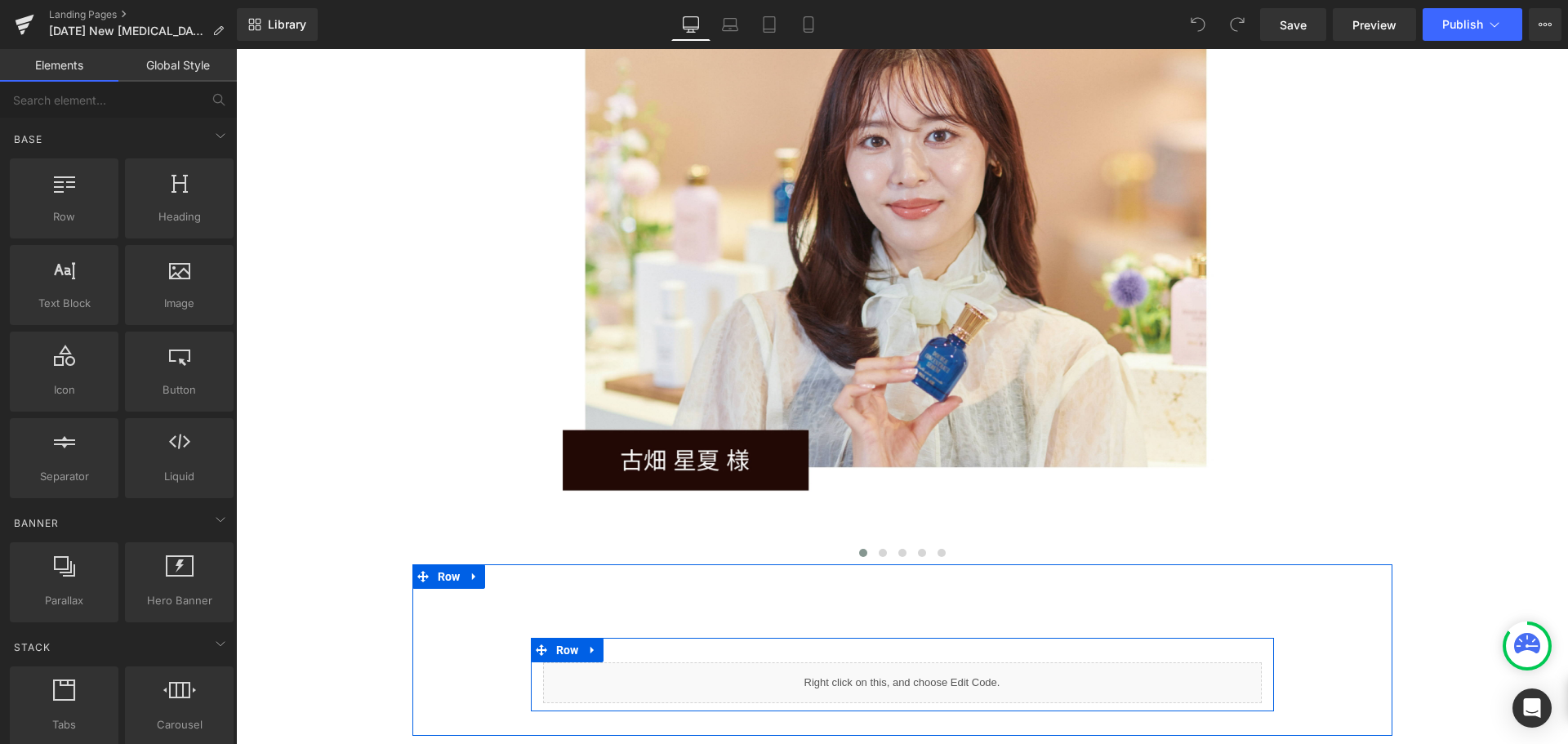
click at [880, 662] on div "Liquid" at bounding box center [903, 682] width 718 height 41
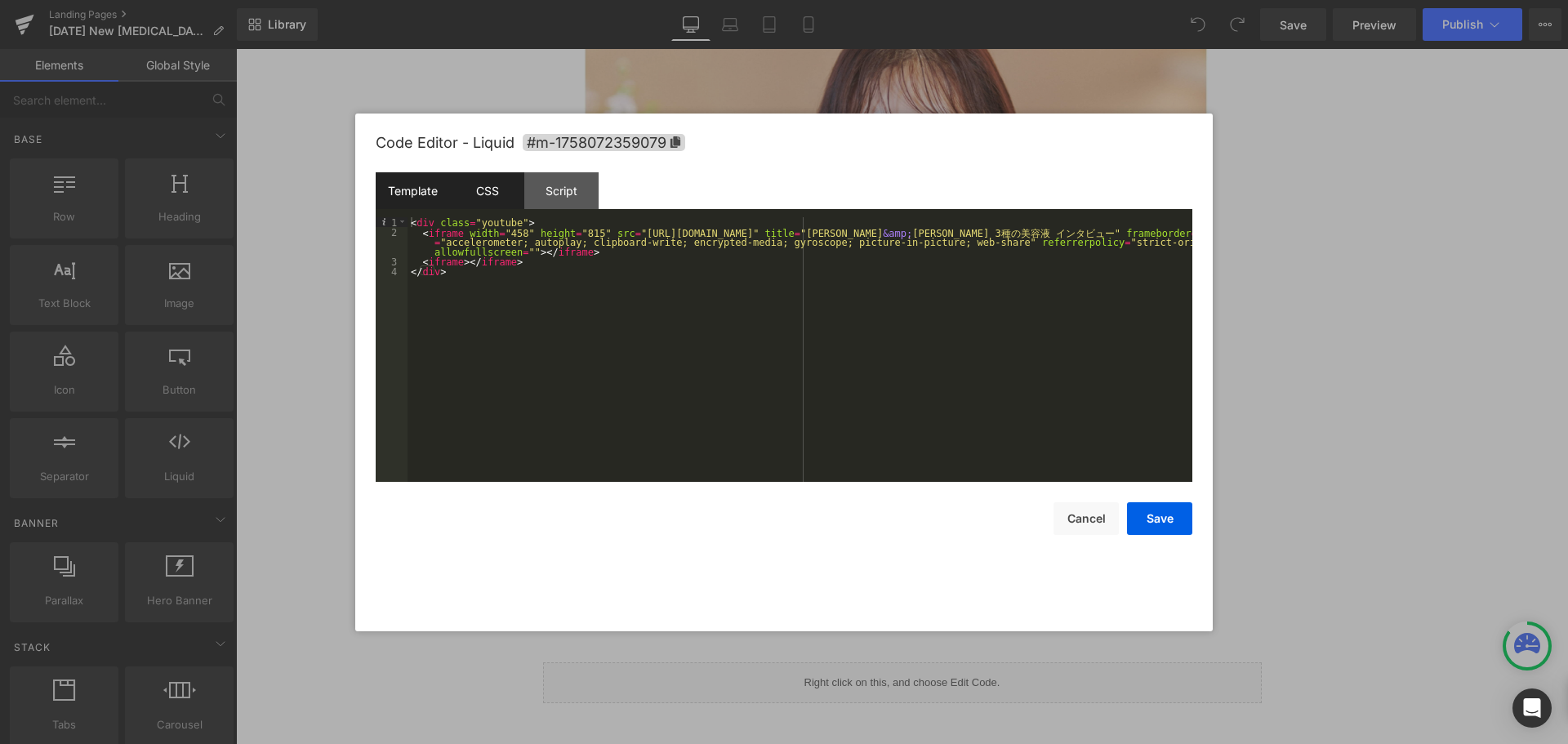
click at [479, 189] on div "CSS" at bounding box center [486, 190] width 74 height 37
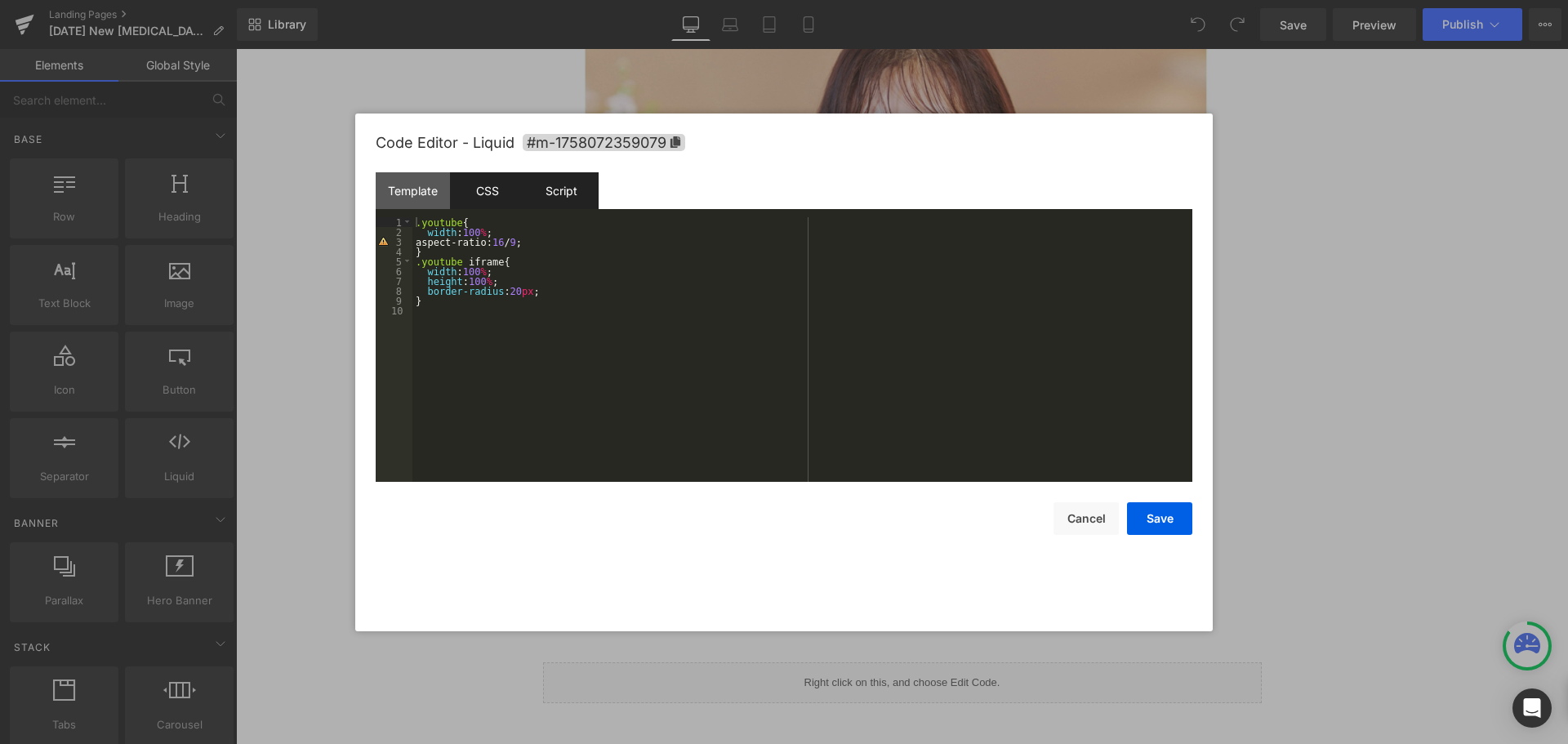
click at [548, 188] on div "Script" at bounding box center [561, 190] width 74 height 37
click at [490, 189] on div "CSS" at bounding box center [486, 190] width 74 height 37
click at [431, 194] on div "Template" at bounding box center [412, 190] width 74 height 37
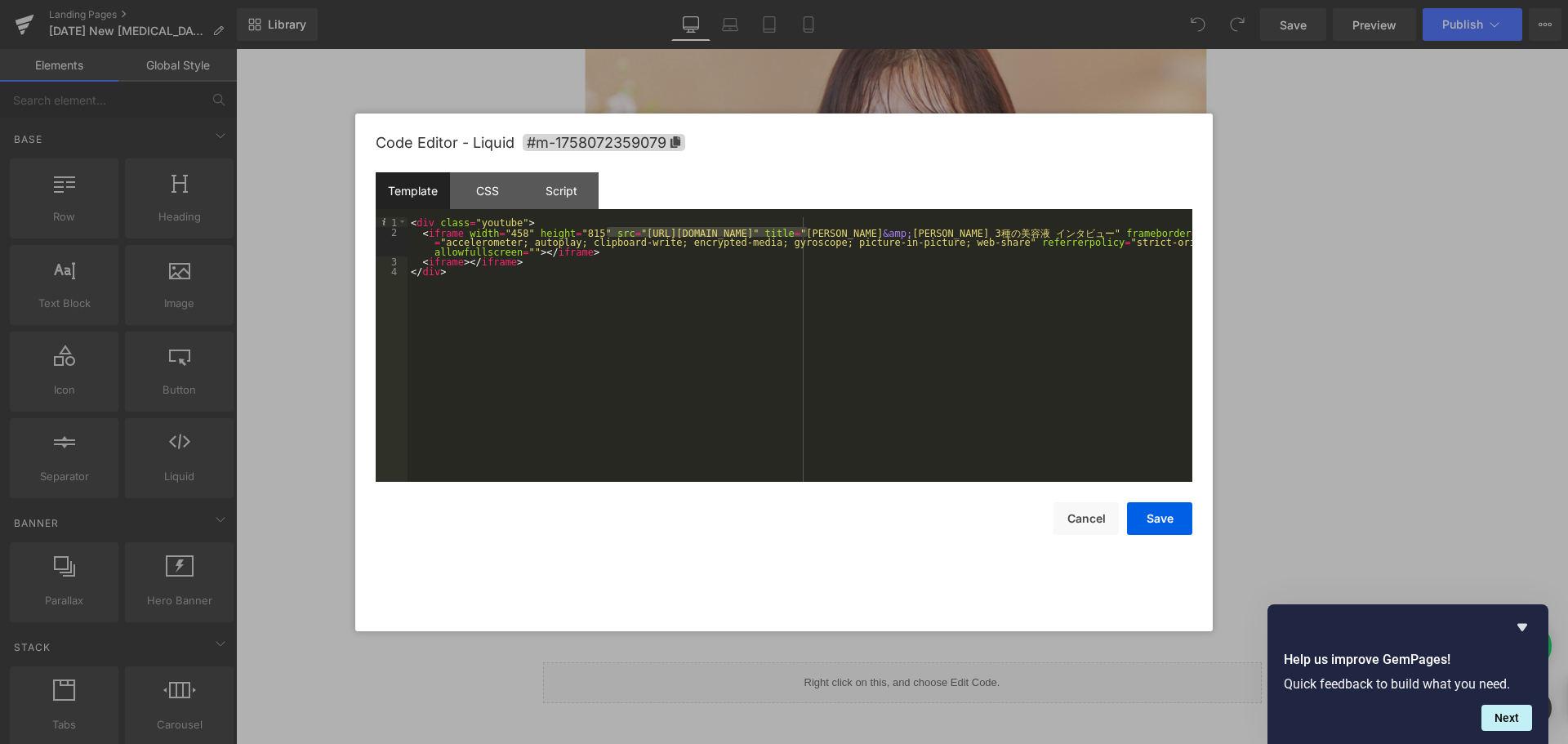
drag, startPoint x: 808, startPoint y: 235, endPoint x: 609, endPoint y: 236, distance: 199.0
click at [609, 236] on div "< div class = "youtube" > < iframe width = "458" height = "815" src = "[URL][DO…" at bounding box center [800, 359] width 785 height 284
